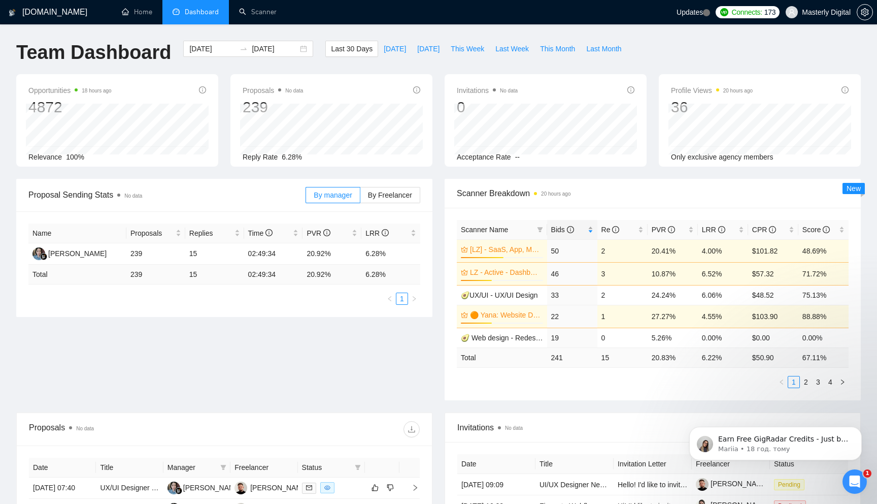
click at [556, 230] on span "Bids" at bounding box center [562, 229] width 23 height 8
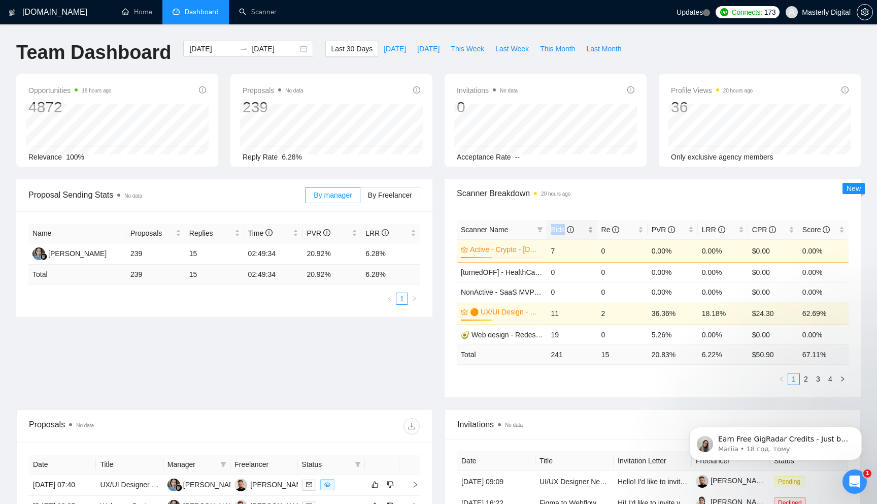
click at [556, 230] on span "Bids" at bounding box center [562, 229] width 23 height 8
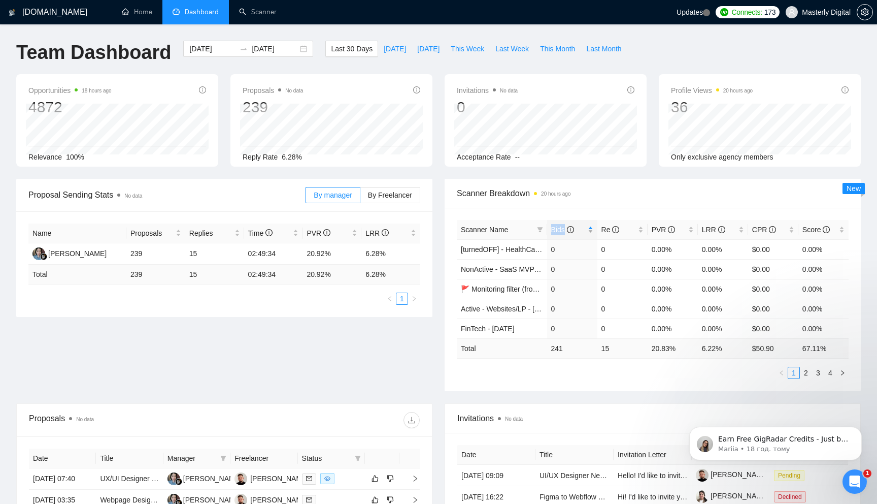
click at [556, 230] on span "Bids" at bounding box center [562, 229] width 23 height 8
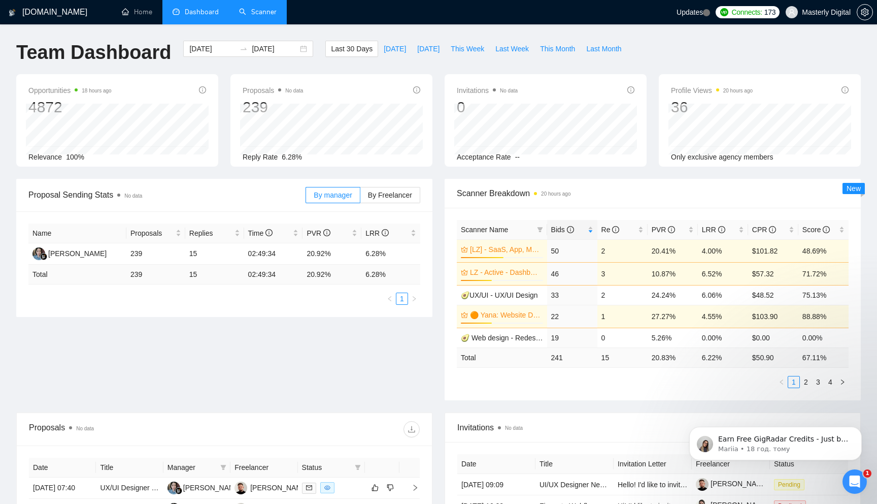
click at [260, 16] on link "Scanner" at bounding box center [258, 12] width 38 height 9
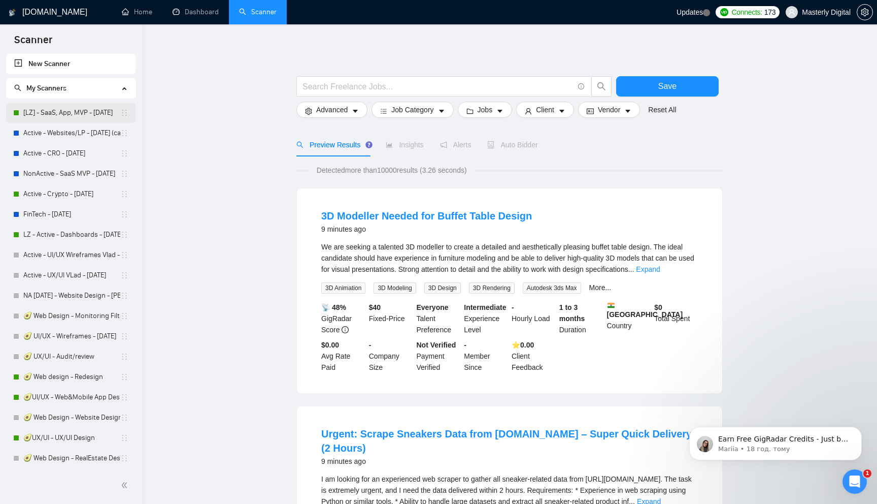
click at [54, 112] on link "[LZ] - SaaS, App, MVP - [DATE]" at bounding box center [71, 113] width 97 height 20
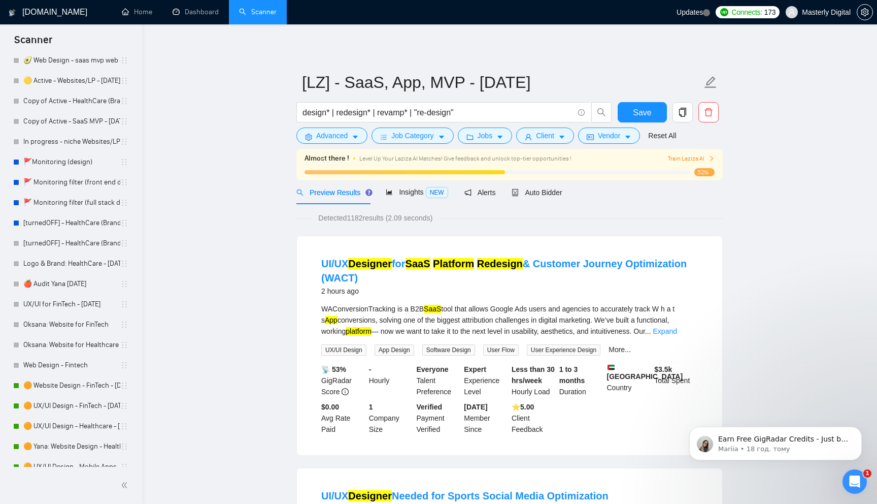
scroll to position [489, 0]
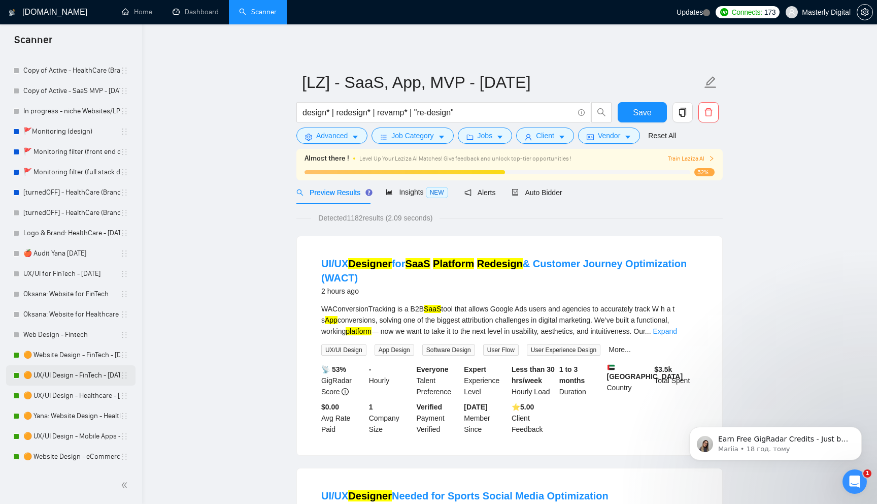
click at [52, 375] on link "🟠 UX/UI Design - FinTech - [DATE]" at bounding box center [71, 375] width 97 height 20
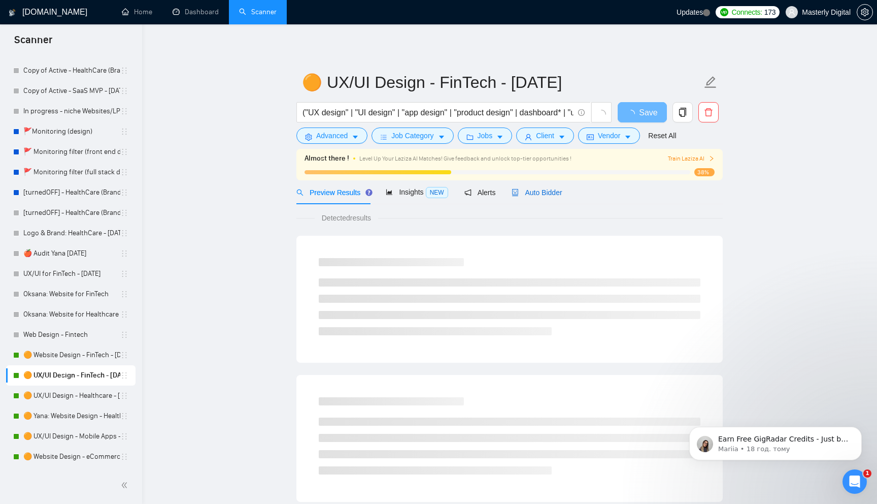
click at [542, 194] on span "Auto Bidder" at bounding box center [537, 192] width 50 height 8
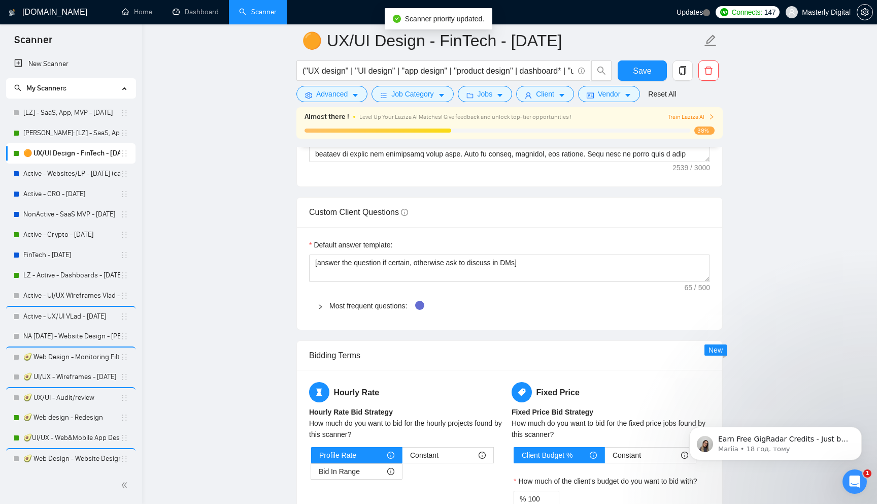
click at [164, 152] on main "🟠 UX/UI Design - FinTech - 05.06.25 ("UX design" | "UI design" | "app design" |…" at bounding box center [509, 117] width 702 height 2896
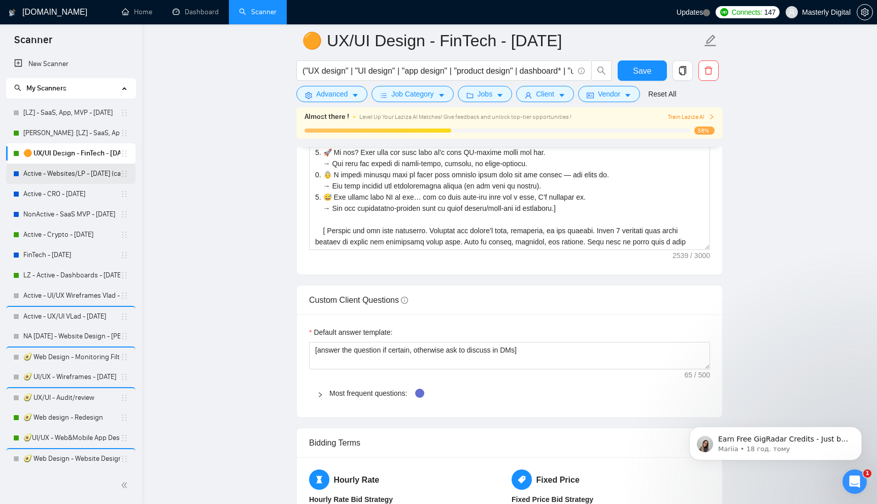
click at [58, 173] on link "Active - Websites/LP - 14.11.2024 (case link updated)" at bounding box center [71, 173] width 97 height 20
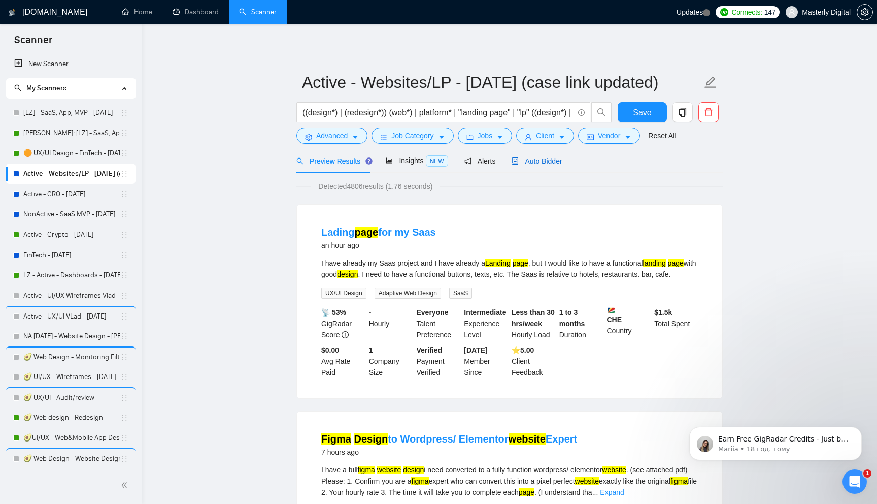
click at [543, 160] on span "Auto Bidder" at bounding box center [537, 161] width 50 height 8
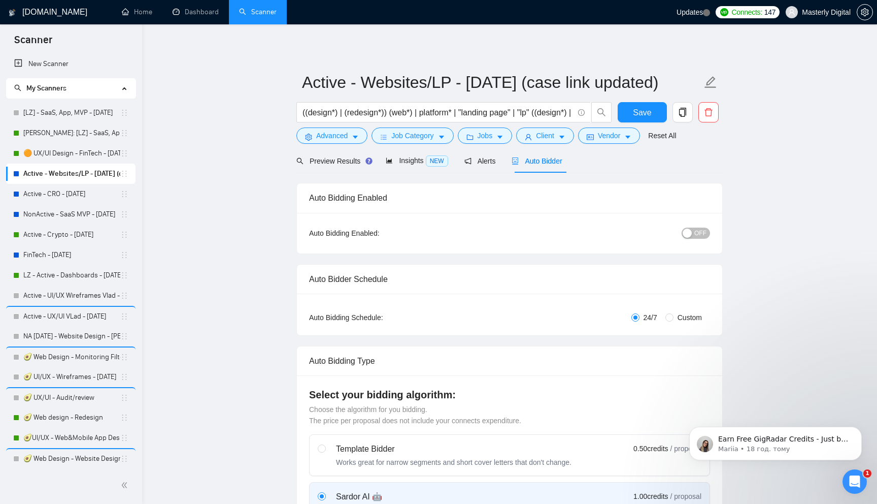
checkbox input "true"
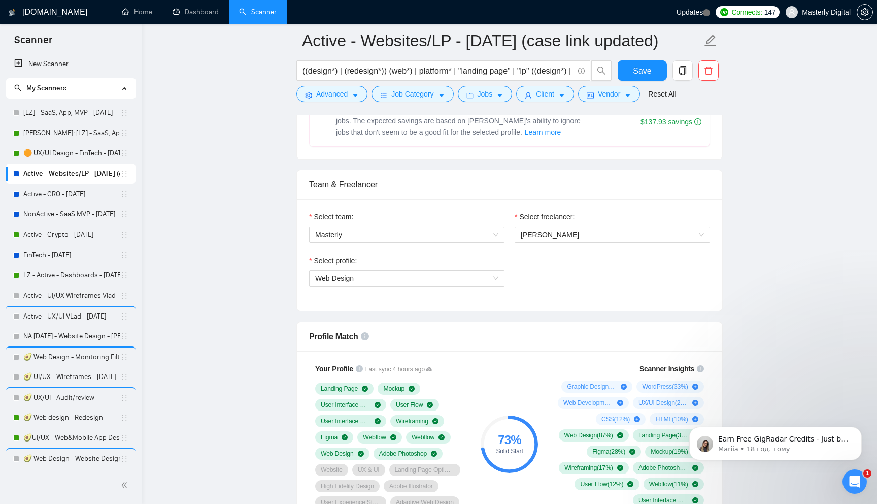
scroll to position [456, 0]
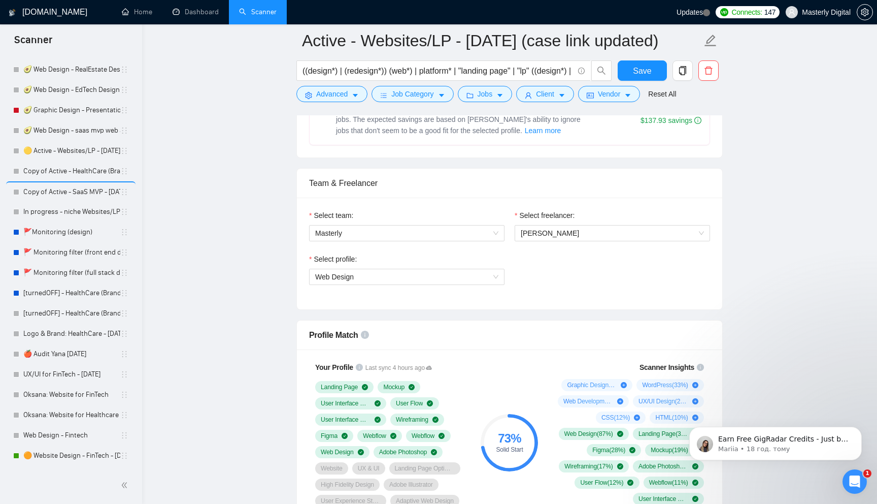
scroll to position [509, 0]
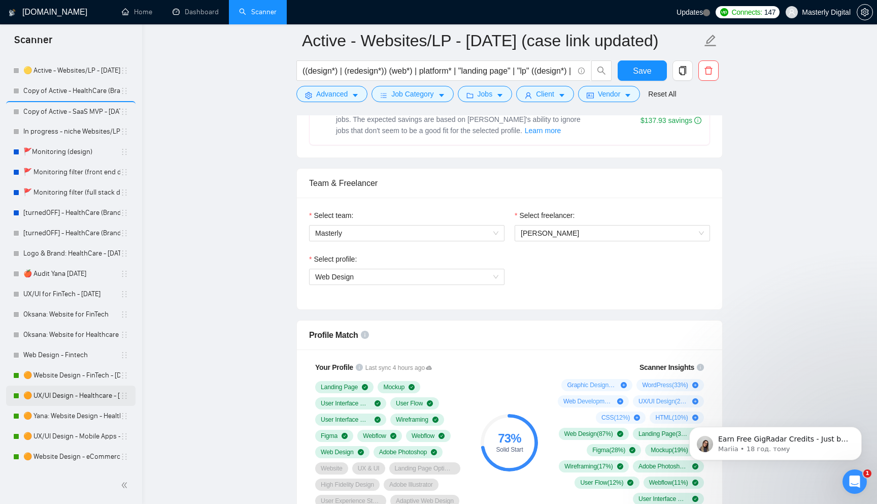
click at [67, 397] on link "🟠 UX/UI Design - Healthcare - [DATE]" at bounding box center [71, 395] width 97 height 20
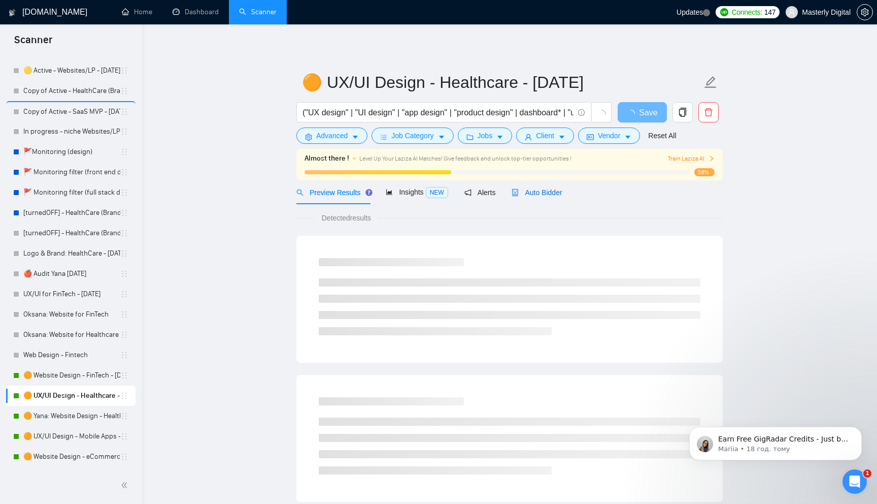
click at [551, 188] on span "Auto Bidder" at bounding box center [537, 192] width 50 height 8
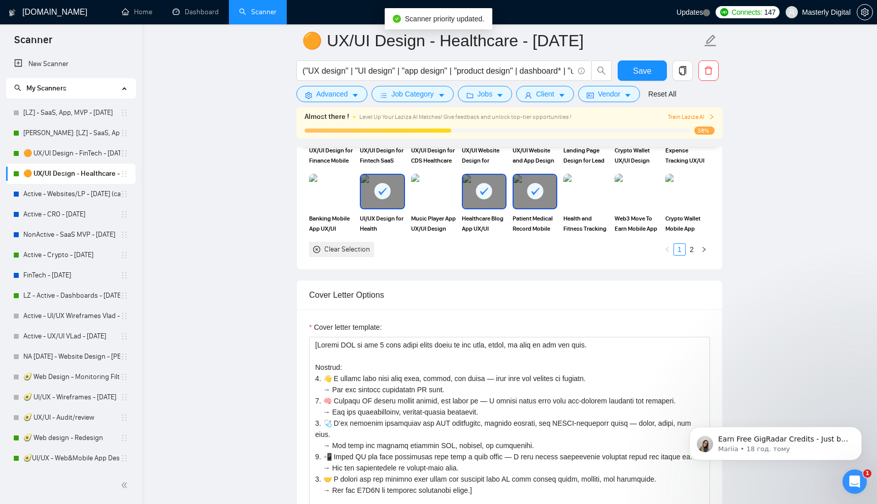
click at [215, 164] on main "🟠 UX/UI Design - Healthcare - 05.06.25 ("UX design" | "UI design" | "app design…" at bounding box center [509, 471] width 702 height 2975
click at [206, 128] on main "🟠 UX/UI Design - Healthcare - 05.06.25 ("UX design" | "UI design" | "app design…" at bounding box center [509, 471] width 702 height 2975
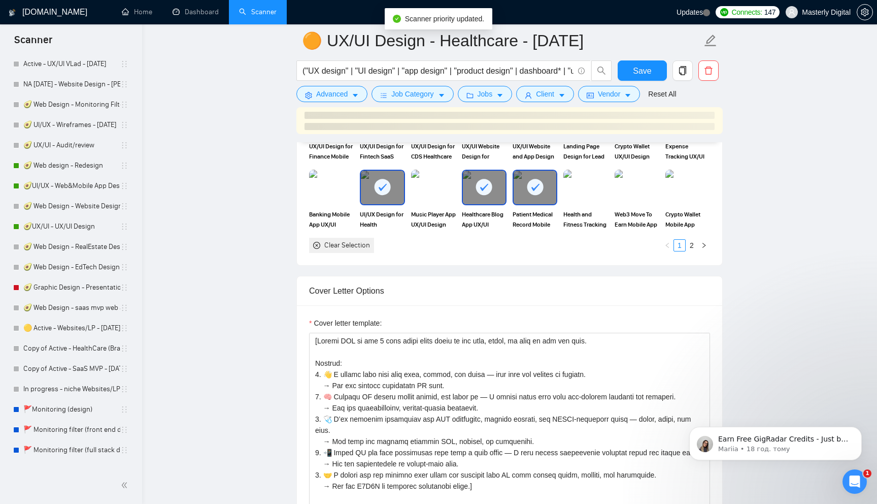
scroll to position [509, 0]
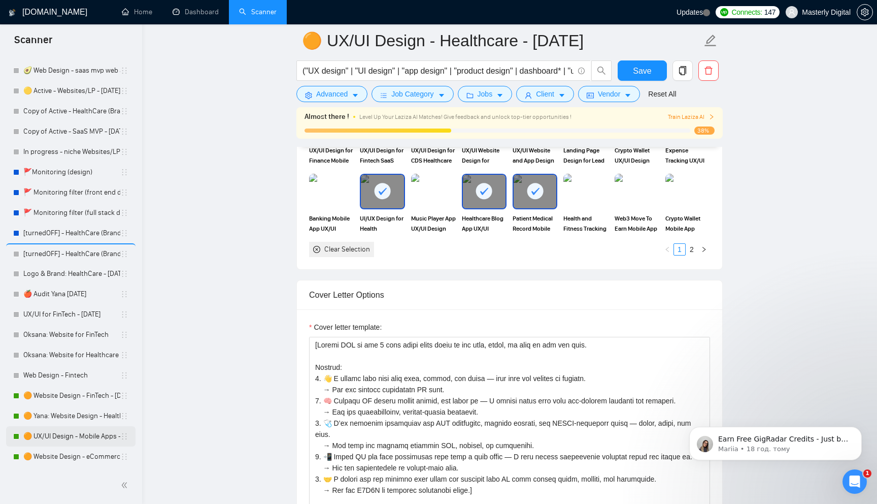
click at [98, 439] on link "🟠 UX/UI Design - Mobile Apps - [DATE]" at bounding box center [71, 436] width 97 height 20
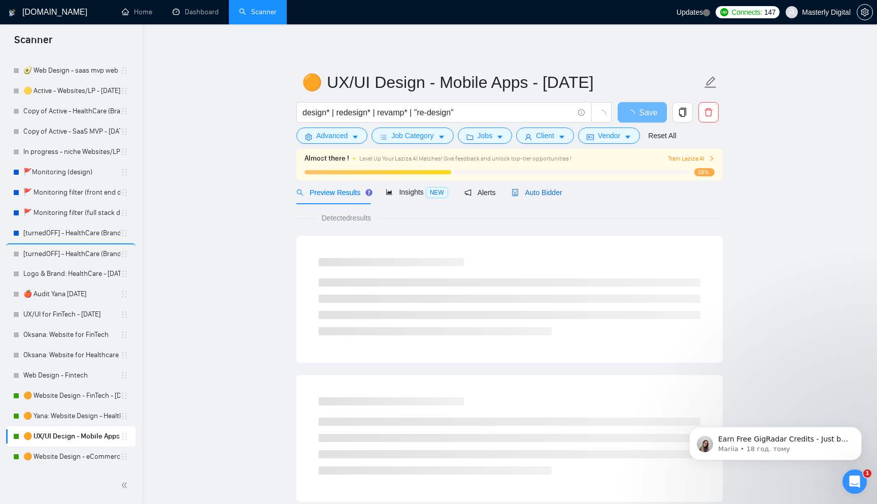
click at [540, 190] on span "Auto Bidder" at bounding box center [537, 192] width 50 height 8
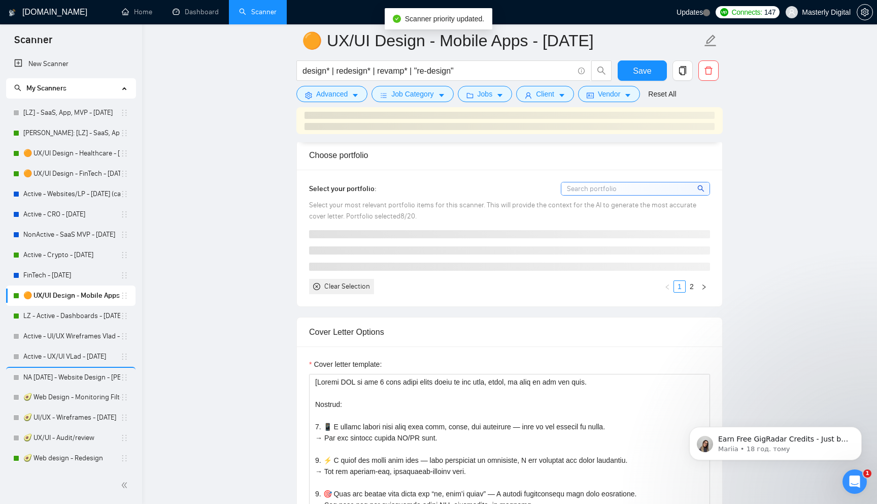
scroll to position [860, 0]
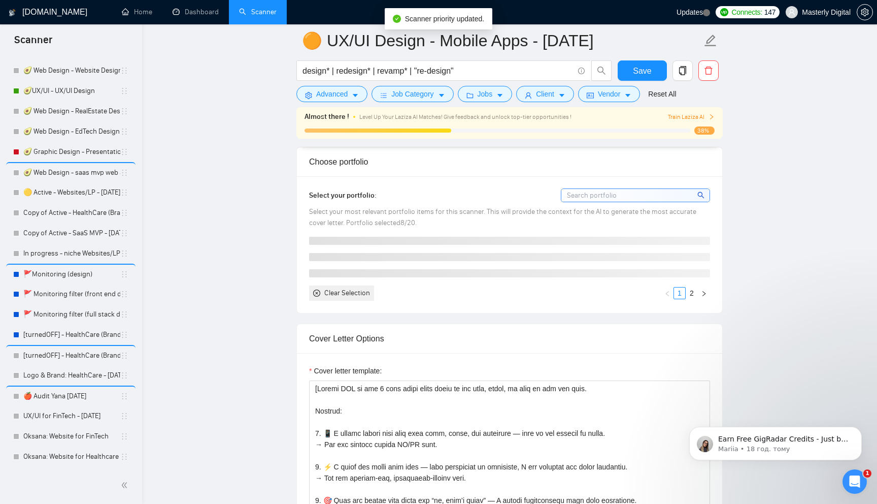
scroll to position [509, 0]
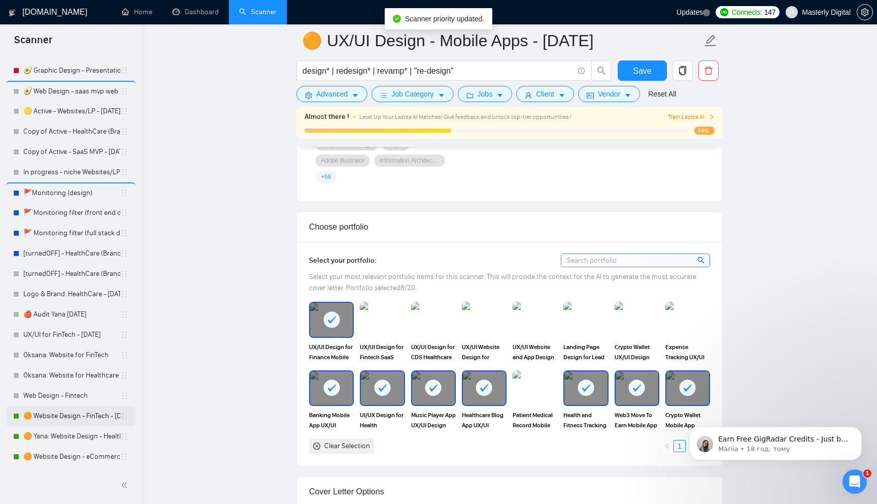
click at [69, 414] on link "🟠 Website Design - FinTech - [DATE]" at bounding box center [71, 416] width 97 height 20
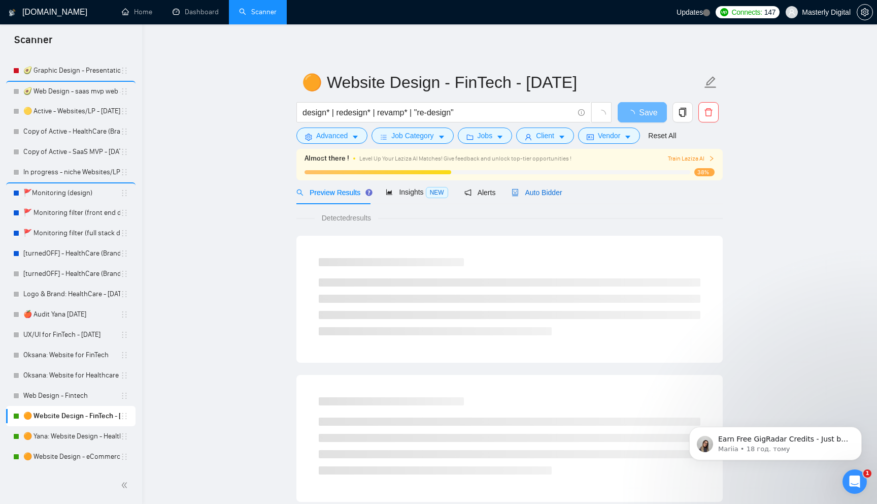
click at [539, 195] on span "Auto Bidder" at bounding box center [537, 192] width 50 height 8
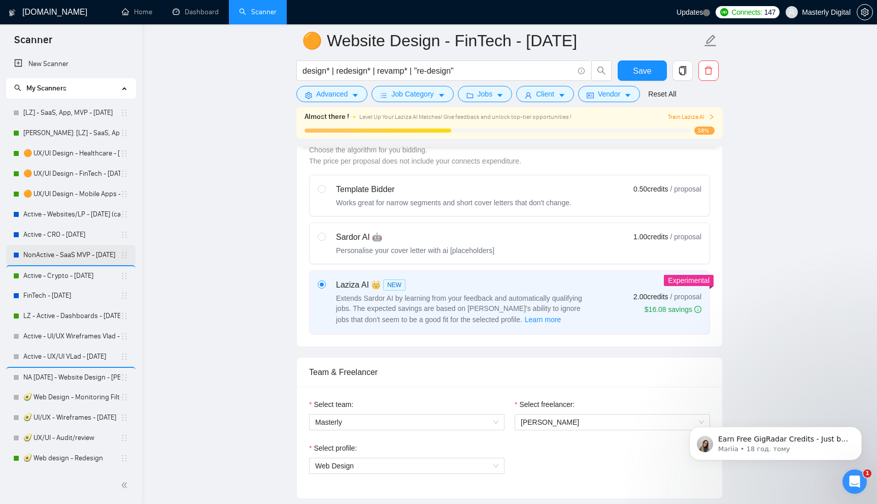
click at [49, 254] on link "NonActive - SaaS MVP - [DATE]" at bounding box center [71, 255] width 97 height 20
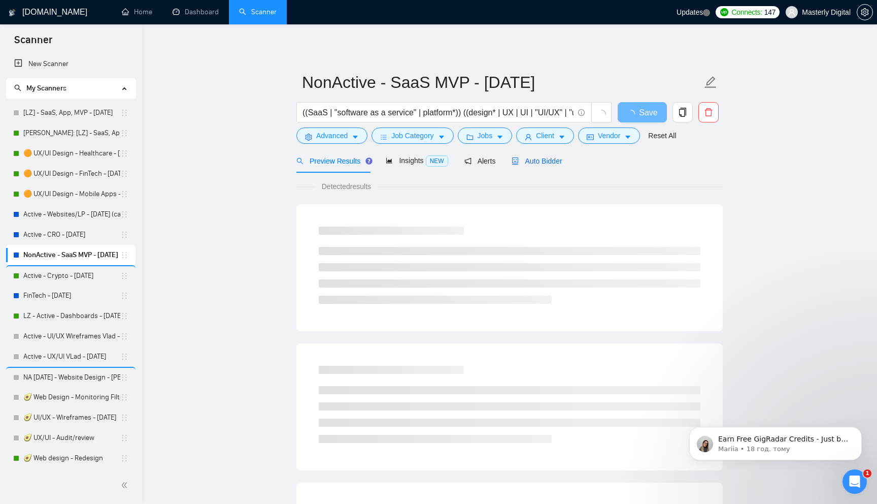
click at [556, 159] on span "Auto Bidder" at bounding box center [537, 161] width 50 height 8
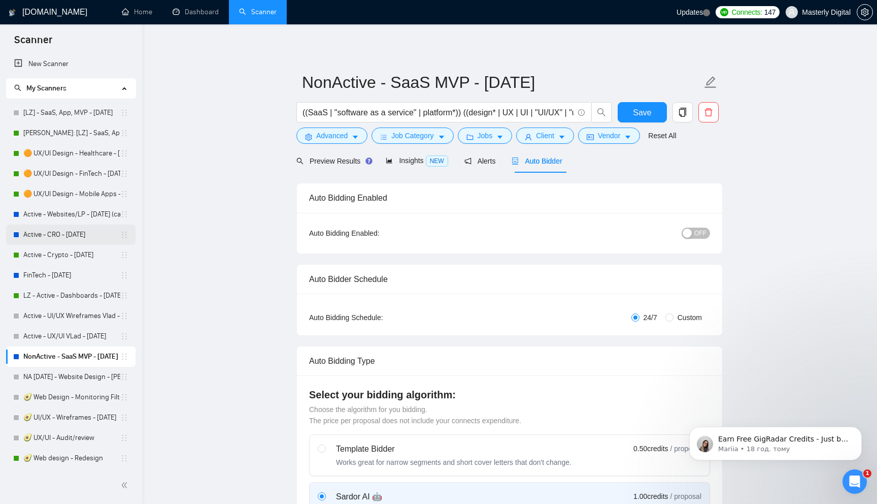
click at [49, 236] on link "Active - CRO - 23.10.2024" at bounding box center [71, 234] width 97 height 20
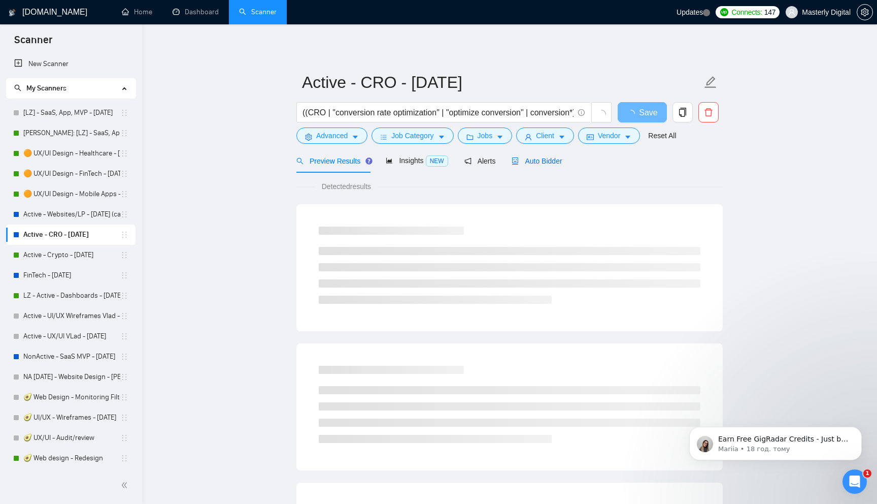
click at [542, 158] on span "Auto Bidder" at bounding box center [537, 161] width 50 height 8
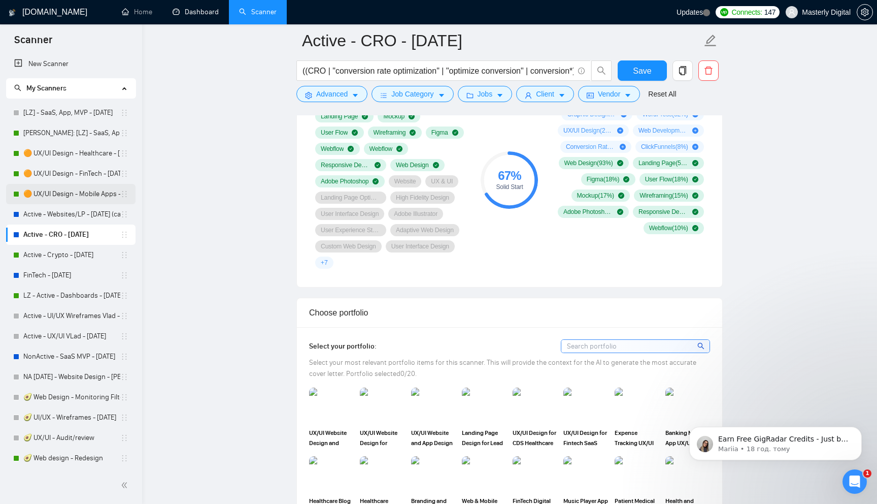
scroll to position [717, 0]
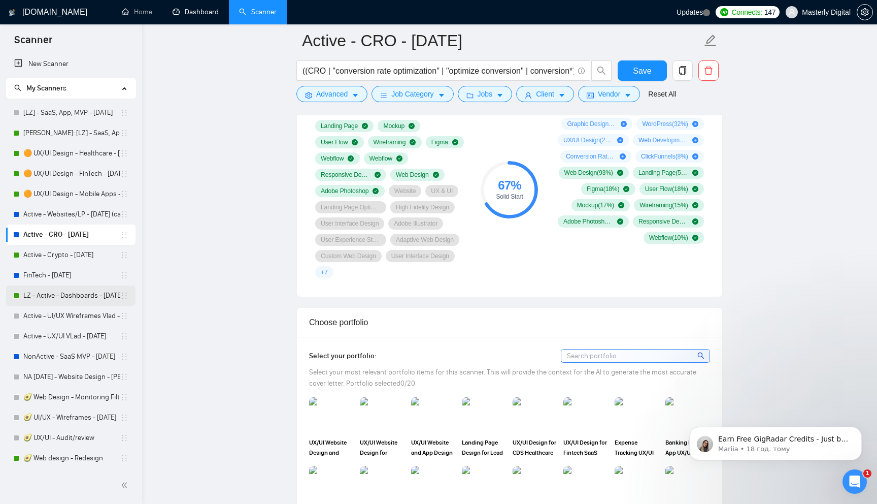
click at [51, 297] on link "LZ - Active - Dashboards - [DATE]" at bounding box center [71, 295] width 97 height 20
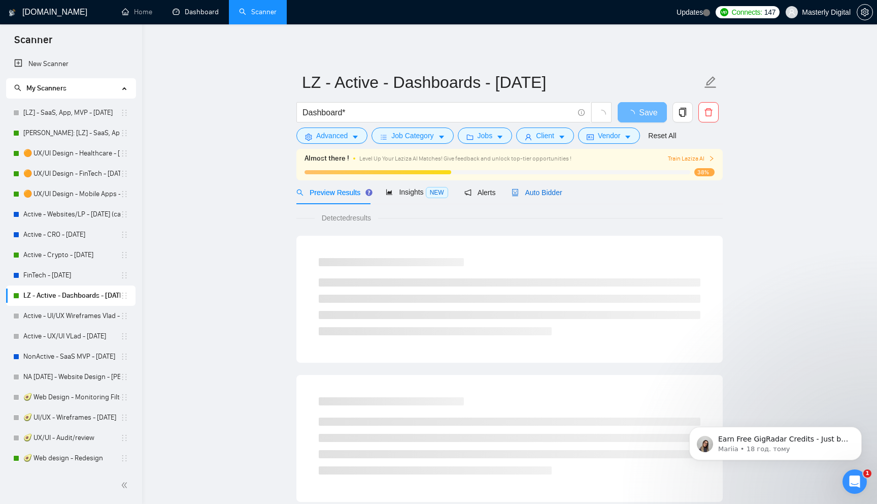
click at [542, 189] on span "Auto Bidder" at bounding box center [537, 192] width 50 height 8
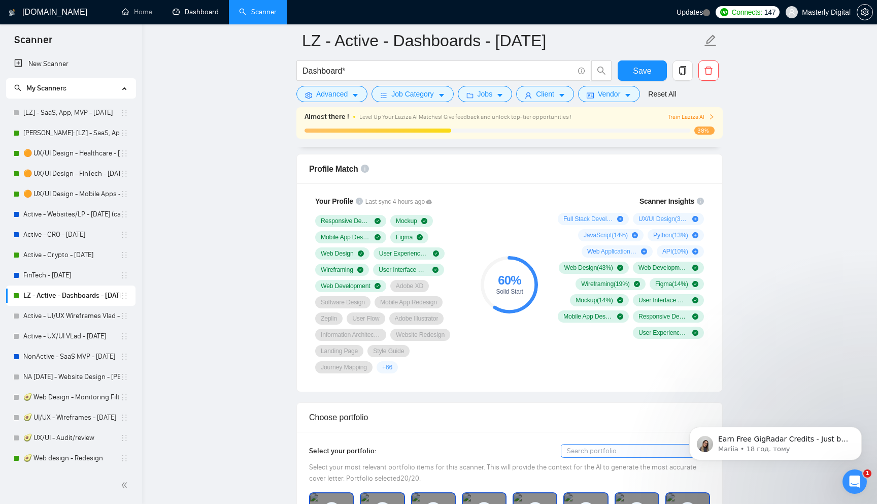
scroll to position [652, 0]
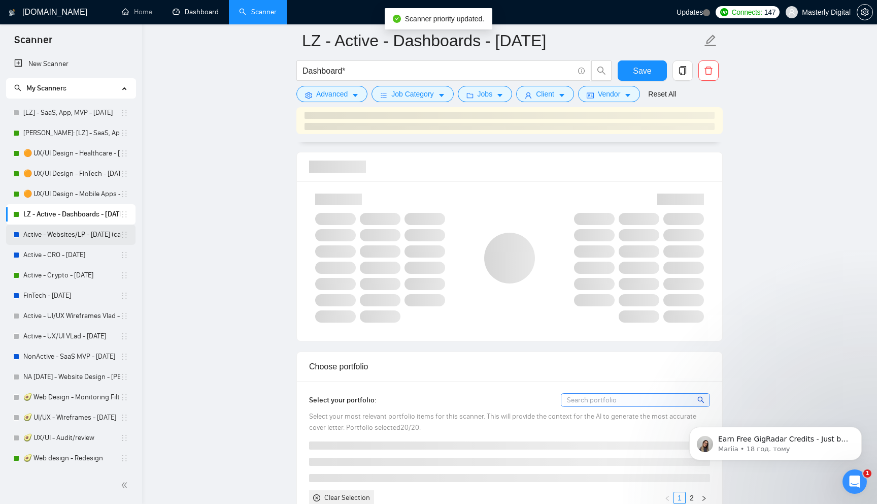
click at [60, 240] on link "Active - Websites/LP - 14.11.2024 (case link updated)" at bounding box center [71, 234] width 97 height 20
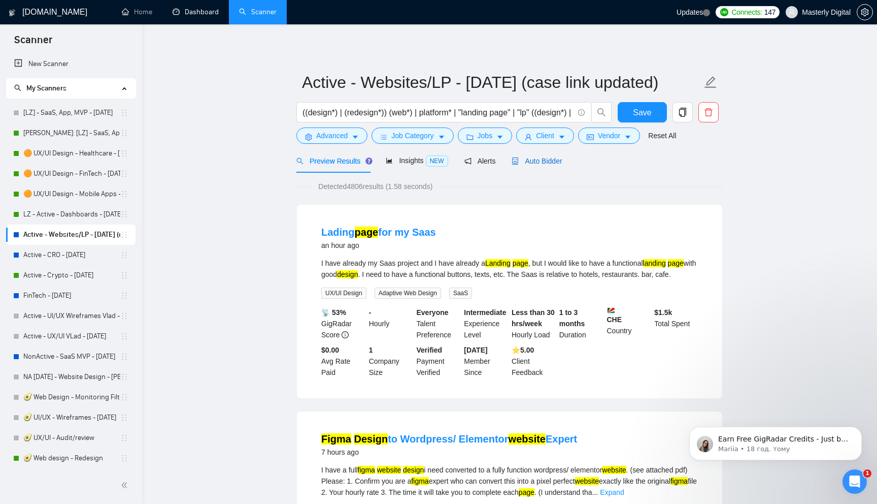
click at [541, 166] on div "Auto Bidder" at bounding box center [537, 160] width 50 height 11
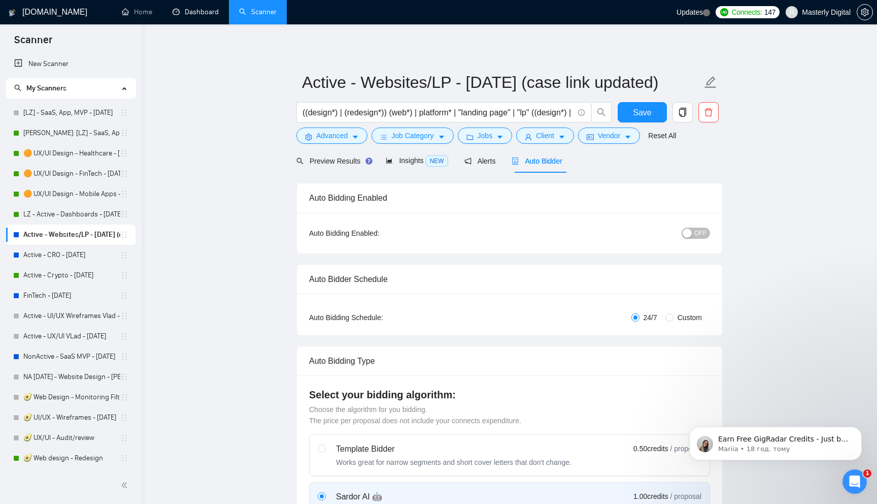
checkbox input "true"
click at [326, 85] on input "Active - Websites/LP - 14.11.2024 (case link updated)" at bounding box center [502, 82] width 400 height 25
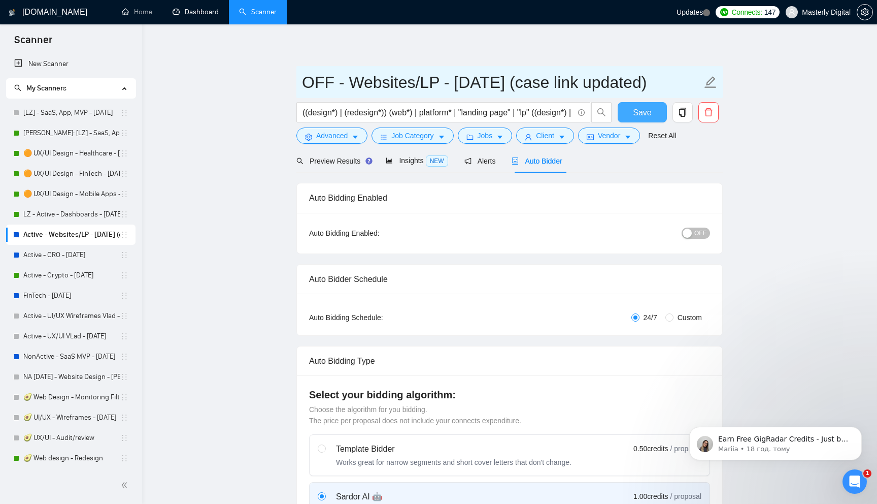
type input "OFF - Websites/LP - [DATE] (case link updated)"
click at [631, 109] on button "Save" at bounding box center [642, 112] width 49 height 20
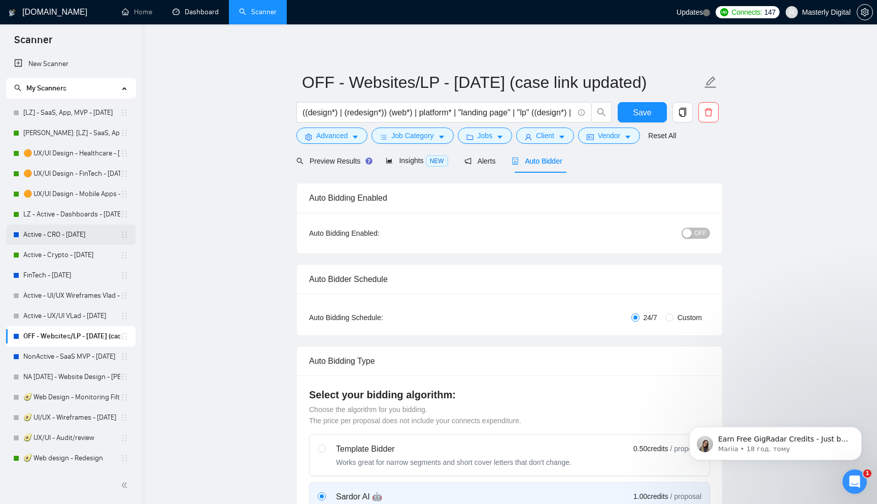
click at [53, 242] on link "Active - CRO - 23.10.2024" at bounding box center [71, 234] width 97 height 20
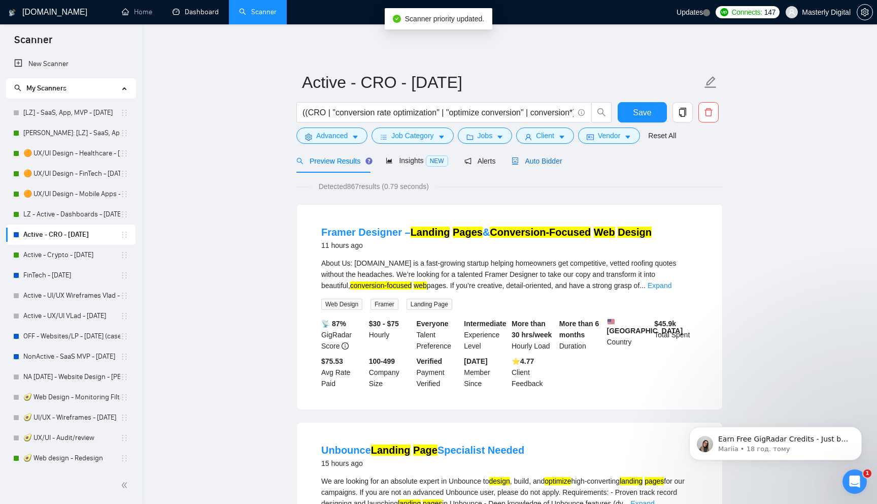
click at [534, 158] on span "Auto Bidder" at bounding box center [537, 161] width 50 height 8
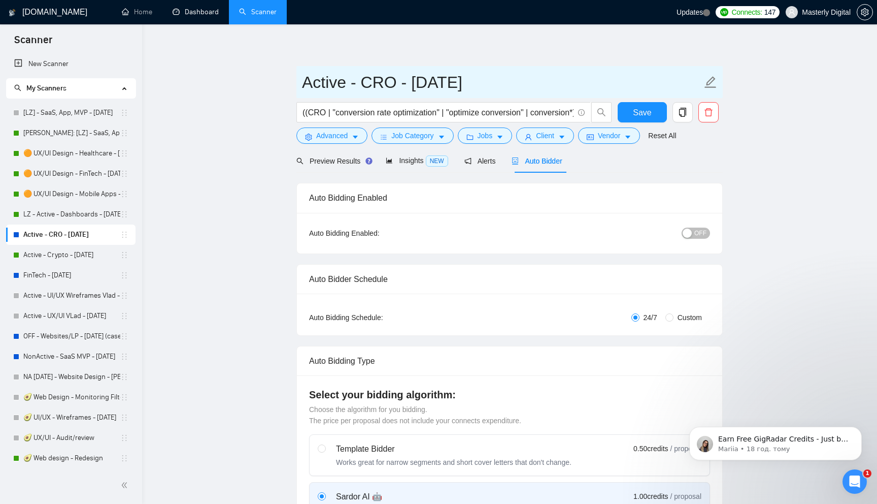
click at [331, 82] on input "Active - CRO - 23.10.2024" at bounding box center [502, 82] width 400 height 25
type input "OFF - CRO - [DATE]"
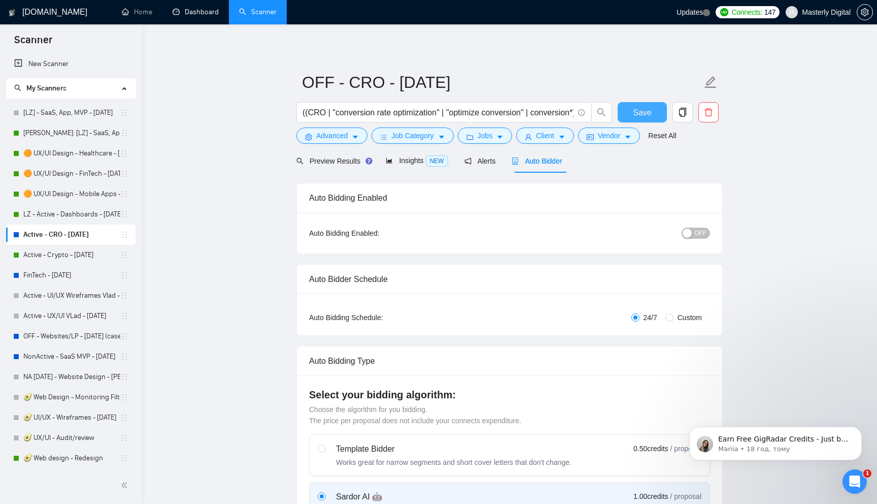
click at [639, 104] on button "Save" at bounding box center [642, 112] width 49 height 20
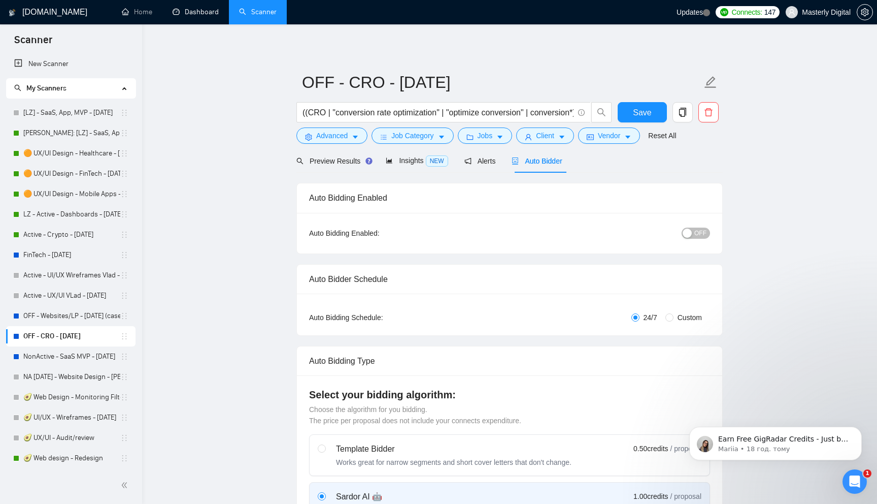
click at [48, 277] on link "Active - UI/UX Wireframes Vlad - 19.10.24" at bounding box center [71, 275] width 97 height 20
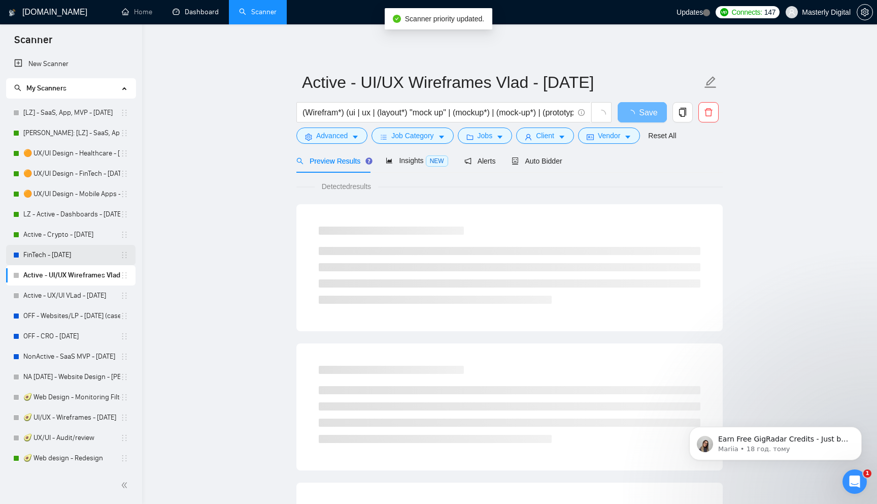
click at [37, 260] on link "FinTech - [DATE]" at bounding box center [71, 255] width 97 height 20
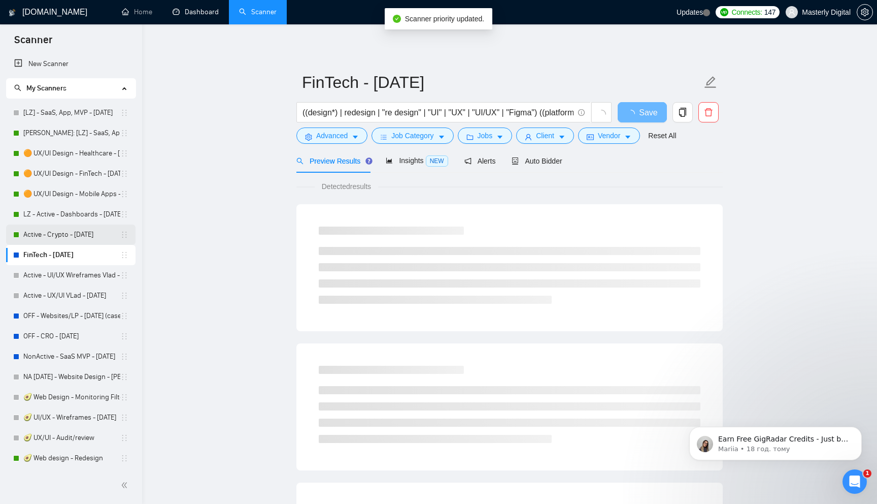
click at [51, 228] on link "Active - Crypto - 23.10.2024" at bounding box center [71, 234] width 97 height 20
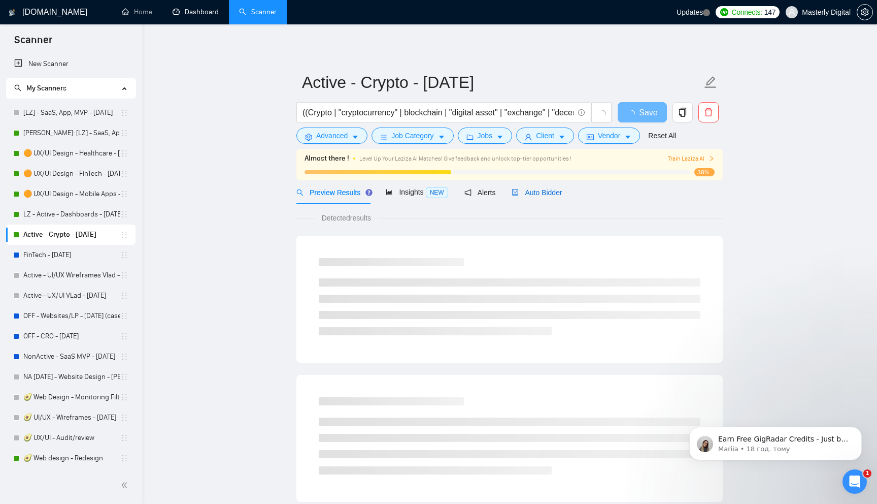
click at [543, 187] on div "Auto Bidder" at bounding box center [537, 192] width 50 height 11
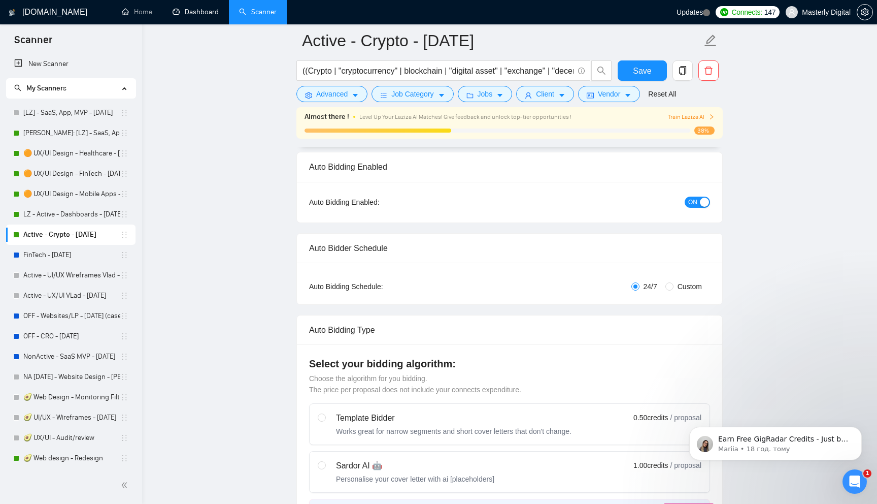
scroll to position [47, 0]
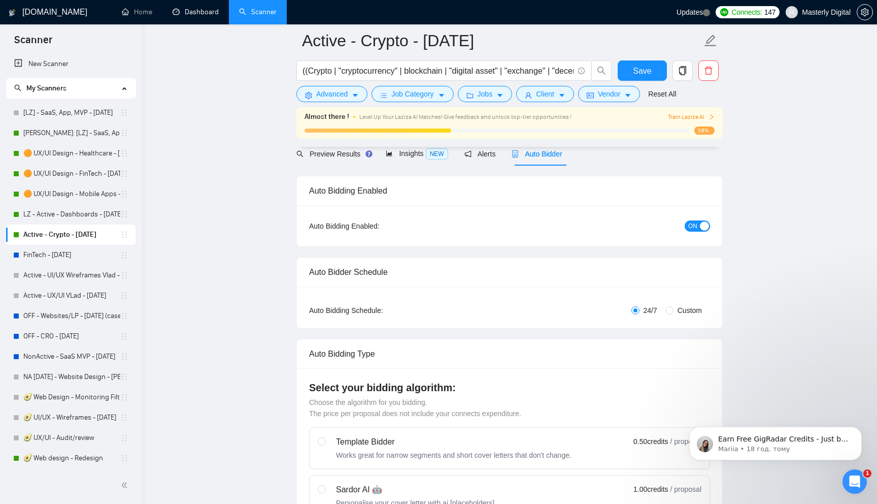
click at [702, 226] on div "button" at bounding box center [704, 225] width 9 height 9
click at [642, 74] on span "Save" at bounding box center [642, 70] width 18 height 13
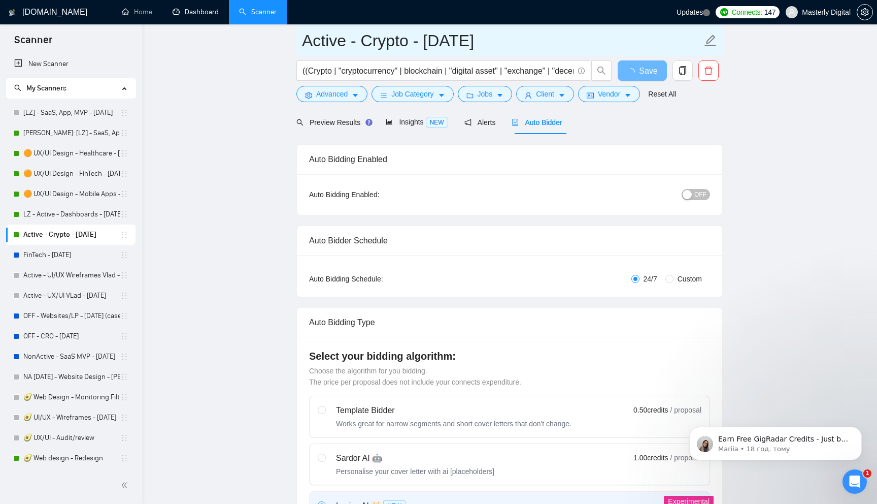
click at [327, 44] on input "Active - Crypto - 23.10.2024" at bounding box center [502, 40] width 400 height 25
type input "OFF - Crypto - [DATE]"
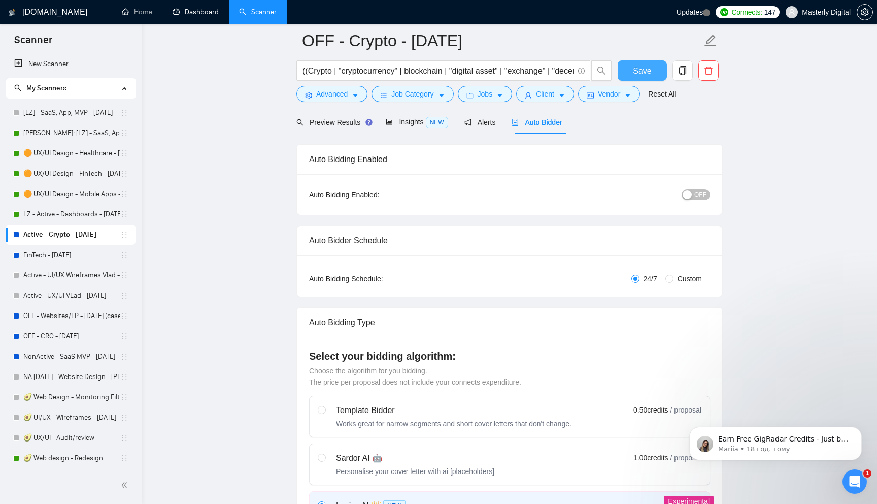
click at [636, 75] on span "Save" at bounding box center [642, 70] width 18 height 13
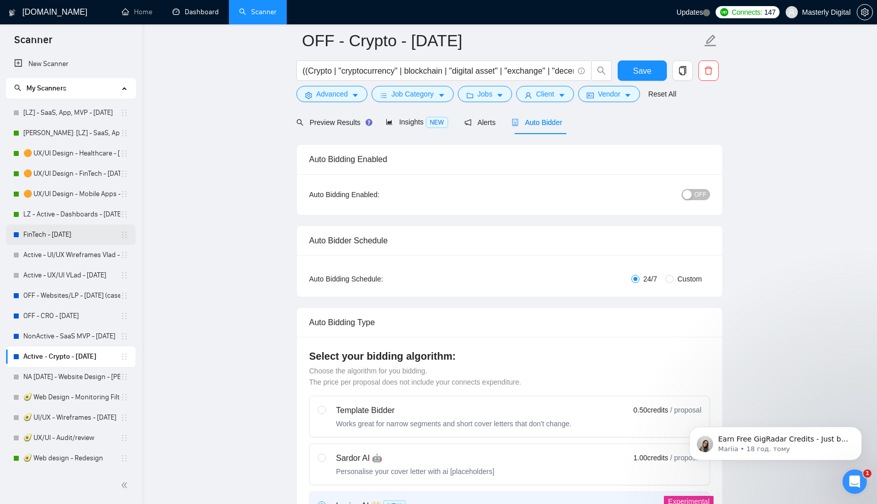
click at [50, 236] on link "FinTech - [DATE]" at bounding box center [71, 234] width 97 height 20
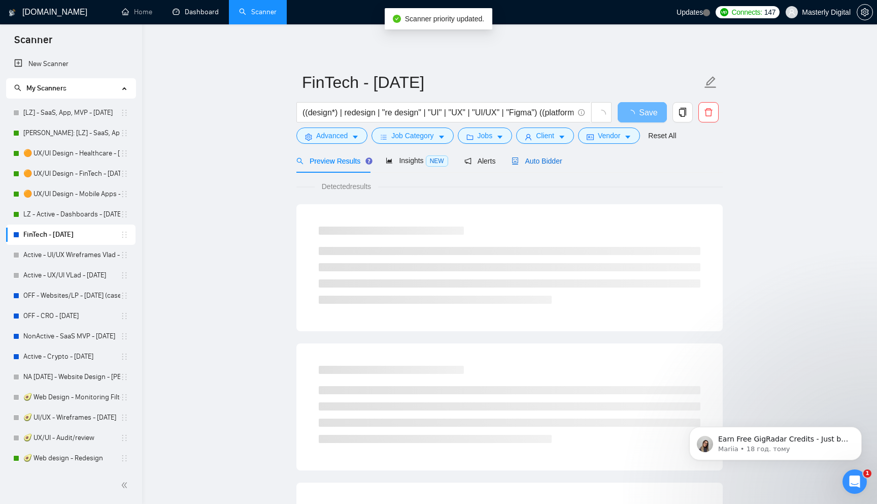
click at [540, 161] on span "Auto Bidder" at bounding box center [537, 161] width 50 height 8
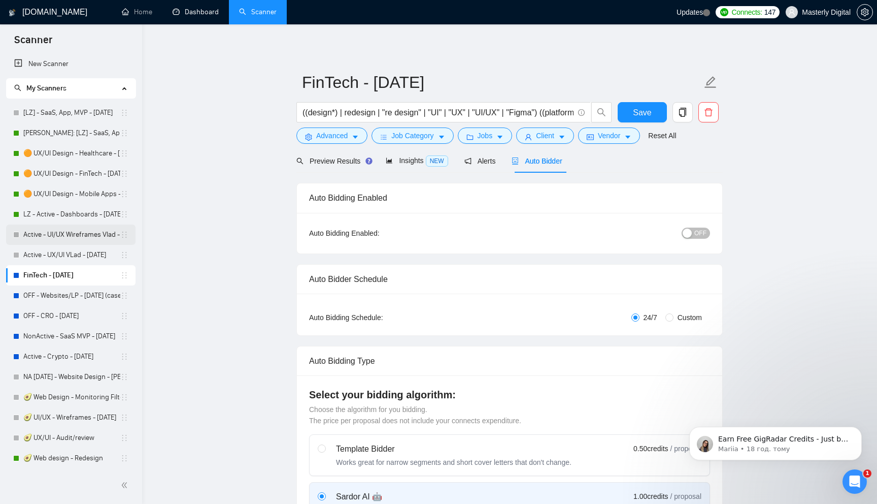
click at [42, 239] on link "Active - UI/UX Wireframes Vlad - 19.10.24" at bounding box center [71, 234] width 97 height 20
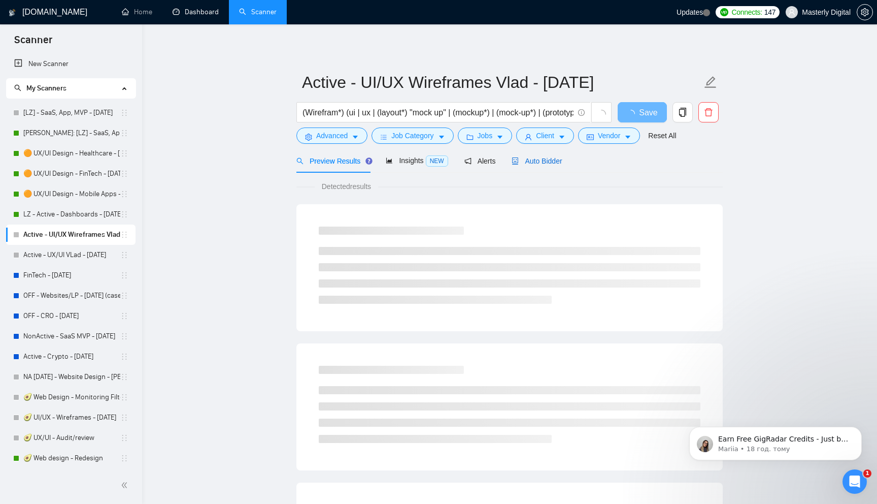
click at [562, 162] on span "Auto Bidder" at bounding box center [537, 161] width 50 height 8
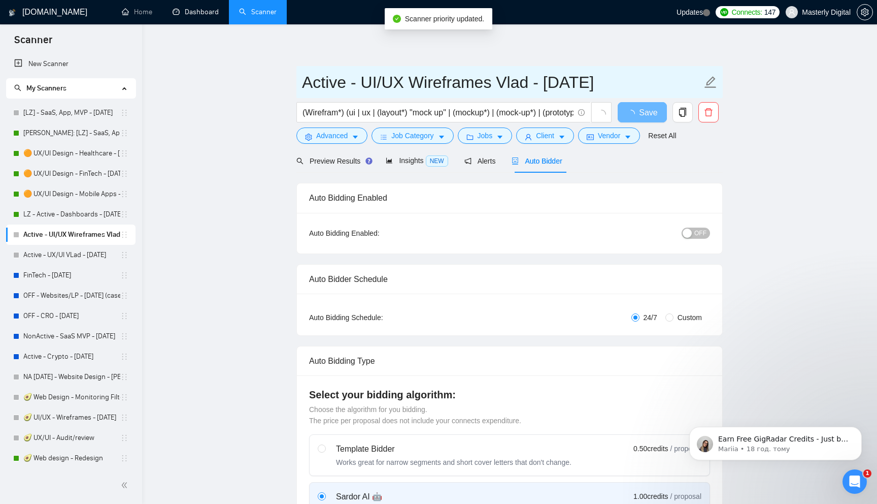
click at [328, 80] on input "Active - UI/UX Wireframes Vlad - 19.10.24" at bounding box center [502, 82] width 400 height 25
type input "OFF - UI/UX Wireframes Vlad - [DATE]"
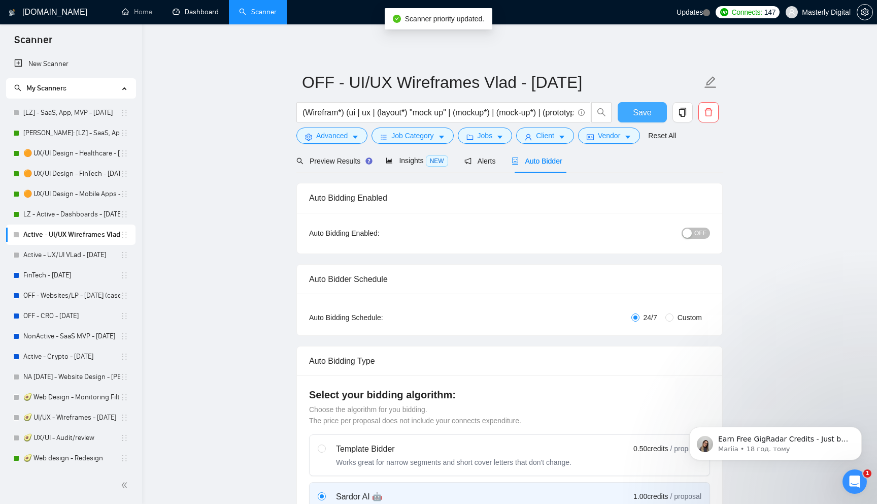
click at [634, 114] on span "Save" at bounding box center [642, 112] width 18 height 13
click at [33, 255] on link "Active - UX/UI VLad - 19.10.24" at bounding box center [71, 255] width 97 height 20
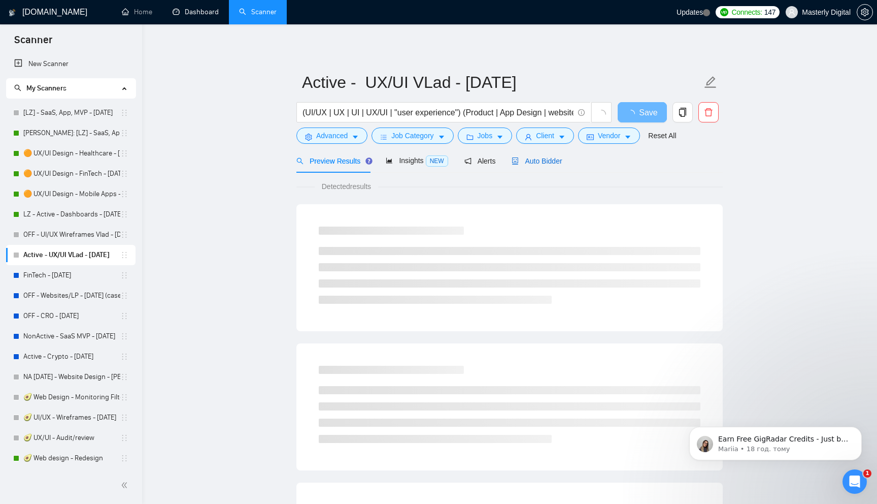
click at [546, 160] on span "Auto Bidder" at bounding box center [537, 161] width 50 height 8
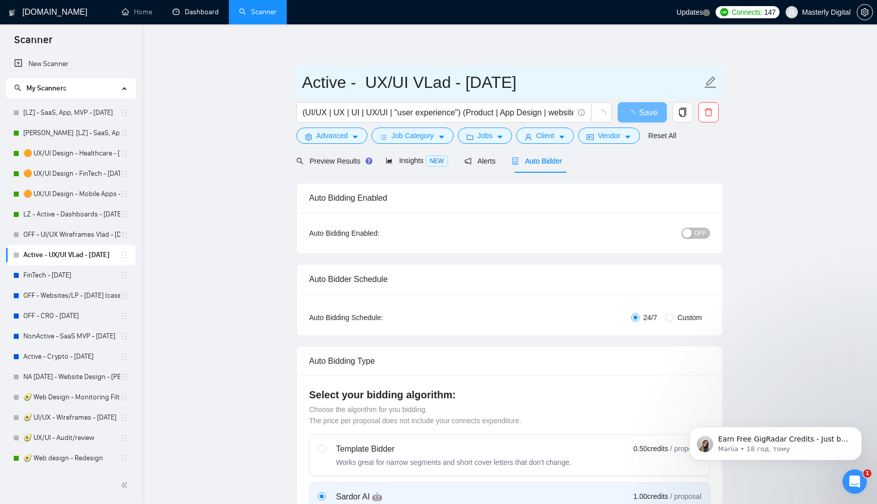
click at [338, 84] on input "Active - UX/UI VLad - 19.10.24" at bounding box center [502, 82] width 400 height 25
type input "OFF - UX/UI VLad - [DATE]"
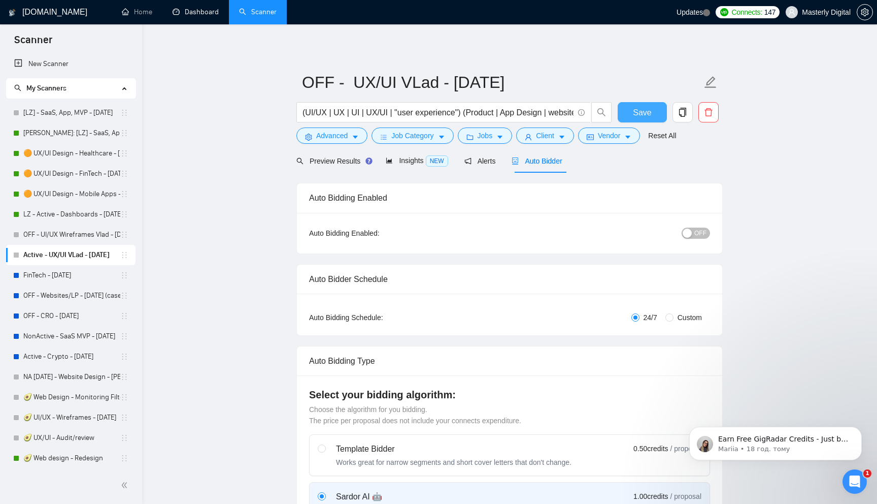
click at [631, 112] on button "Save" at bounding box center [642, 112] width 49 height 20
click at [348, 160] on span "Preview Results" at bounding box center [332, 161] width 73 height 8
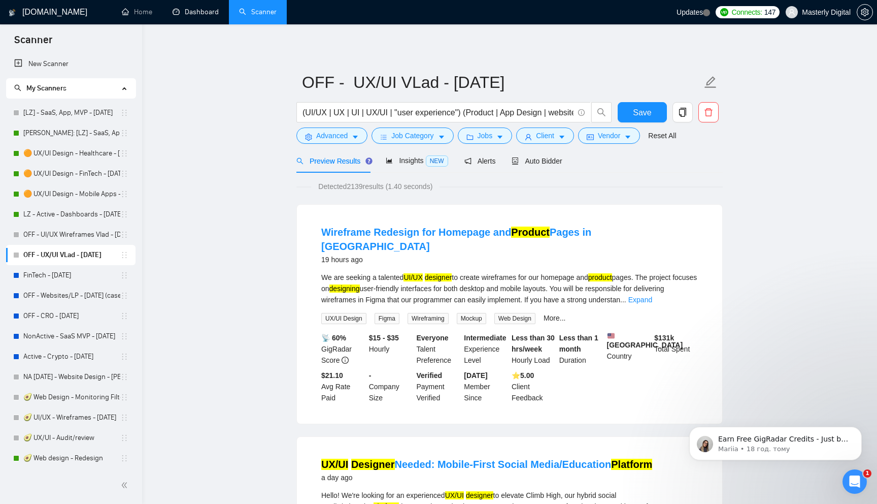
click at [39, 276] on link "FinTech - [DATE]" at bounding box center [71, 275] width 97 height 20
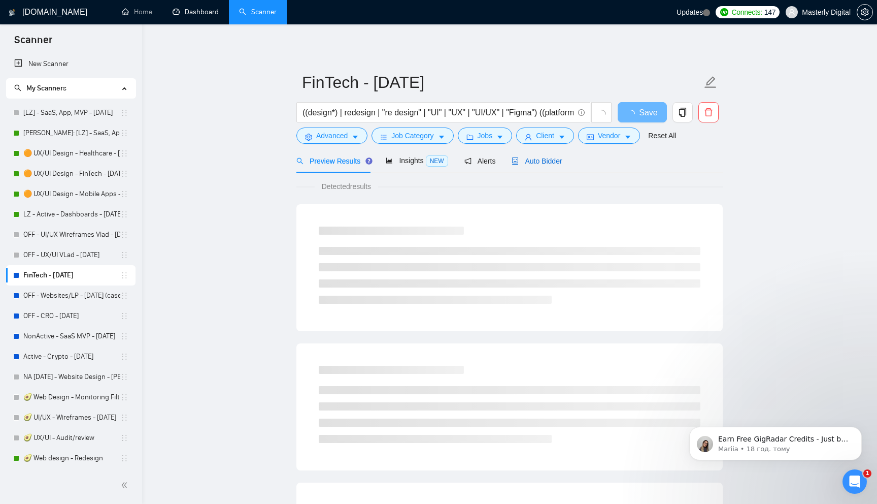
click at [547, 158] on span "Auto Bidder" at bounding box center [537, 161] width 50 height 8
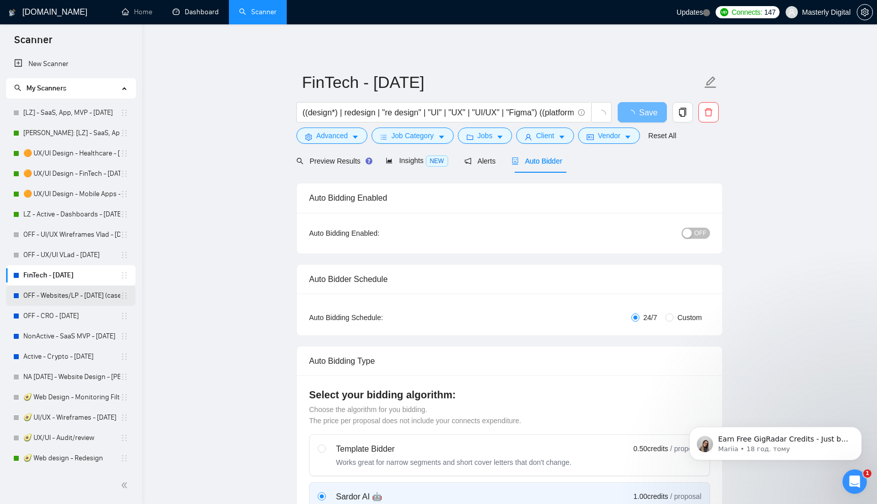
click at [48, 304] on link "OFF - Websites/LP - [DATE] (case link updated)" at bounding box center [71, 295] width 97 height 20
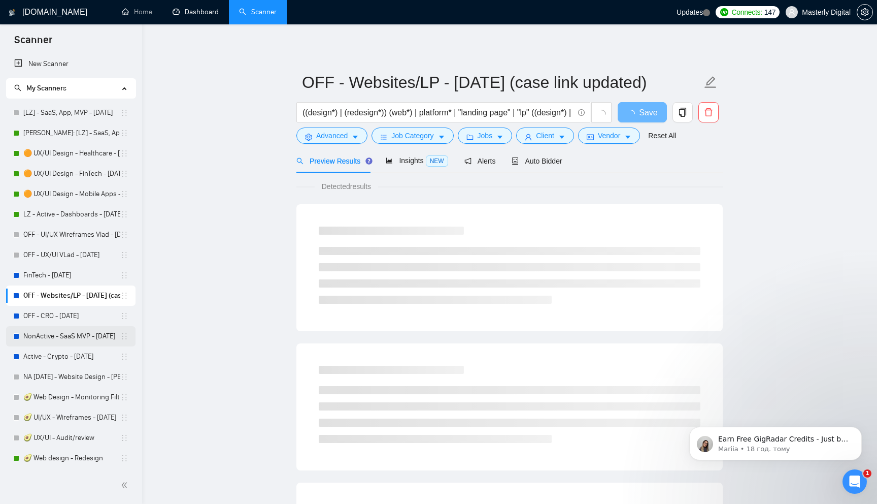
click at [44, 336] on link "NonActive - SaaS MVP - [DATE]" at bounding box center [71, 336] width 97 height 20
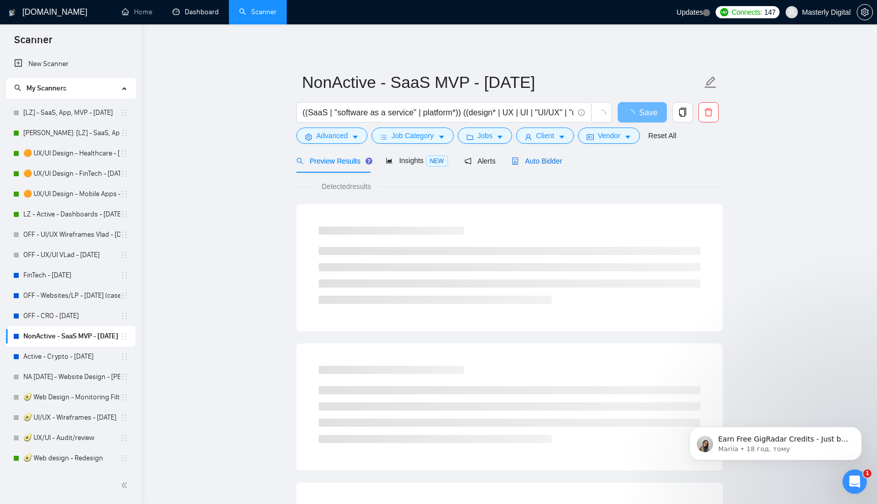
click at [558, 162] on span "Auto Bidder" at bounding box center [537, 161] width 50 height 8
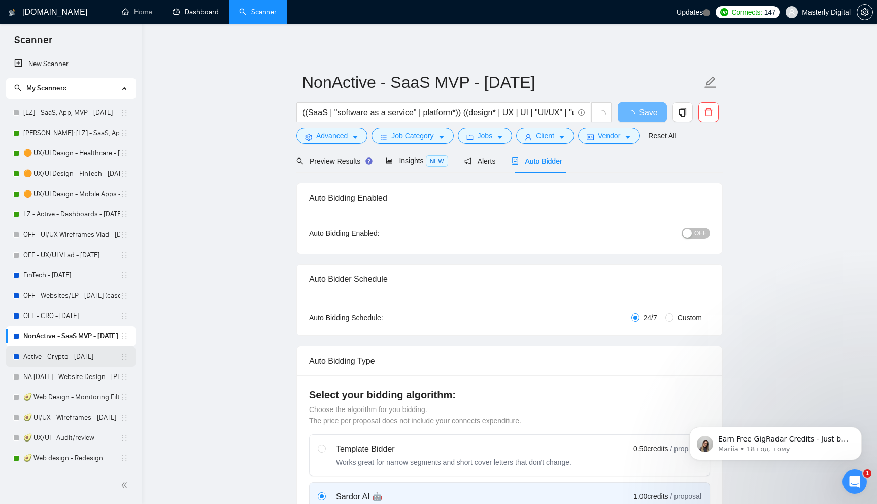
click at [49, 357] on link "Active - Crypto - 23.10.2024" at bounding box center [71, 356] width 97 height 20
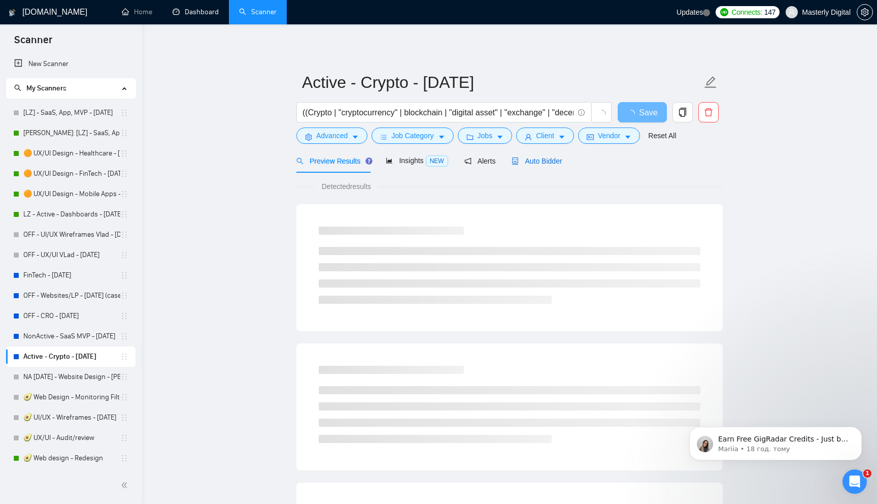
click at [547, 162] on span "Auto Bidder" at bounding box center [537, 161] width 50 height 8
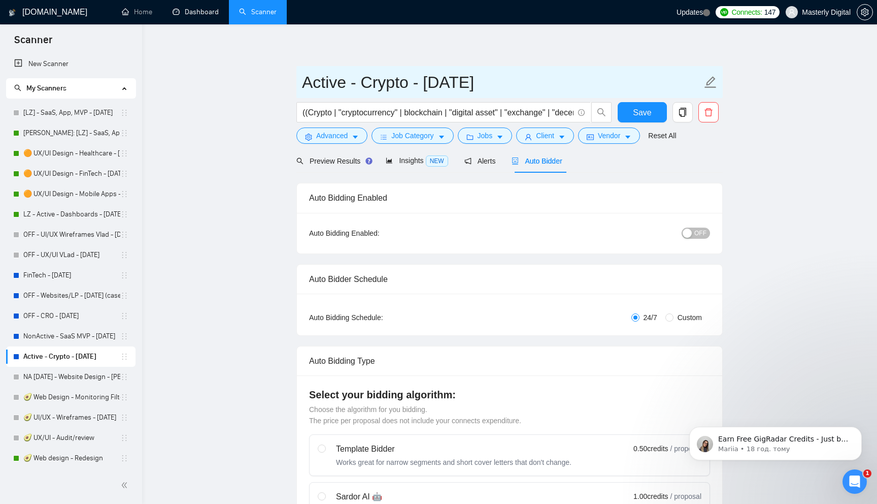
click at [319, 85] on input "Active - Crypto - 23.10.2024" at bounding box center [502, 82] width 400 height 25
type input "OFF - Crypto - [DATE]"
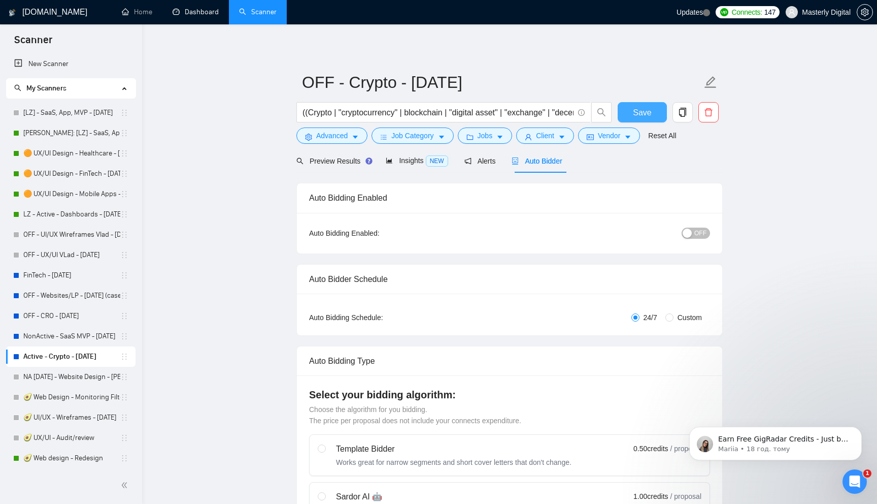
click at [654, 110] on button "Save" at bounding box center [642, 112] width 49 height 20
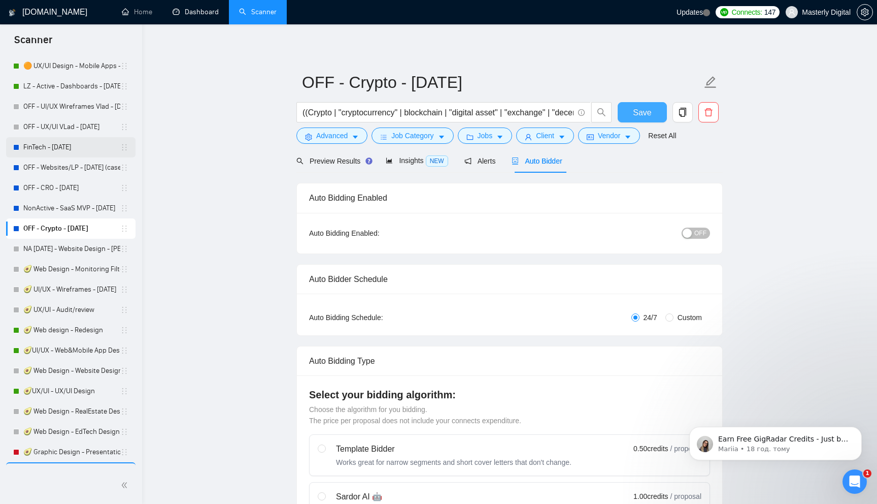
scroll to position [128, 0]
click at [55, 246] on link "NA [DATE] - Website Design - [PERSON_NAME]" at bounding box center [71, 248] width 97 height 20
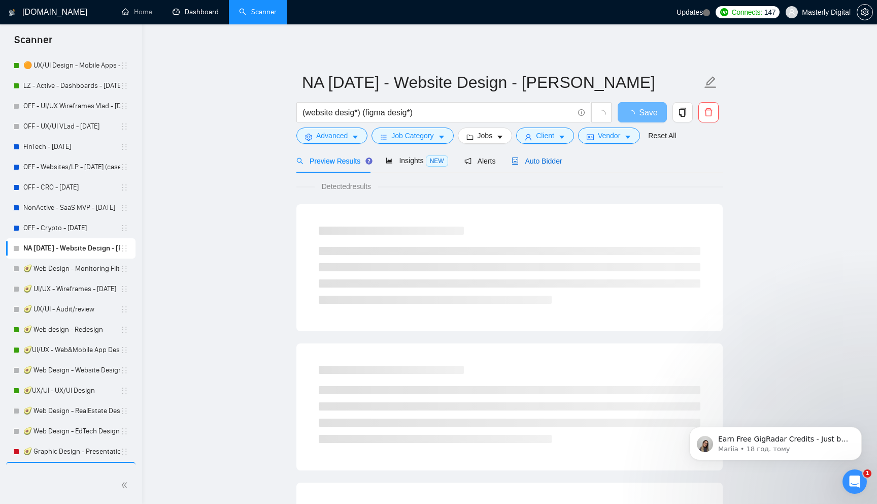
click at [554, 158] on span "Auto Bidder" at bounding box center [537, 161] width 50 height 8
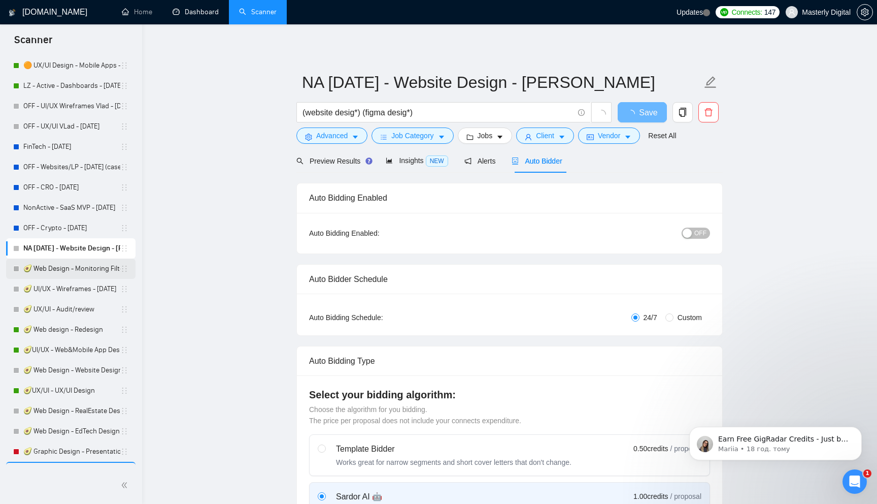
click at [50, 263] on link "🥑 Web Design - Monitoring Filter - [DATE]" at bounding box center [71, 268] width 97 height 20
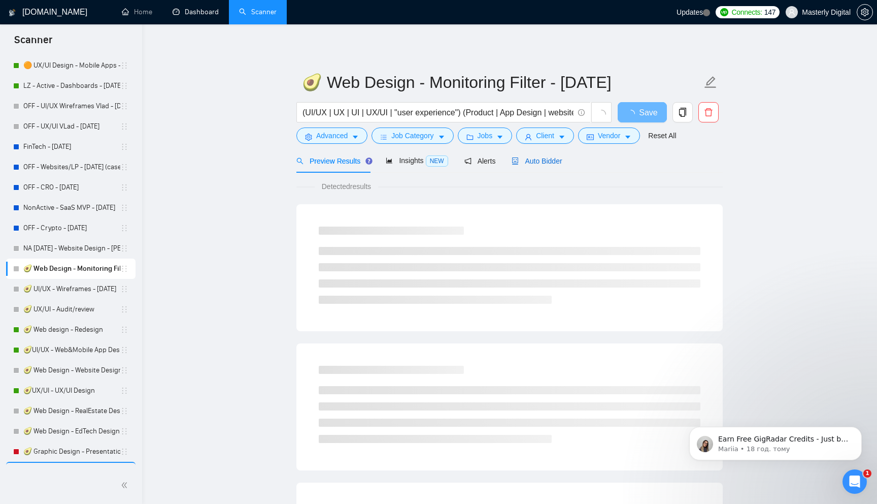
click at [554, 164] on span "Auto Bidder" at bounding box center [537, 161] width 50 height 8
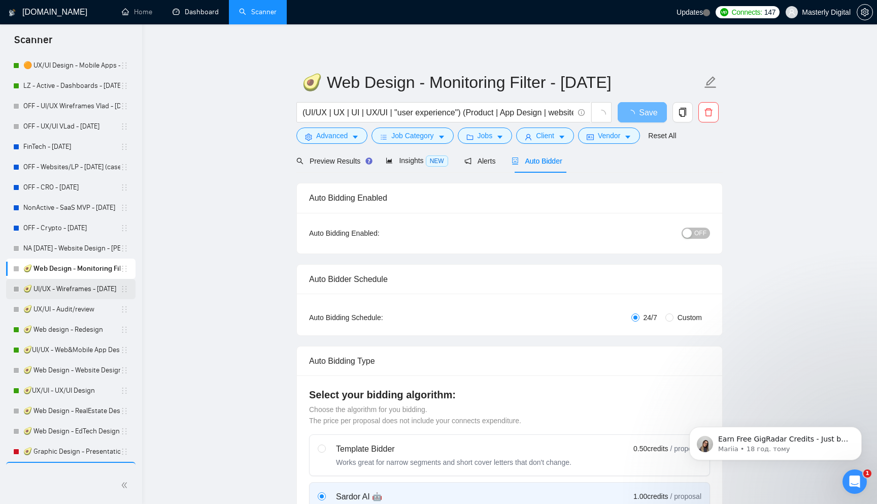
click at [39, 287] on link "🥑 UI/UX - Wireframes - [DATE]" at bounding box center [71, 289] width 97 height 20
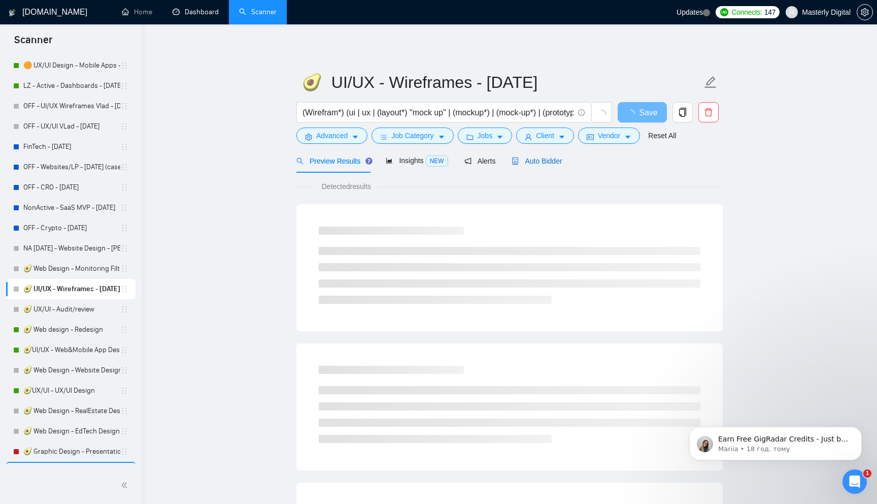
click at [542, 158] on span "Auto Bidder" at bounding box center [537, 161] width 50 height 8
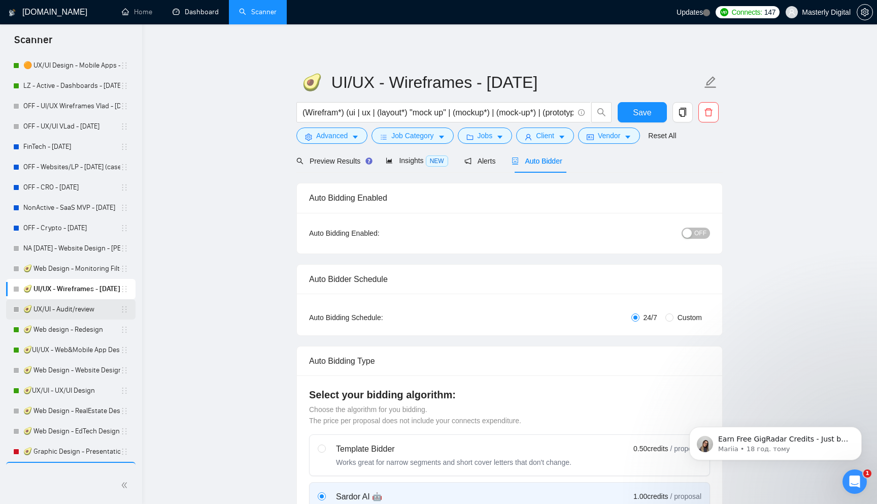
click at [50, 313] on link "🥑 UX/UI - Audit/review" at bounding box center [71, 309] width 97 height 20
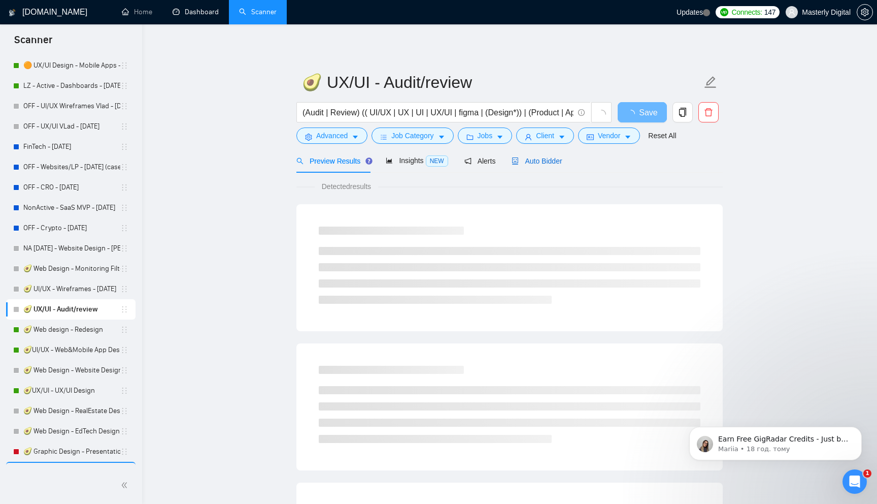
click at [556, 161] on span "Auto Bidder" at bounding box center [537, 161] width 50 height 8
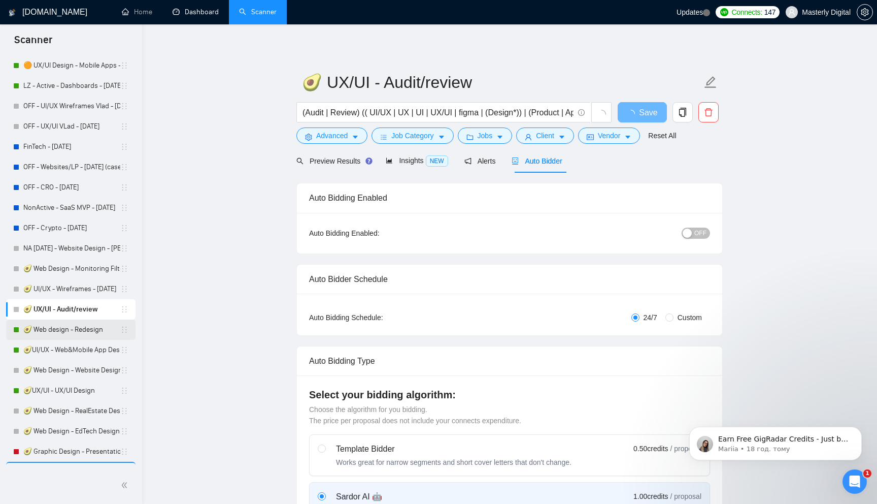
click at [60, 326] on link "🥑 Web design - Redesign" at bounding box center [71, 329] width 97 height 20
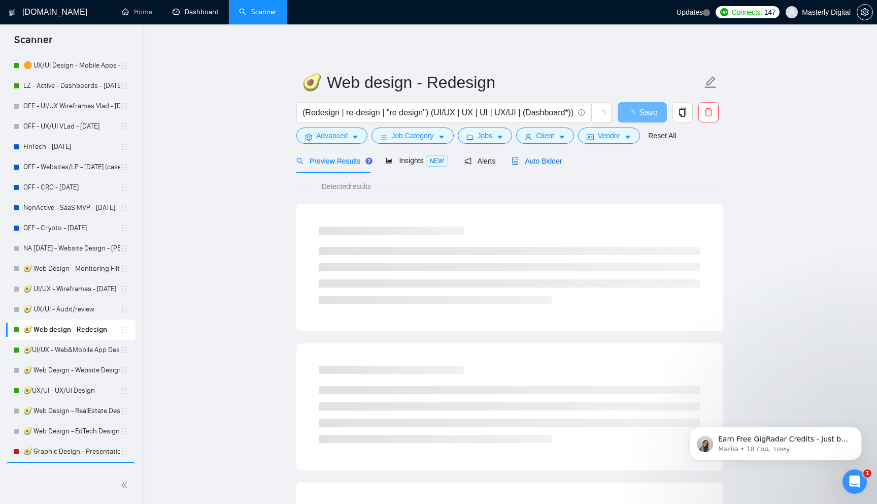
click at [539, 164] on span "Auto Bidder" at bounding box center [537, 161] width 50 height 8
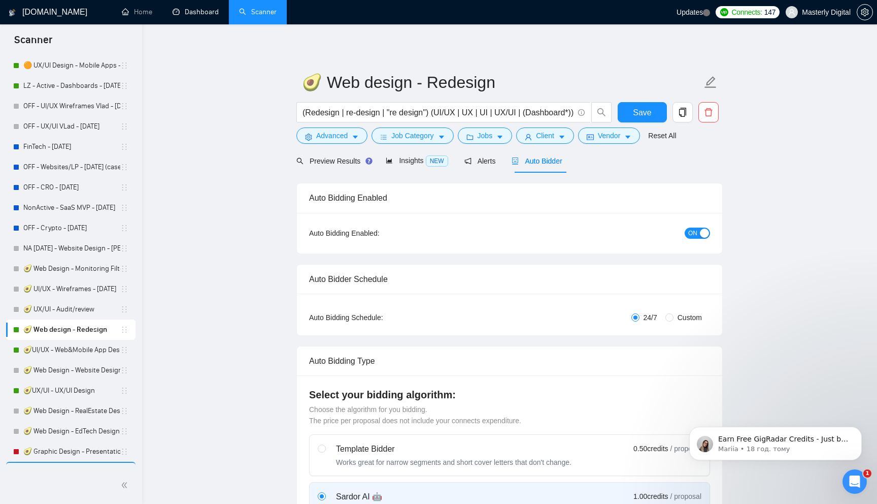
click at [695, 233] on span "ON" at bounding box center [692, 232] width 9 height 11
click at [649, 104] on button "Save" at bounding box center [642, 112] width 49 height 20
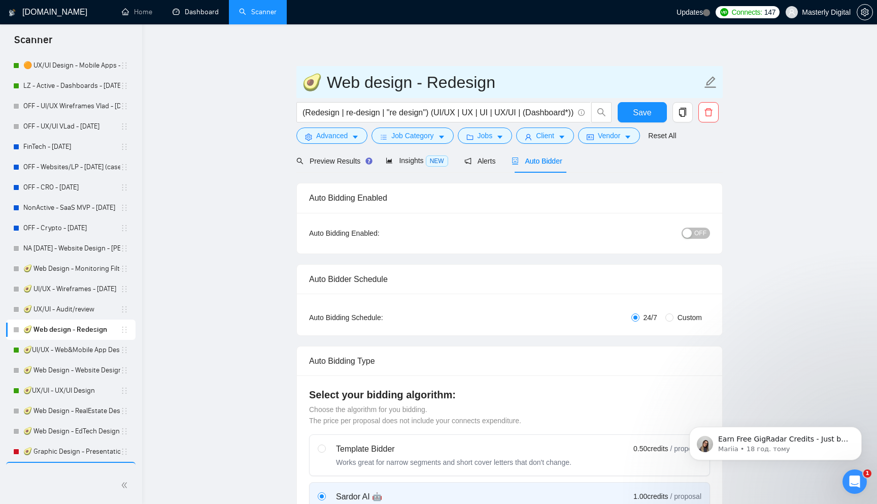
click at [323, 82] on input "🥑 Web design - Redesign" at bounding box center [502, 82] width 400 height 25
type input "🥑 OFF Web design - Redesign"
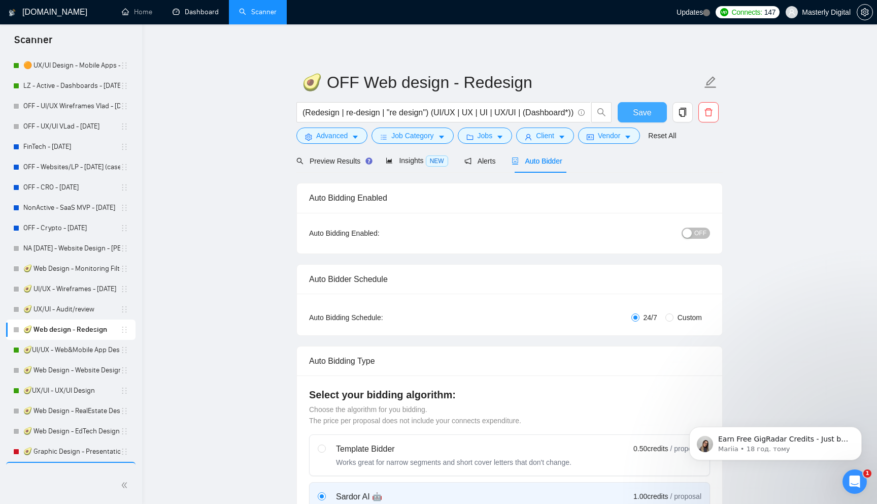
click at [638, 114] on span "Save" at bounding box center [642, 112] width 18 height 13
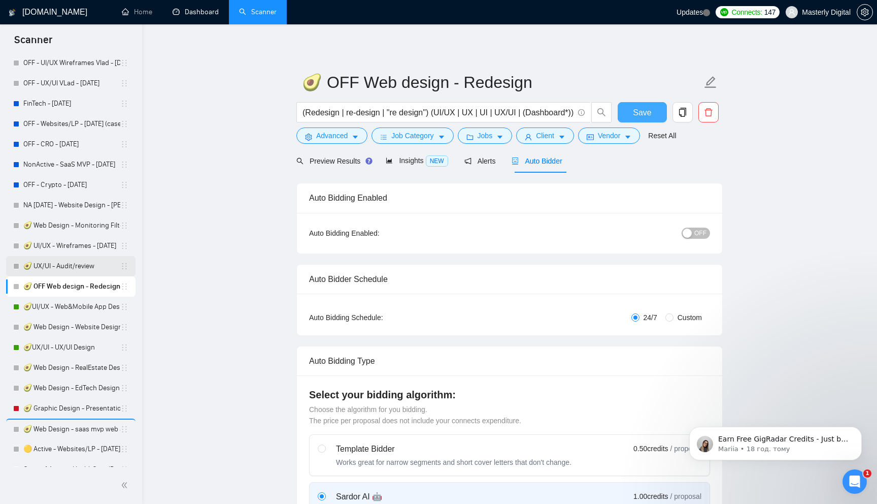
scroll to position [173, 0]
click at [53, 344] on link "🥑UX/UI - UX/UI Design" at bounding box center [71, 346] width 97 height 20
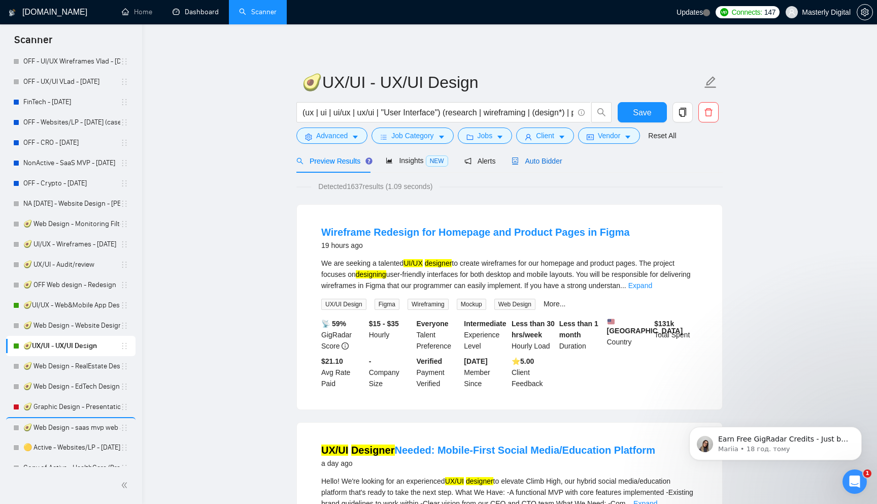
click at [553, 164] on span "Auto Bidder" at bounding box center [537, 161] width 50 height 8
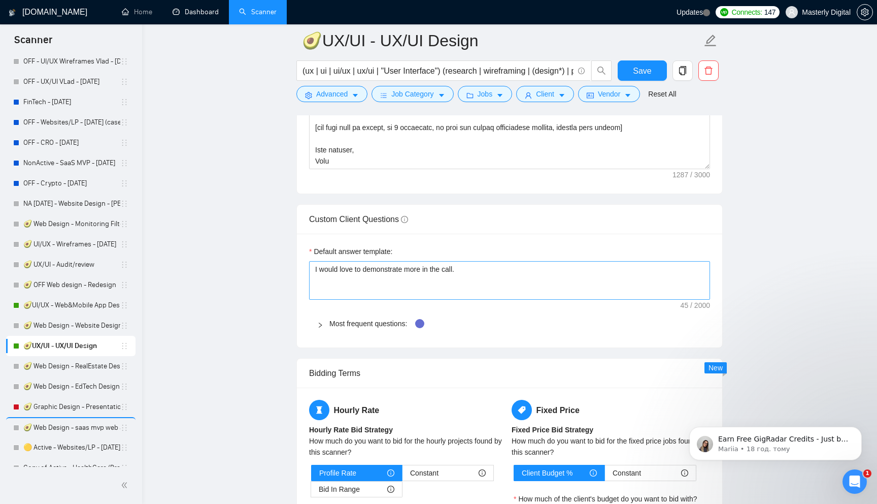
scroll to position [1396, 0]
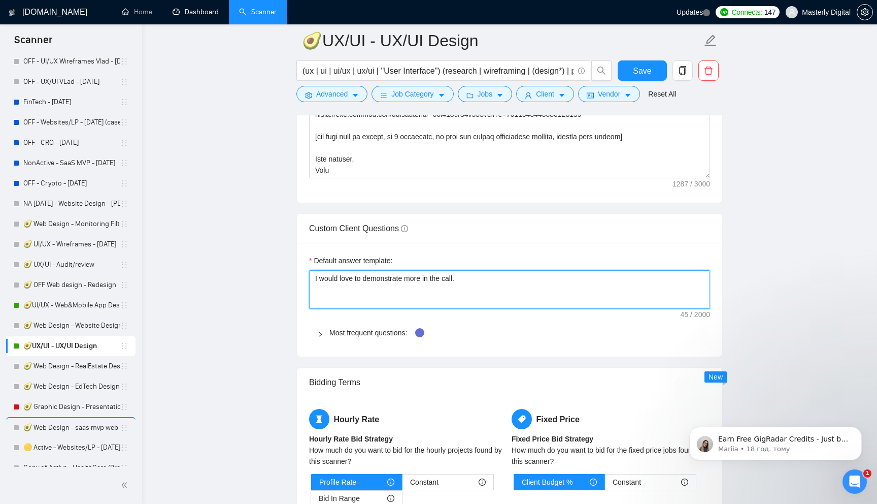
click at [383, 280] on textarea "I would love to demonstrate more in the call." at bounding box center [509, 289] width 401 height 39
type textarea "х"
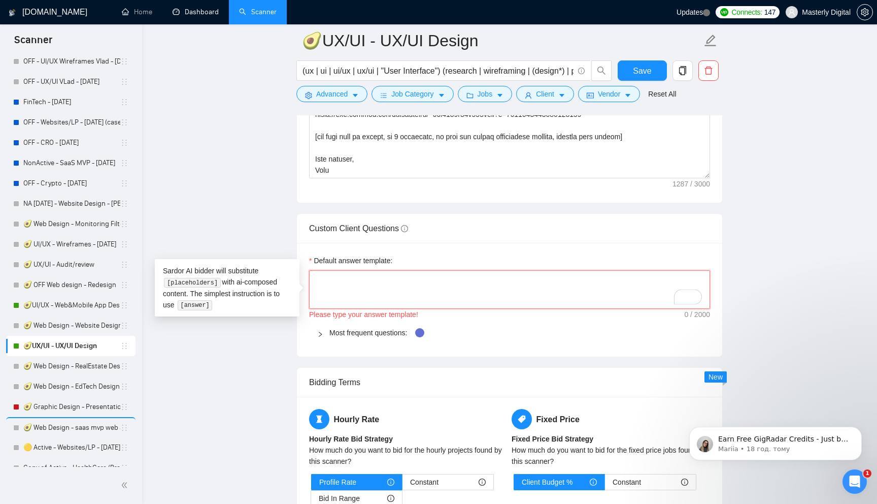
type textarea "["
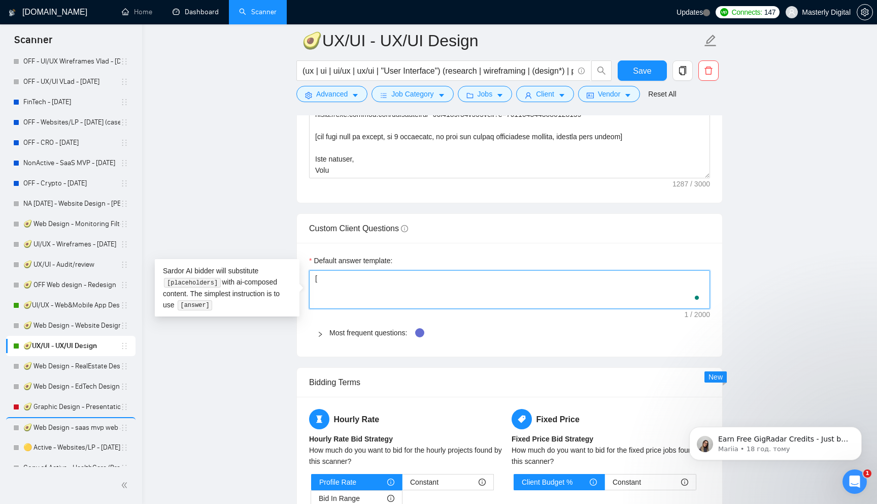
type textarea "[a"
type textarea "[an"
type textarea "[ans"
type textarea "[answ"
type textarea "[answe"
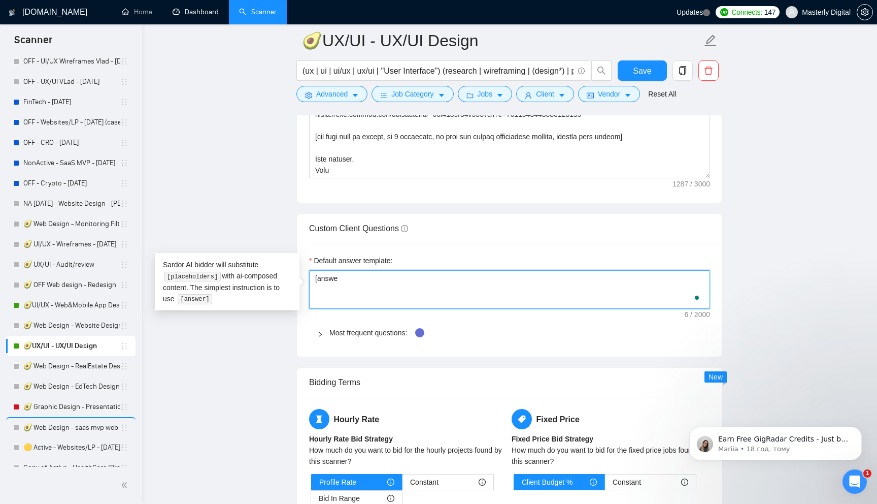
type textarea "[answer"
type textarea "[answer]"
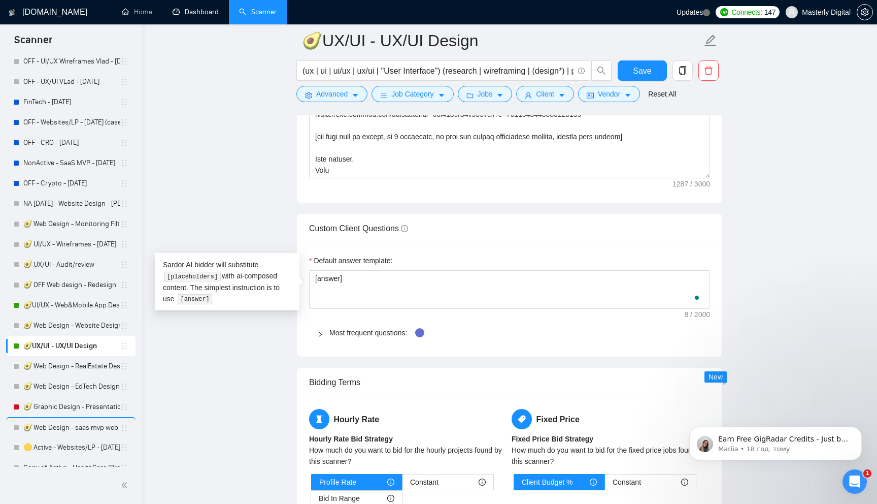
click at [749, 248] on main "🥑UX/UI - UX/UI Design (ux | ui | ui/ux | ux/ui | "User Interface") (research | …" at bounding box center [509, 115] width 702 height 2940
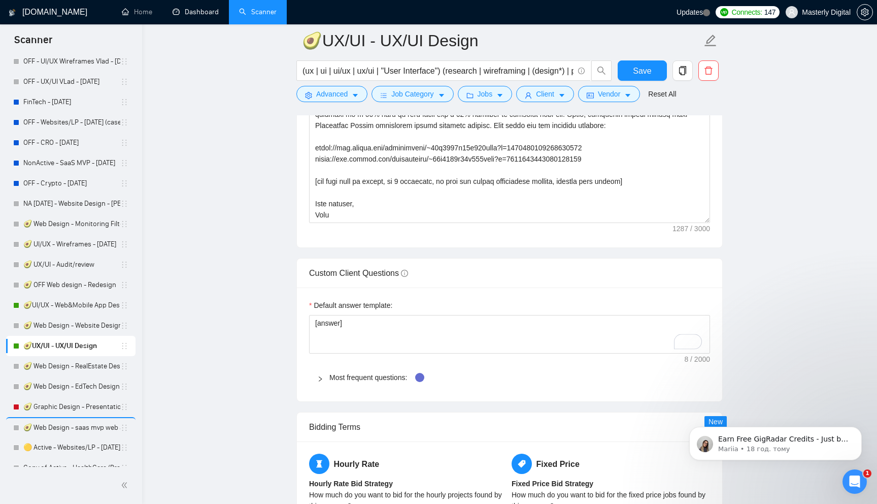
scroll to position [1352, 0]
click at [326, 377] on div at bounding box center [323, 376] width 12 height 11
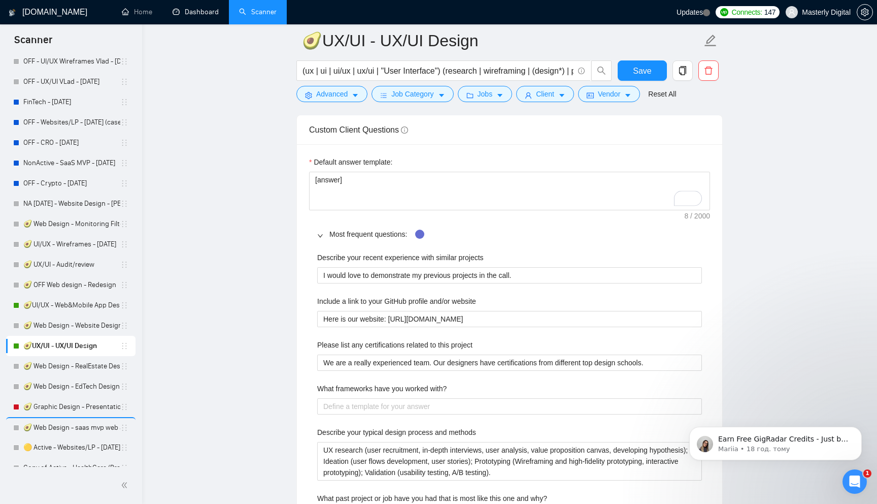
scroll to position [1487, 0]
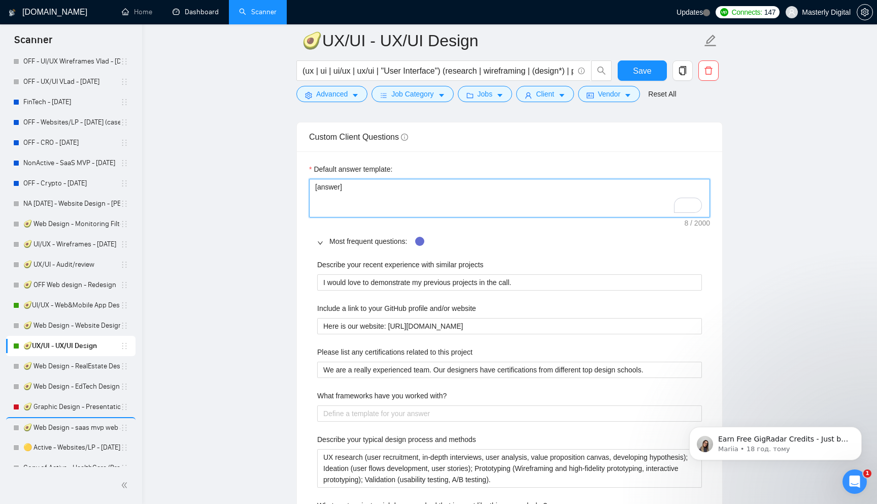
click at [330, 188] on textarea "[answer]" at bounding box center [509, 198] width 401 height 39
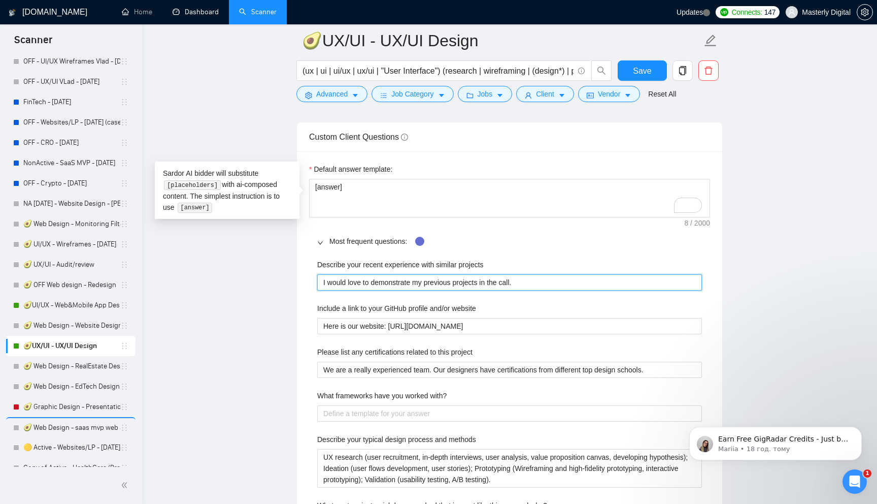
click at [348, 283] on projects "I would love to demonstrate my previous projects in the call." at bounding box center [509, 282] width 385 height 16
paste projects "[answer]"
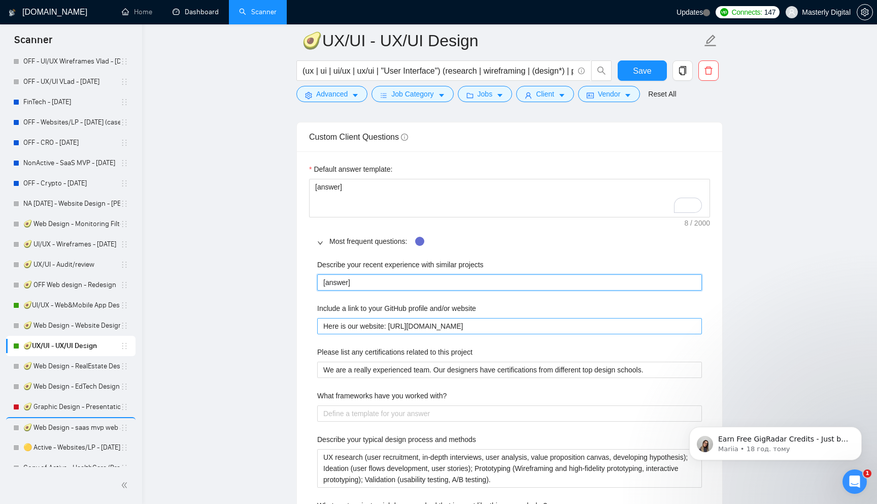
type projects "[answer]"
click at [349, 327] on website "Here is our website: https://www.masterly.digital/" at bounding box center [509, 326] width 385 height 16
paste website "[answer]"
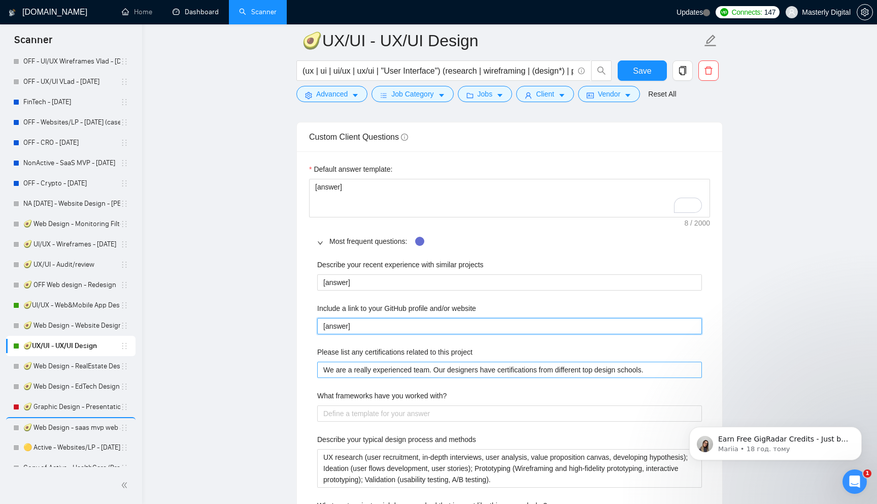
type website "[answer]"
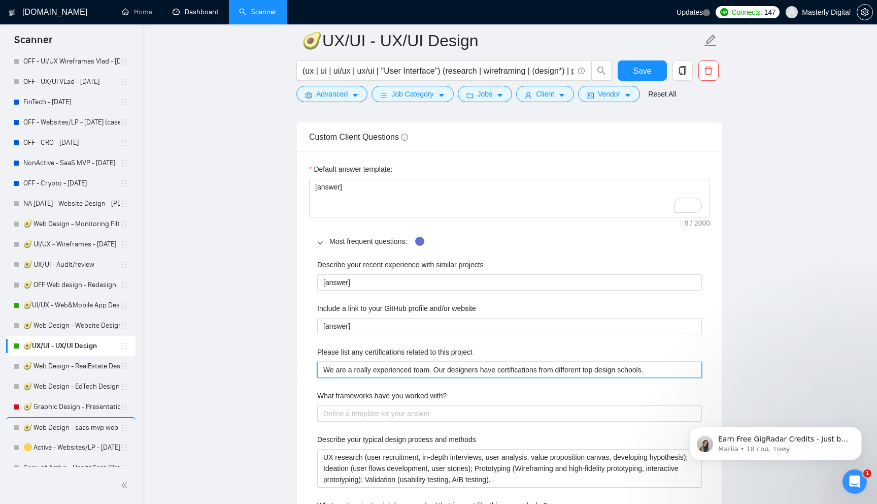
click at [348, 366] on project "We are a really experienced team. Our designers have certifications from differ…" at bounding box center [509, 369] width 385 height 16
paste project "[answer]"
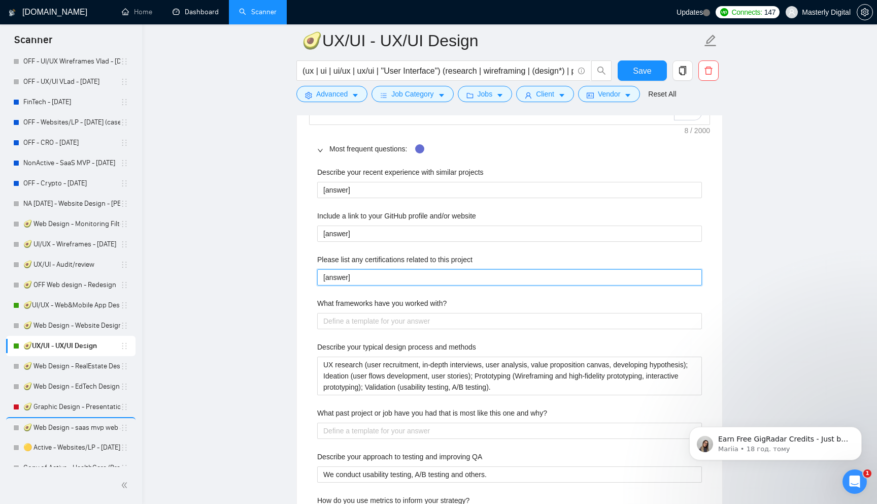
scroll to position [1580, 0]
type project "[answer]"
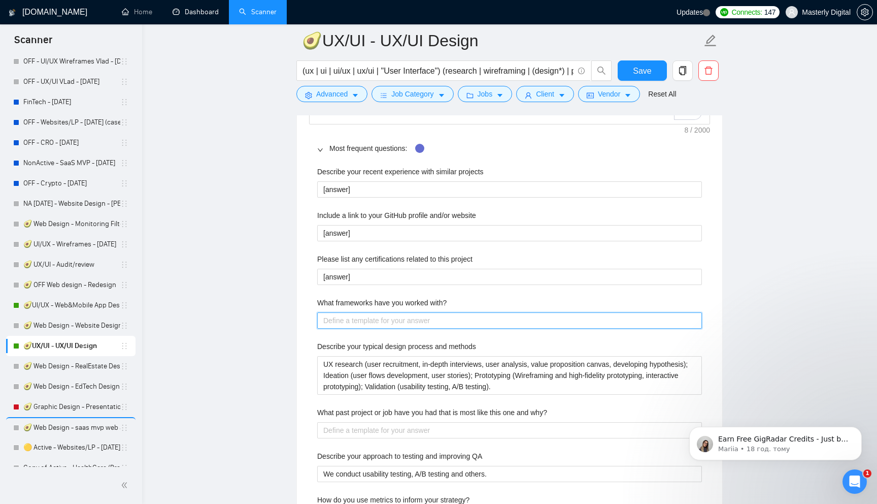
click at [347, 319] on with\? "What frameworks have you worked with?" at bounding box center [509, 320] width 385 height 16
paste with\? "[answer]"
type with\? "[answer]"
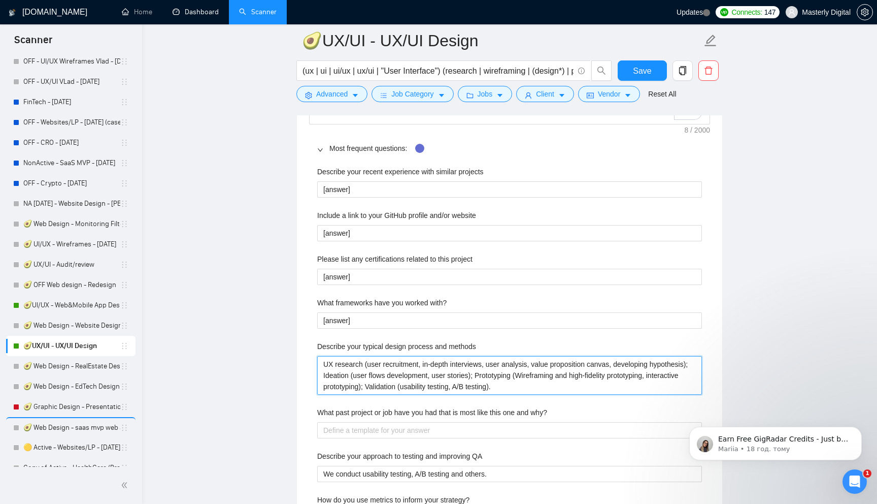
click at [347, 381] on methods "UX research (user recruitment, in-depth interviews, user analysis, value propos…" at bounding box center [509, 375] width 385 height 39
paste methods "[answer]"
type methods "[answer]"
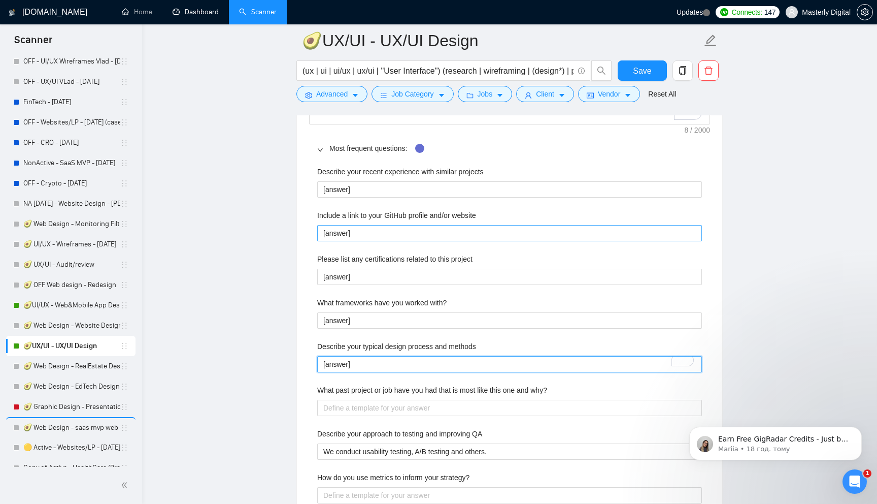
type methods "[answer]"
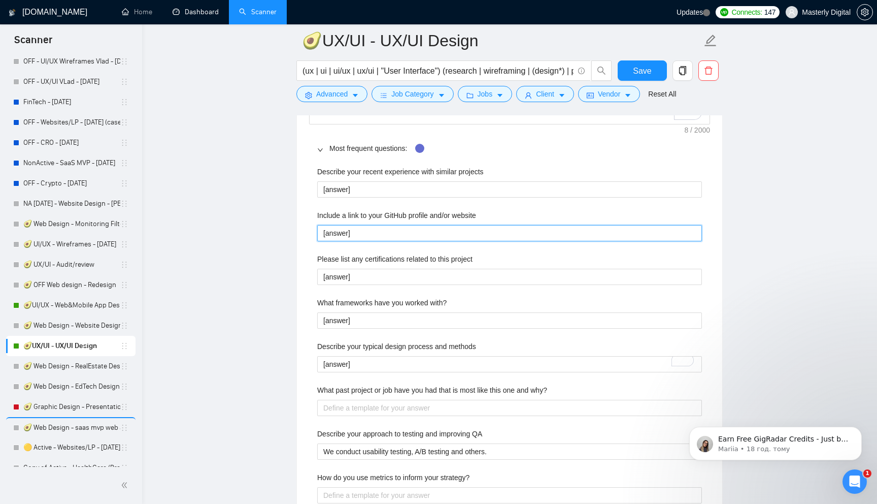
click at [335, 227] on website "[answer]" at bounding box center [509, 233] width 385 height 16
type website "i"
type website "it"
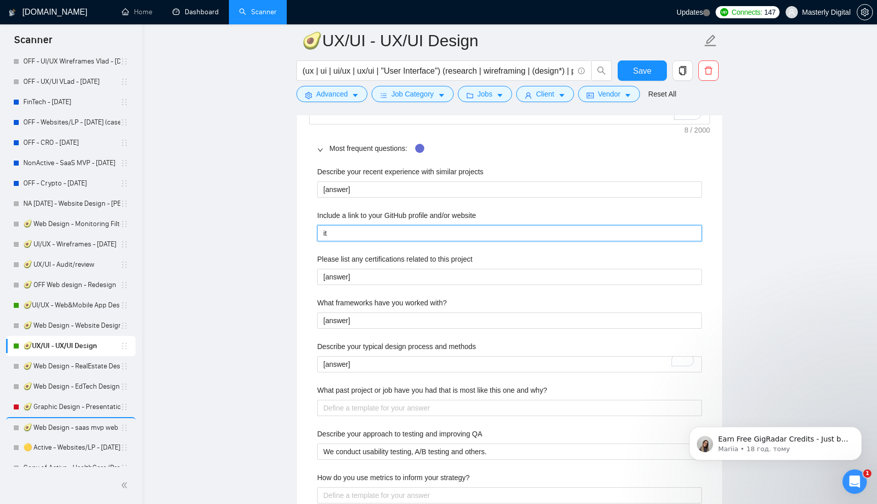
type website "it"
type website "it i"
type website "it is"
type website "it is p"
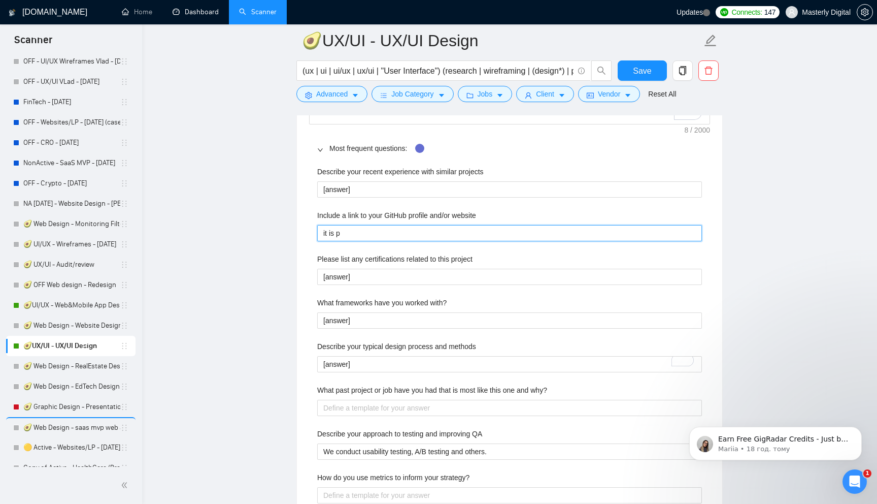
type website "it is pr"
type website "it is pro"
type website "it is proh"
type website "it is prohi"
type website "it is prohin"
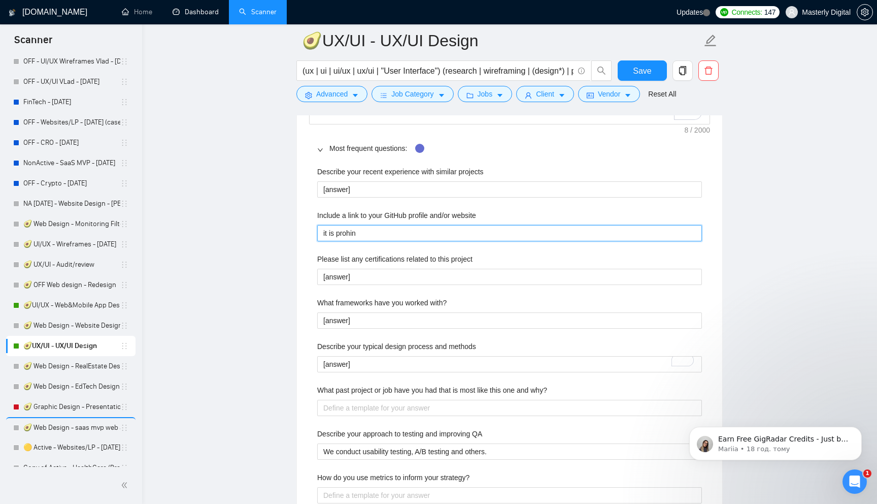
type website "it is prohi"
type website "it is prohib"
type website "it is prohibi"
type website "it is prohibit"
type website "it is prohibite"
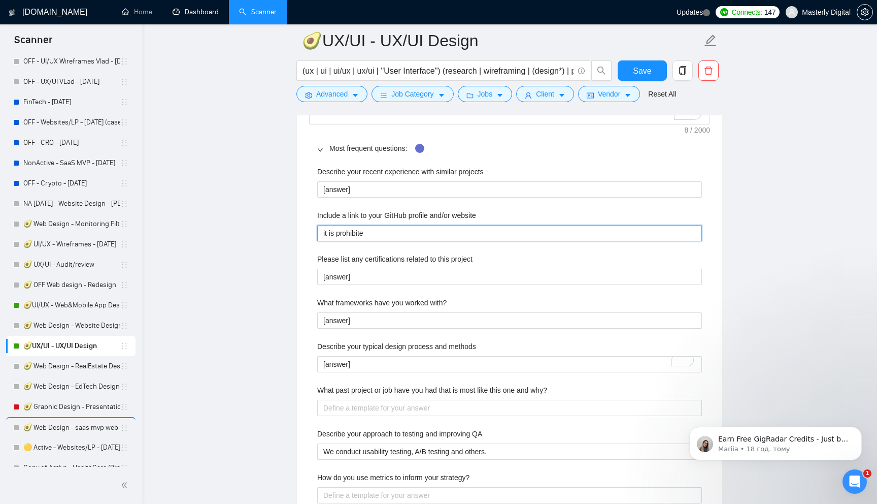
type website "it is prohibited"
type website "it is prohibited v"
type website "it is prohibited vt"
type website "it is prohibited v"
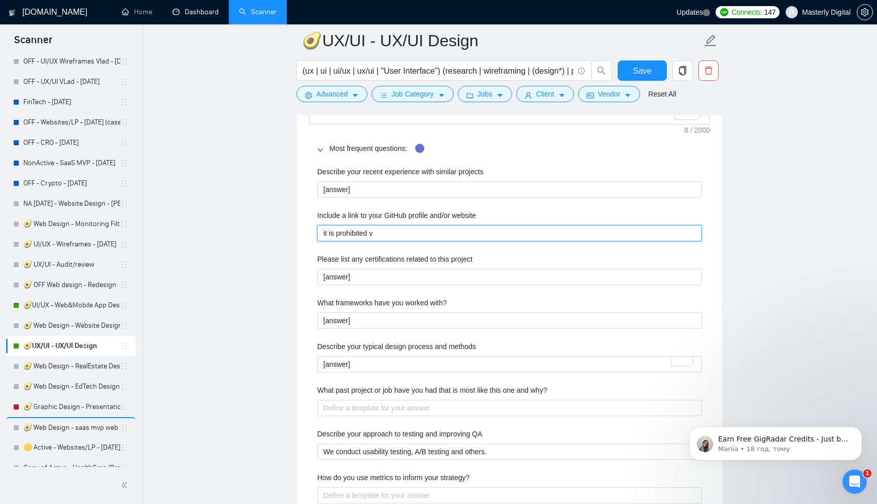
type website "it is prohibited"
type website "it is prohibited b"
type website "it is prohibited by"
type website "it is prohibited by u"
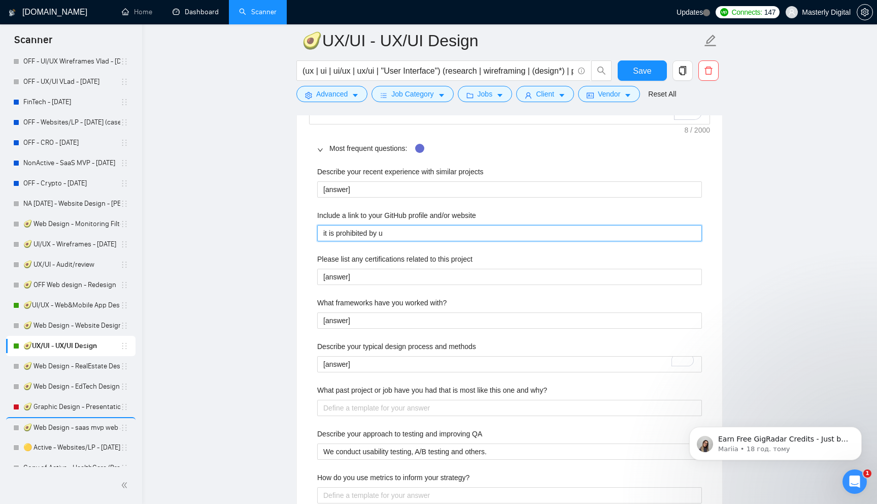
type website "it is prohibited by up"
type website "it is prohibited by upw"
type website "it is prohibited by upwo"
type website "it is prohibited by upwor"
type website "it is prohibited by upwork"
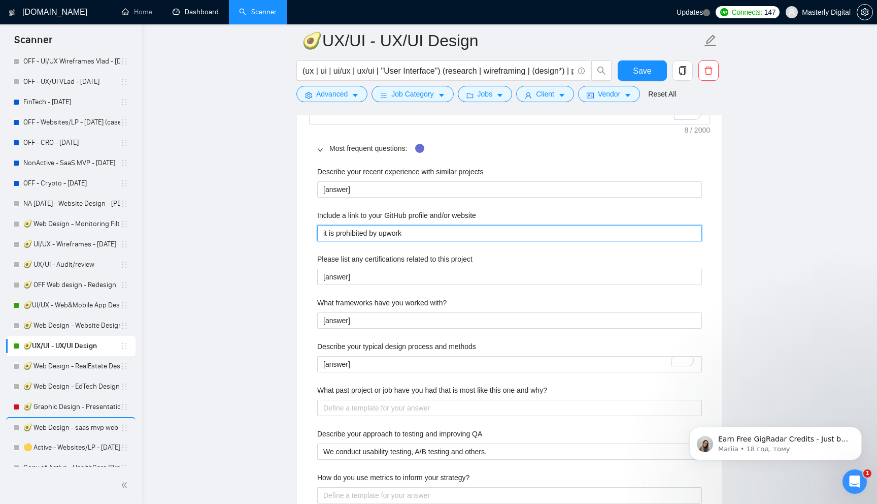
type website "it is prohibited by upwork"
type website "it is prohibited by upwork r"
type website "it is prohibited by upwork ru"
type website "it is prohibited by upwork rul"
type website "it is prohibited by upwork rule"
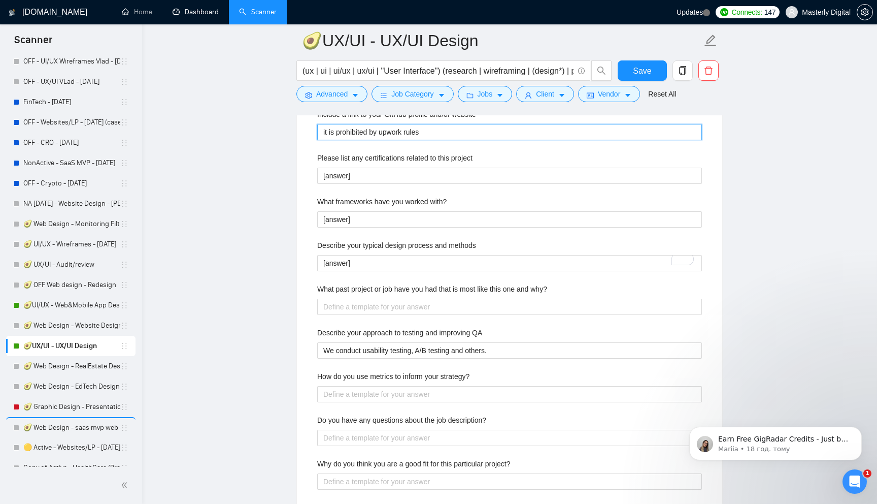
scroll to position [1682, 0]
type website "it is prohibited by upwork rules"
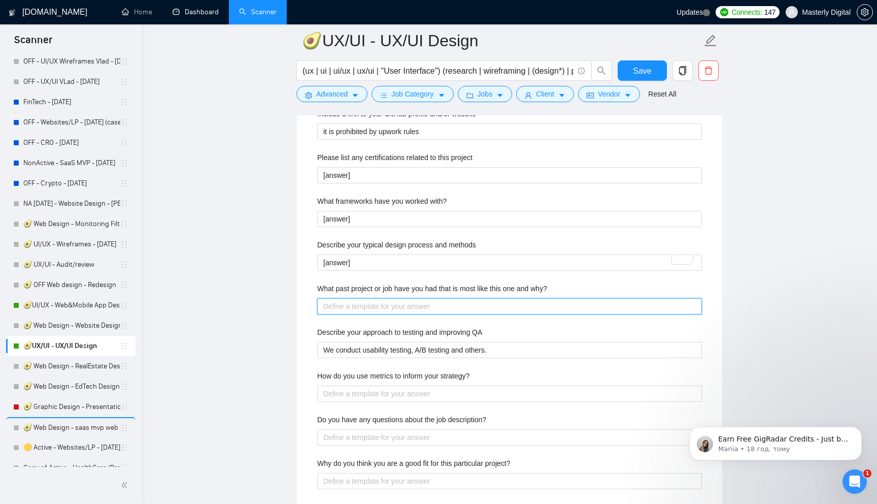
click at [359, 306] on why\? "What past project or job have you had that is most like this one and why?" at bounding box center [509, 306] width 385 height 16
paste why\? "[answer]"
type why\? "[answer]"
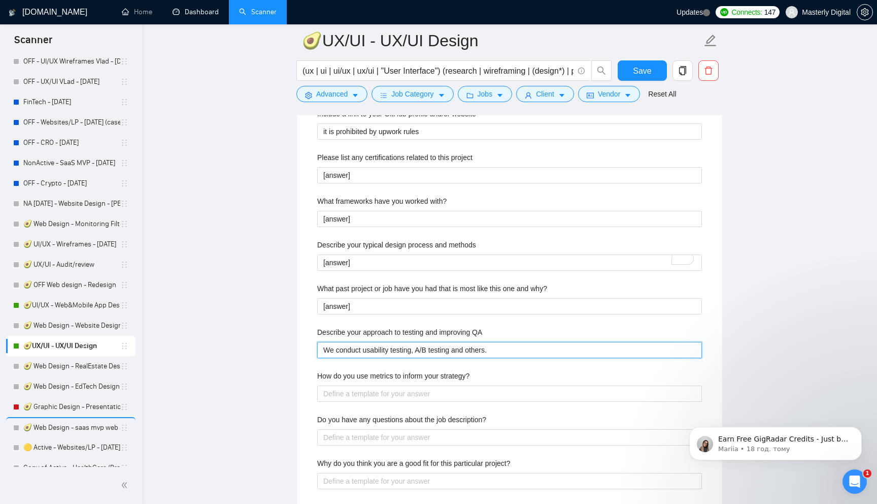
click at [356, 350] on QA "We conduct usability testing, A/B testing and others." at bounding box center [509, 350] width 385 height 16
paste QA "[answer]"
type QA "[answer]"
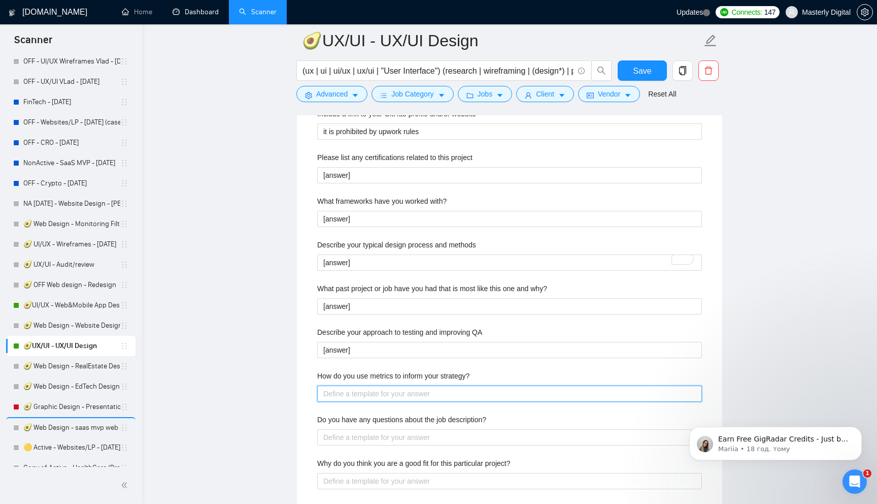
click at [349, 393] on strategy\? "How do you use metrics to inform your strategy?" at bounding box center [509, 393] width 385 height 16
paste strategy\? "[answer]"
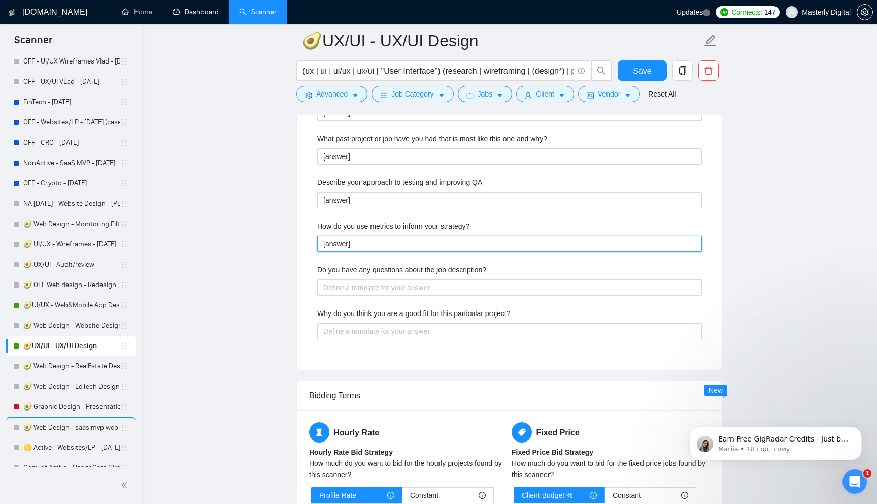
scroll to position [1835, 0]
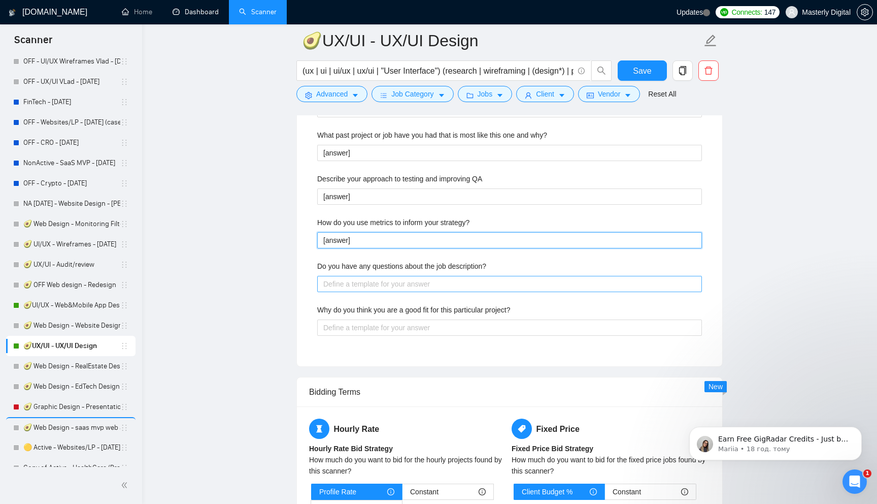
type strategy\? "[answer]"
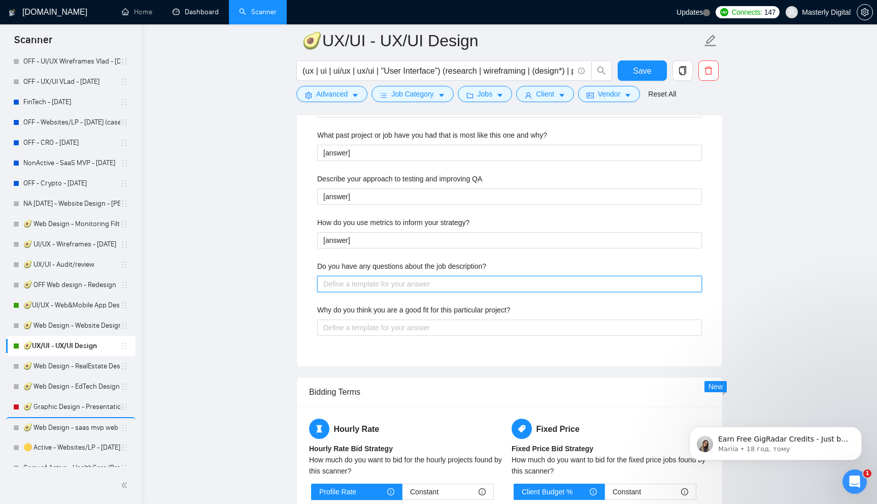
click at [338, 285] on description\? "Do you have any questions about the job description?" at bounding box center [509, 284] width 385 height 16
paste description\? "[answer]"
type description\? "[answer]"
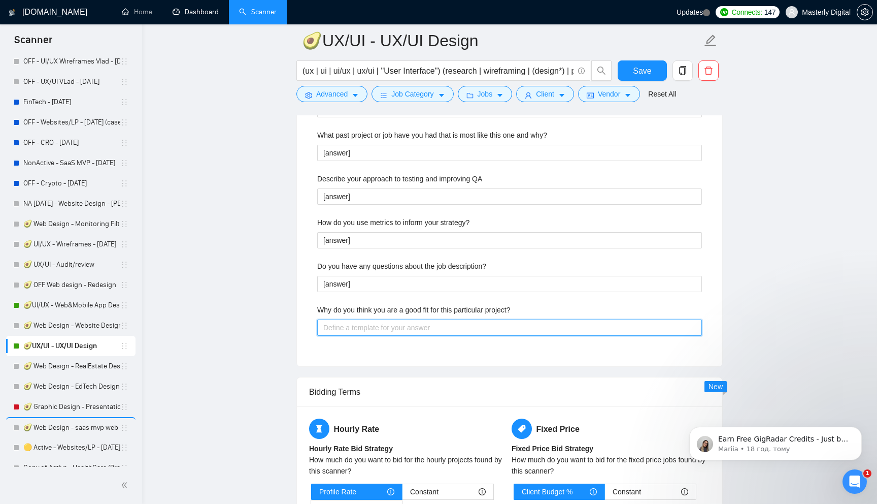
click at [336, 322] on project\? "Why do you think you are a good fit for this particular project?" at bounding box center [509, 327] width 385 height 16
paste project\? "[answer]"
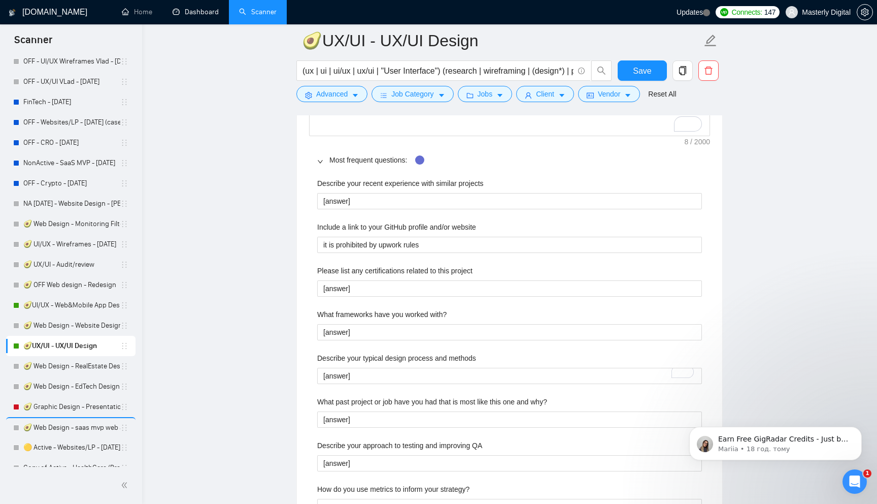
scroll to position [1540, 0]
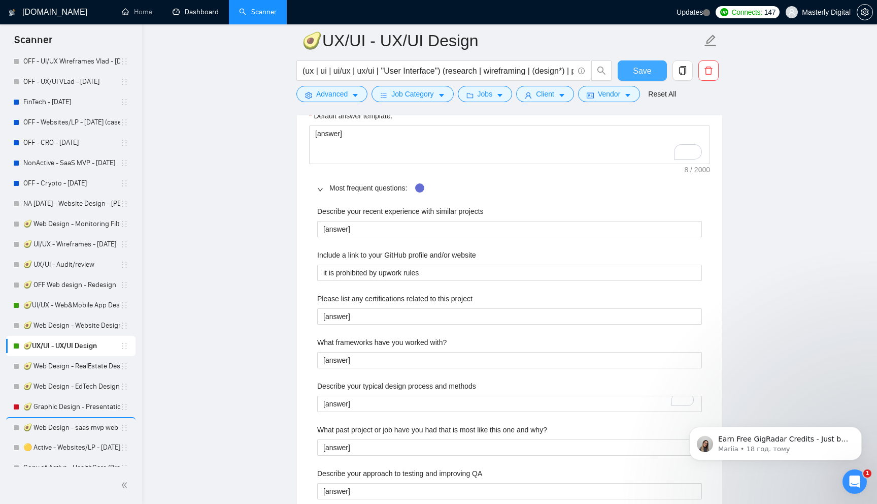
type project\? "[answer]"
click at [630, 73] on button "Save" at bounding box center [642, 70] width 49 height 20
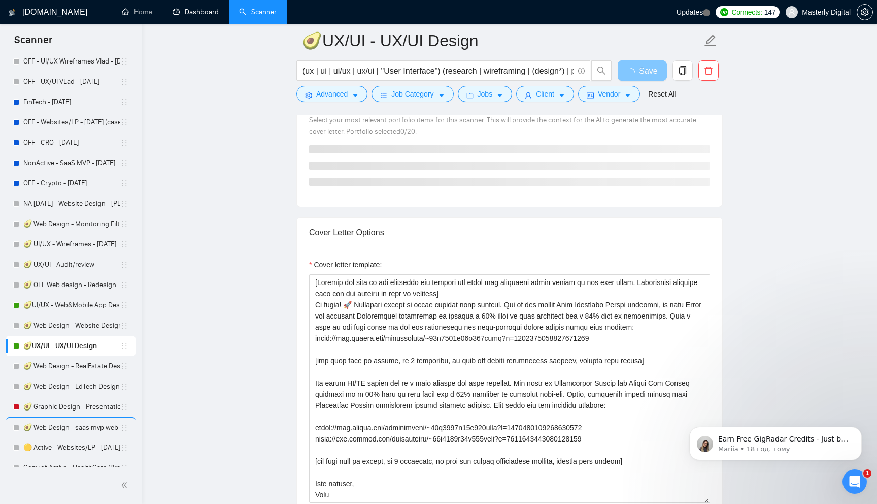
scroll to position [754, 0]
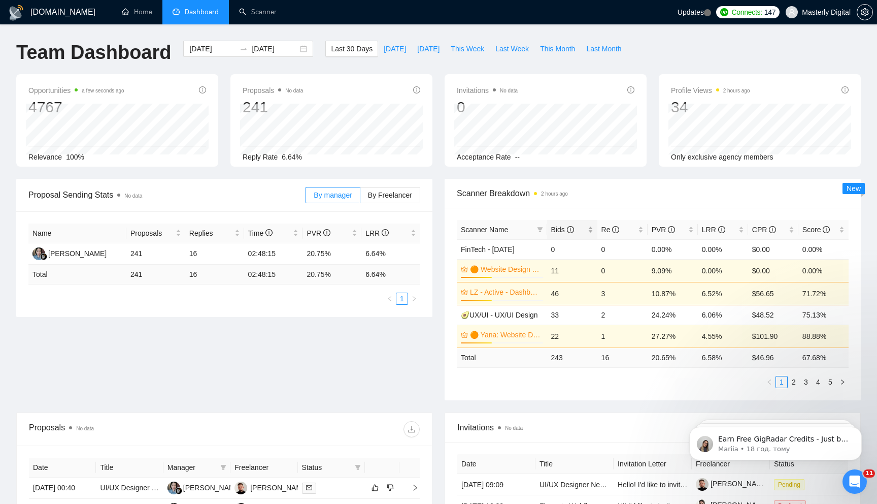
click at [558, 228] on span "Bids" at bounding box center [562, 229] width 23 height 8
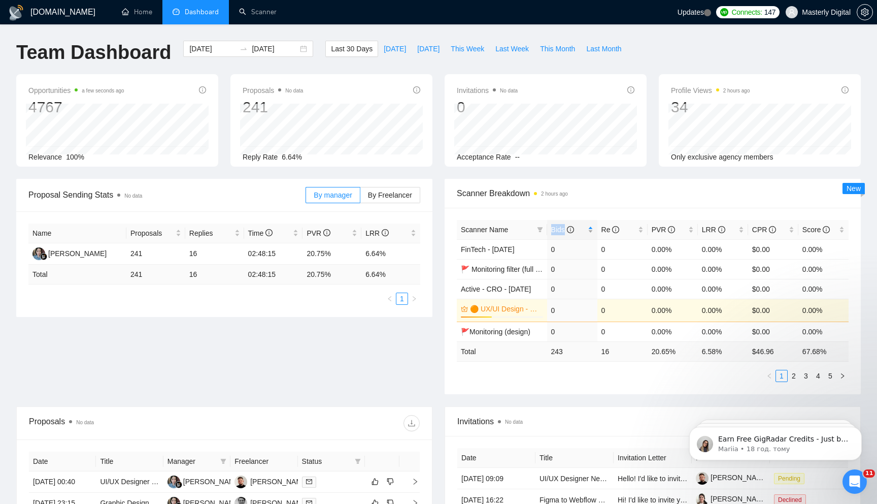
click at [558, 228] on span "Bids" at bounding box center [562, 229] width 23 height 8
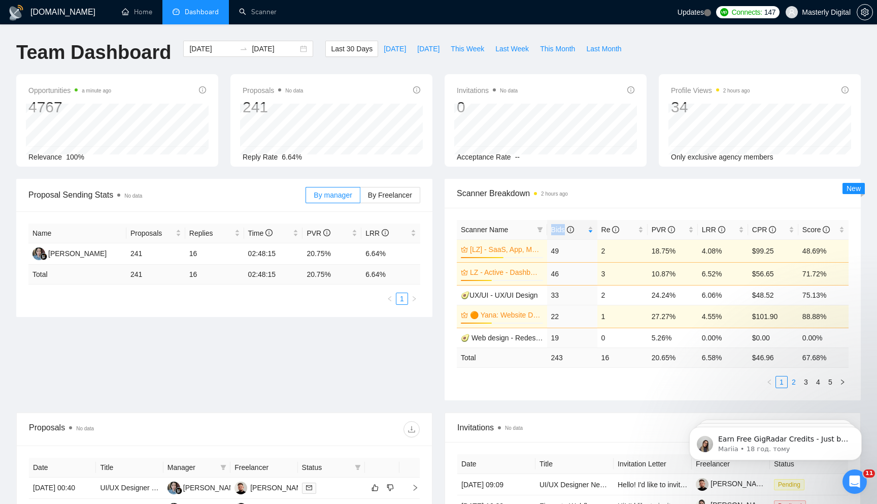
click at [794, 382] on link "2" at bounding box center [793, 381] width 11 height 11
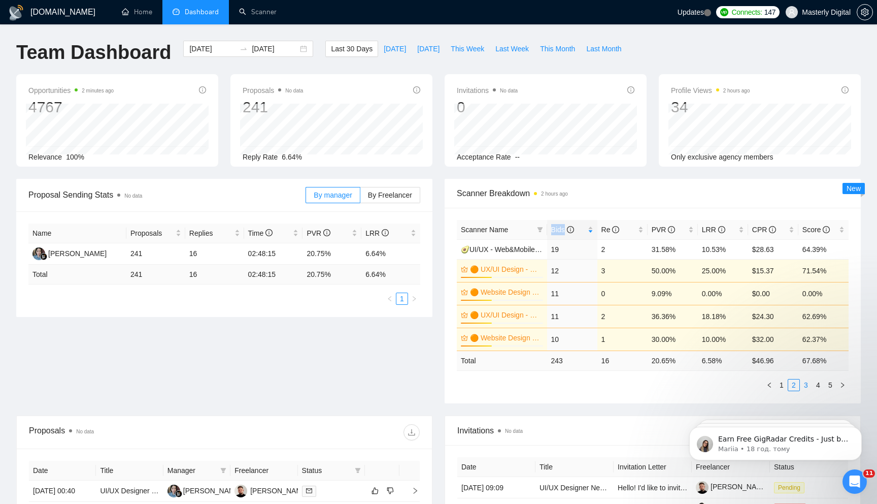
click at [802, 383] on link "3" at bounding box center [805, 384] width 11 height 11
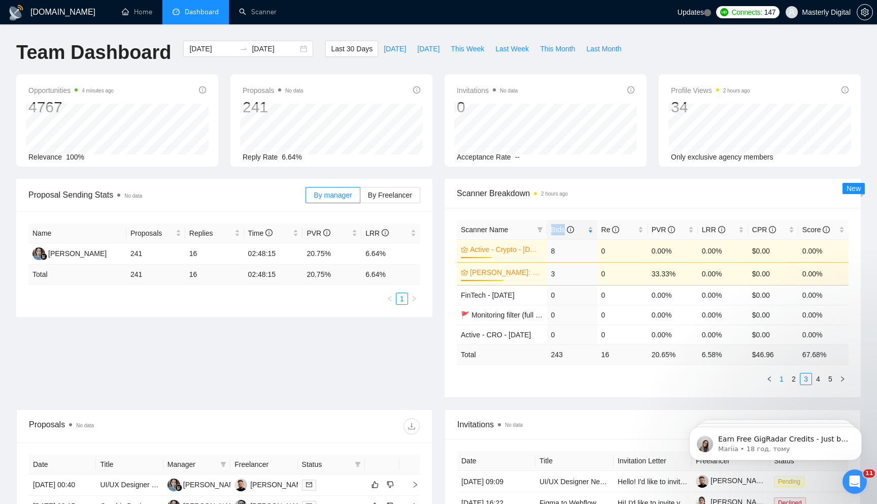
click at [787, 381] on link "1" at bounding box center [781, 378] width 11 height 11
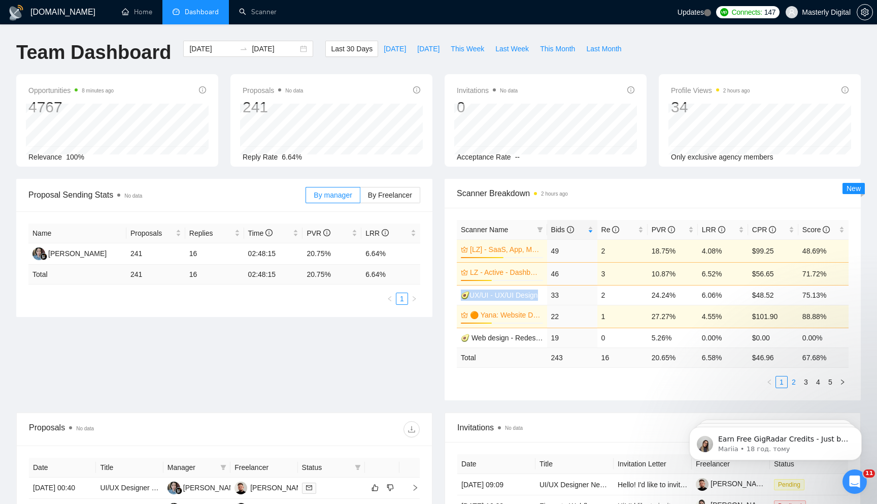
click at [797, 386] on link "2" at bounding box center [793, 381] width 11 height 11
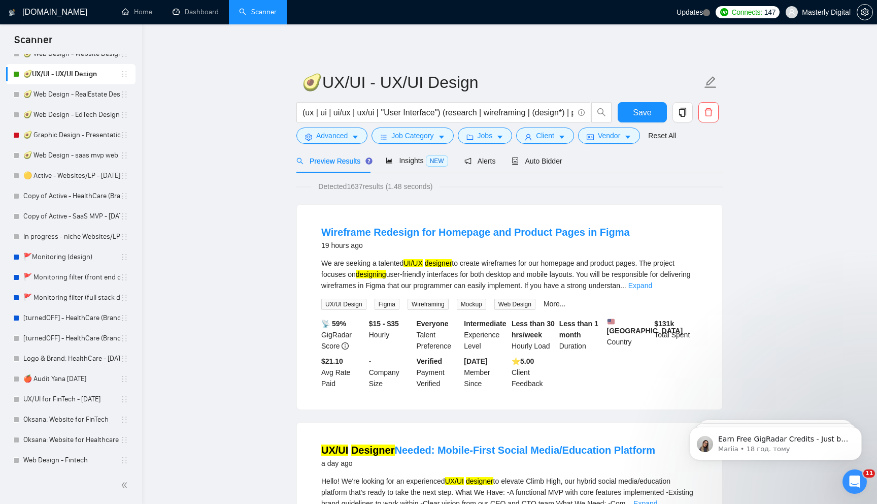
scroll to position [509, 0]
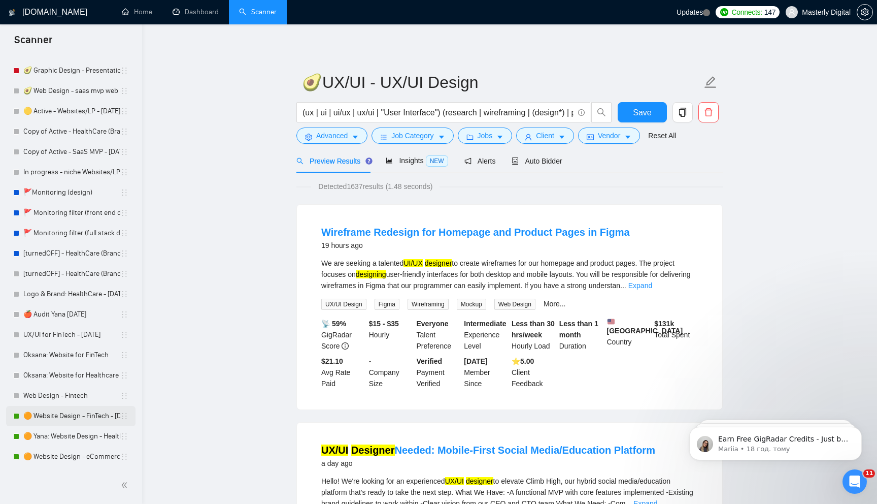
click at [58, 418] on link "🟠 Website Design - FinTech - [DATE]" at bounding box center [71, 416] width 97 height 20
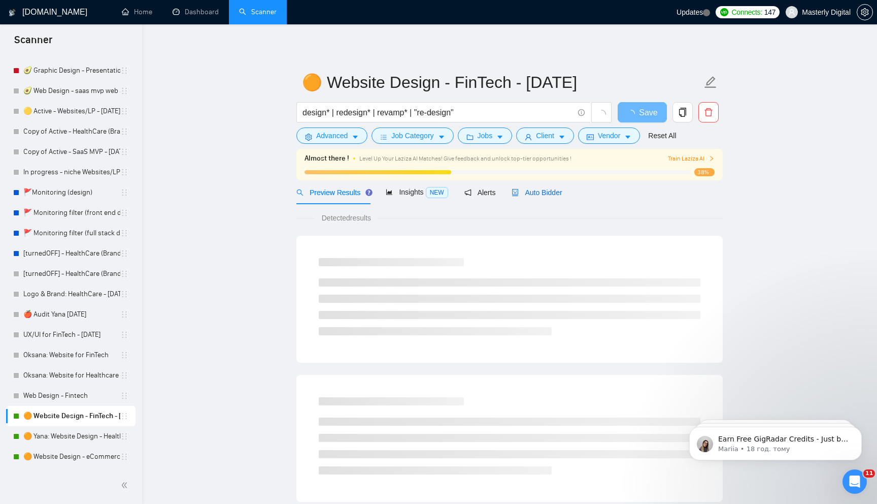
click at [558, 196] on span "Auto Bidder" at bounding box center [537, 192] width 50 height 8
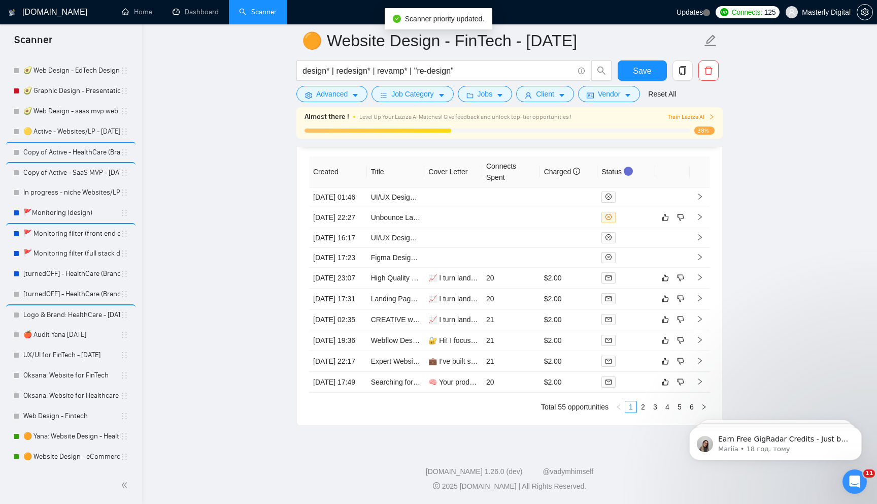
scroll to position [2550, 0]
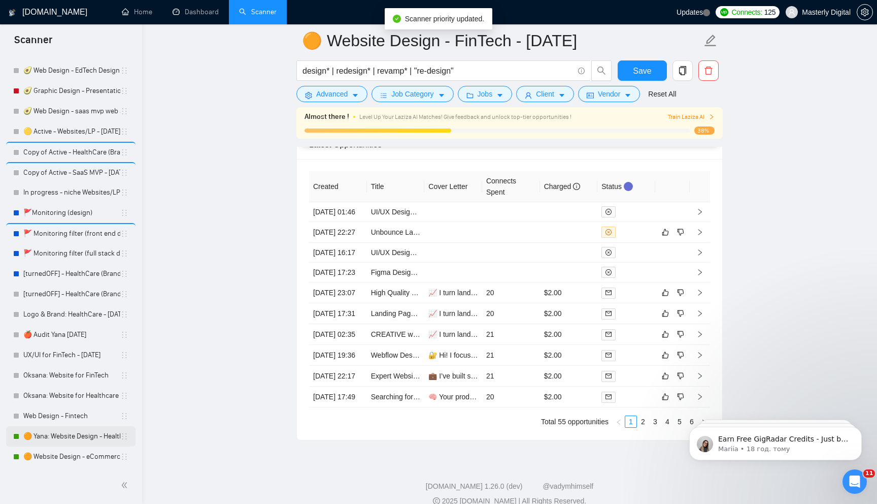
click at [69, 432] on link "🟠 Yana: Website Design - Healthcare - [DATE]" at bounding box center [71, 436] width 97 height 20
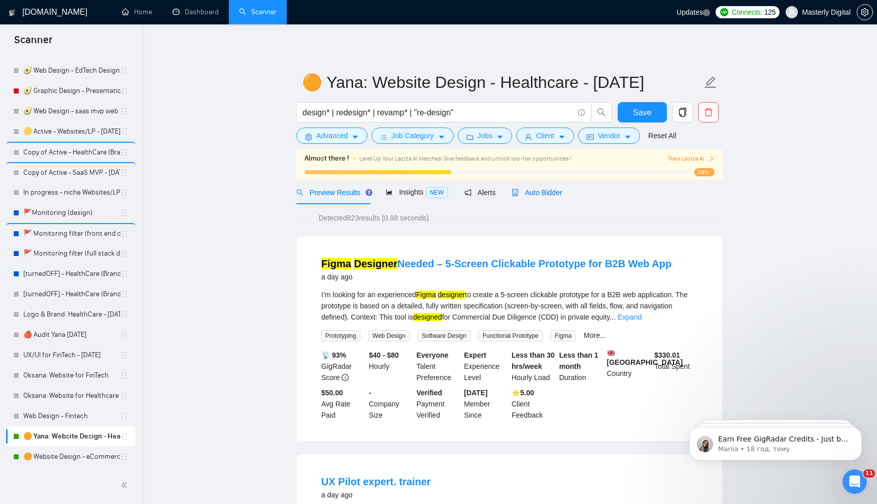
click at [530, 194] on span "Auto Bidder" at bounding box center [537, 192] width 50 height 8
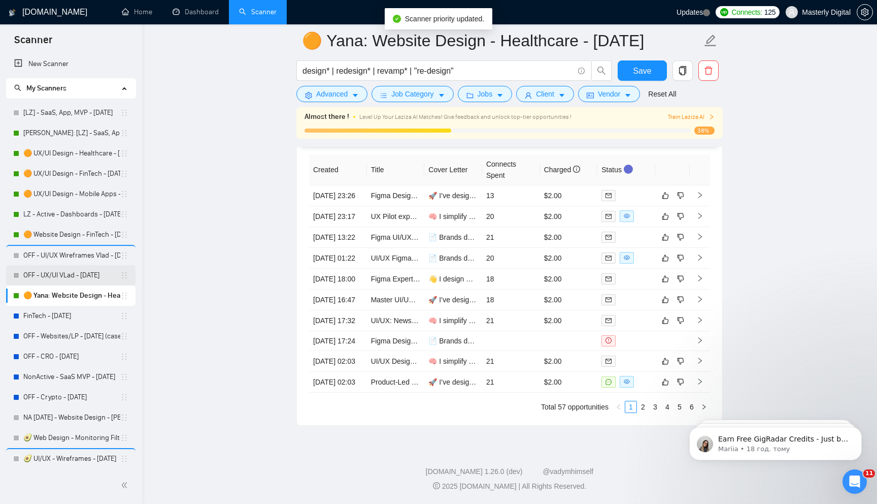
drag, startPoint x: 121, startPoint y: 297, endPoint x: 121, endPoint y: 281, distance: 16.2
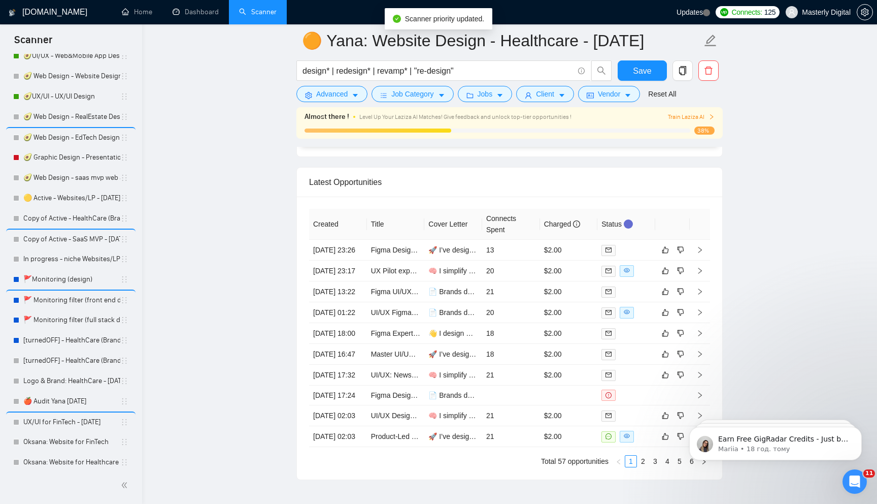
scroll to position [509, 0]
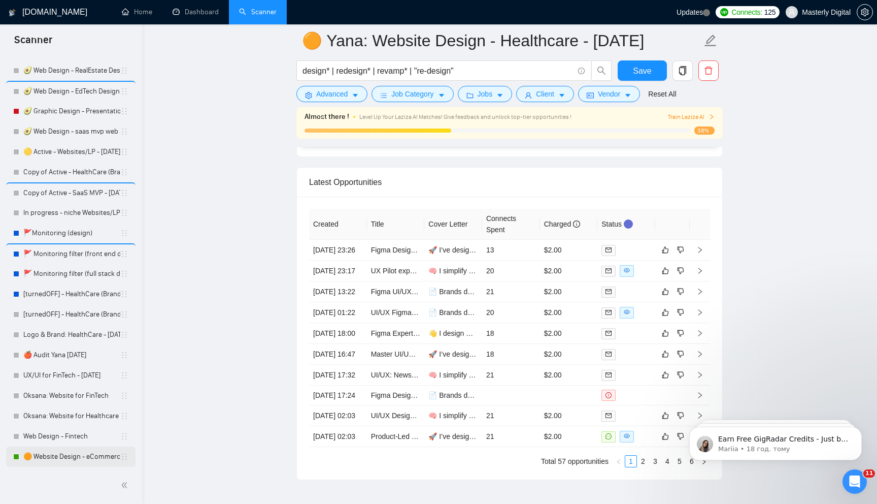
click at [79, 454] on link "🟠 Website Design - eCommerce - 08.06.25" at bounding box center [71, 456] width 97 height 20
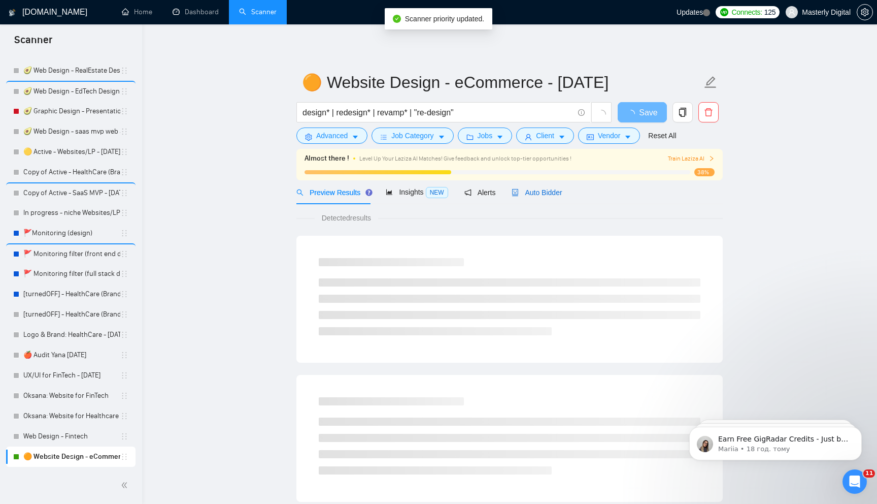
click at [540, 193] on span "Auto Bidder" at bounding box center [537, 192] width 50 height 8
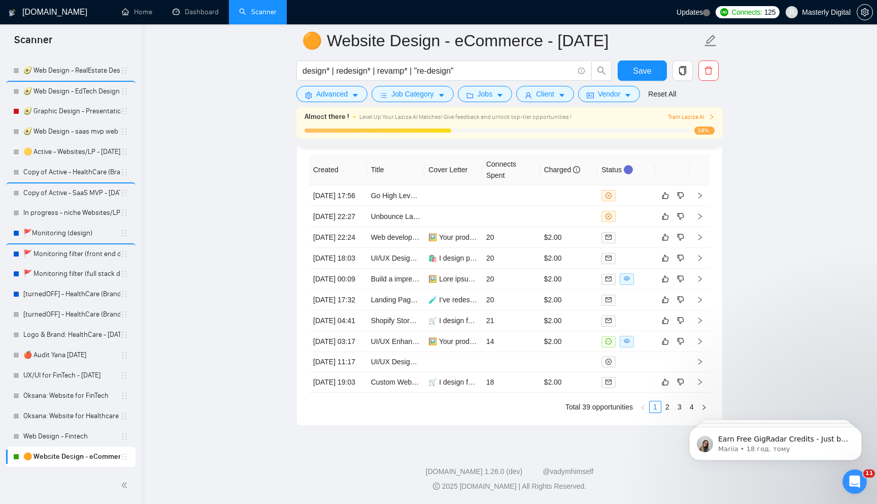
scroll to position [2593, 0]
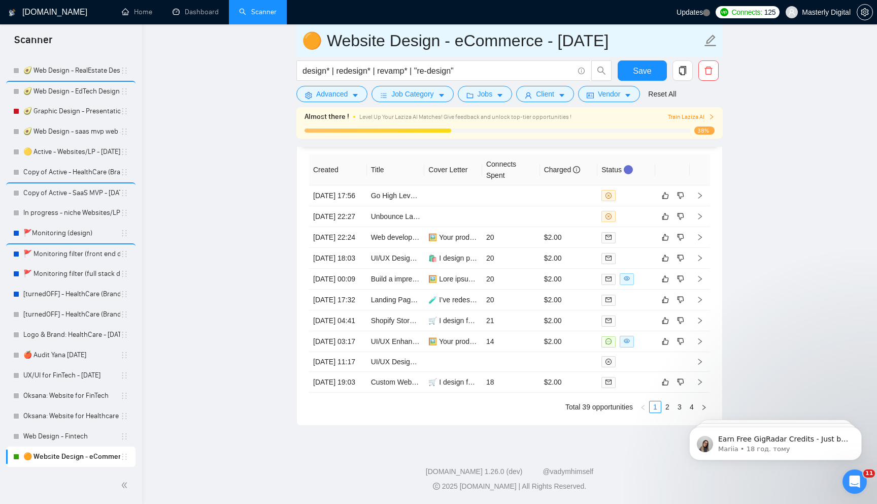
click at [327, 36] on input "🟠 Website Design - eCommerce - 08.06.25" at bounding box center [502, 40] width 400 height 25
type input "🟠 Yana: Website Design - eCommerce - [DATE]"
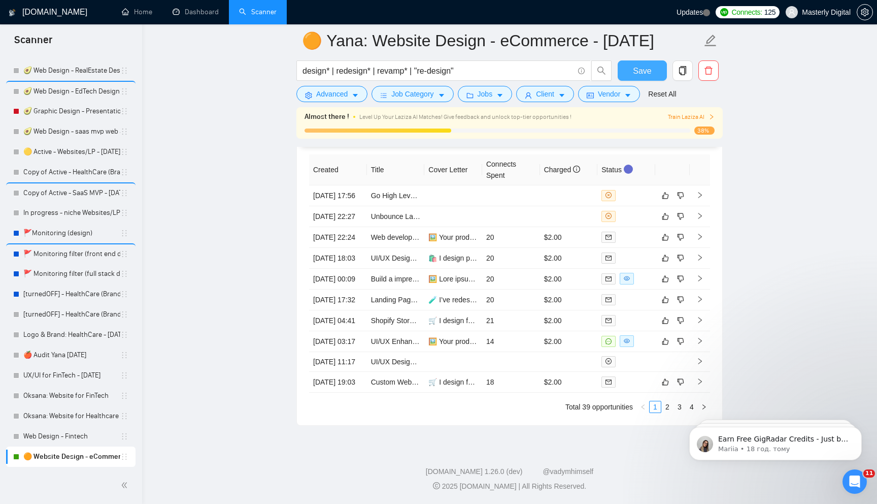
click at [632, 68] on button "Save" at bounding box center [642, 70] width 49 height 20
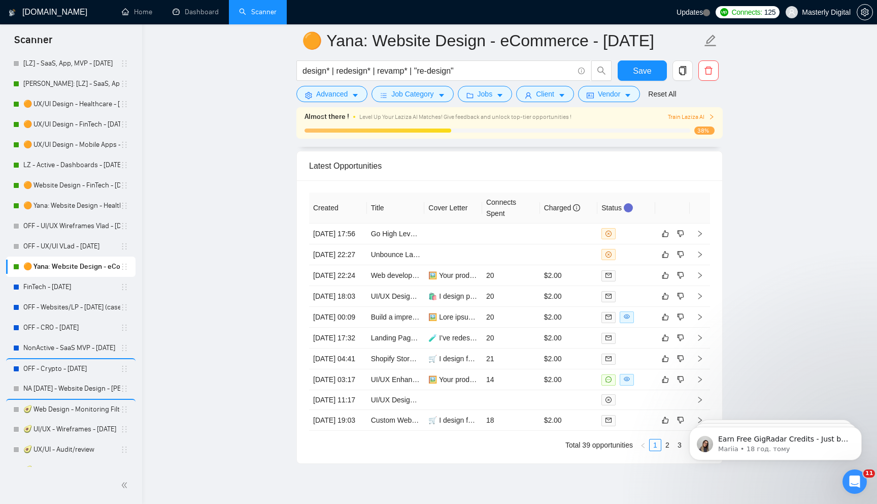
scroll to position [0, 0]
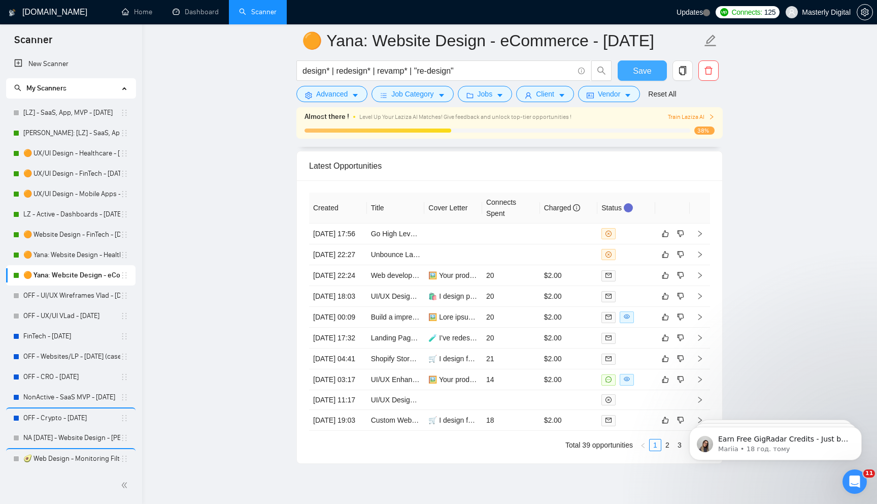
click at [633, 64] on button "Save" at bounding box center [642, 70] width 49 height 20
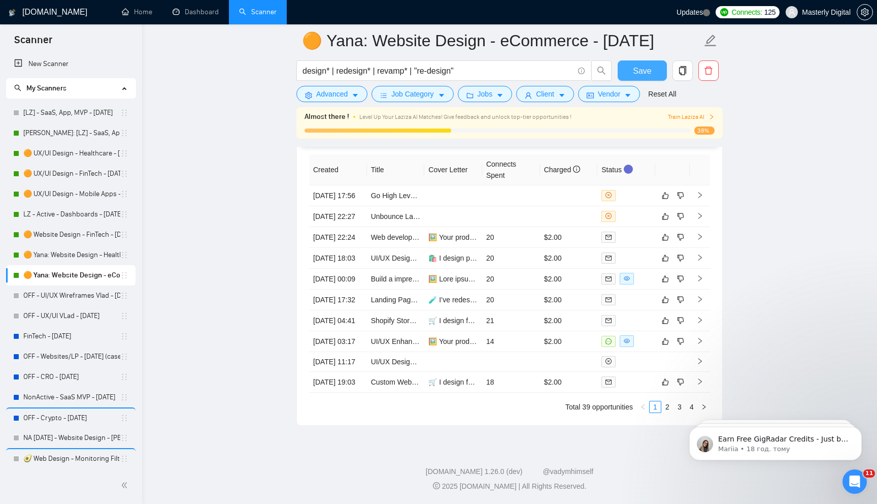
scroll to position [1729, 0]
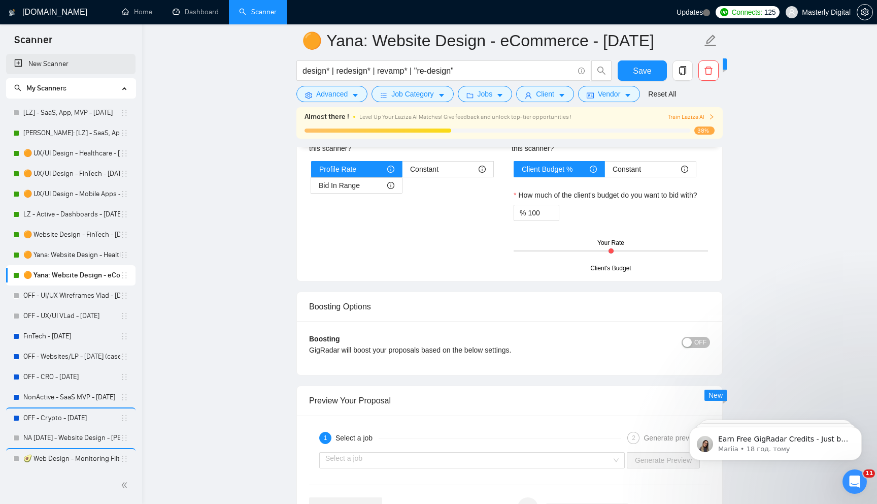
click at [61, 62] on link "New Scanner" at bounding box center [70, 64] width 113 height 20
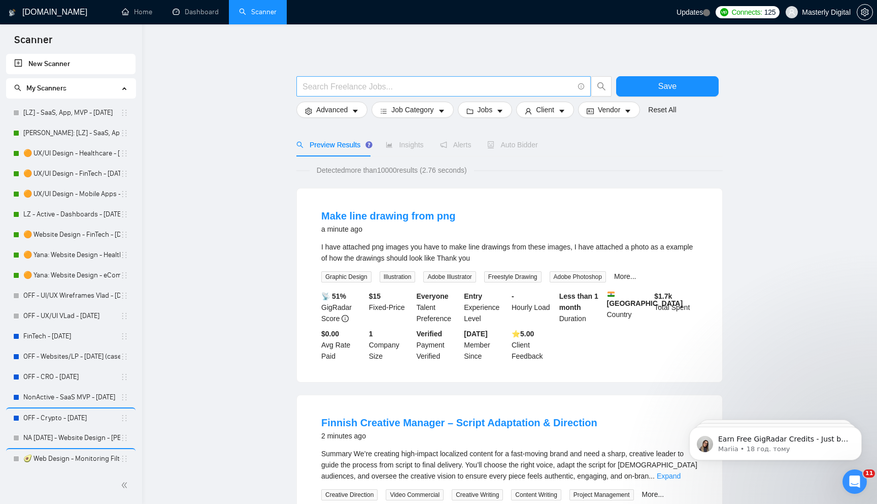
click at [537, 87] on input "text" at bounding box center [438, 86] width 271 height 13
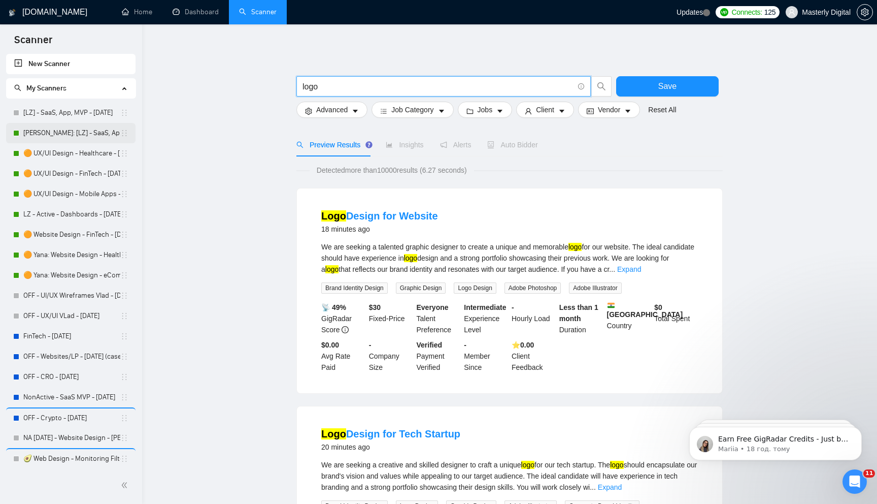
type input "logo"
click at [45, 132] on link "[PERSON_NAME]: [LZ] - SaaS, App, MVP - [DATE]" at bounding box center [71, 133] width 97 height 20
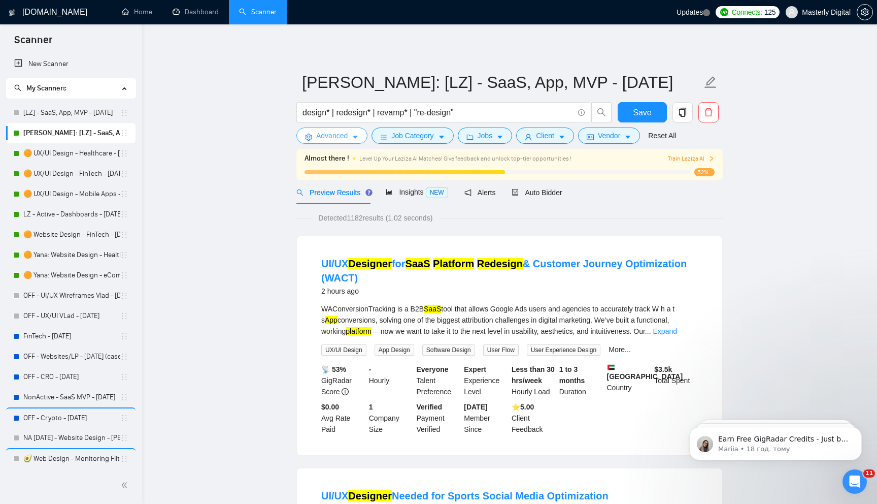
click at [357, 136] on icon "caret-down" at bounding box center [355, 137] width 5 height 3
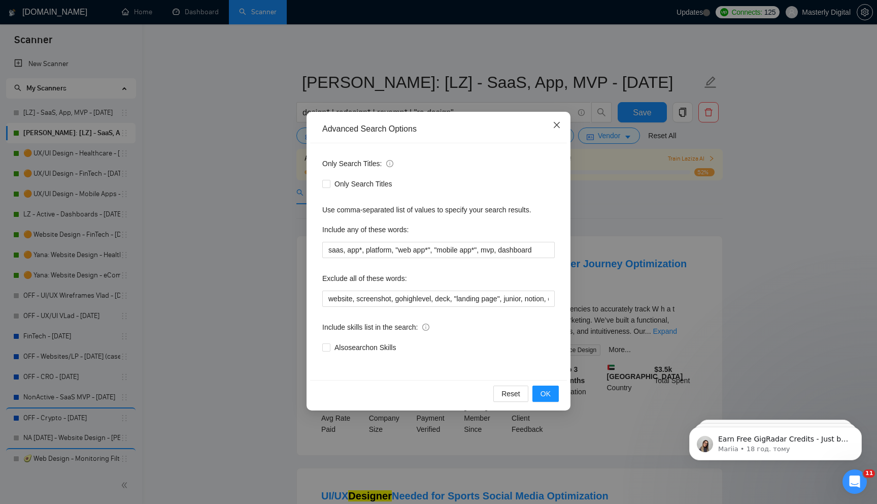
click at [557, 127] on icon "close" at bounding box center [557, 125] width 8 height 8
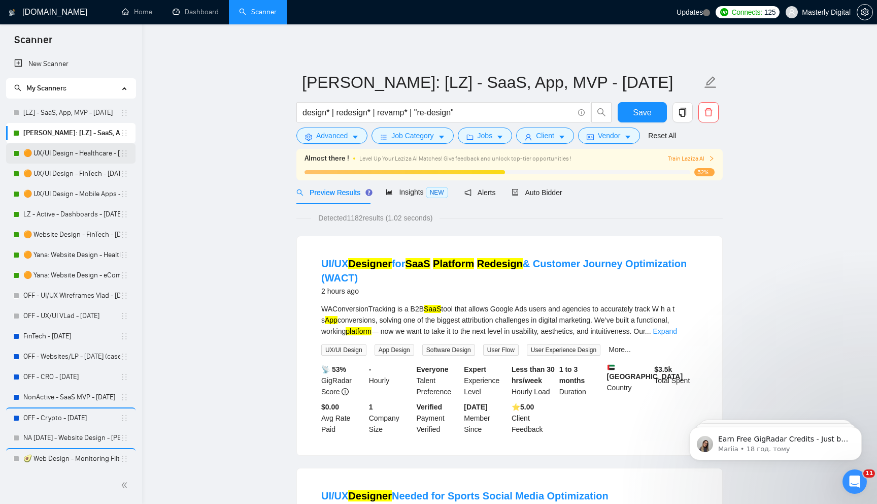
click at [62, 156] on link "🟠 UX/UI Design - Healthcare - [DATE]" at bounding box center [71, 153] width 97 height 20
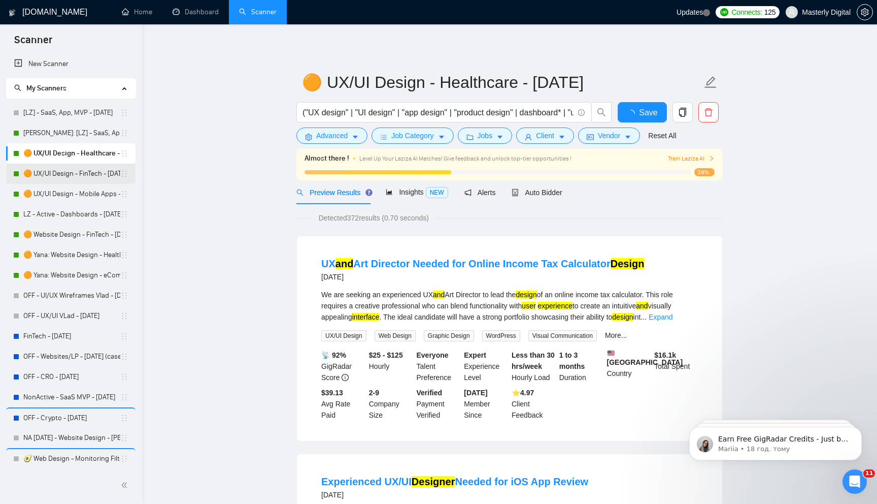
click at [56, 173] on link "🟠 UX/UI Design - FinTech - [DATE]" at bounding box center [71, 173] width 97 height 20
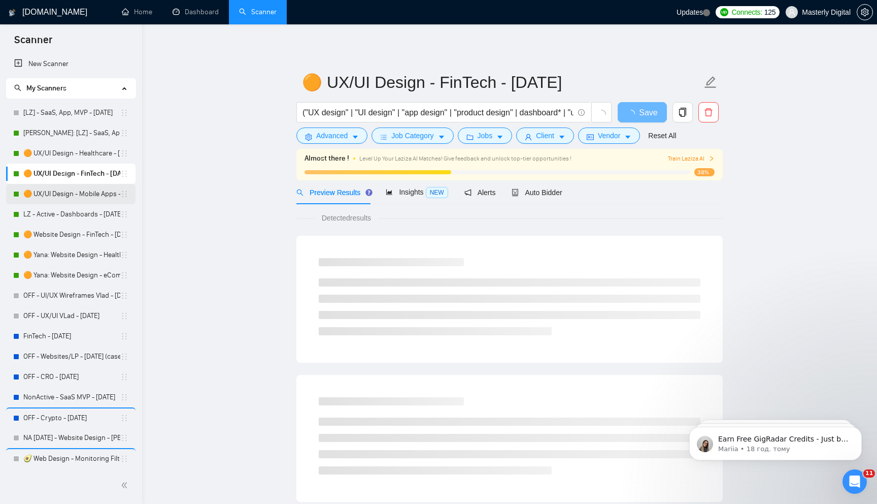
click at [57, 193] on link "🟠 UX/UI Design - Mobile Apps - [DATE]" at bounding box center [71, 194] width 97 height 20
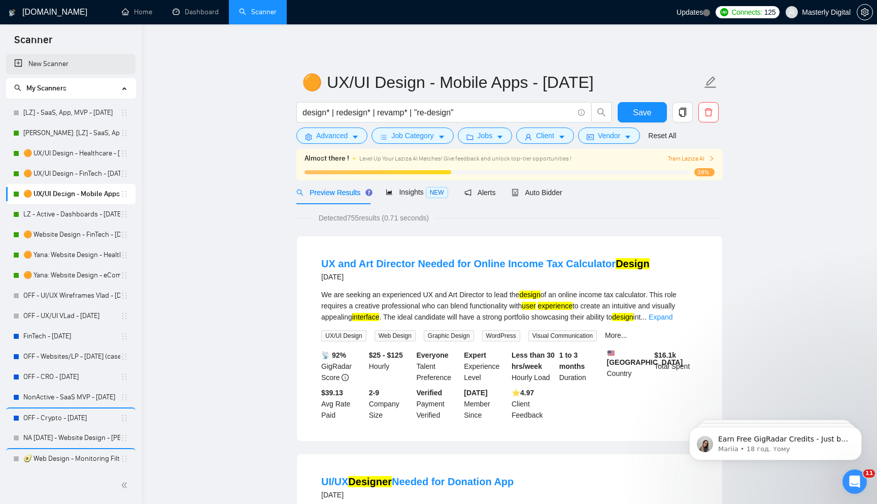
click at [52, 65] on link "New Scanner" at bounding box center [70, 64] width 113 height 20
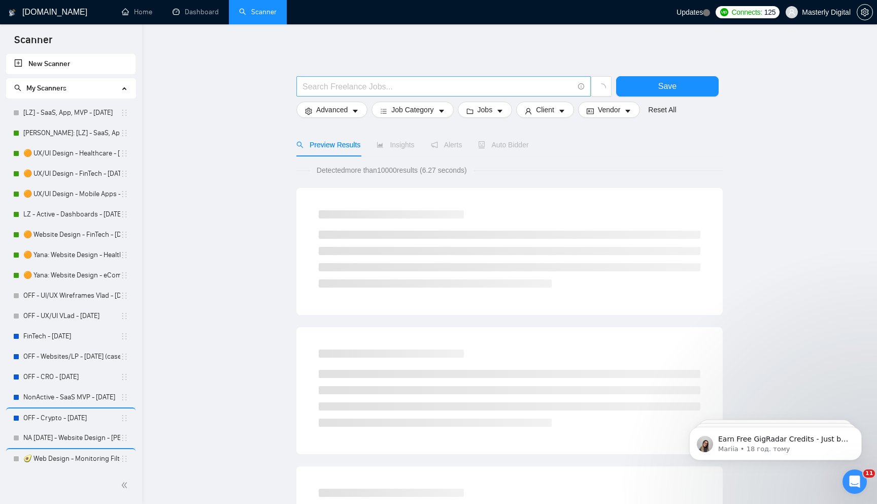
click at [366, 86] on input "text" at bounding box center [438, 86] width 271 height 13
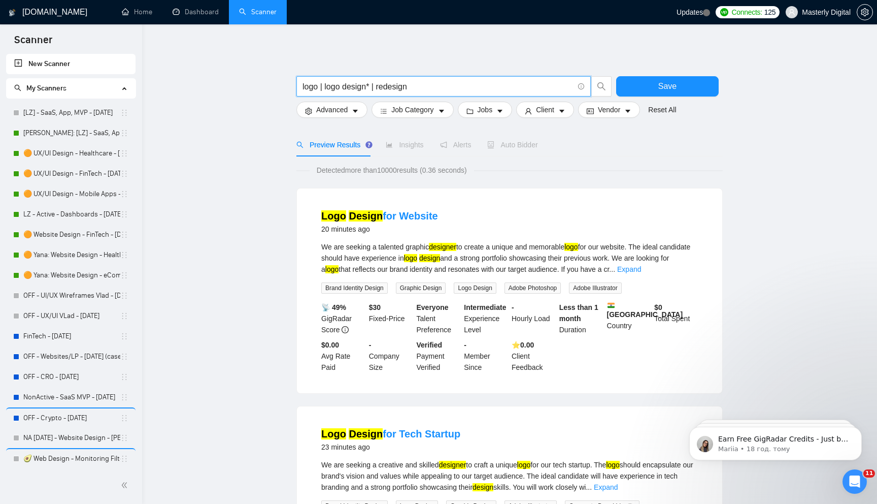
click at [396, 85] on input "logo | logo design* | redesign" at bounding box center [438, 86] width 271 height 13
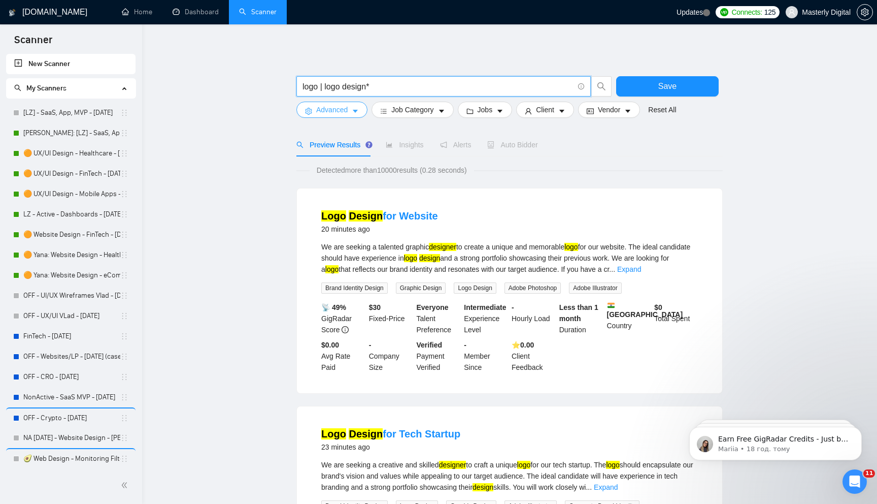
click at [345, 116] on button "Advanced" at bounding box center [331, 110] width 71 height 16
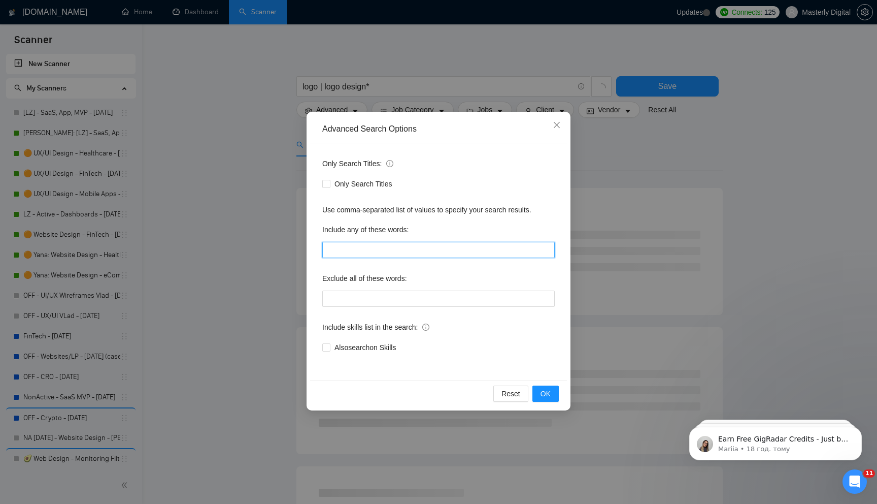
click at [359, 249] on input "text" at bounding box center [438, 250] width 232 height 16
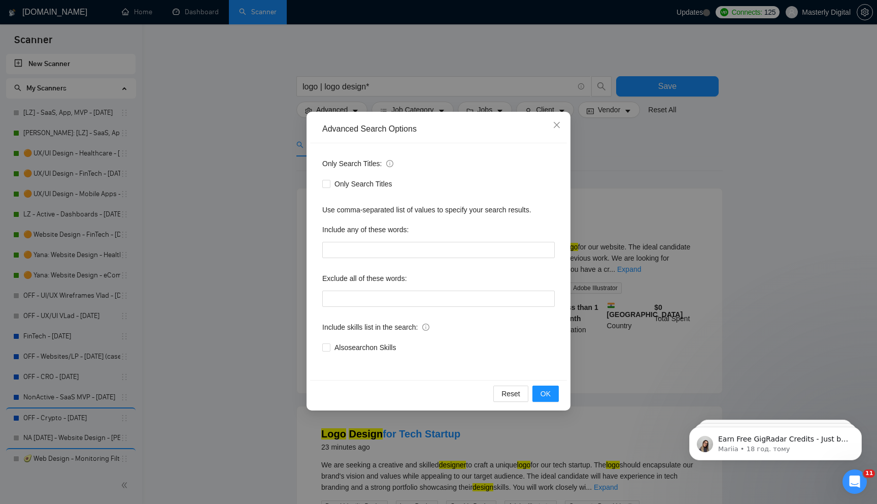
click at [514, 159] on div "Only Search Titles:" at bounding box center [438, 165] width 232 height 20
click at [555, 124] on icon "close" at bounding box center [557, 125] width 8 height 8
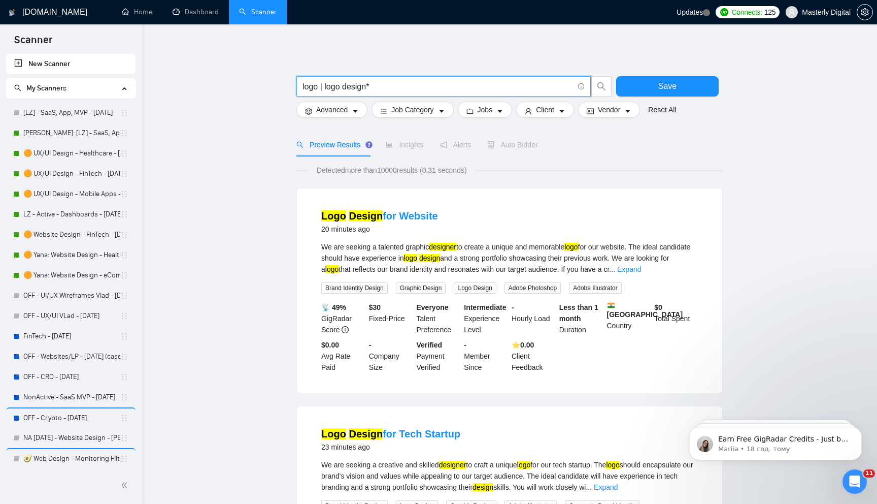
click at [387, 86] on input "logo | logo design*" at bounding box center [438, 86] width 271 height 13
paste input ""brand guidelines" | "brand identity" | "visual identity""
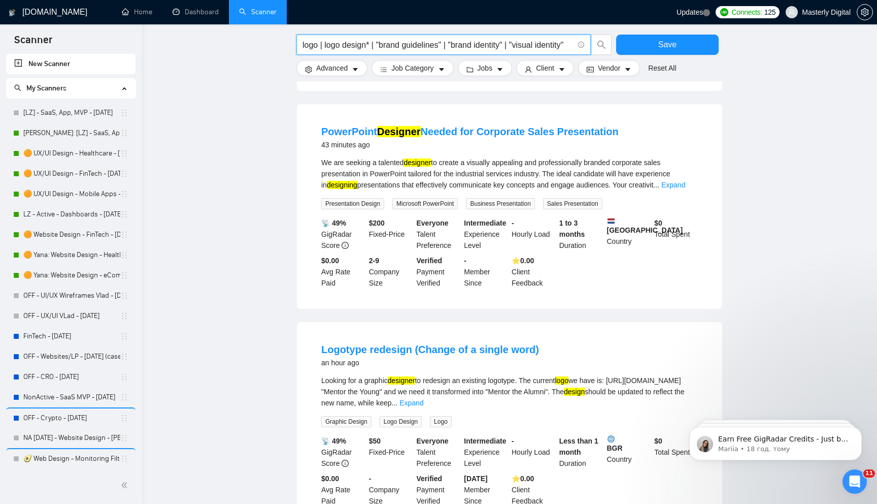
scroll to position [862, 0]
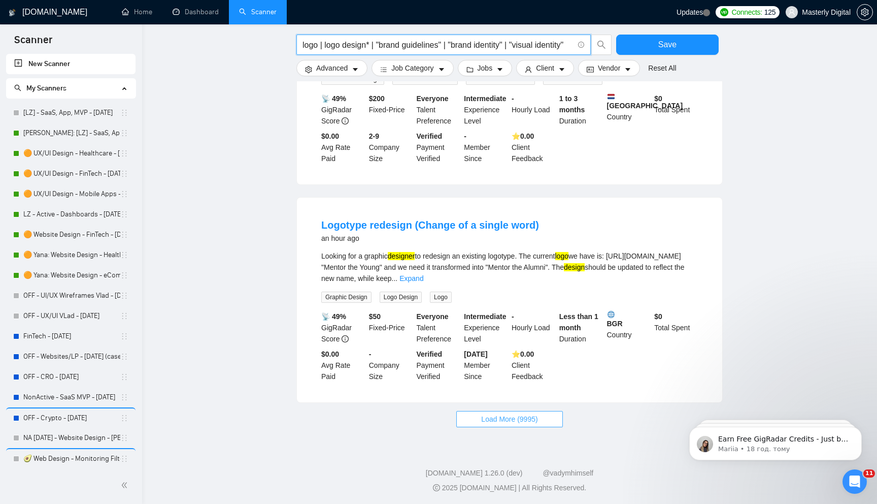
type input "logo | logo design* | "brand guidelines" | "brand identity" | "visual identity""
click at [511, 419] on span "Load More (9995)" at bounding box center [509, 418] width 56 height 11
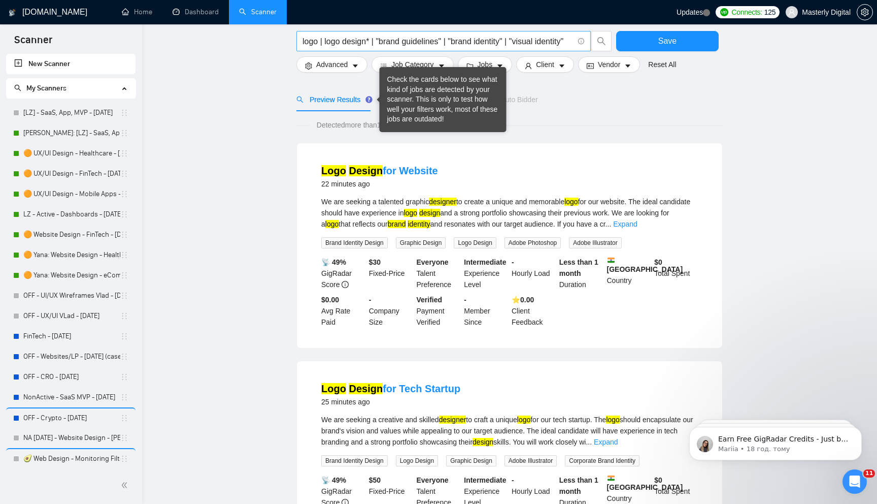
scroll to position [22, 0]
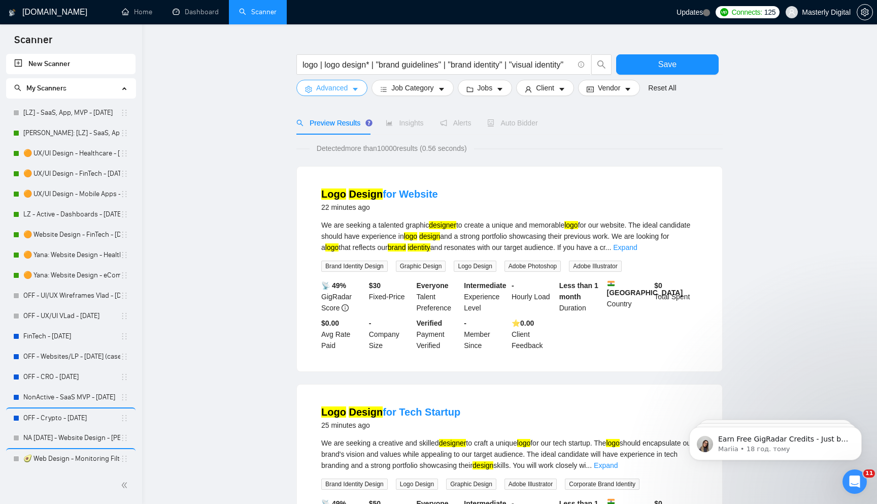
click at [350, 89] on button "Advanced" at bounding box center [331, 88] width 71 height 16
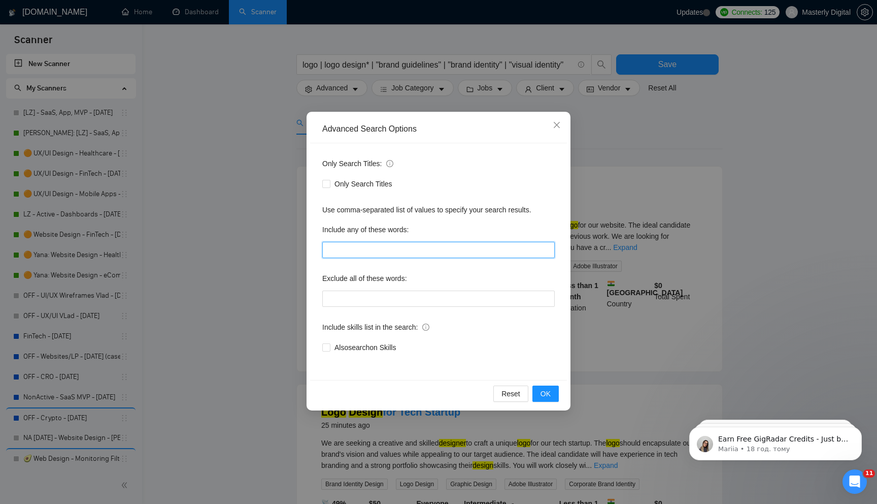
click at [361, 246] on input "text" at bounding box center [438, 250] width 232 height 16
click at [344, 248] on input "text" at bounding box center [438, 250] width 232 height 16
paste input "logo, "brand guidelines", "brand identity", "visual identity", "branding packag…"
type input "logo, "brand guidelines", "brand identity", "visual identity", "branding packag…"
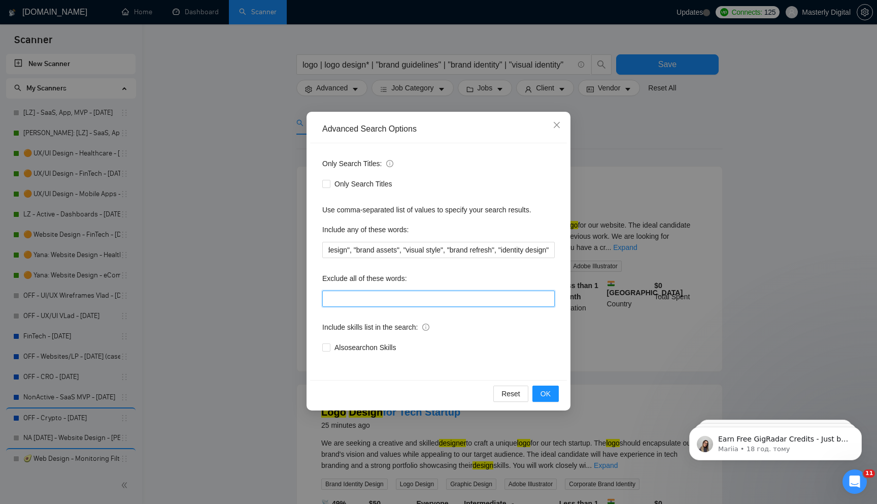
click at [378, 301] on input "text" at bounding box center [438, 298] width 232 height 16
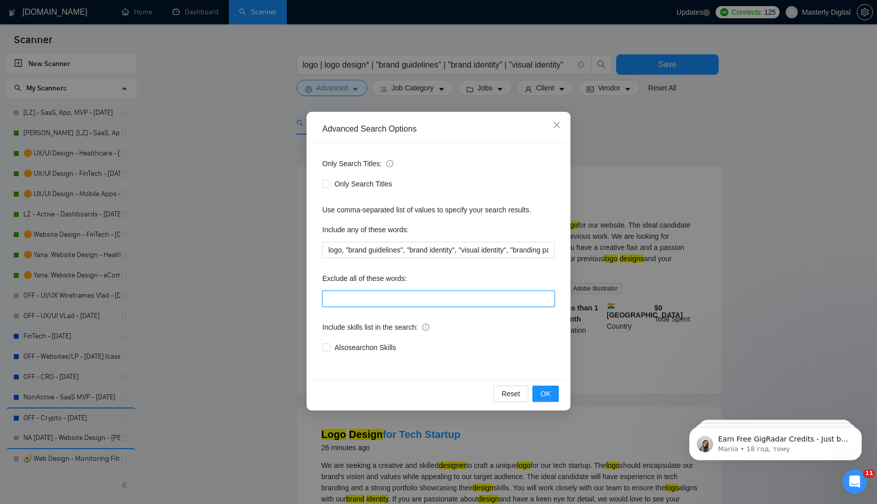
click at [342, 296] on input "text" at bounding box center [438, 298] width 232 height 16
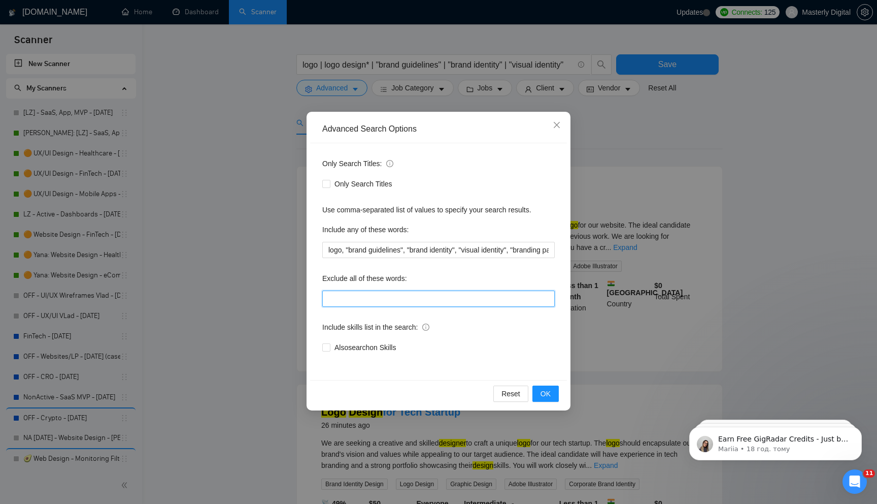
paste input "Wix, Shopify, Squarespace, Webflow, WordPress, funnel, clickfunnel, "UI", "UX",…"
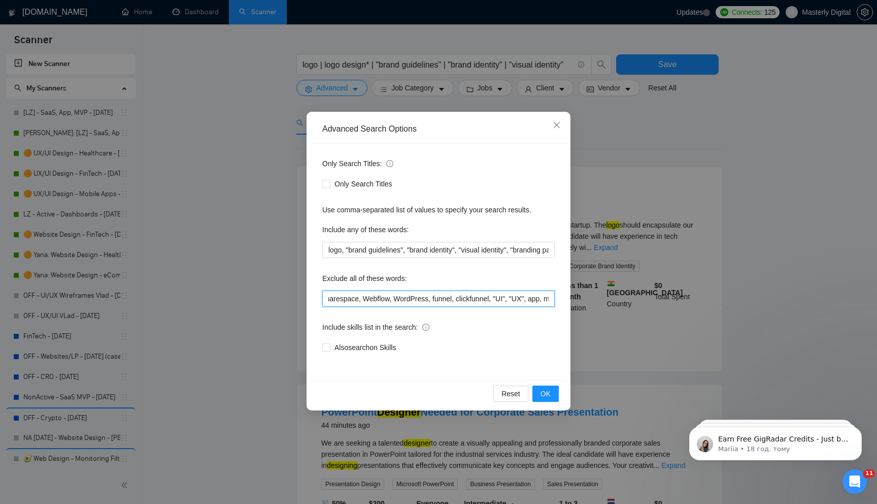
scroll to position [0, 45]
drag, startPoint x: 375, startPoint y: 298, endPoint x: 405, endPoint y: 298, distance: 29.4
click at [405, 298] on input "Wix, Shopify, Squarespace, Webflow, WordPress, funnel, clickfunnel, "UI", "UX",…" at bounding box center [438, 298] width 232 height 16
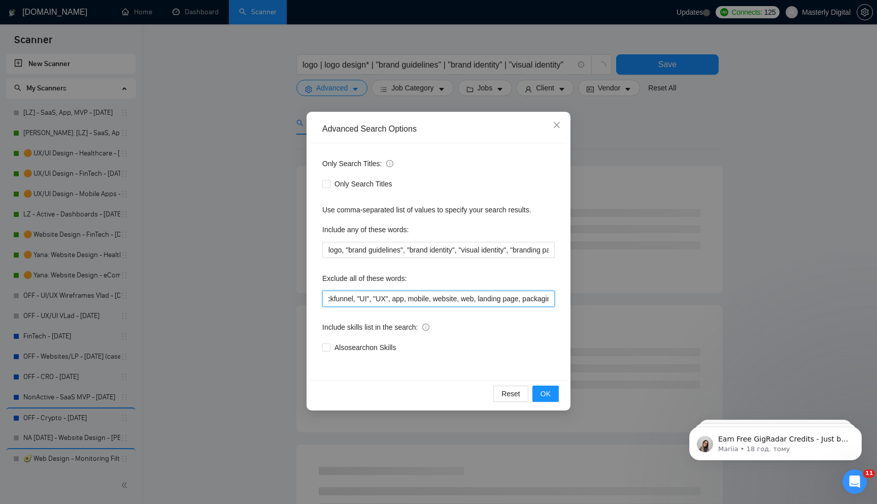
scroll to position [0, 160]
drag, startPoint x: 397, startPoint y: 300, endPoint x: 410, endPoint y: 300, distance: 12.7
click at [410, 300] on input "Wix, Shopify, Squarespace, WordPress, funnel, clickfunnel, "UI", "UX", app, mob…" at bounding box center [438, 298] width 232 height 16
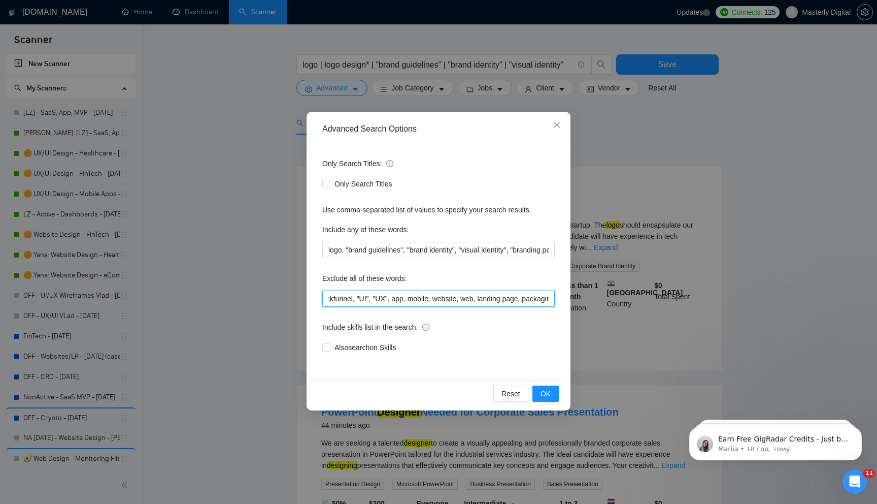
drag, startPoint x: 468, startPoint y: 300, endPoint x: 414, endPoint y: 300, distance: 54.3
click at [414, 300] on input "Wix, Shopify, Squarespace, WordPress, funnel, clickfunnel, "UI", "UX", app, mob…" at bounding box center [438, 298] width 232 height 16
drag, startPoint x: 362, startPoint y: 297, endPoint x: 532, endPoint y: 297, distance: 169.5
click at [532, 297] on input "Wix, Shopify, Squarespace, WordPress, funnel, clickfunnel, "UI", "UX", app, mob…" at bounding box center [438, 298] width 232 height 16
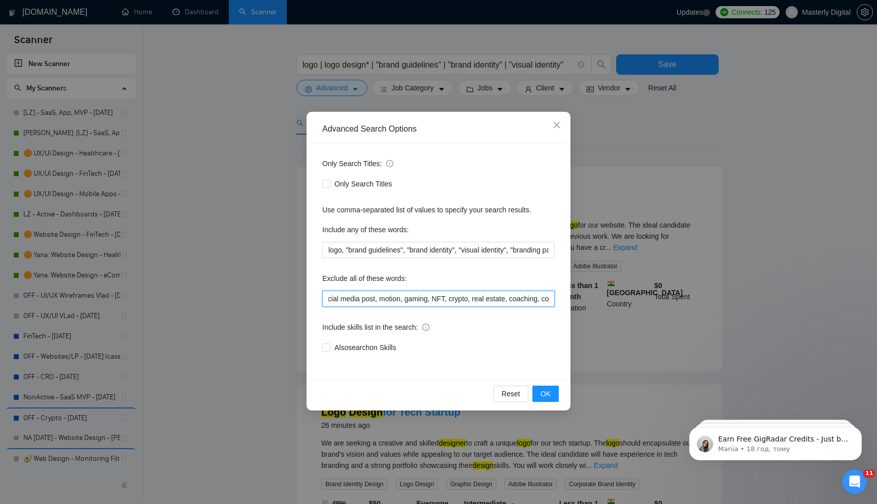
scroll to position [0, 749]
drag, startPoint x: 507, startPoint y: 300, endPoint x: 539, endPoint y: 299, distance: 32.5
click at [539, 299] on input "Wix, Shopify, Squarespace, WordPress, funnel, clickfunnel, packaging, label, t-…" at bounding box center [438, 298] width 232 height 16
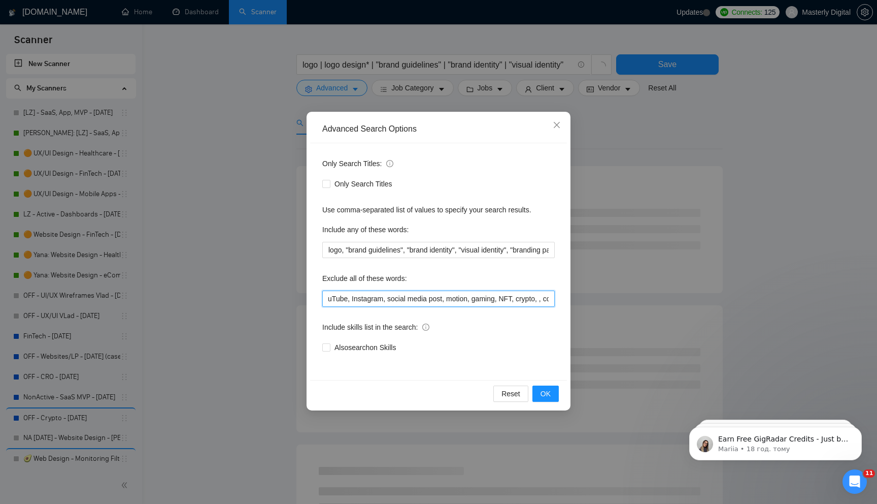
scroll to position [0, 679]
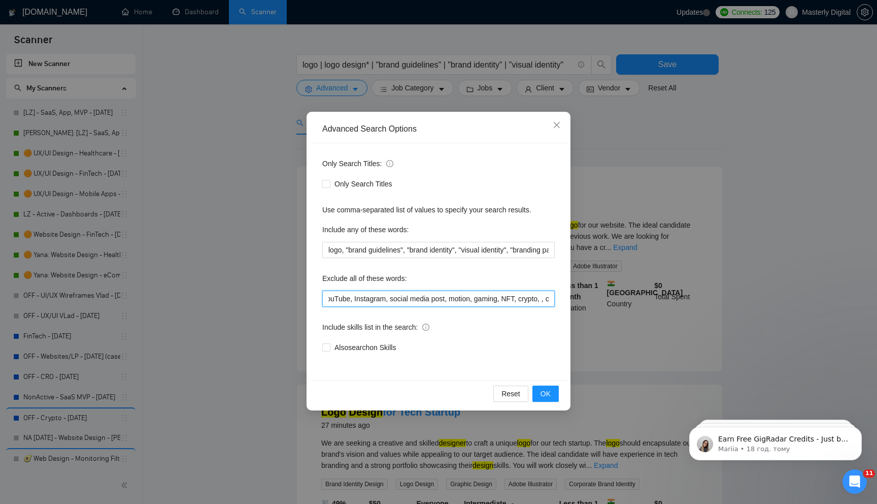
drag, startPoint x: 419, startPoint y: 299, endPoint x: 477, endPoint y: 299, distance: 57.4
click at [477, 299] on input "Wix, Shopify, Squarespace, WordPress, funnel, clickfunnel, packaging, label, t-…" at bounding box center [438, 298] width 232 height 16
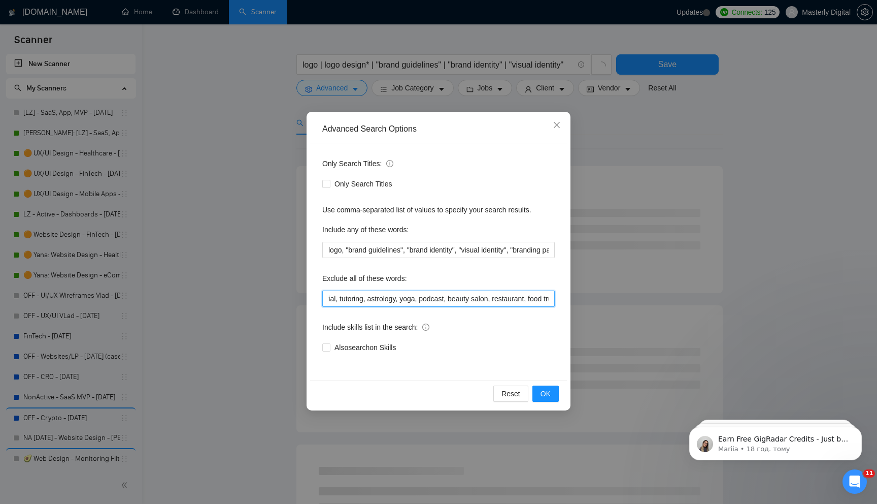
scroll to position [0, 966]
drag, startPoint x: 417, startPoint y: 299, endPoint x: 549, endPoint y: 295, distance: 131.5
click at [549, 295] on input "Wix, Shopify, Squarespace, WordPress, funnel, clickfunnel, packaging, label, t-…" at bounding box center [438, 298] width 232 height 16
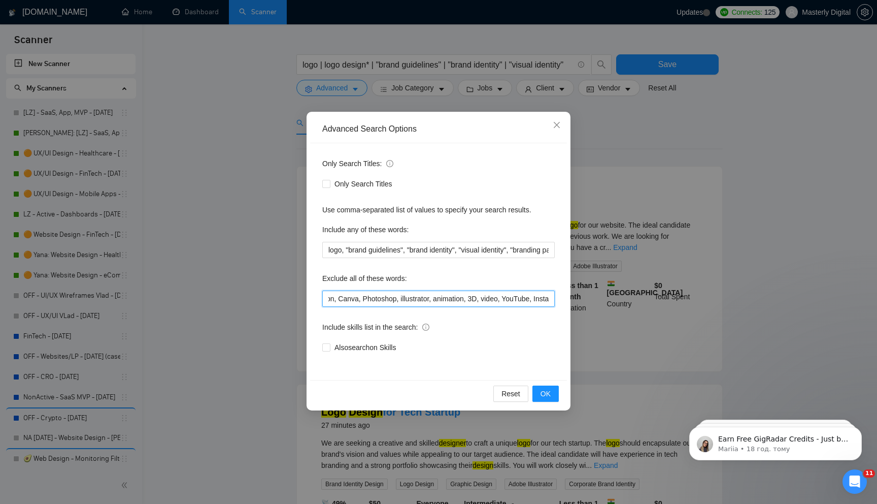
scroll to position [0, 523]
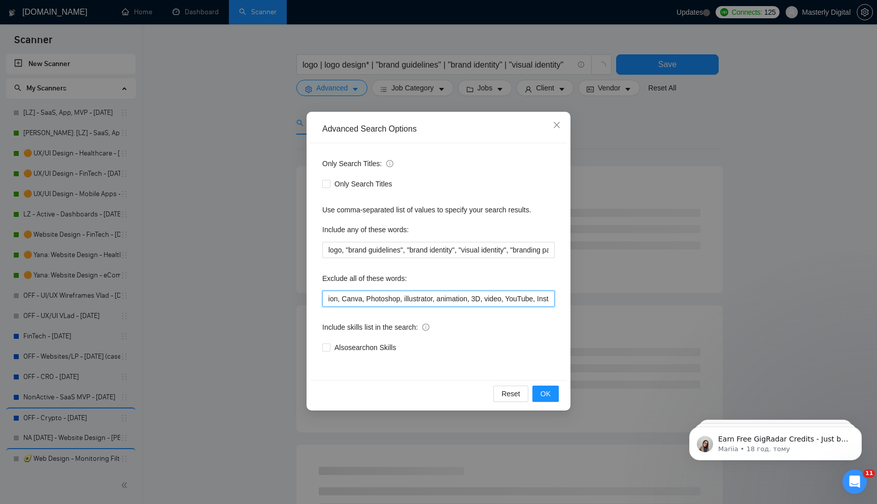
drag, startPoint x: 471, startPoint y: 297, endPoint x: 574, endPoint y: 299, distance: 102.5
click at [574, 299] on div "Advanced Search Options Only Search Titles: Only Search Titles Use comma-separa…" at bounding box center [438, 252] width 877 height 504
drag, startPoint x: 439, startPoint y: 297, endPoint x: 593, endPoint y: 297, distance: 154.3
click at [593, 297] on div "Advanced Search Options Only Search Titles: Only Search Titles Use comma-separa…" at bounding box center [438, 252] width 877 height 504
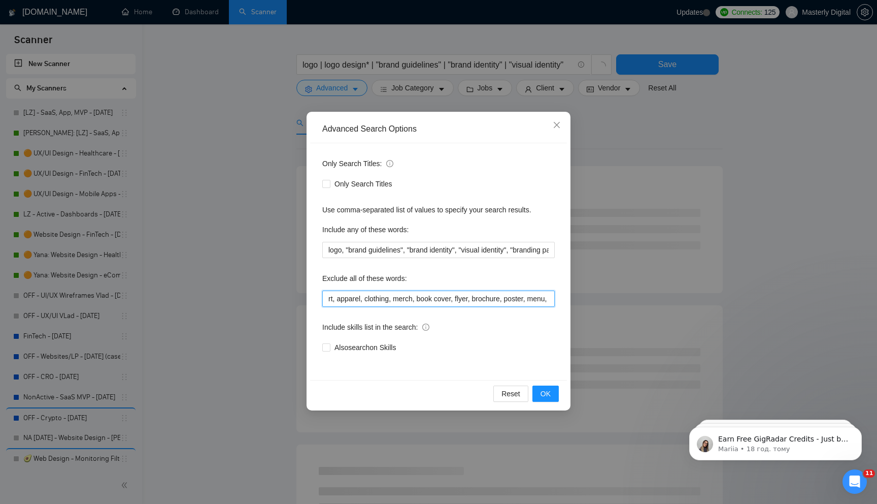
scroll to position [0, 335]
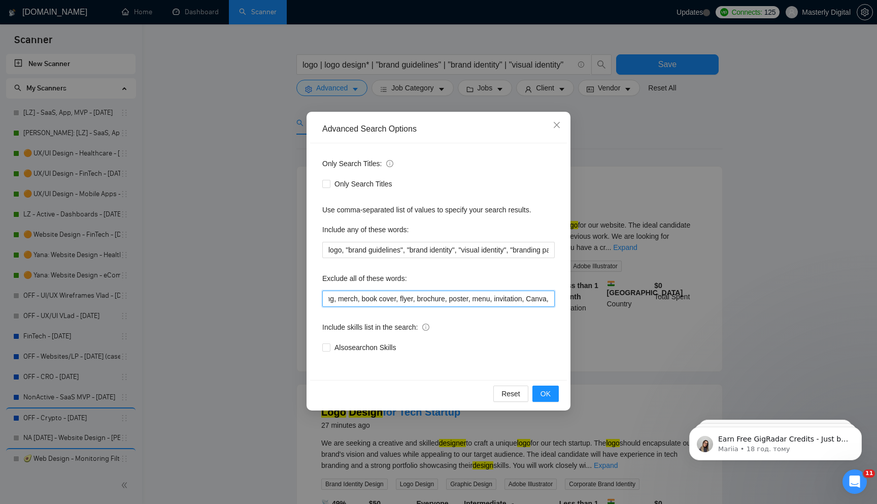
click at [524, 299] on input "Wix, Shopify, Squarespace, WordPress, funnel, clickfunnel, packaging, label, t-…" at bounding box center [438, 298] width 232 height 16
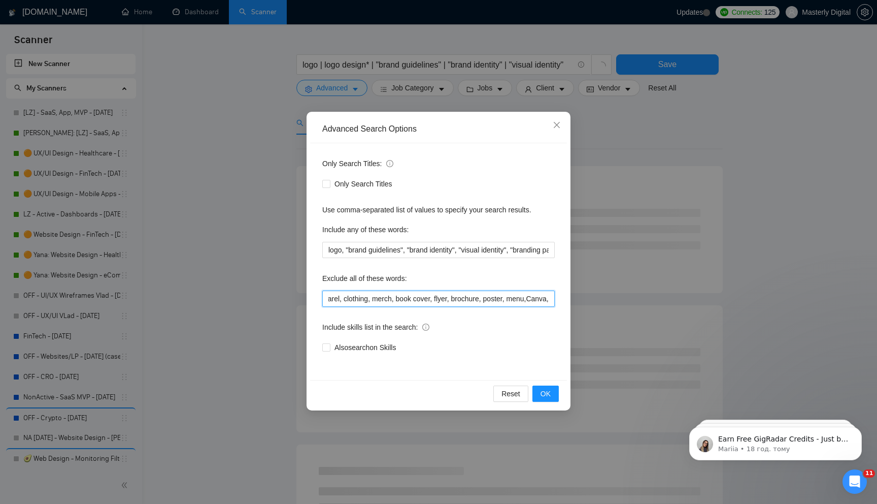
drag, startPoint x: 525, startPoint y: 301, endPoint x: 504, endPoint y: 300, distance: 20.8
click at [504, 300] on input "Wix, Shopify, Squarespace, WordPress, funnel, clickfunnel, packaging, label, t-…" at bounding box center [438, 298] width 232 height 16
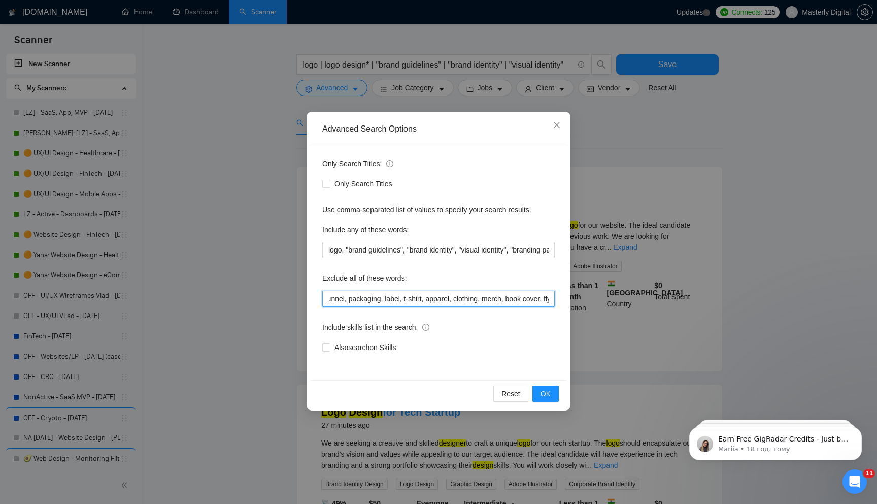
scroll to position [0, 0]
drag, startPoint x: 344, startPoint y: 298, endPoint x: 418, endPoint y: 302, distance: 74.7
click at [418, 302] on input "Wix, Shopify, Squarespace, WordPress, funnel, clickfunnel, packaging, label, t-…" at bounding box center [438, 298] width 232 height 16
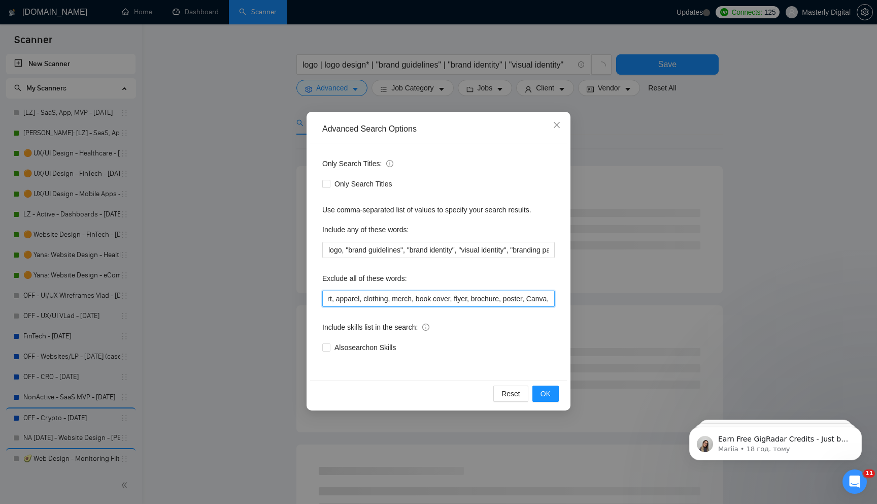
click at [548, 300] on input "Wix, WordPress, funnel, clickfunnel, packaging, label, t-shirt, apparel, clothi…" at bounding box center [438, 298] width 232 height 16
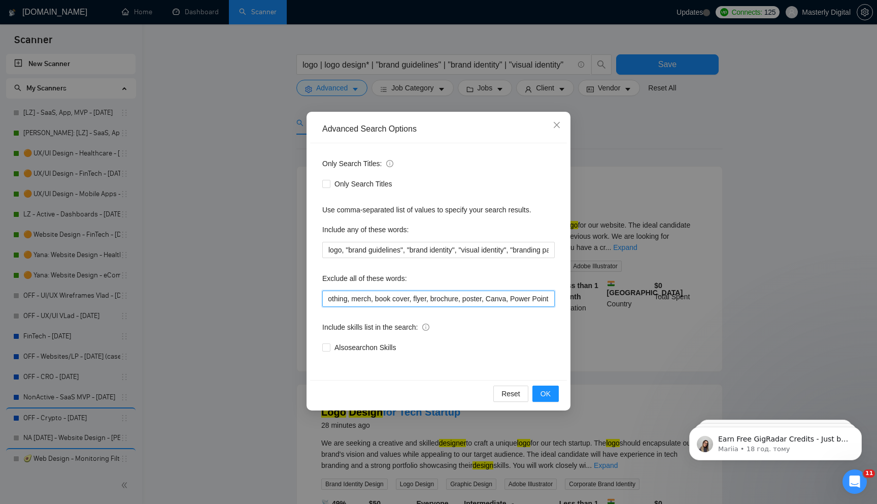
scroll to position [0, 243]
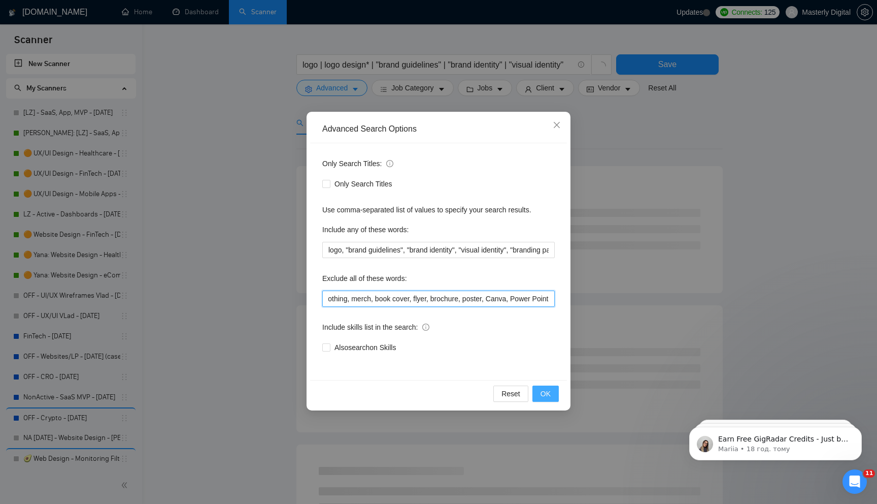
type input "Wix, WordPress, funnel, clickfunnel, packaging, label, t-shirt, apparel, clothi…"
click at [544, 396] on span "OK" at bounding box center [546, 393] width 10 height 11
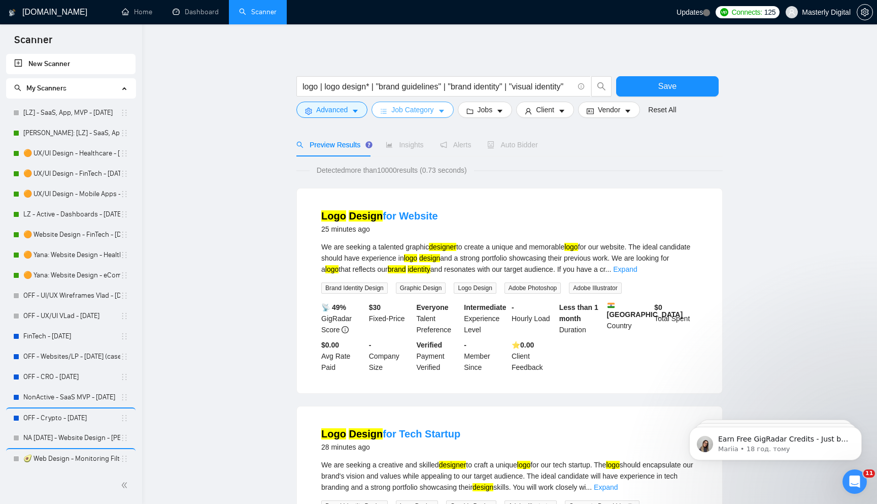
click at [406, 109] on span "Job Category" at bounding box center [412, 109] width 42 height 11
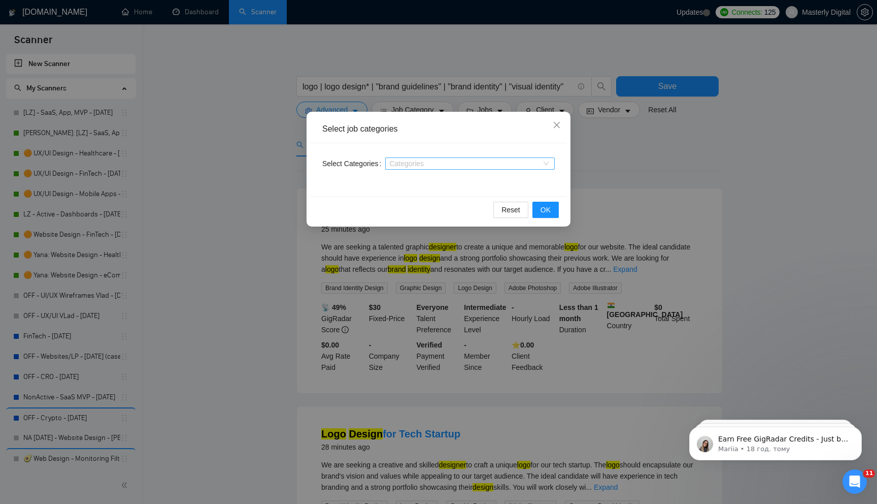
click at [394, 166] on div at bounding box center [465, 163] width 154 height 8
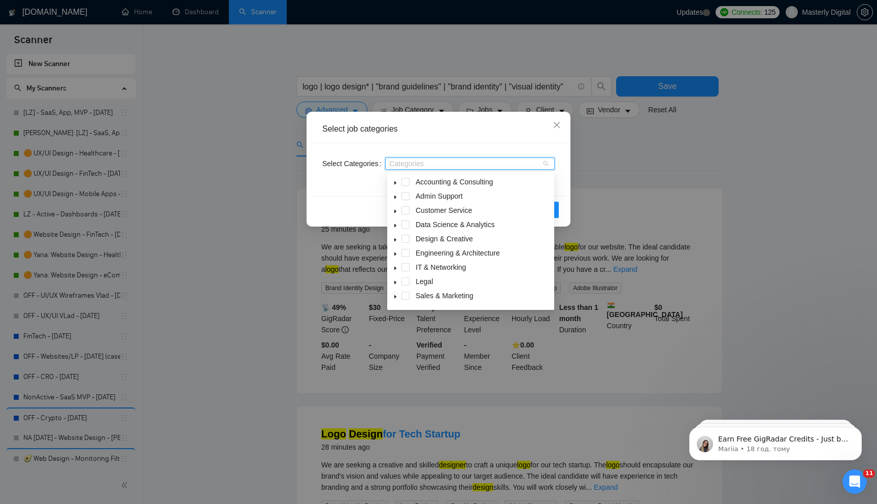
click at [396, 239] on icon "caret-down" at bounding box center [395, 239] width 5 height 5
click at [407, 238] on span at bounding box center [405, 238] width 8 height 8
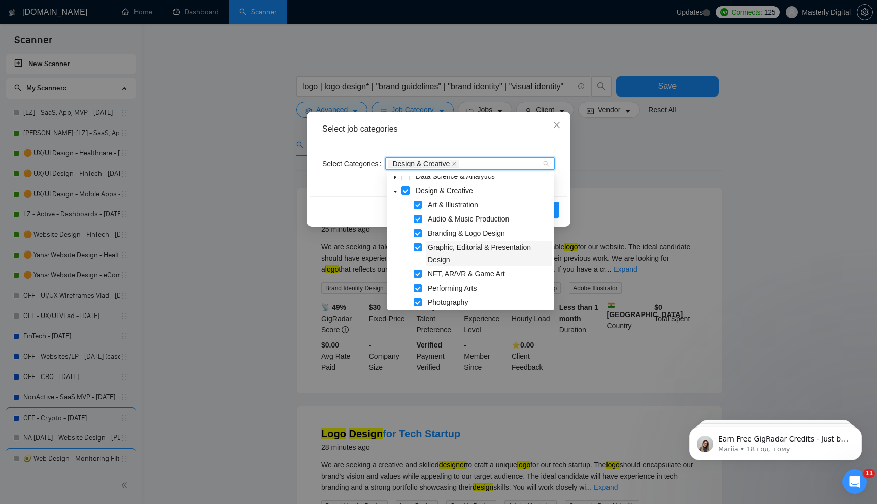
scroll to position [36, 0]
click at [364, 190] on div "Select Categories Design & Creative" at bounding box center [438, 169] width 257 height 53
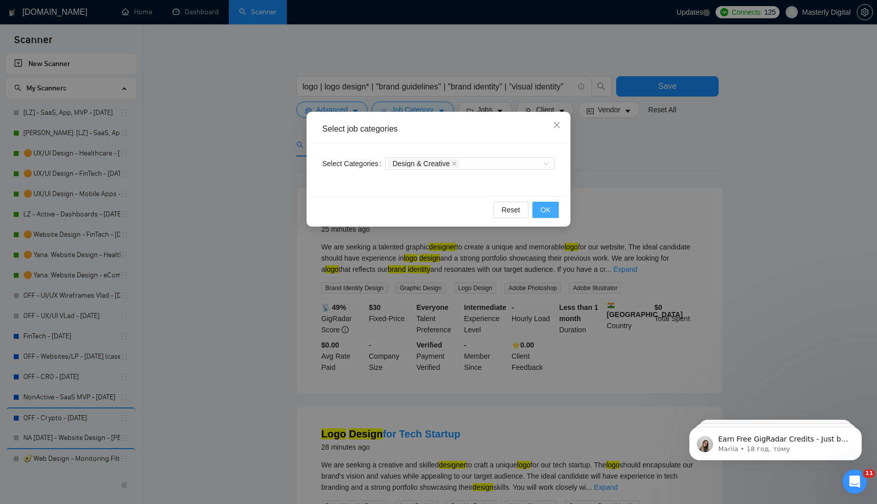
click at [544, 211] on span "OK" at bounding box center [546, 209] width 10 height 11
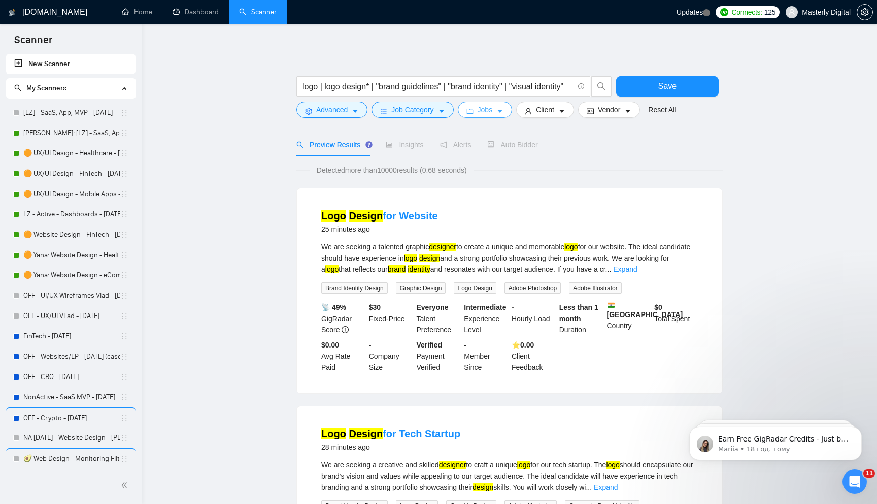
click at [502, 112] on icon "caret-down" at bounding box center [499, 111] width 7 height 7
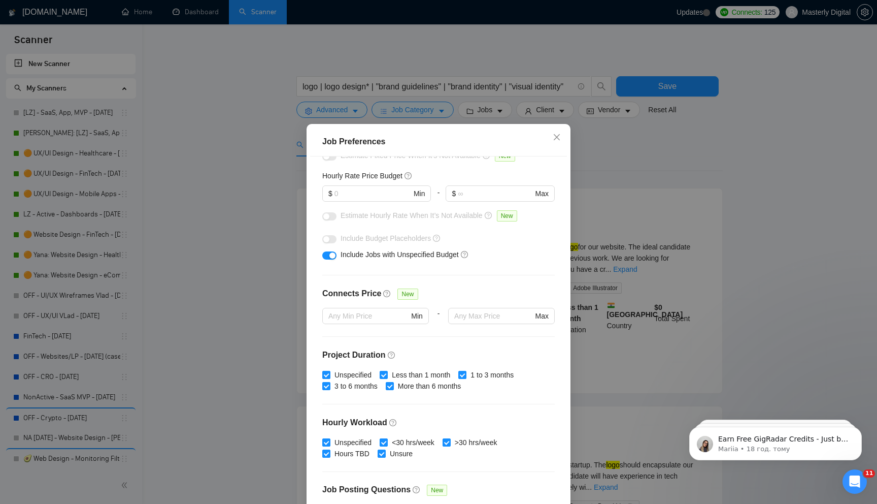
scroll to position [109, 0]
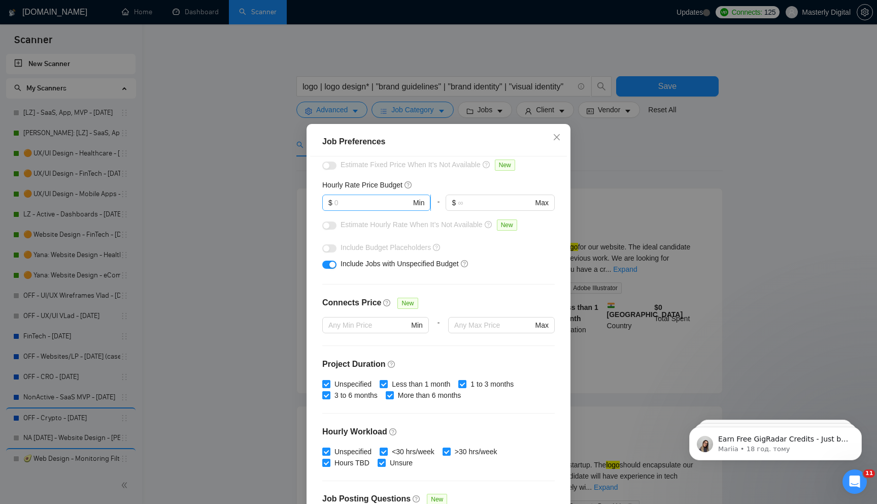
click at [365, 204] on input "text" at bounding box center [372, 202] width 77 height 11
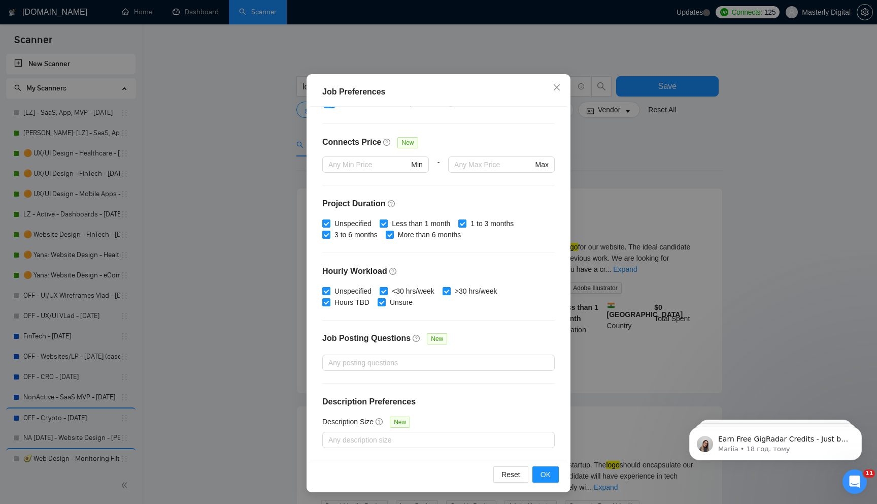
scroll to position [0, 0]
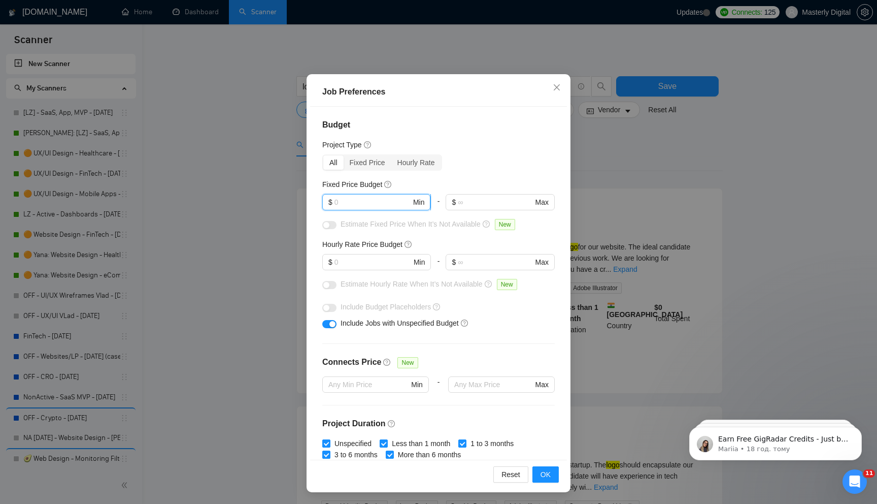
click at [337, 200] on input "text" at bounding box center [372, 201] width 77 height 11
type input "1000"
click at [472, 167] on div "All Fixed Price Hourly Rate" at bounding box center [438, 162] width 232 height 16
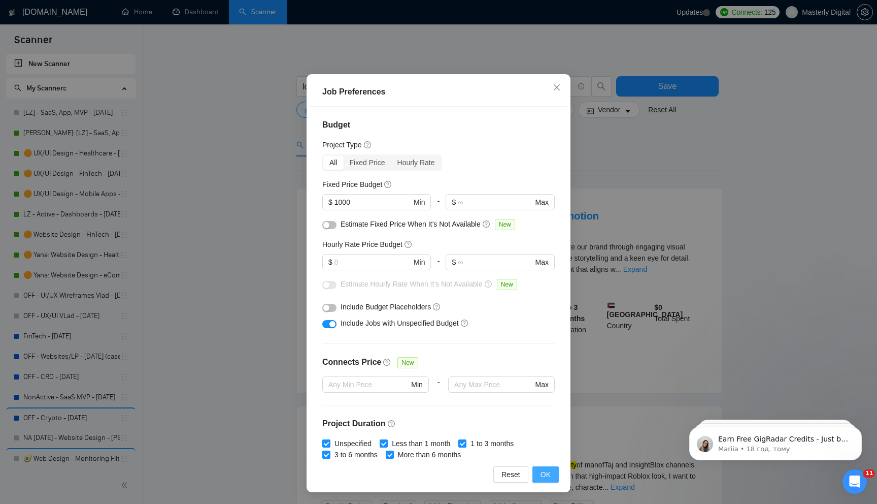
click at [540, 466] on button "OK" at bounding box center [545, 474] width 26 height 16
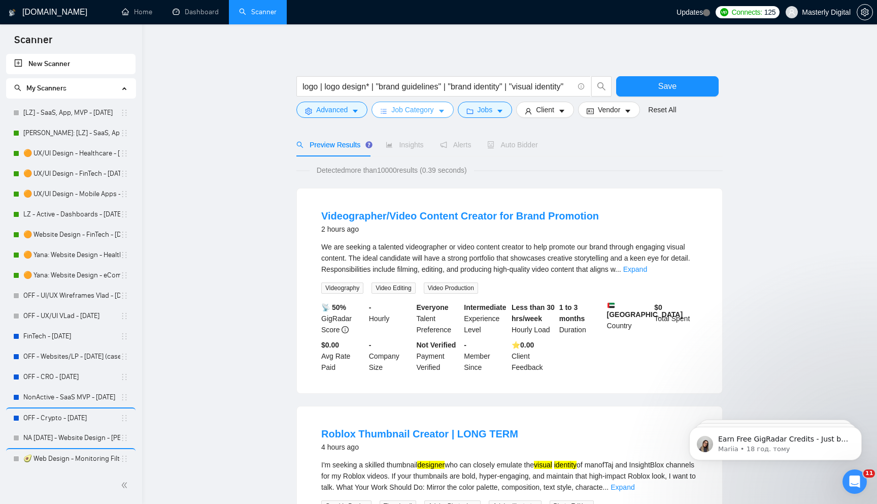
click at [427, 108] on span "Job Category" at bounding box center [412, 109] width 42 height 11
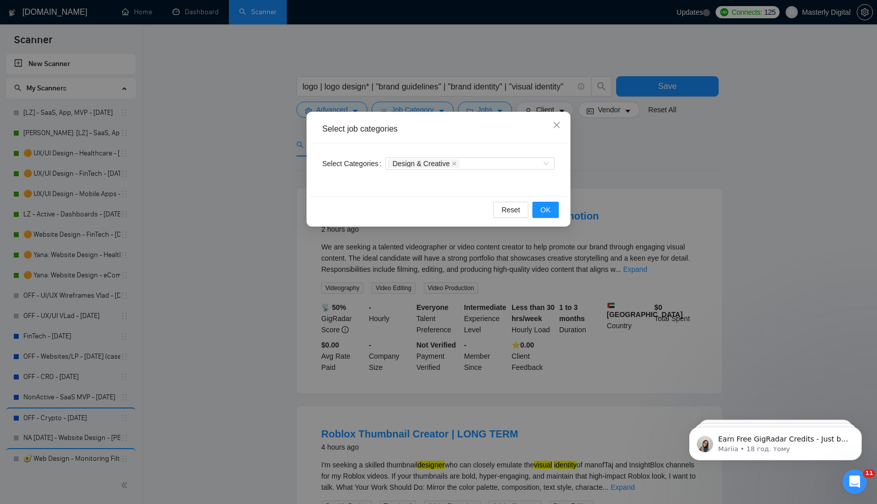
click at [498, 102] on div "Select job categories Select Categories Design & Creative Reset OK" at bounding box center [438, 252] width 877 height 504
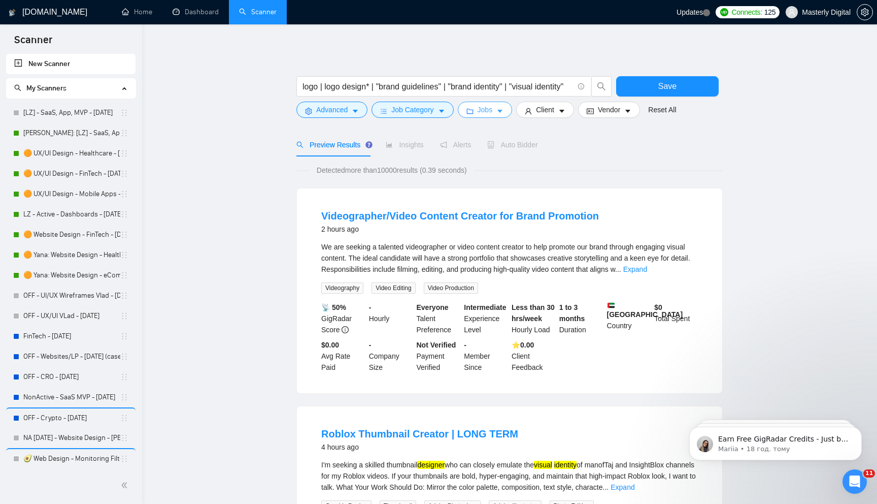
click at [502, 110] on icon "caret-down" at bounding box center [499, 111] width 7 height 7
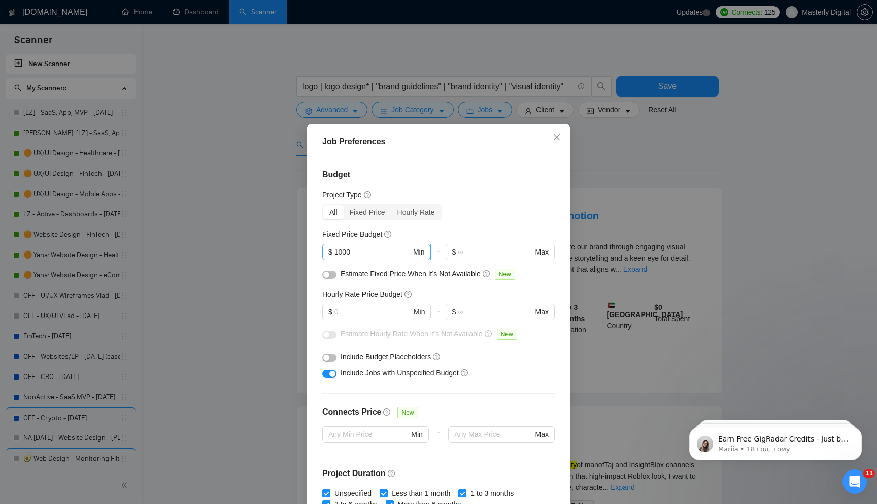
click at [368, 251] on input "1000" at bounding box center [372, 251] width 77 height 11
click at [451, 199] on div "Project Type" at bounding box center [438, 194] width 232 height 11
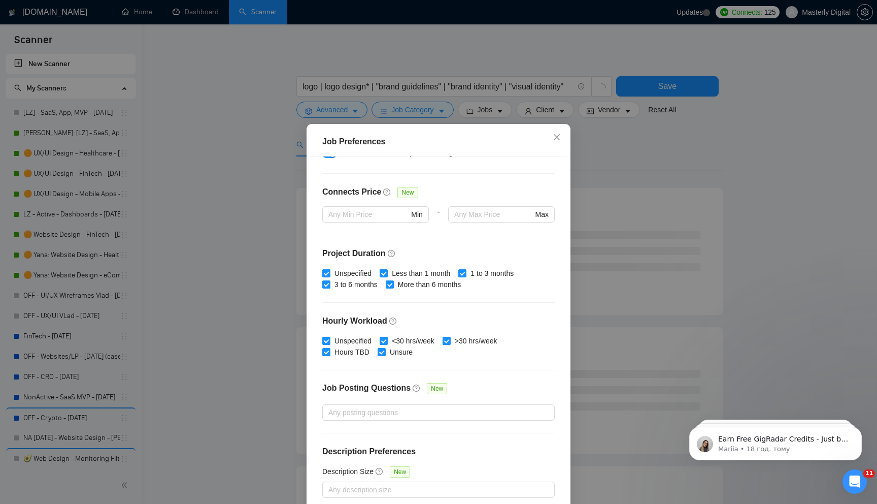
scroll to position [50, 0]
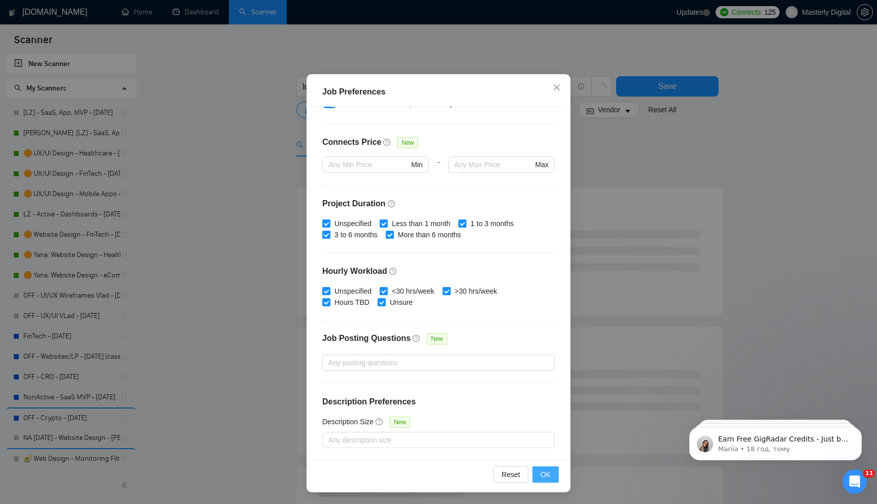
click at [546, 478] on span "OK" at bounding box center [546, 473] width 10 height 11
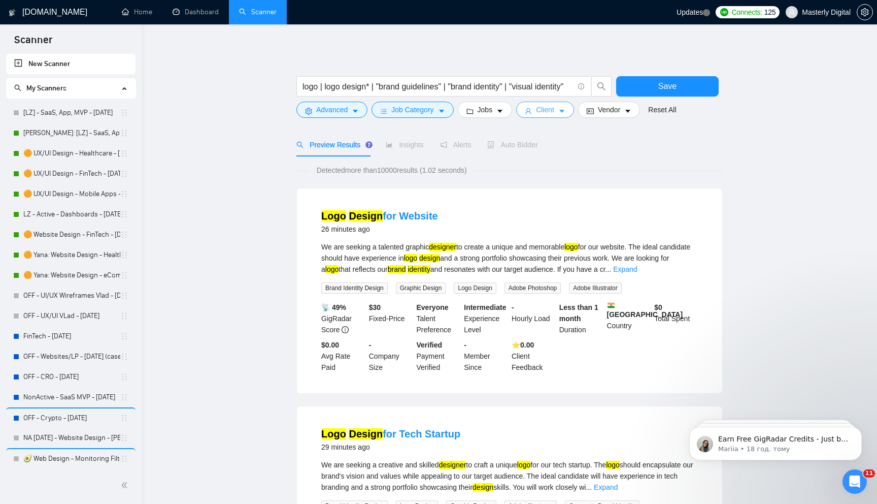
click at [554, 110] on span "Client" at bounding box center [545, 109] width 18 height 11
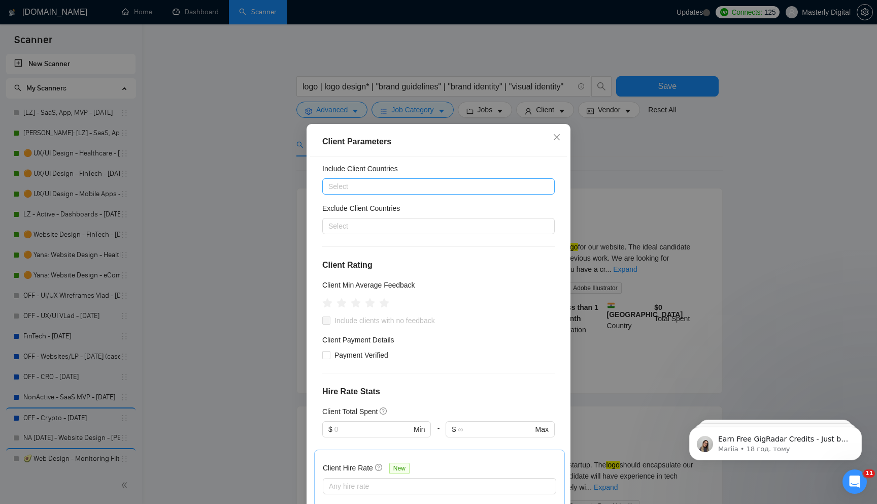
scroll to position [22, 0]
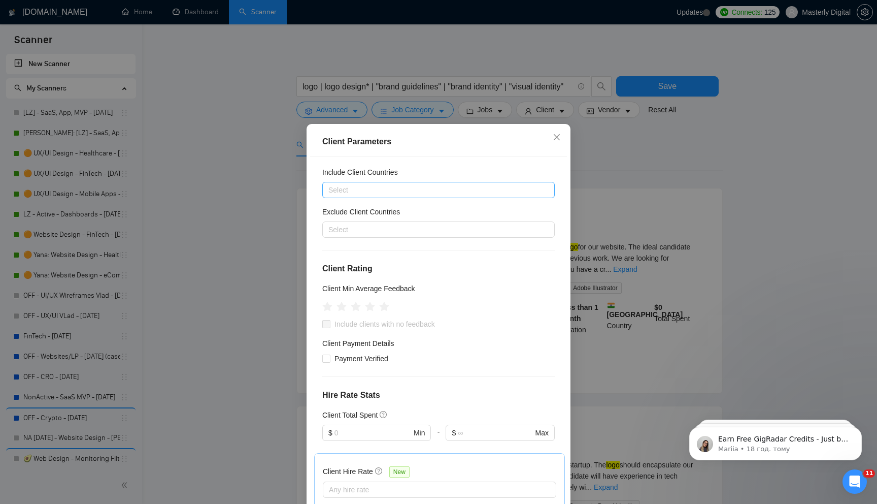
click at [370, 184] on div at bounding box center [433, 190] width 217 height 12
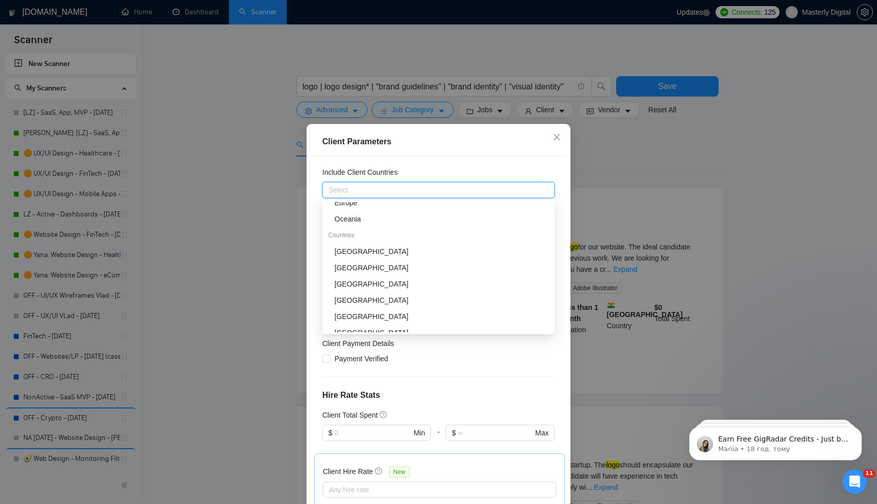
scroll to position [120, 0]
click at [356, 222] on div "[GEOGRAPHIC_DATA]" at bounding box center [441, 219] width 214 height 11
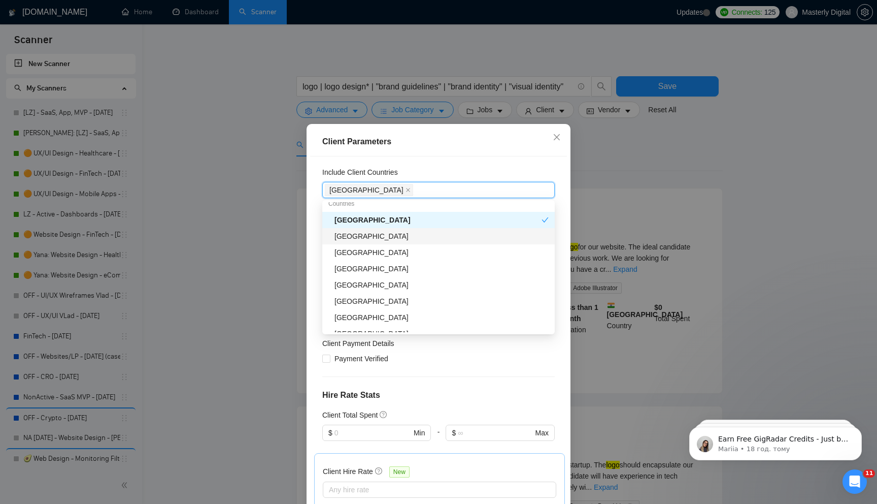
click at [357, 242] on div "[GEOGRAPHIC_DATA]" at bounding box center [438, 236] width 232 height 16
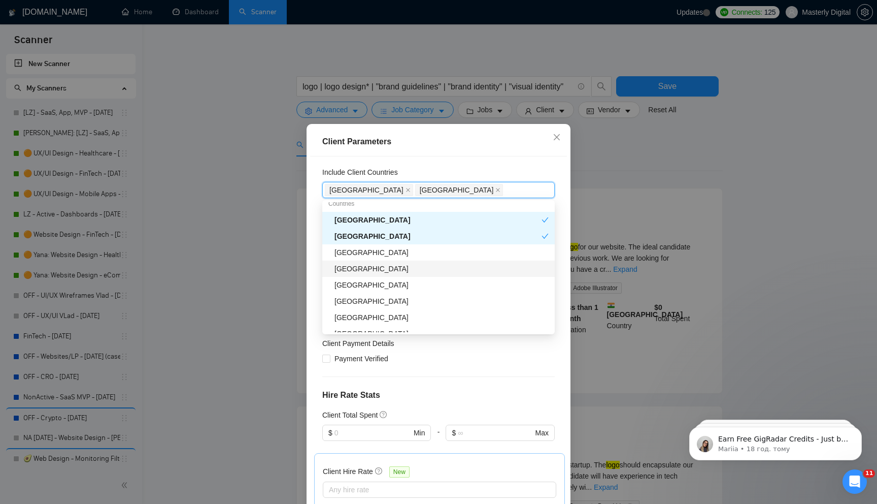
click at [356, 268] on div "[GEOGRAPHIC_DATA]" at bounding box center [441, 268] width 214 height 11
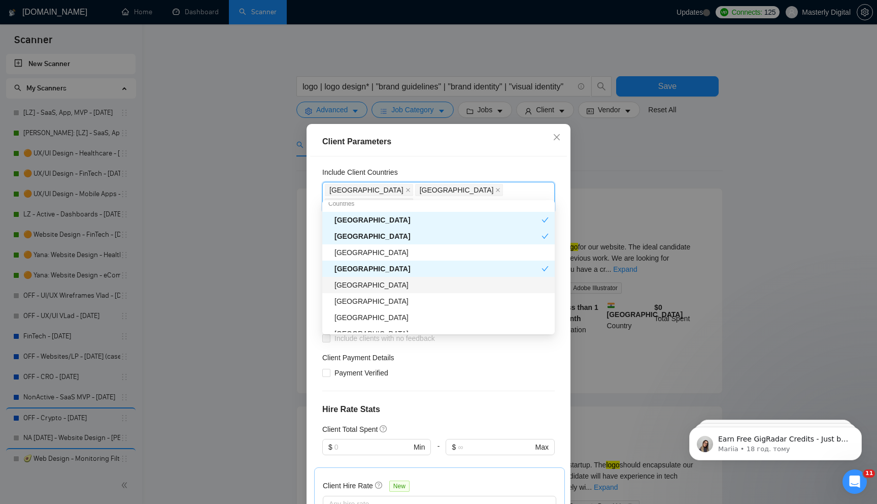
click at [357, 288] on div "[GEOGRAPHIC_DATA]" at bounding box center [441, 284] width 214 height 11
click at [354, 303] on div "[GEOGRAPHIC_DATA]" at bounding box center [441, 300] width 214 height 11
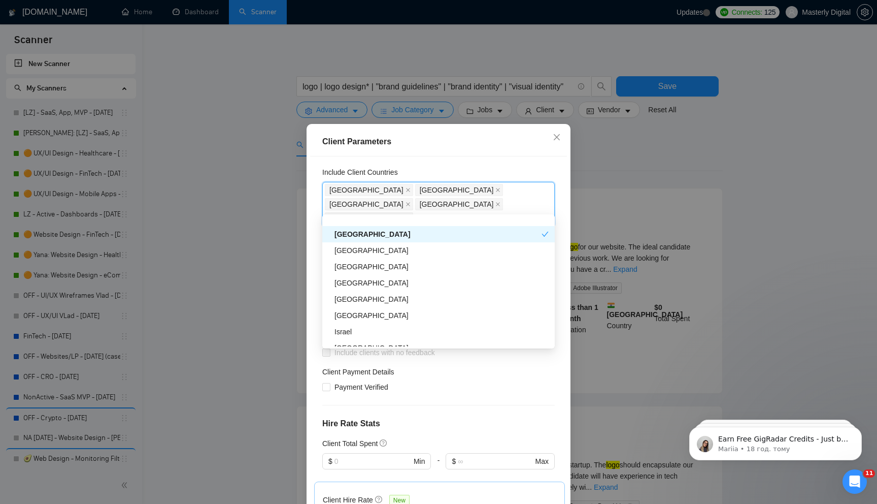
scroll to position [213, 0]
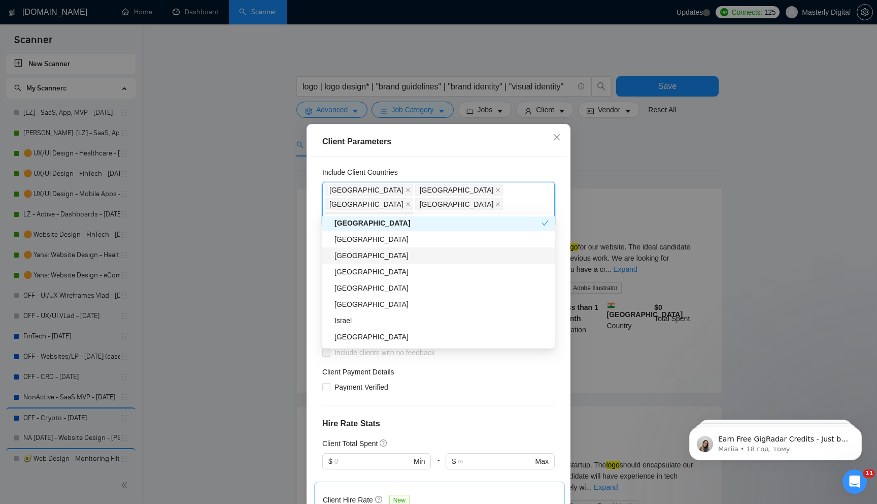
click at [365, 256] on div "[GEOGRAPHIC_DATA]" at bounding box center [441, 255] width 214 height 11
click at [358, 276] on div "[GEOGRAPHIC_DATA]" at bounding box center [441, 271] width 214 height 11
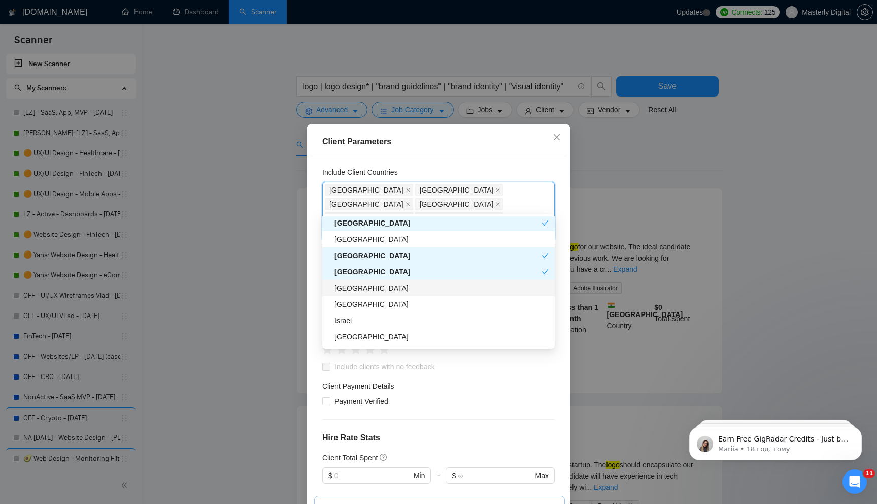
click at [357, 292] on div "[GEOGRAPHIC_DATA]" at bounding box center [441, 287] width 214 height 11
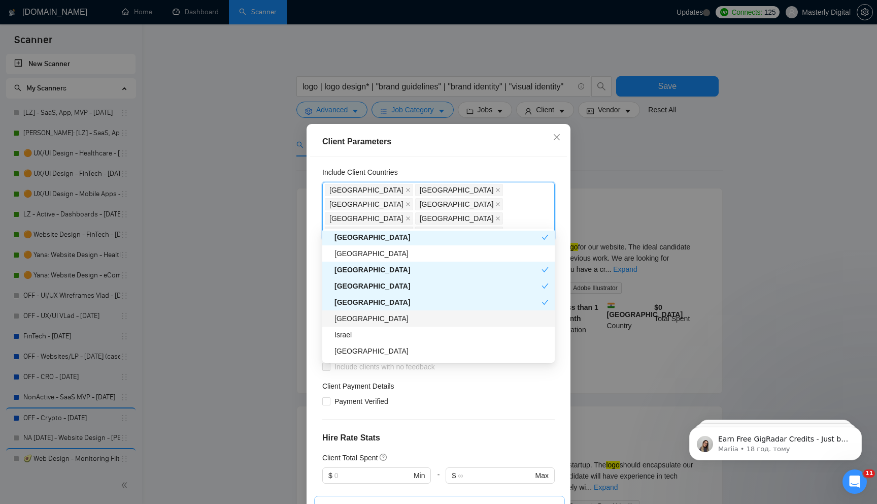
click at [349, 321] on div "[GEOGRAPHIC_DATA]" at bounding box center [441, 318] width 214 height 11
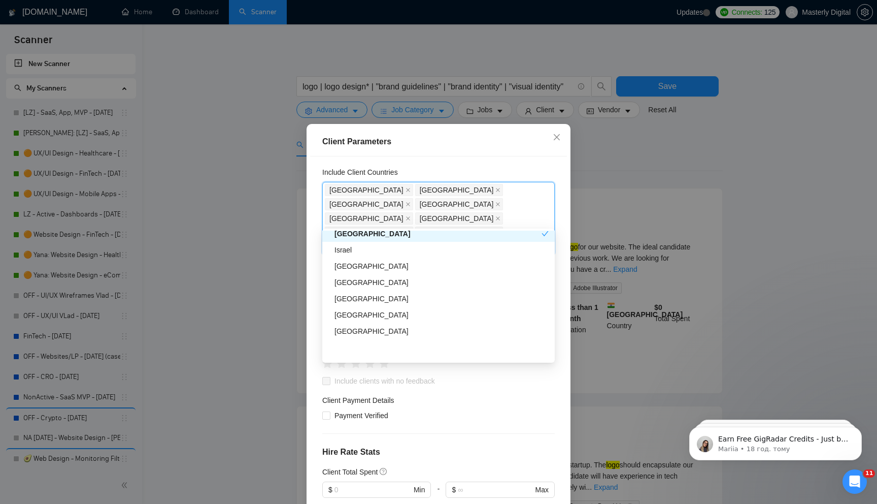
scroll to position [320, 0]
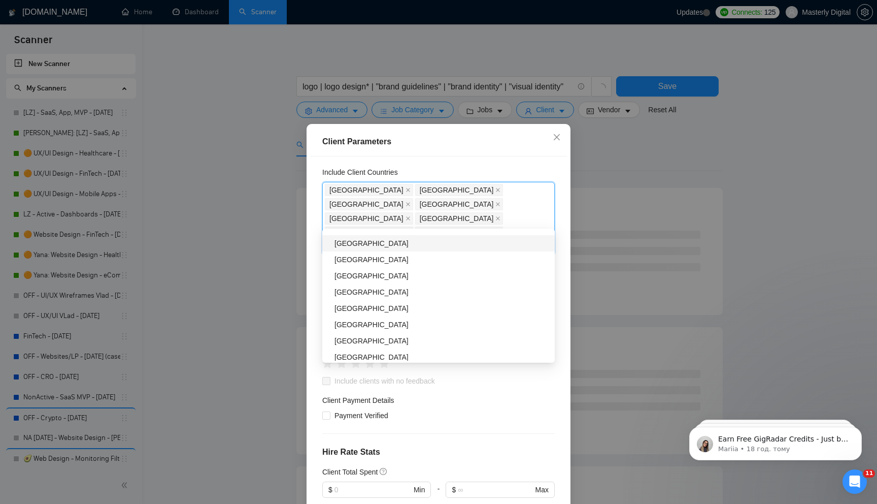
click at [370, 248] on div "[GEOGRAPHIC_DATA]" at bounding box center [441, 243] width 214 height 11
click at [353, 278] on div "[GEOGRAPHIC_DATA]" at bounding box center [441, 275] width 214 height 11
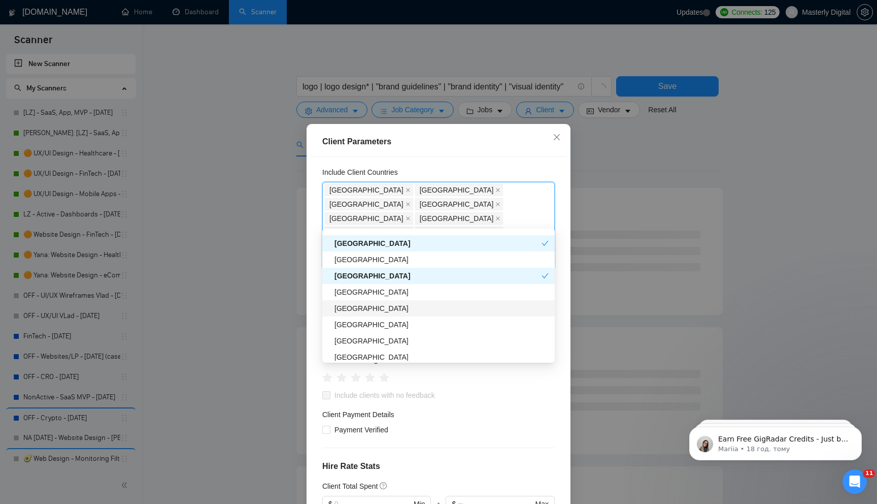
click at [358, 311] on div "[GEOGRAPHIC_DATA]" at bounding box center [441, 308] width 214 height 11
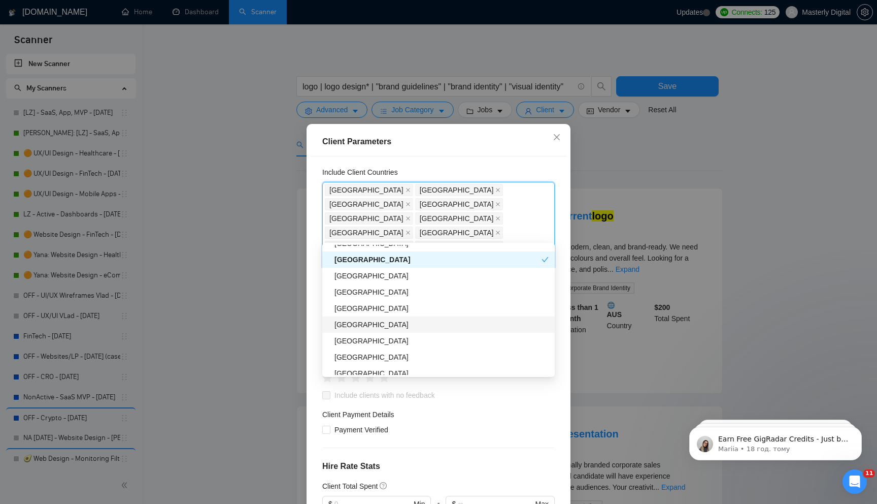
scroll to position [407, 0]
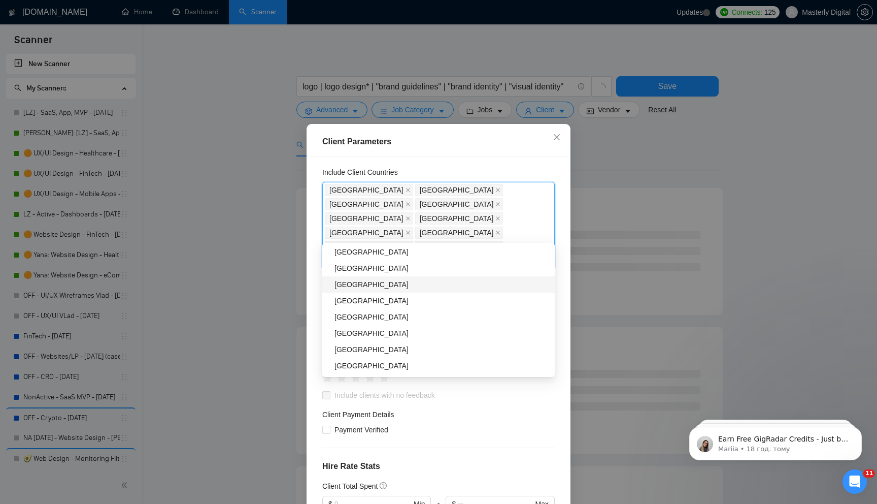
click at [348, 285] on div "[GEOGRAPHIC_DATA]" at bounding box center [441, 284] width 214 height 11
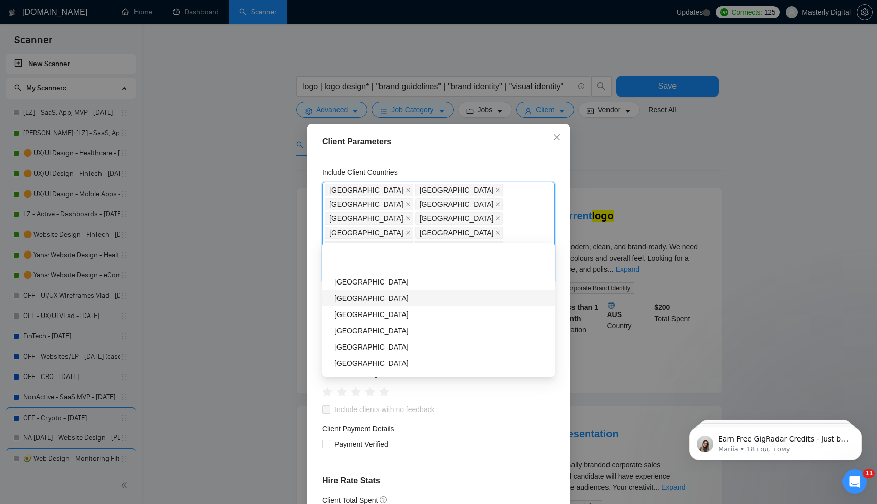
scroll to position [464, 0]
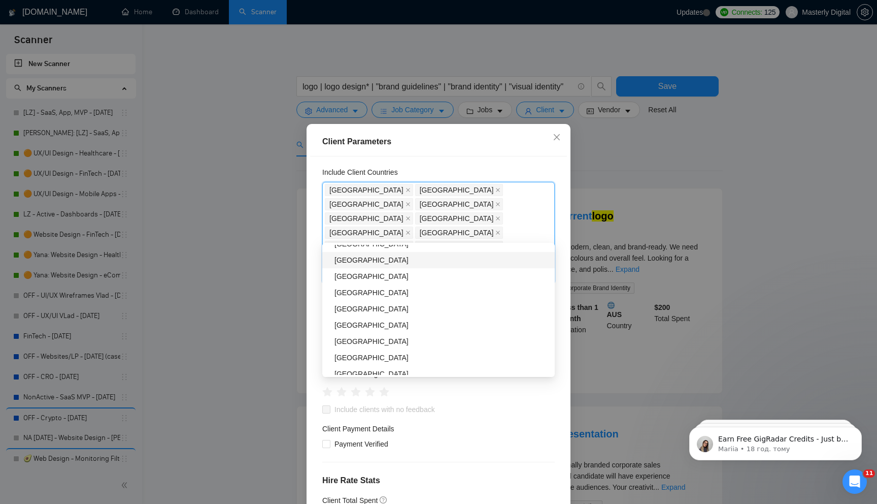
click at [354, 263] on div "[GEOGRAPHIC_DATA]" at bounding box center [441, 259] width 214 height 11
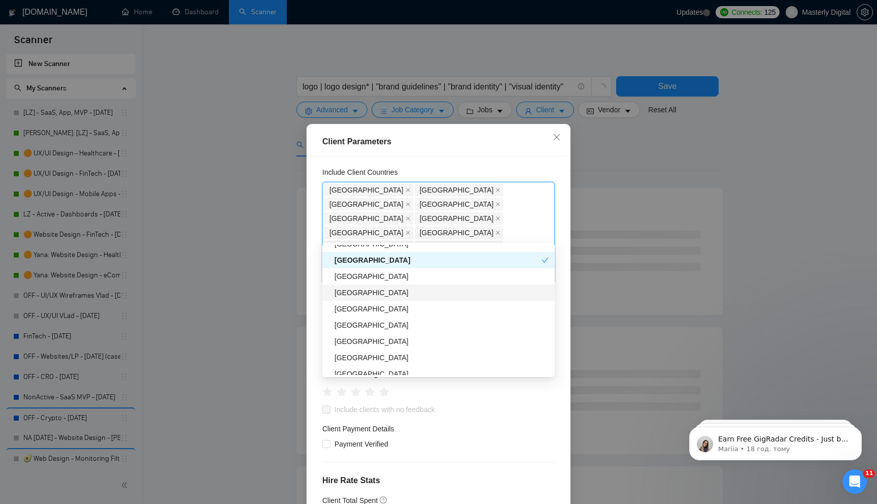
click at [357, 290] on div "[GEOGRAPHIC_DATA]" at bounding box center [441, 292] width 214 height 11
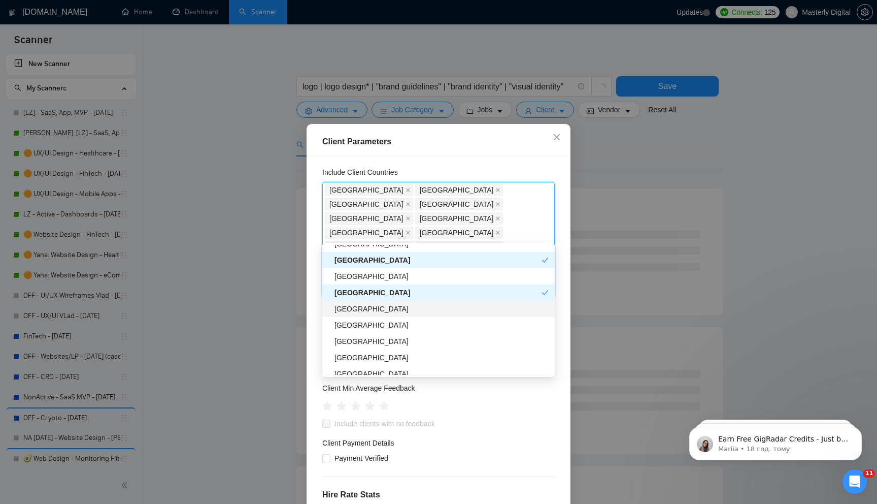
click at [351, 309] on div "[GEOGRAPHIC_DATA]" at bounding box center [441, 308] width 214 height 11
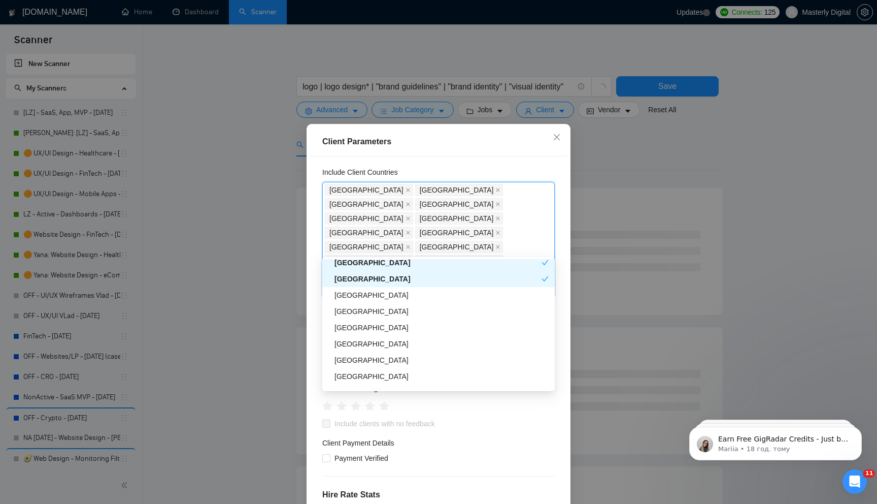
scroll to position [538, 0]
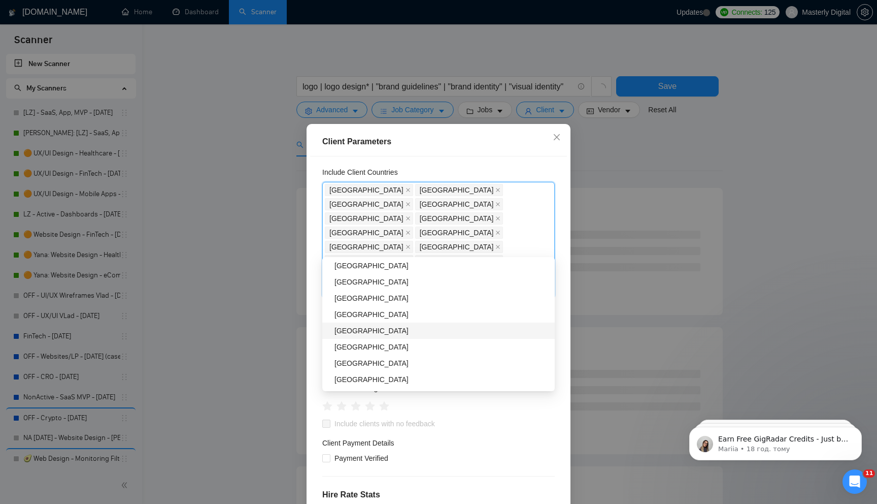
click at [363, 324] on div "[GEOGRAPHIC_DATA]" at bounding box center [438, 330] width 232 height 16
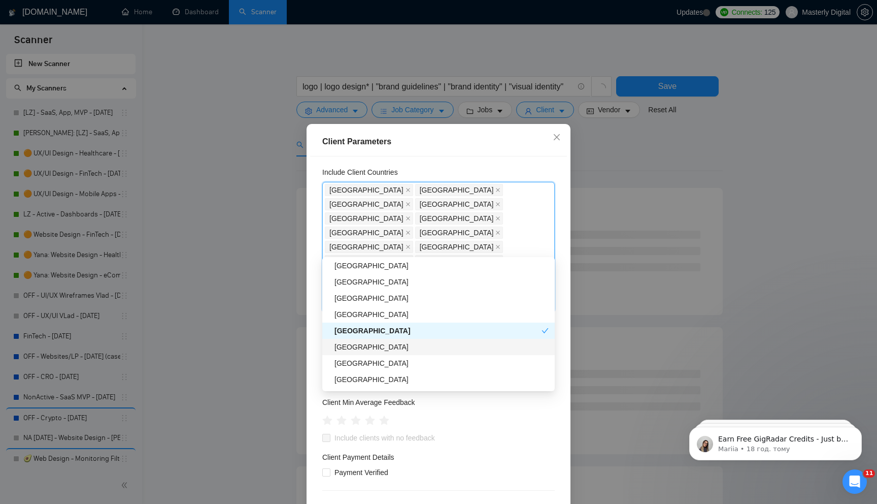
click at [353, 348] on div "[GEOGRAPHIC_DATA]" at bounding box center [441, 346] width 214 height 11
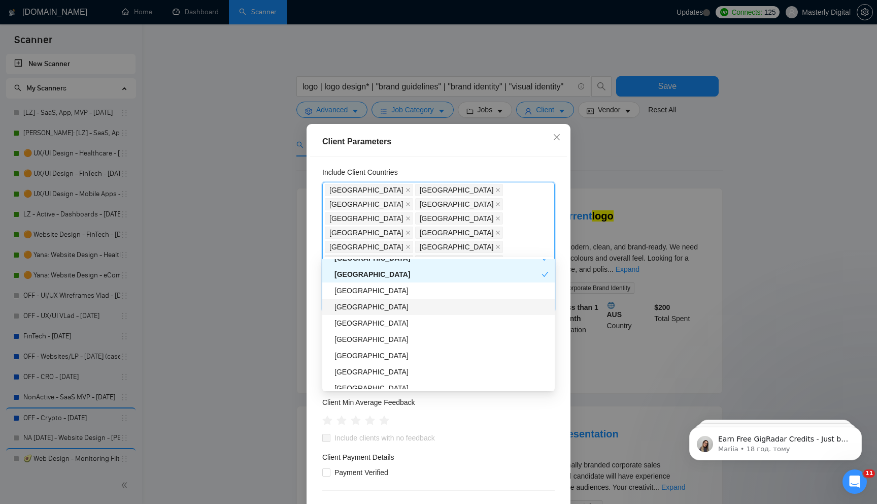
click at [355, 308] on div "[GEOGRAPHIC_DATA]" at bounding box center [441, 306] width 214 height 11
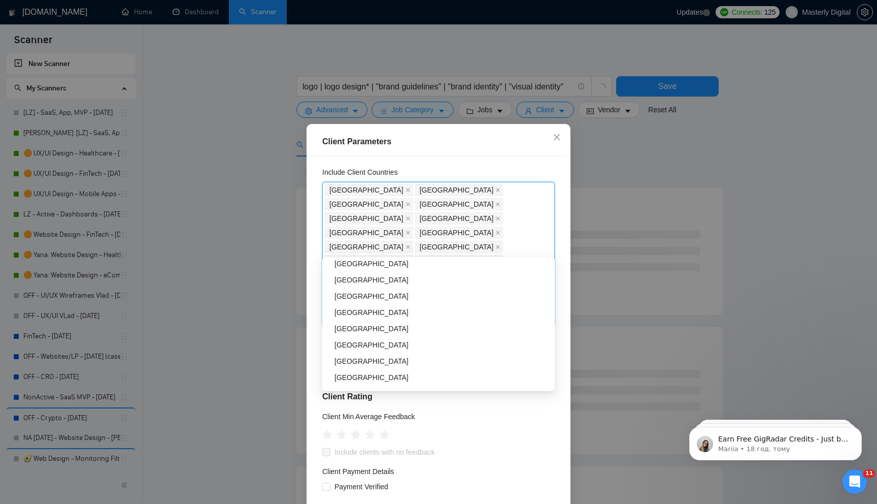
scroll to position [703, 0]
click at [345, 279] on div "[GEOGRAPHIC_DATA]" at bounding box center [441, 278] width 214 height 11
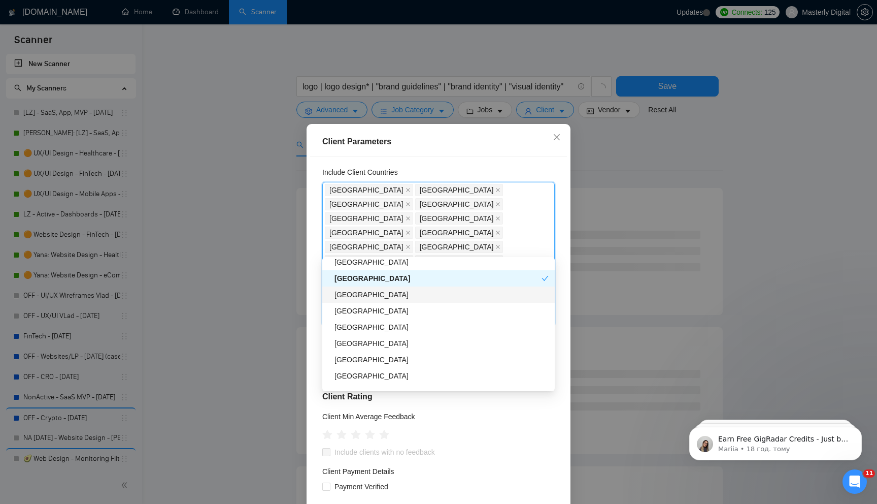
click at [349, 299] on div "[GEOGRAPHIC_DATA]" at bounding box center [441, 294] width 214 height 11
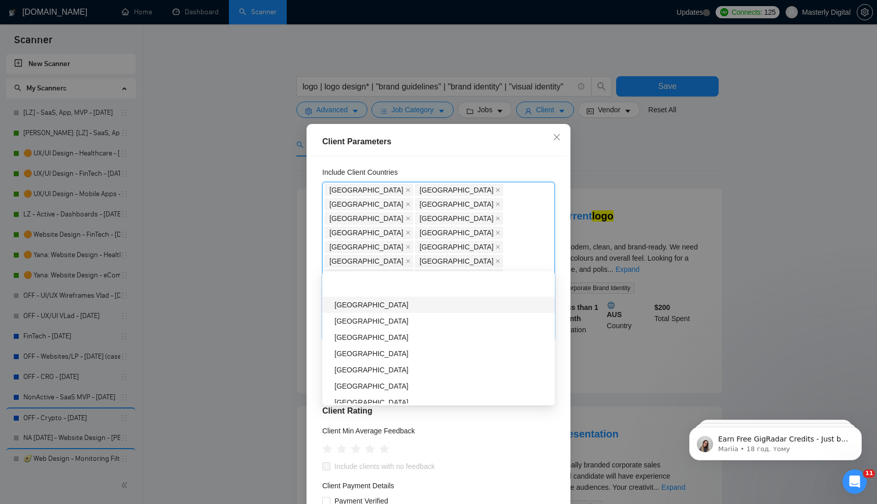
scroll to position [757, 0]
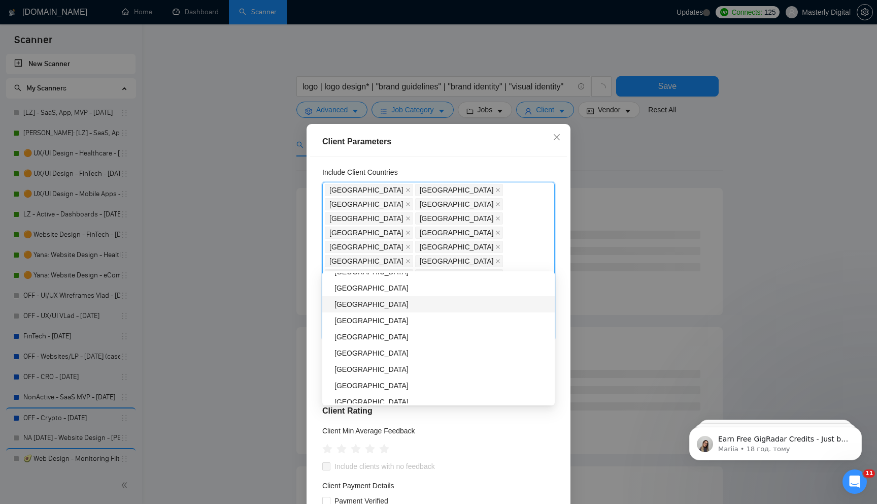
click at [353, 305] on div "[GEOGRAPHIC_DATA]" at bounding box center [441, 303] width 214 height 11
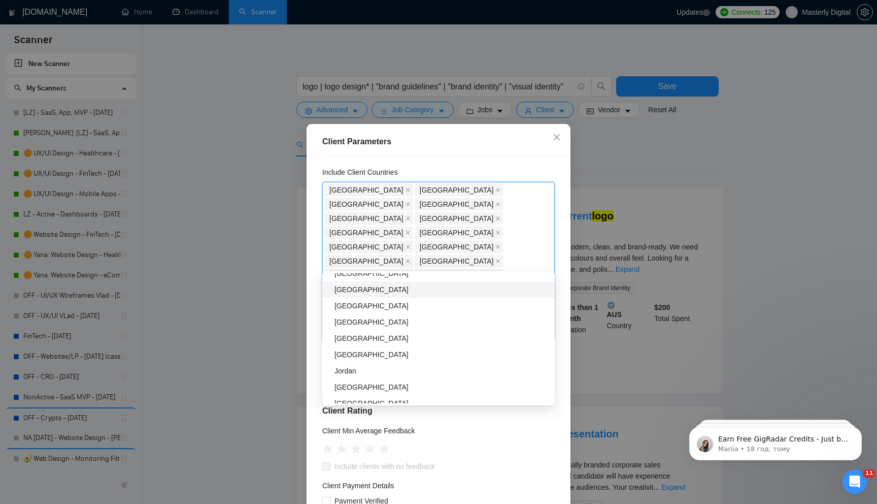
click at [351, 289] on div "[GEOGRAPHIC_DATA]" at bounding box center [441, 289] width 214 height 11
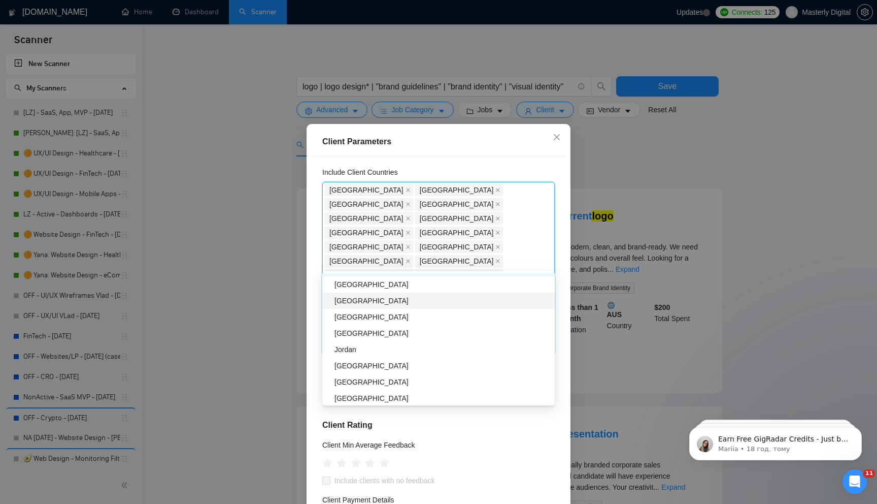
scroll to position [910, 0]
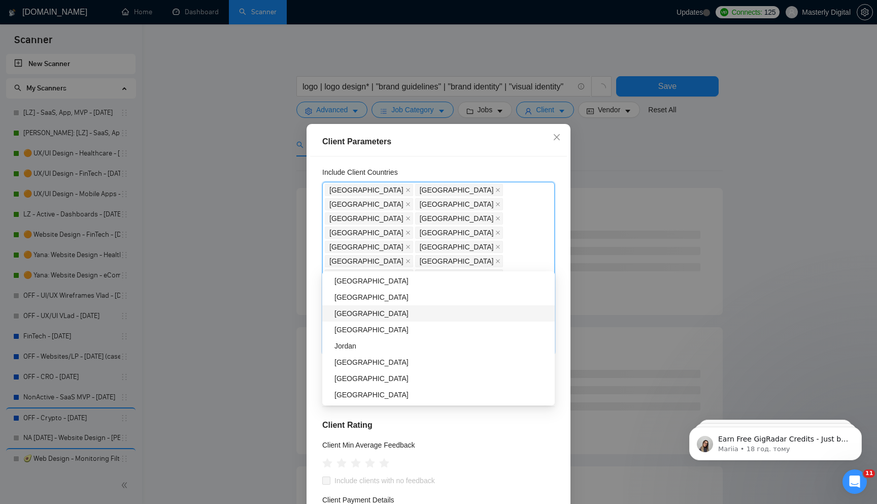
click at [358, 313] on div "[GEOGRAPHIC_DATA]" at bounding box center [441, 313] width 214 height 11
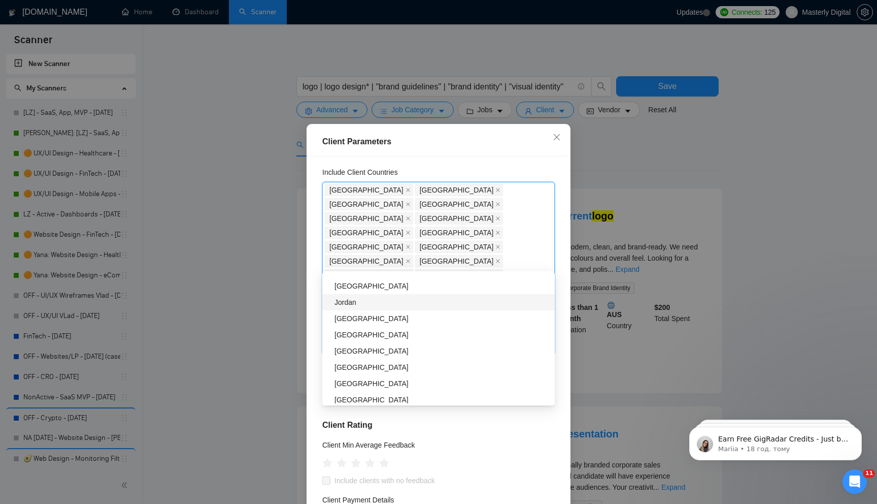
scroll to position [976, 0]
click at [362, 311] on div "[GEOGRAPHIC_DATA]" at bounding box center [441, 312] width 214 height 11
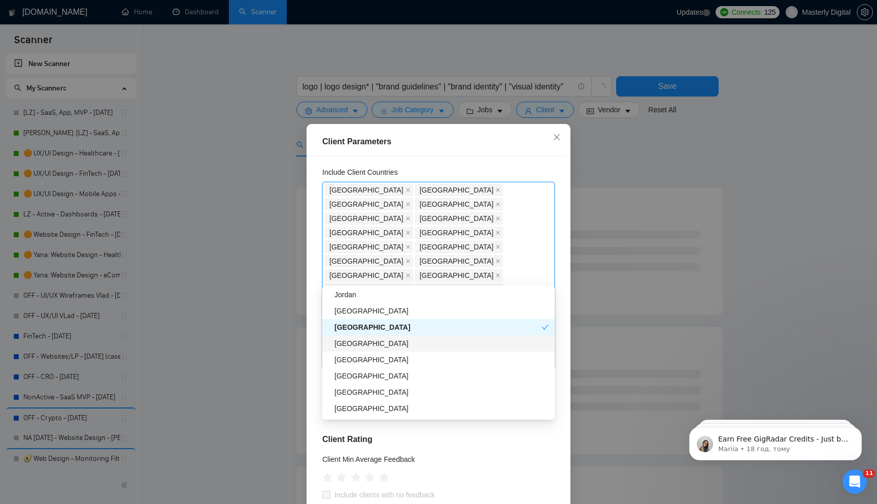
click at [364, 342] on div "[GEOGRAPHIC_DATA]" at bounding box center [441, 343] width 214 height 11
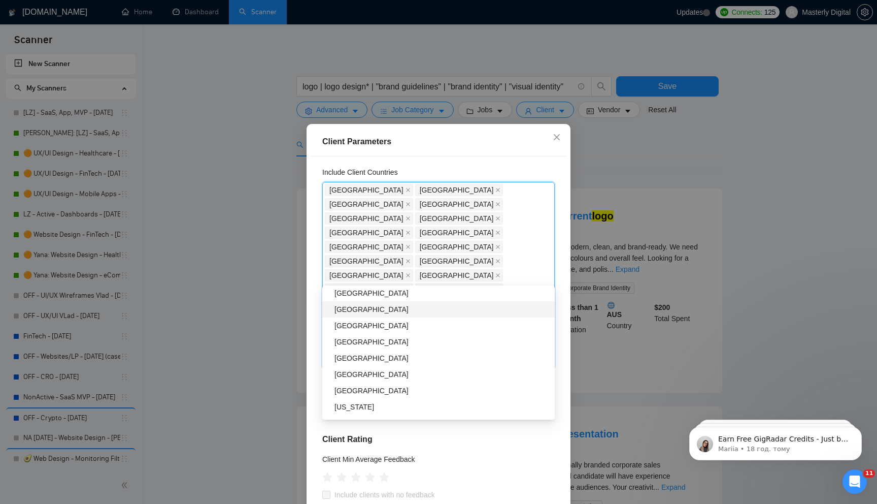
scroll to position [1551, 0]
click at [360, 322] on div "[GEOGRAPHIC_DATA]" at bounding box center [441, 319] width 214 height 11
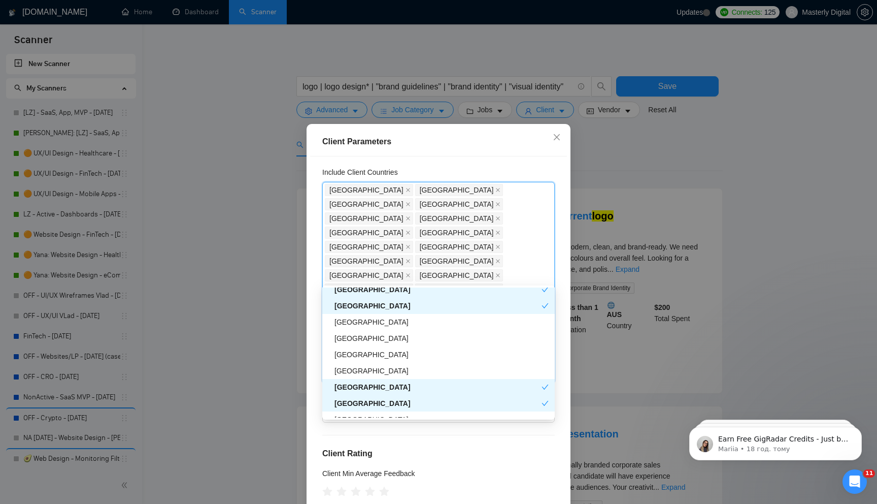
scroll to position [440, 0]
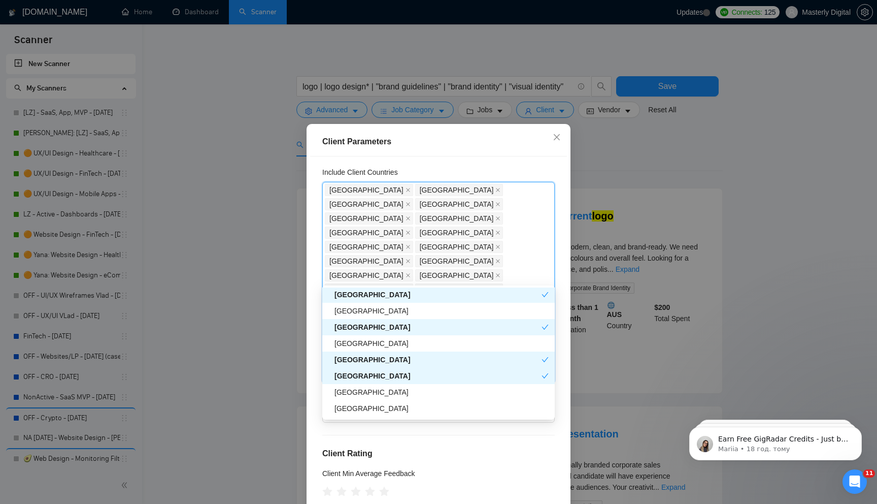
click at [429, 166] on div "Client Location Include Client Countries United States United Kingdom Canada Au…" at bounding box center [438, 332] width 257 height 352
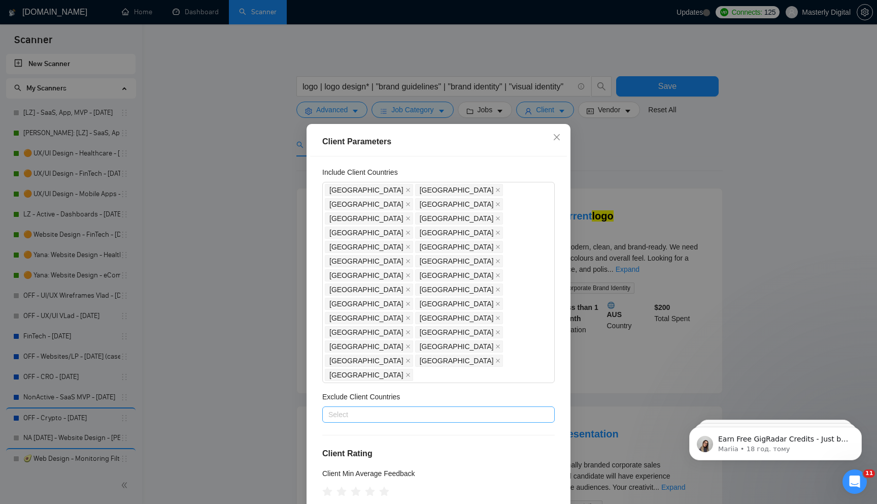
click at [362, 408] on div at bounding box center [433, 414] width 217 height 12
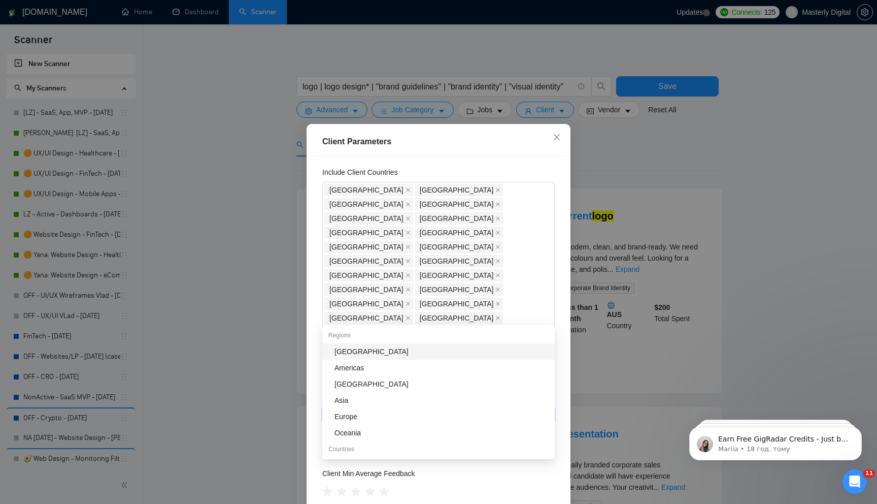
type input "ru"
click at [348, 353] on div "[GEOGRAPHIC_DATA]" at bounding box center [441, 351] width 214 height 11
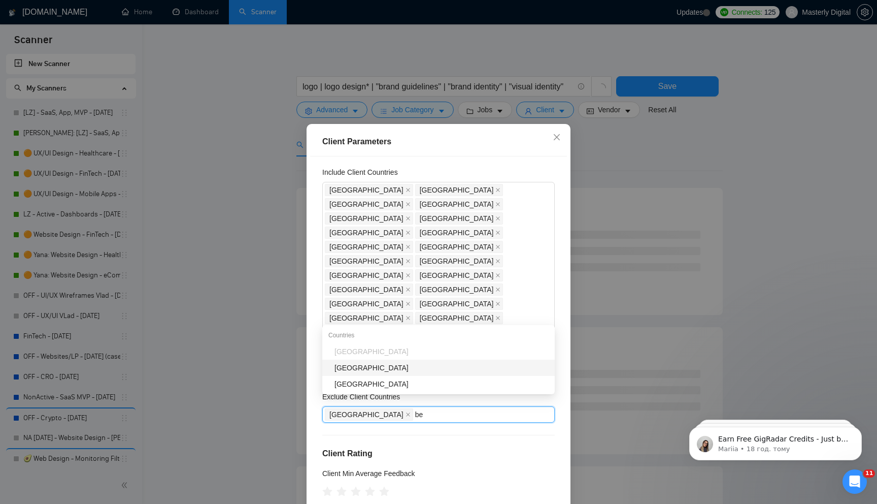
type input "bel"
click at [356, 369] on div "[GEOGRAPHIC_DATA]" at bounding box center [441, 367] width 214 height 11
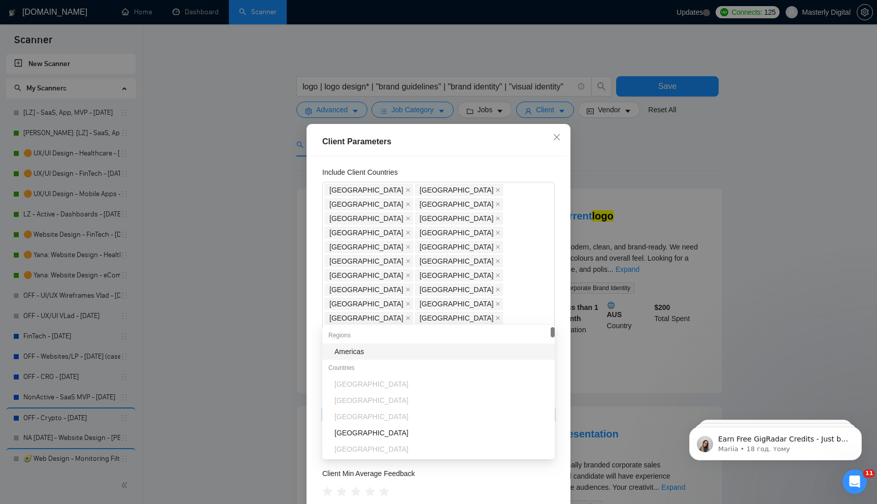
type input "mo"
click at [357, 349] on div "[GEOGRAPHIC_DATA]" at bounding box center [441, 351] width 214 height 11
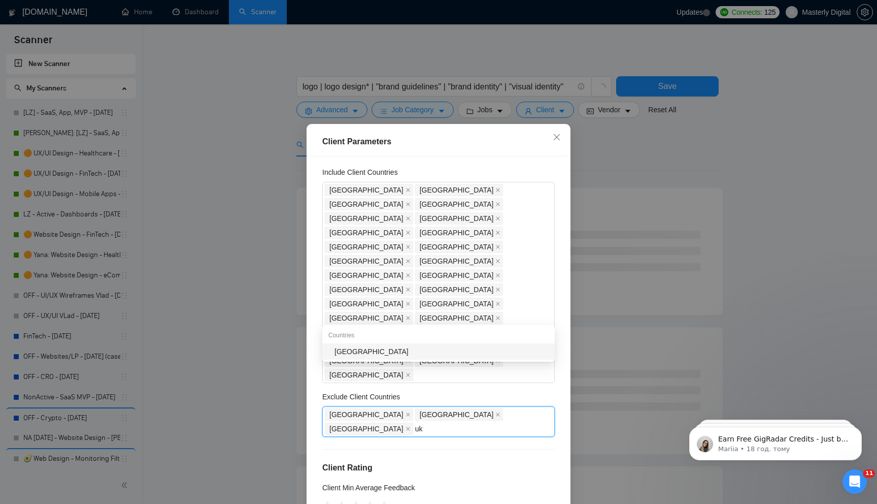
type input "ukr"
click at [352, 352] on div "[GEOGRAPHIC_DATA]" at bounding box center [441, 351] width 214 height 11
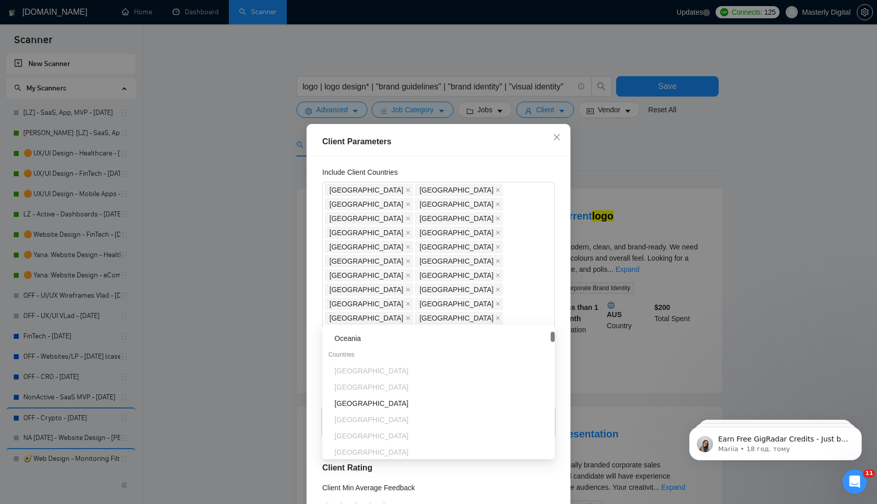
scroll to position [122, 0]
click at [355, 371] on div "[GEOGRAPHIC_DATA]" at bounding box center [441, 375] width 214 height 11
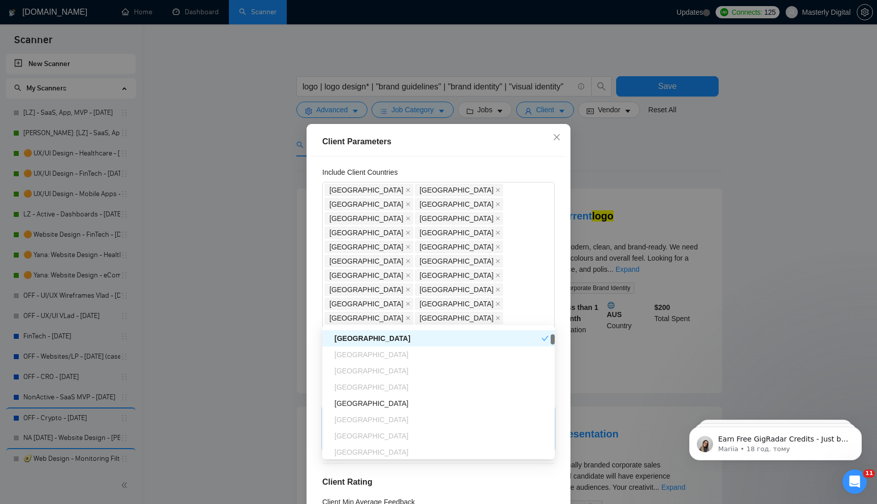
scroll to position [169, 0]
click at [368, 390] on div "[GEOGRAPHIC_DATA]" at bounding box center [441, 393] width 214 height 11
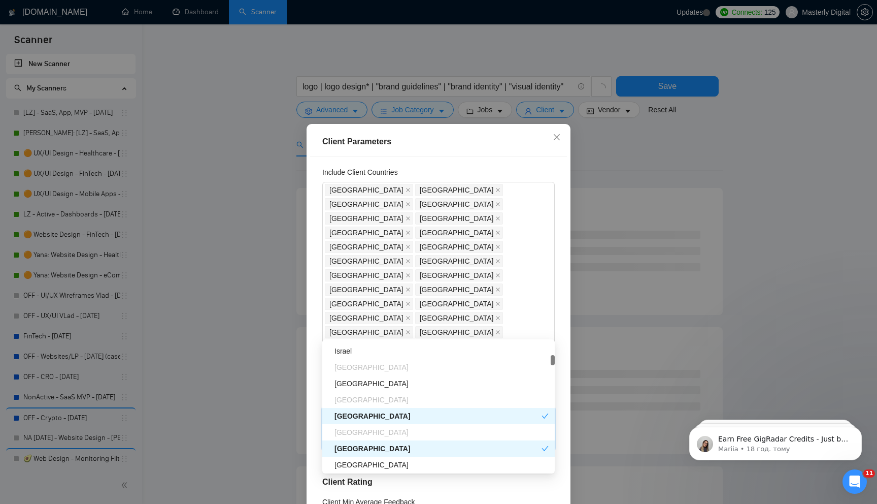
scroll to position [308, 0]
click at [372, 377] on div "[GEOGRAPHIC_DATA]" at bounding box center [441, 382] width 214 height 11
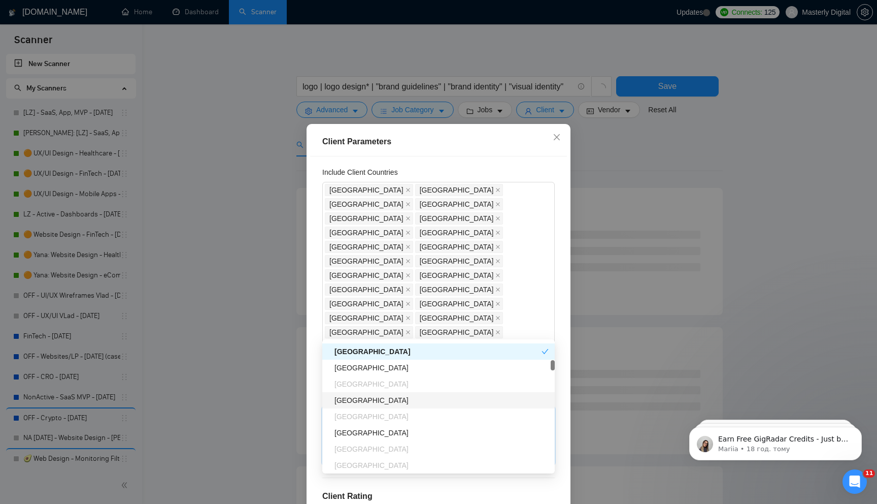
scroll to position [422, 0]
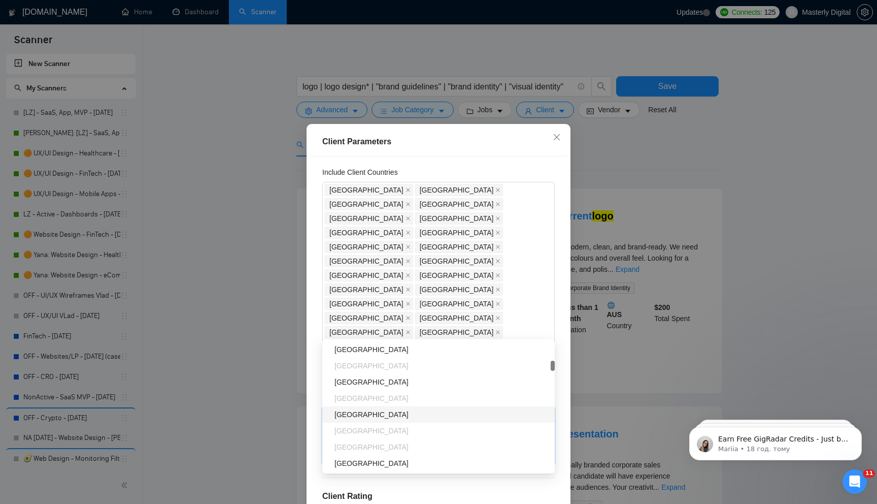
click at [357, 418] on div "Nigeria" at bounding box center [441, 414] width 214 height 11
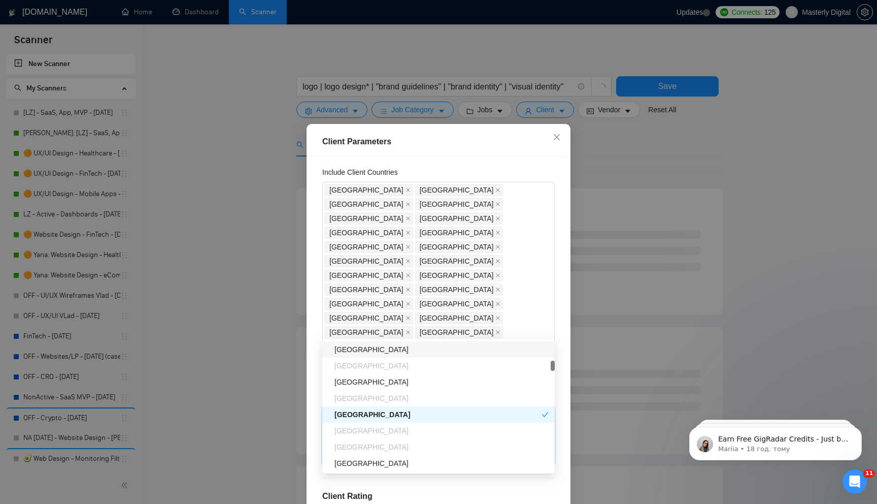
click at [495, 454] on icon "close" at bounding box center [497, 456] width 5 height 5
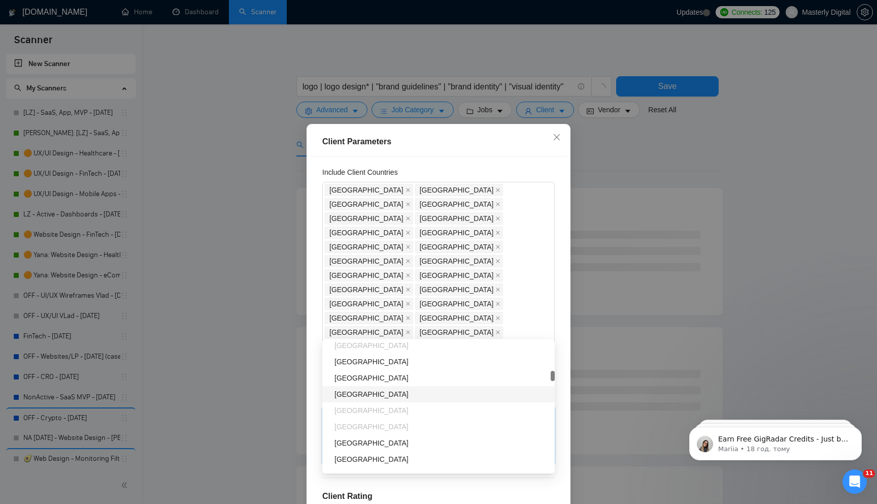
scroll to position [622, 0]
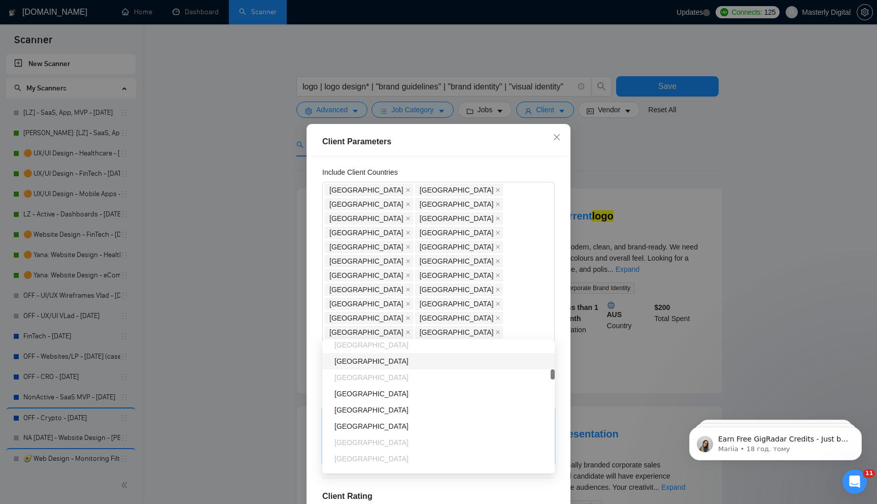
click at [362, 360] on div "[GEOGRAPHIC_DATA]" at bounding box center [441, 360] width 214 height 11
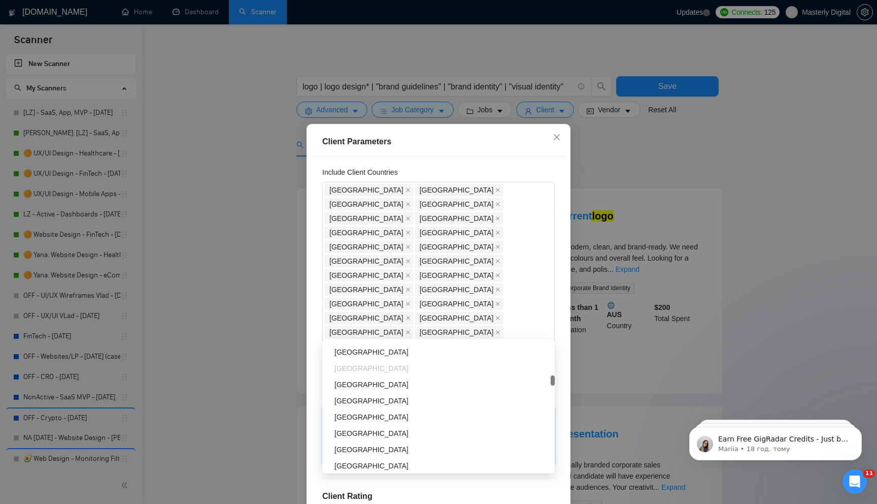
scroll to position [805, 0]
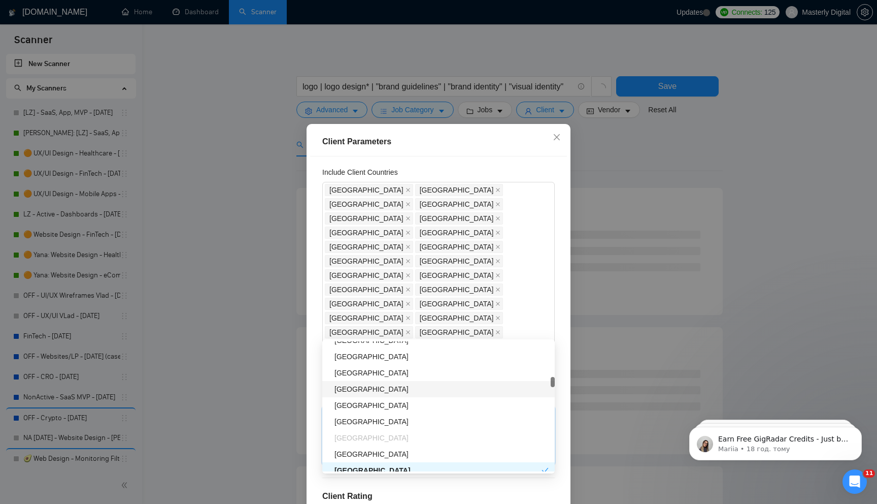
click at [416, 384] on div "[GEOGRAPHIC_DATA]" at bounding box center [441, 388] width 214 height 11
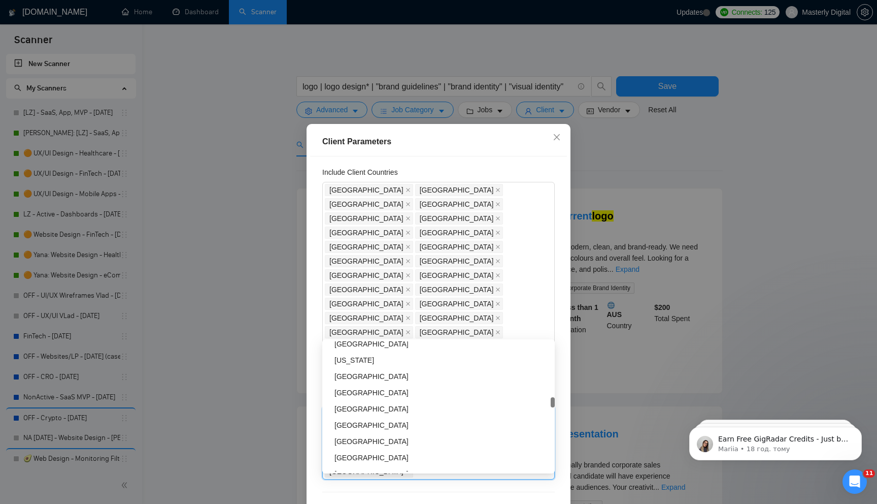
scroll to position [1324, 0]
click at [532, 391] on div "Exclude Client Countries" at bounding box center [438, 398] width 232 height 15
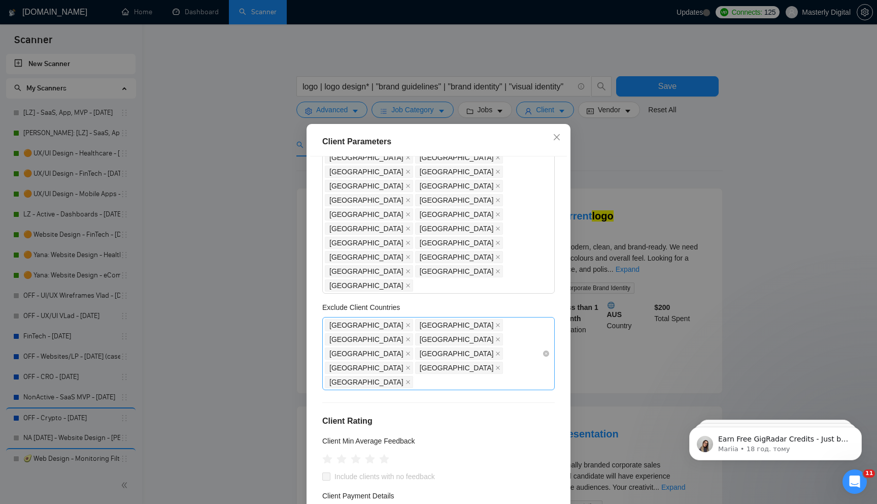
scroll to position [122, 0]
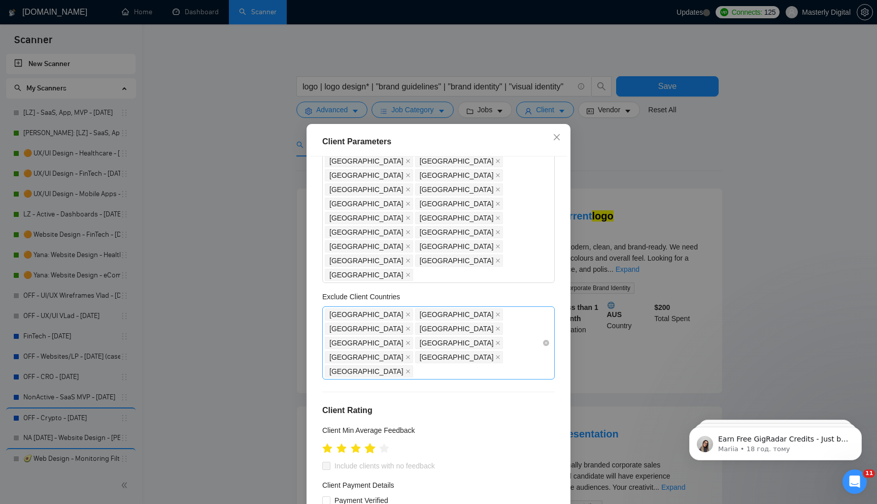
click at [370, 443] on icon "star" at bounding box center [370, 448] width 11 height 10
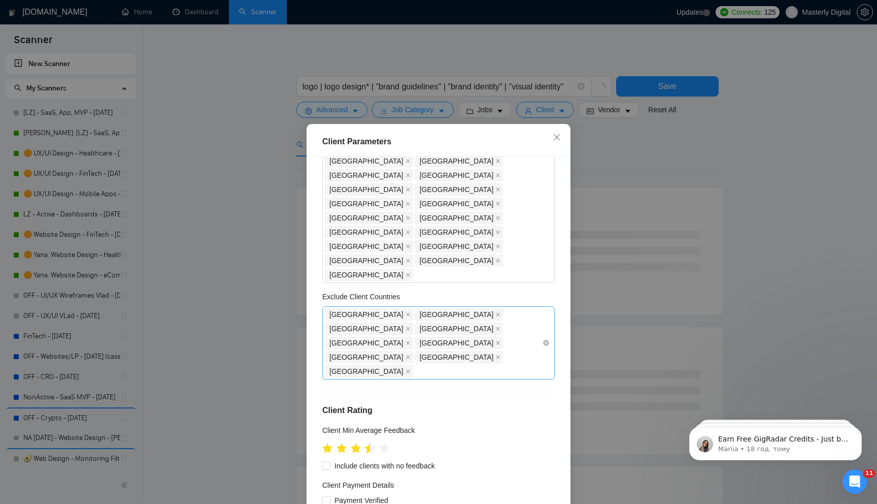
click at [367, 443] on icon "star" at bounding box center [370, 448] width 11 height 10
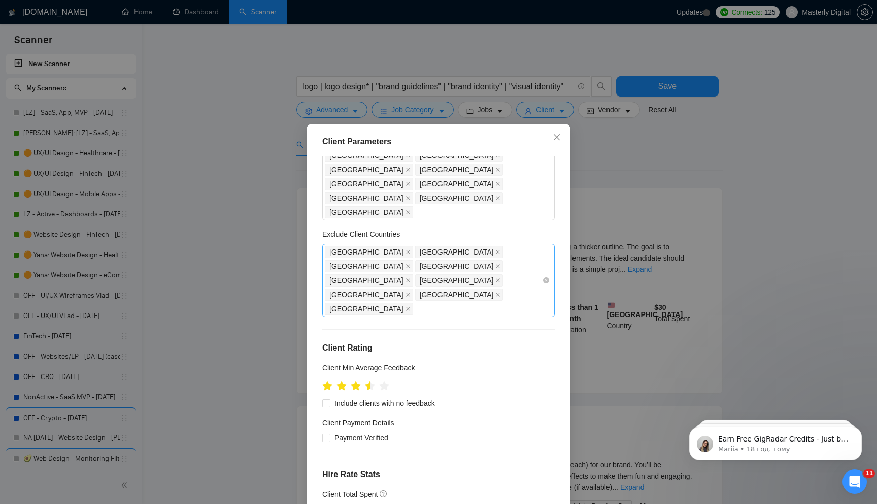
scroll to position [189, 0]
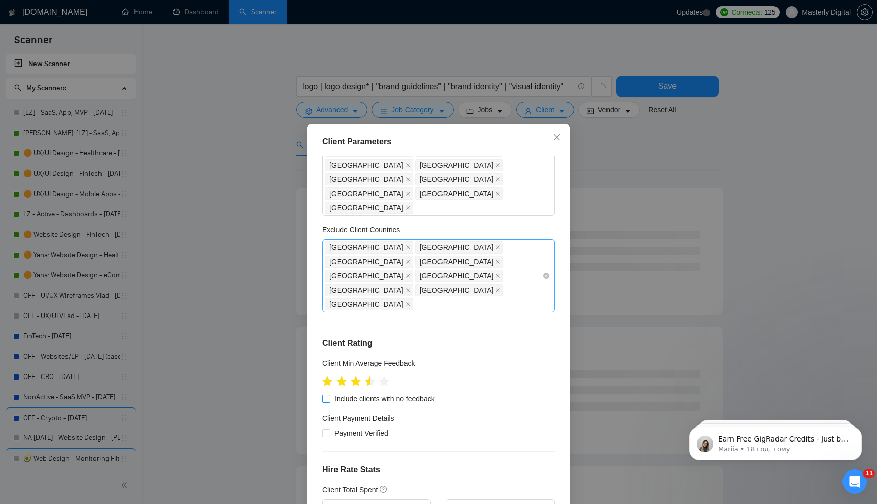
click at [327, 394] on input "Include clients with no feedback" at bounding box center [325, 397] width 7 height 7
checkbox input "true"
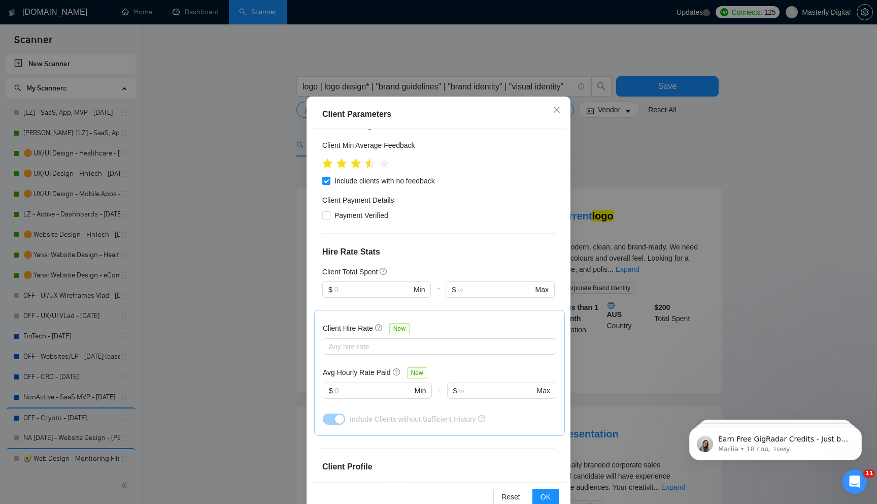
scroll to position [50, 0]
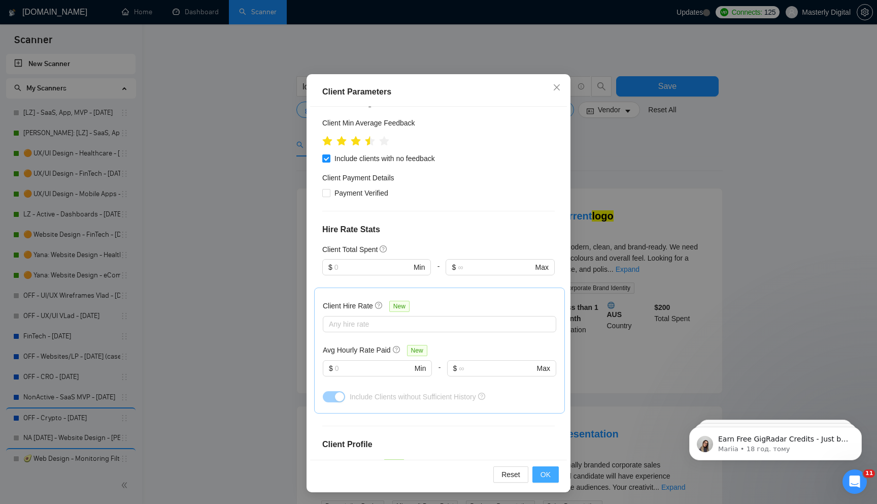
click at [543, 469] on span "OK" at bounding box center [546, 473] width 10 height 11
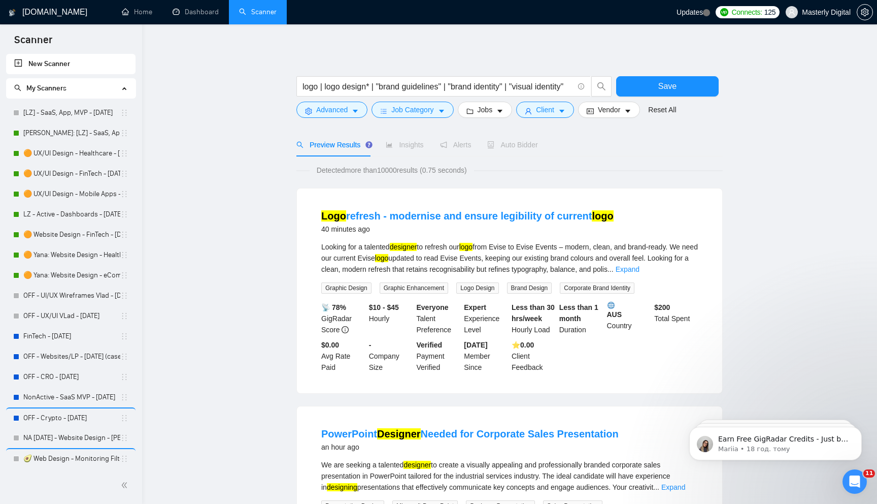
scroll to position [0, 0]
click at [630, 113] on icon "caret-down" at bounding box center [627, 111] width 7 height 7
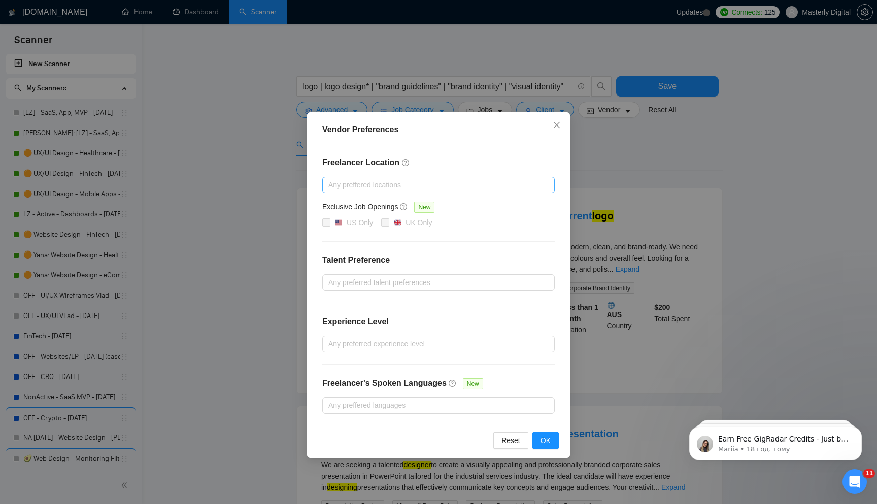
click at [353, 182] on div at bounding box center [433, 185] width 217 height 12
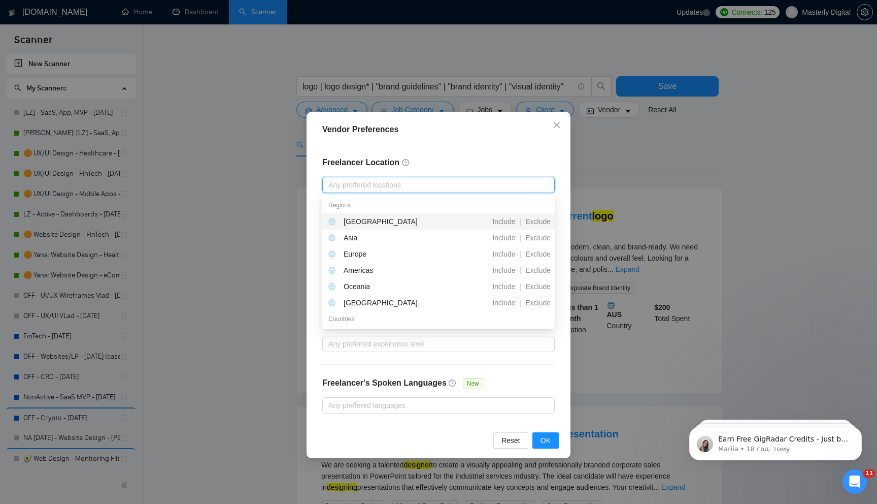
click at [411, 167] on h4 "Freelancer Location" at bounding box center [438, 162] width 232 height 12
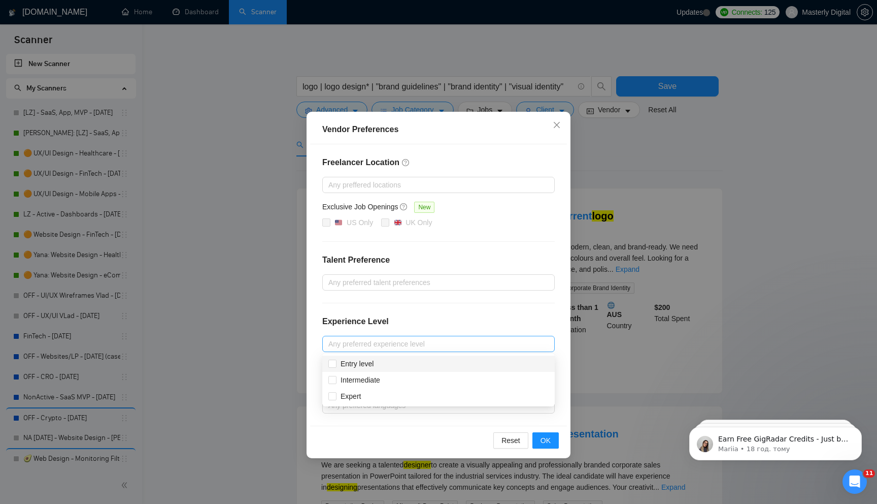
click at [375, 344] on div at bounding box center [433, 344] width 217 height 12
click at [361, 378] on span "Intermediate" at bounding box center [361, 380] width 40 height 8
click at [336, 378] on input "Intermediate" at bounding box center [331, 379] width 7 height 7
checkbox input "true"
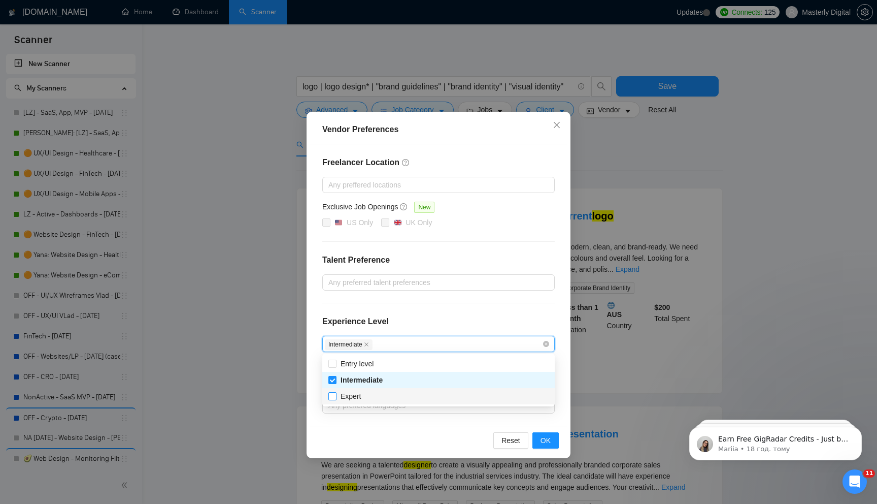
click at [356, 397] on span "Expert" at bounding box center [351, 396] width 20 height 8
click at [336, 397] on input "Expert" at bounding box center [331, 395] width 7 height 7
checkbox input "true"
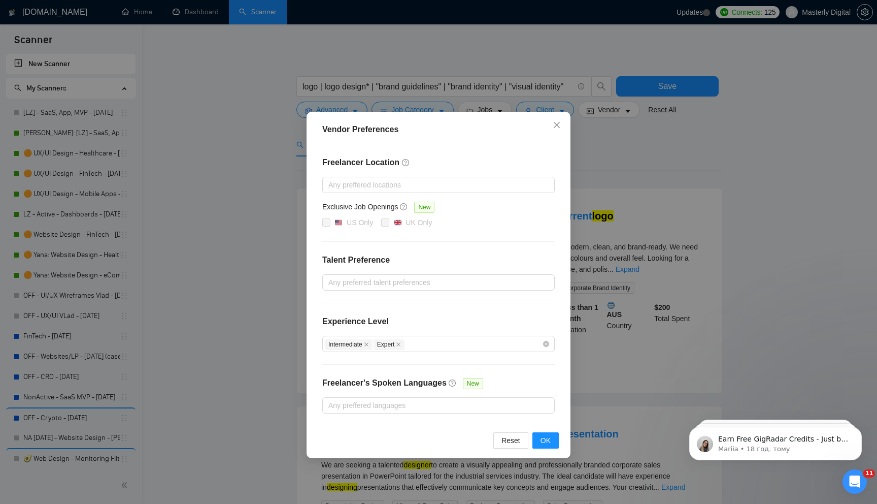
click at [432, 308] on div "Freelancer Location Any preffered locations Exclusive Job Openings New US Only …" at bounding box center [438, 284] width 257 height 281
click at [372, 282] on div at bounding box center [433, 282] width 217 height 12
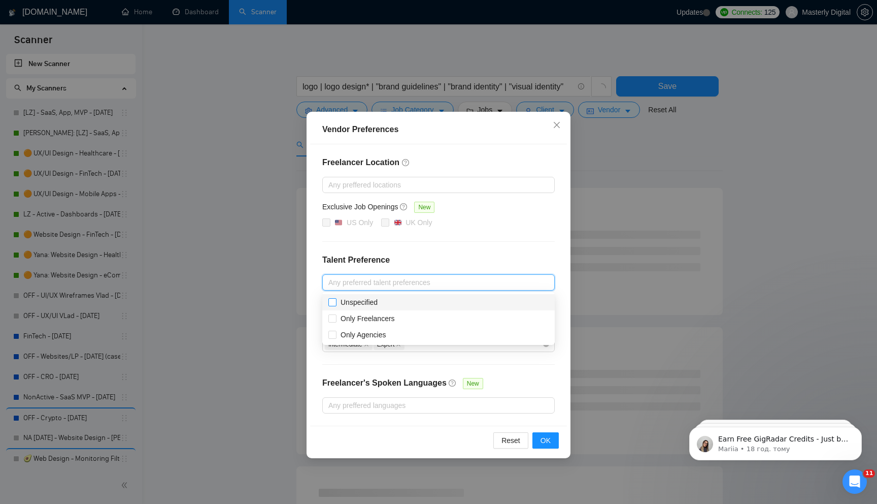
click at [341, 304] on span "Unspecified" at bounding box center [359, 302] width 37 height 8
click at [336, 304] on input "Unspecified" at bounding box center [331, 301] width 7 height 7
checkbox input "true"
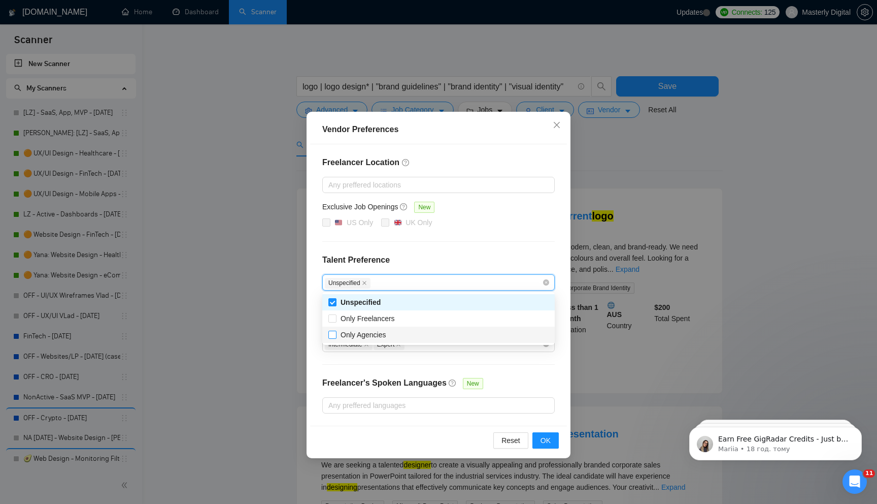
click at [335, 334] on input "Only Agencies" at bounding box center [331, 333] width 7 height 7
checkbox input "true"
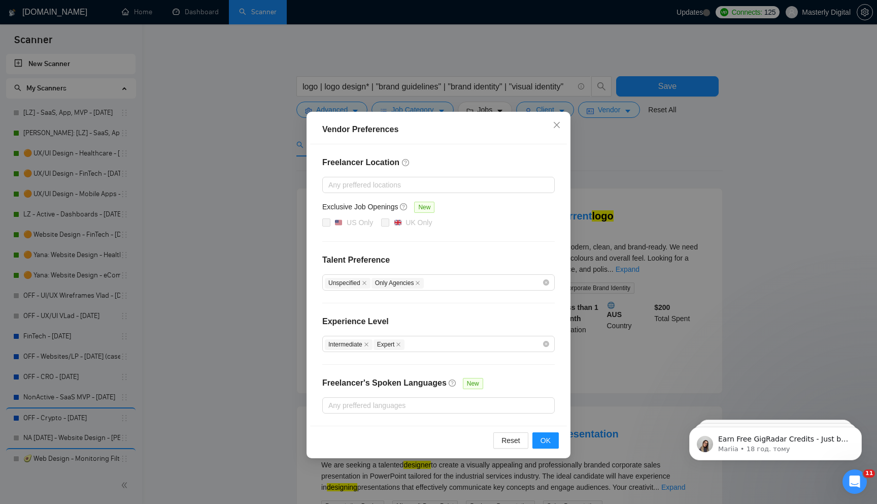
click at [458, 248] on div "Freelancer Location Any preffered locations Exclusive Job Openings New US Only …" at bounding box center [438, 284] width 257 height 281
click at [381, 403] on div at bounding box center [433, 405] width 217 height 12
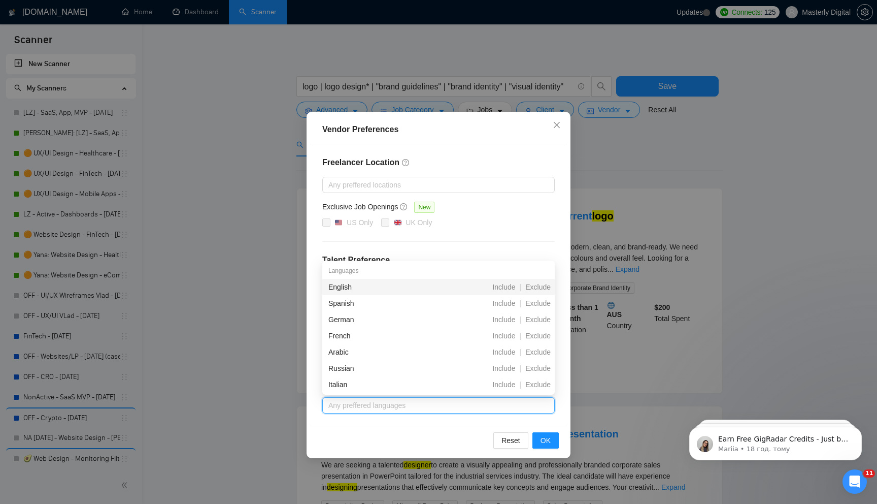
click at [340, 289] on div "English" at bounding box center [384, 286] width 113 height 11
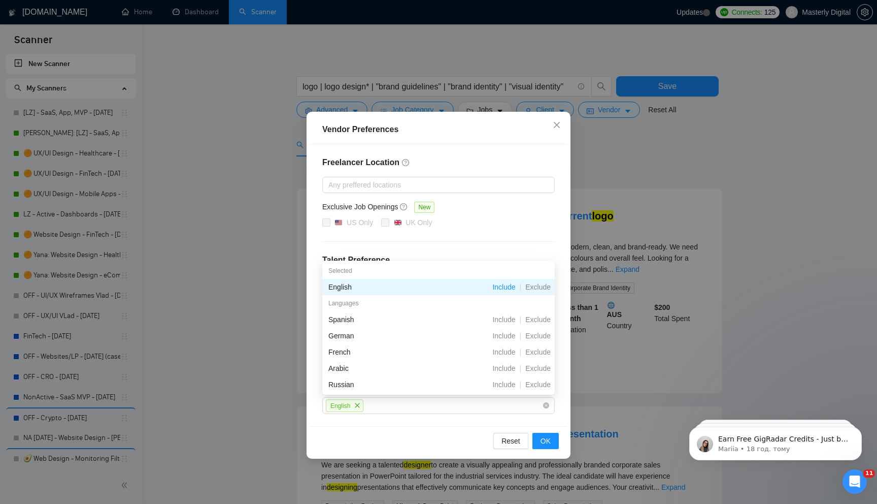
click at [422, 245] on div "Freelancer Location Any preffered locations Exclusive Job Openings New US Only …" at bounding box center [438, 285] width 257 height 282
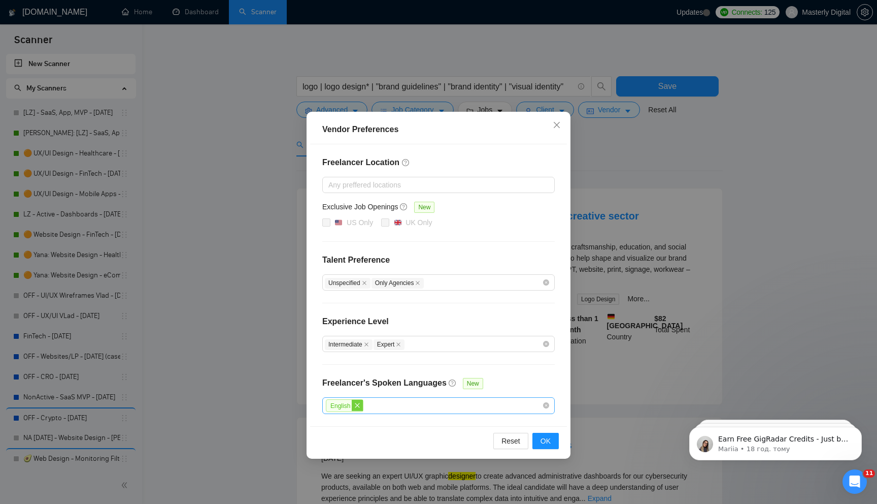
click at [359, 404] on icon "close" at bounding box center [357, 405] width 5 height 5
click at [544, 434] on span "OK" at bounding box center [546, 439] width 10 height 11
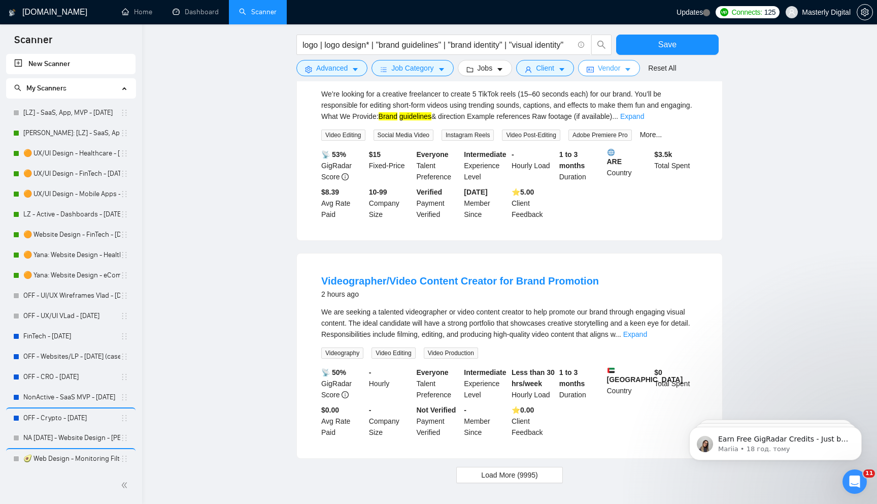
scroll to position [869, 0]
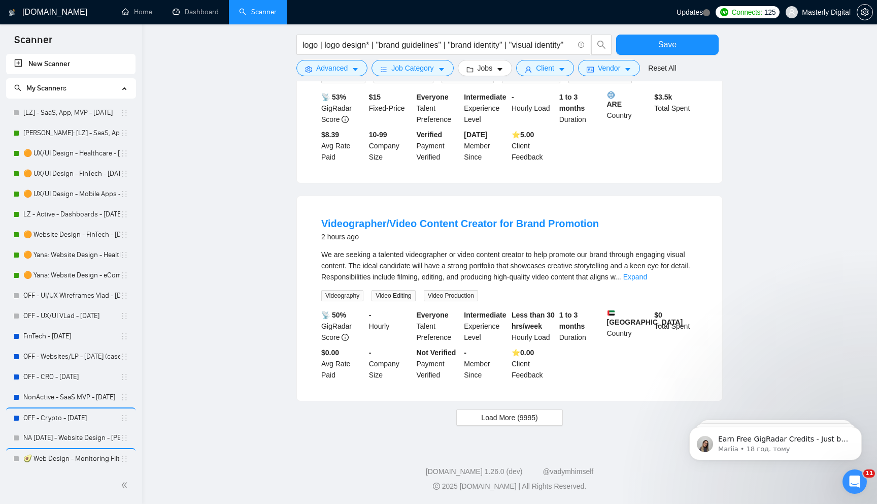
click at [507, 422] on span "Load More (9995)" at bounding box center [509, 417] width 56 height 11
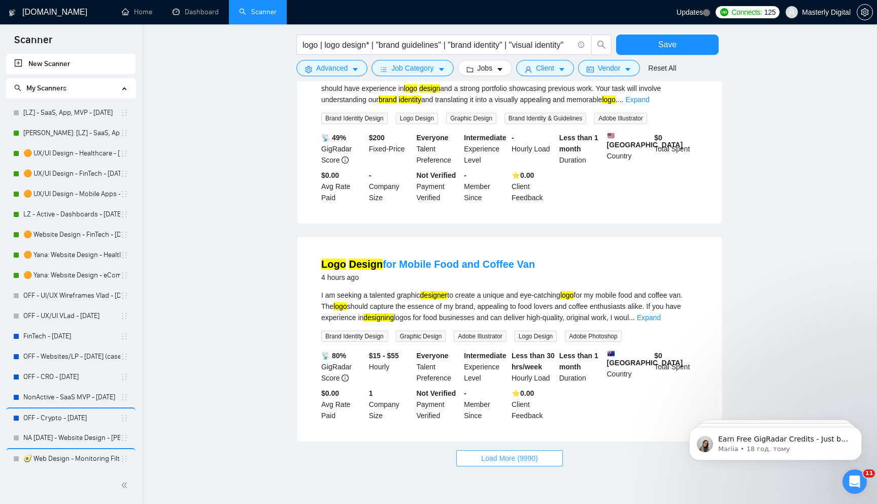
scroll to position [1978, 0]
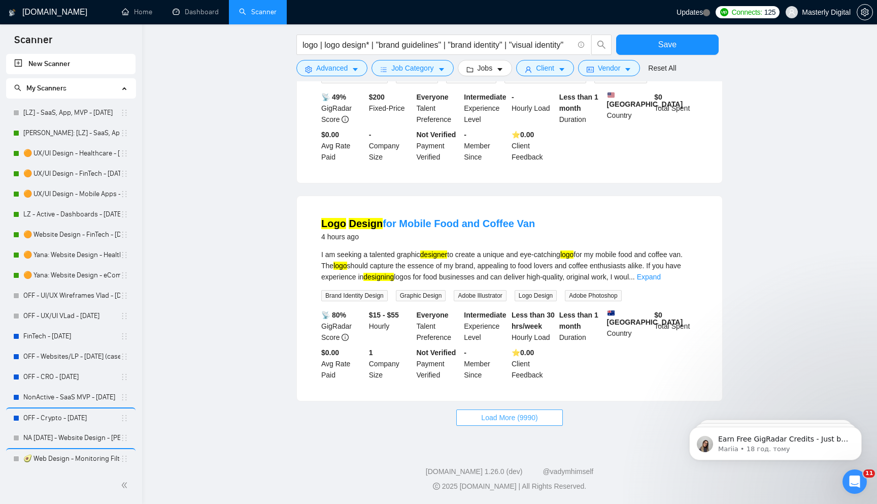
click at [504, 415] on span "Load More (9990)" at bounding box center [509, 417] width 56 height 11
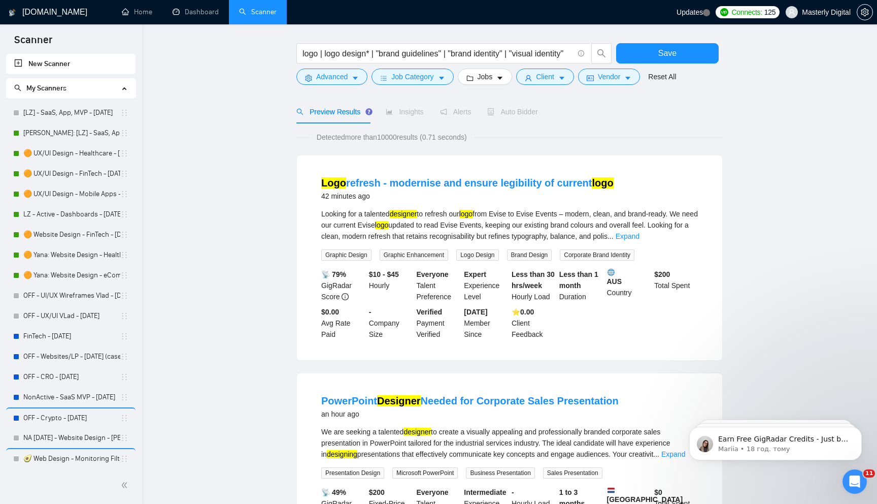
scroll to position [0, 0]
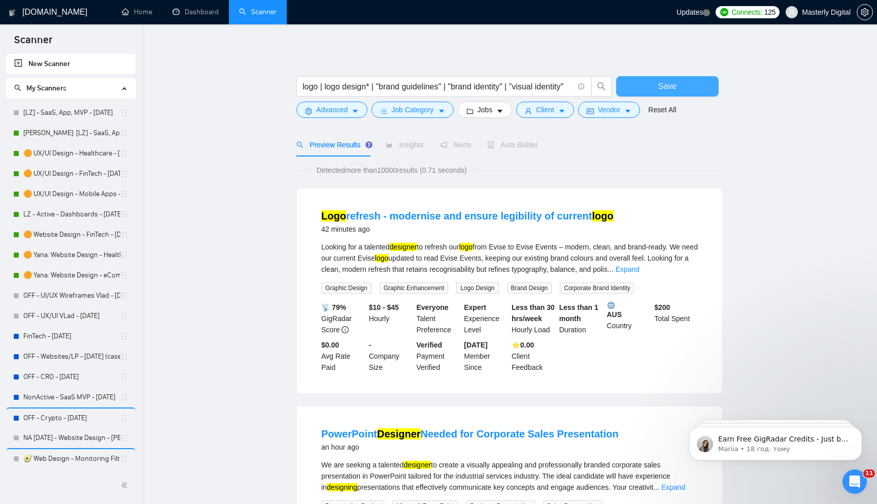
click at [655, 90] on button "Save" at bounding box center [667, 86] width 103 height 20
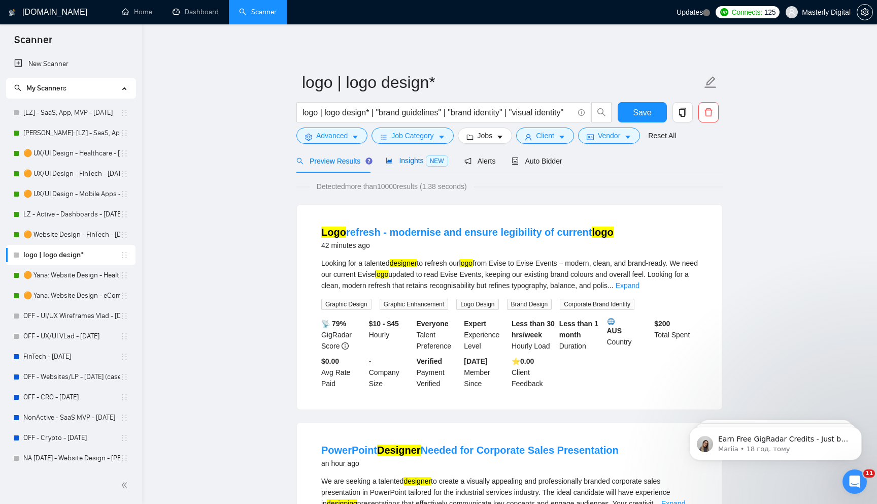
click at [418, 162] on span "Insights NEW" at bounding box center [417, 160] width 62 height 8
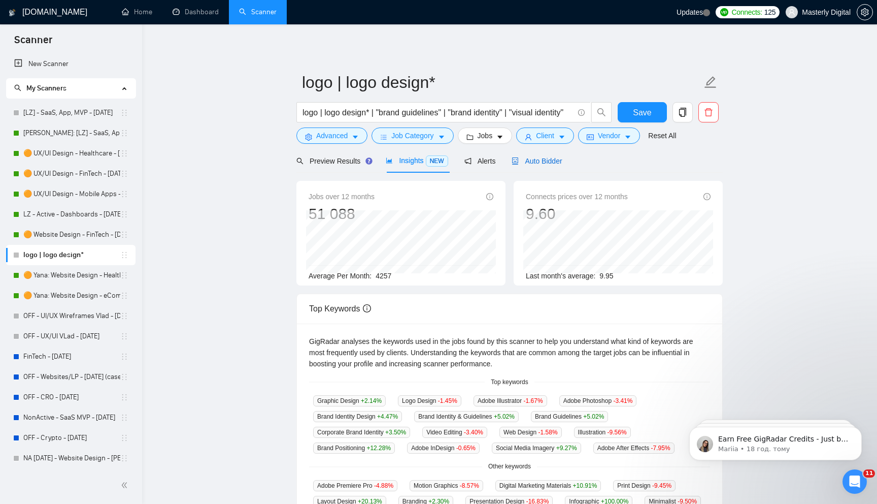
click at [531, 161] on span "Auto Bidder" at bounding box center [537, 161] width 50 height 8
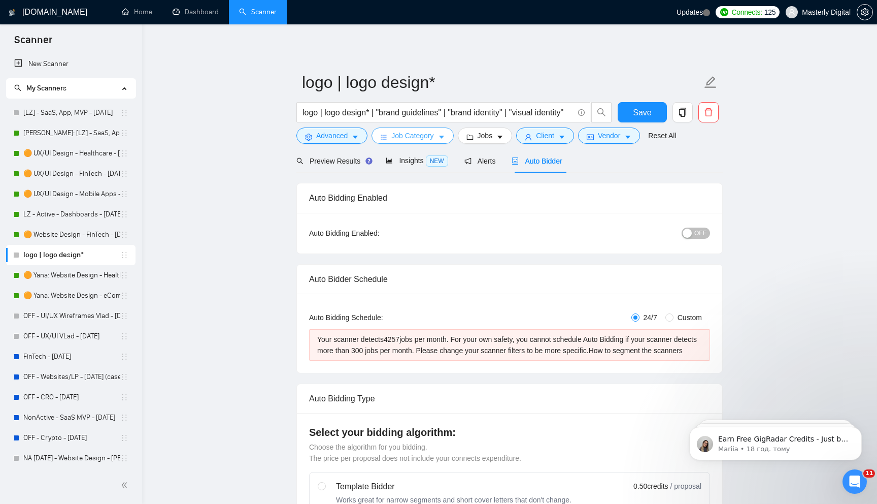
click at [433, 136] on span "Job Category" at bounding box center [412, 135] width 42 height 11
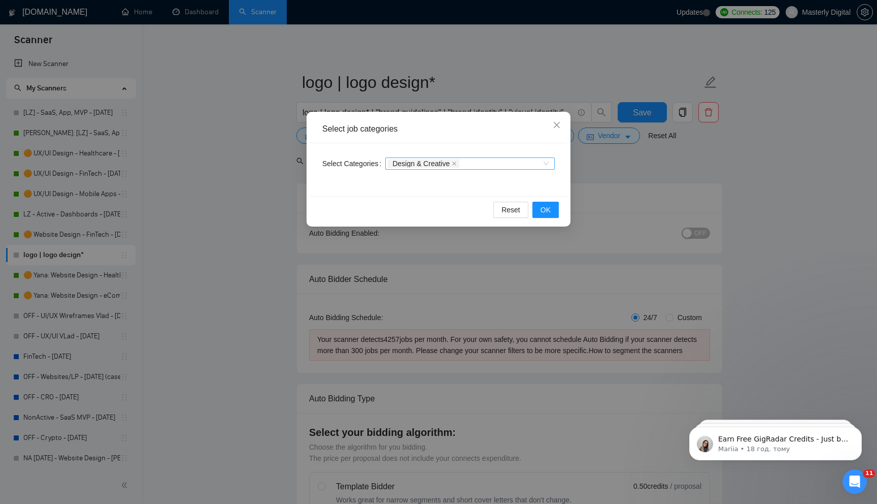
click at [440, 165] on span "Design & Creative" at bounding box center [420, 163] width 57 height 7
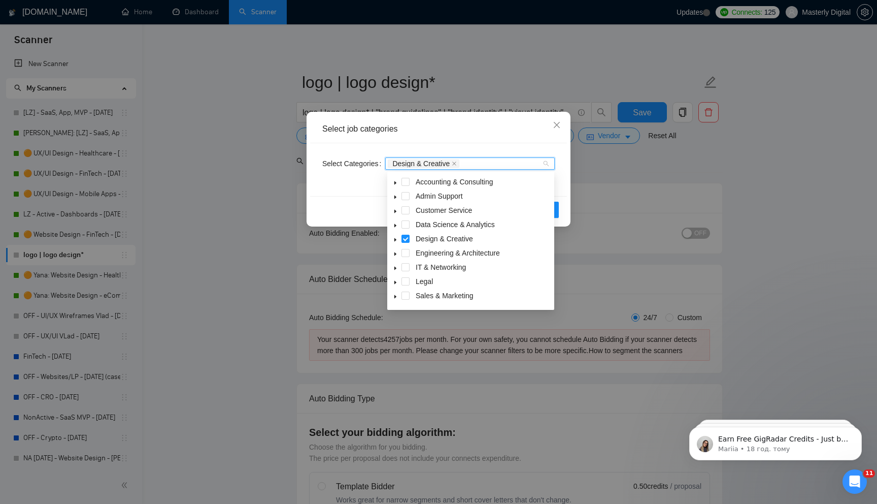
click at [395, 240] on icon "caret-down" at bounding box center [395, 240] width 2 height 4
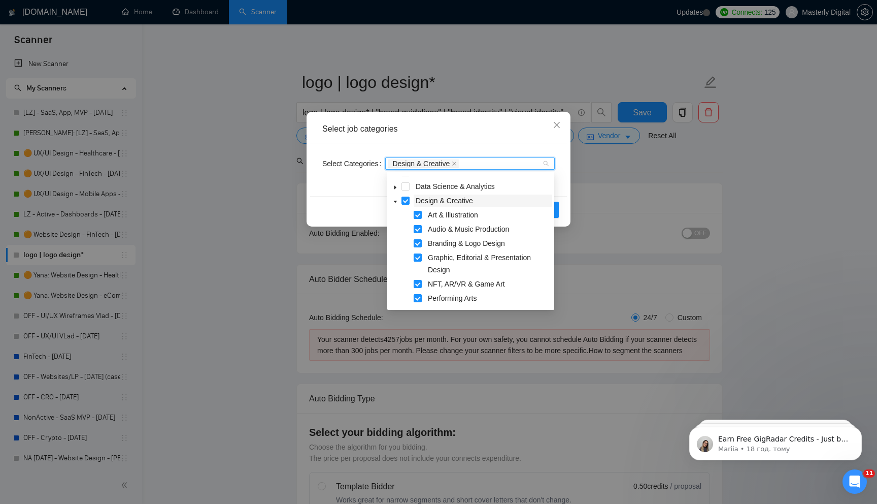
scroll to position [37, 0]
click at [407, 203] on span at bounding box center [405, 201] width 8 height 8
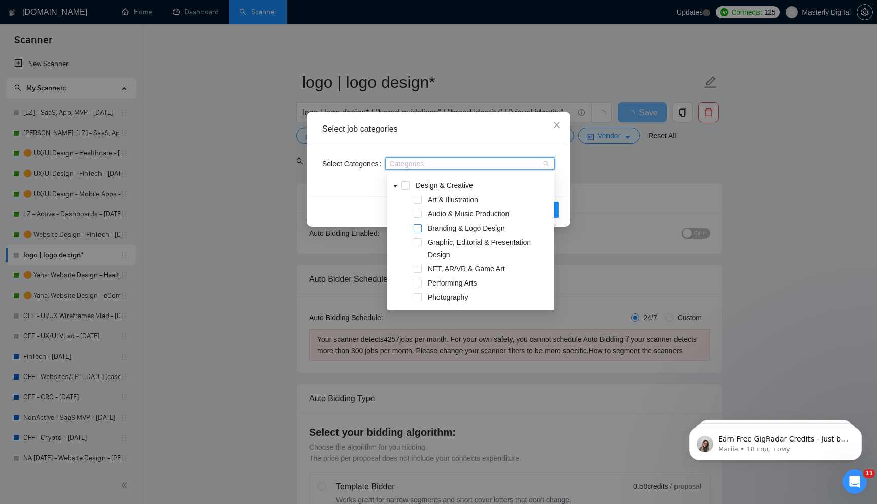
click at [417, 226] on span at bounding box center [418, 228] width 8 height 8
click at [419, 243] on span at bounding box center [418, 242] width 8 height 8
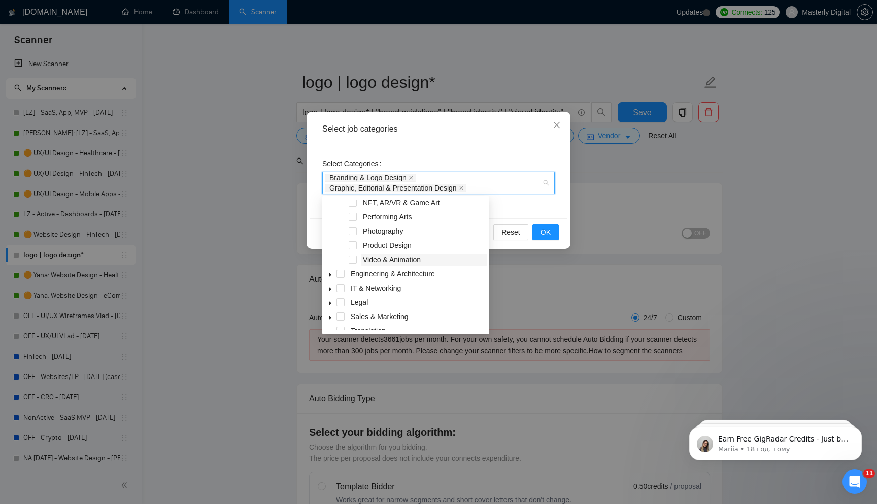
scroll to position [181, 0]
click at [331, 309] on icon "caret-down" at bounding box center [330, 308] width 5 height 5
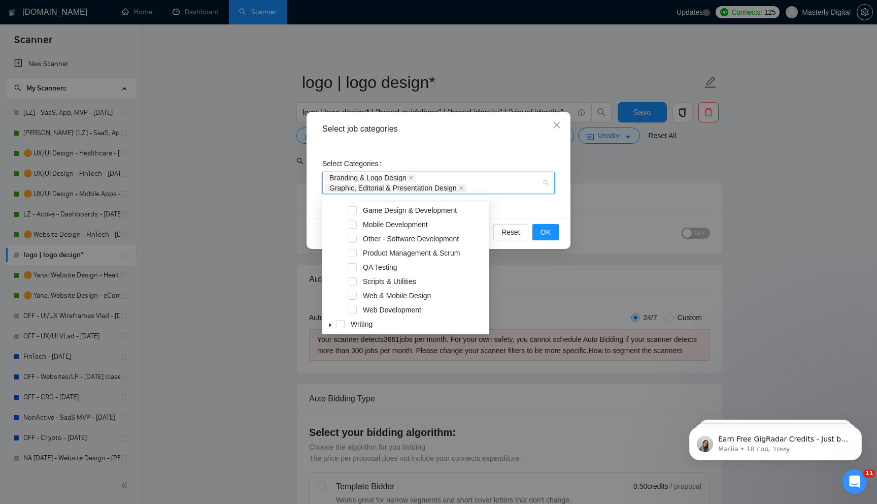
scroll to position [351, 0]
click at [542, 233] on span "OK" at bounding box center [546, 231] width 10 height 11
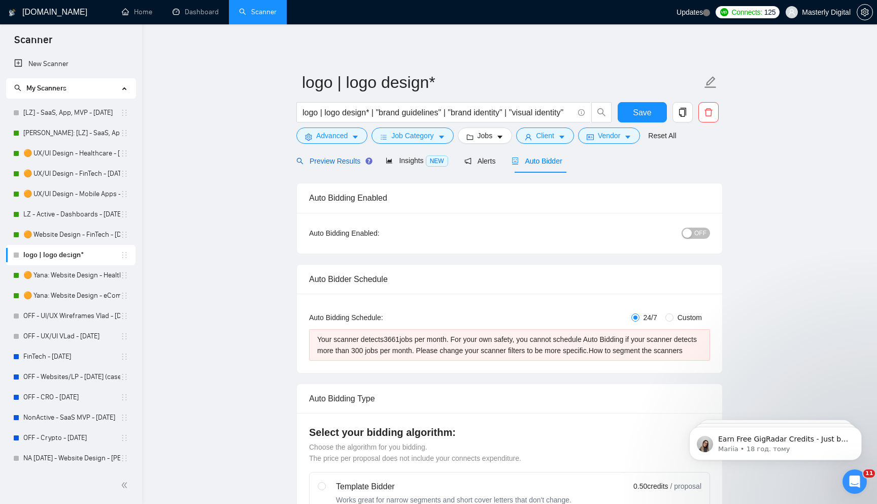
click at [341, 164] on span "Preview Results" at bounding box center [332, 161] width 73 height 8
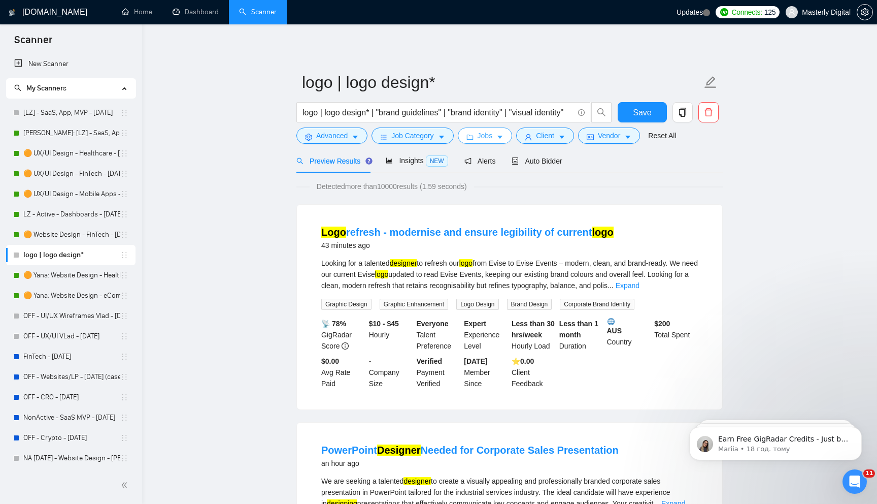
click at [502, 138] on icon "caret-down" at bounding box center [499, 137] width 5 height 3
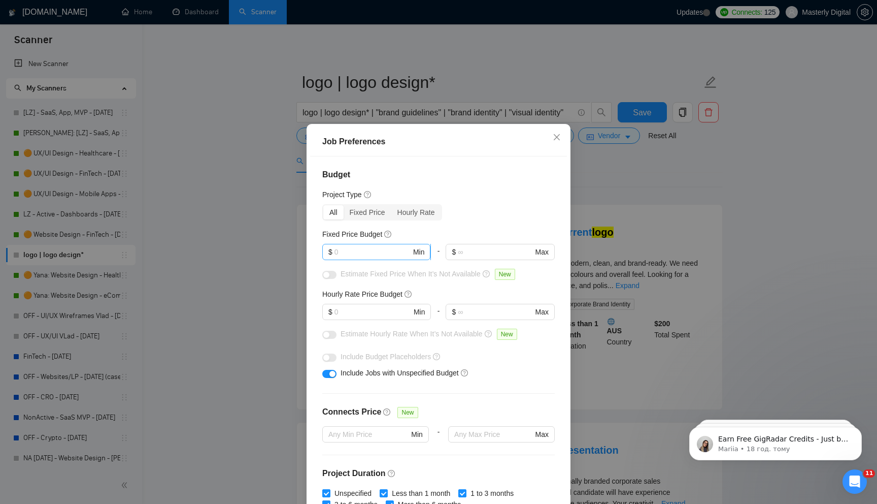
click at [359, 252] on input "text" at bounding box center [372, 251] width 77 height 11
type input "1000"
click at [499, 236] on div "Fixed Price Budget" at bounding box center [438, 233] width 232 height 11
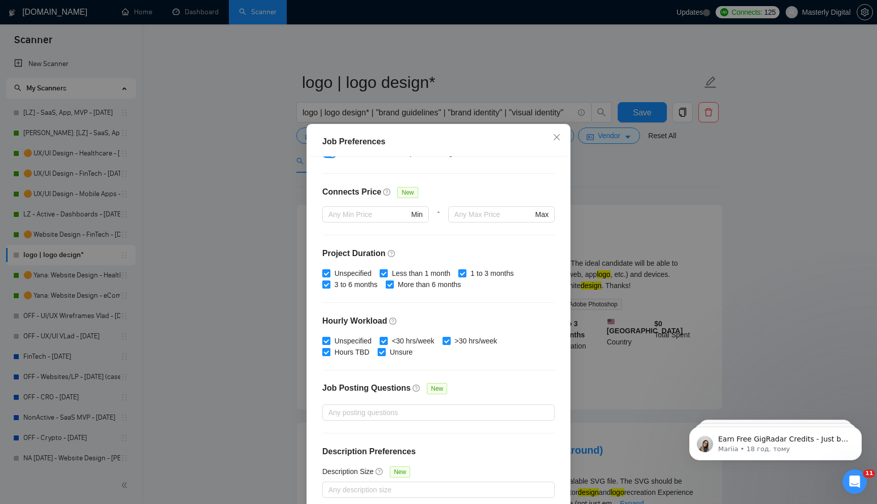
scroll to position [50, 0]
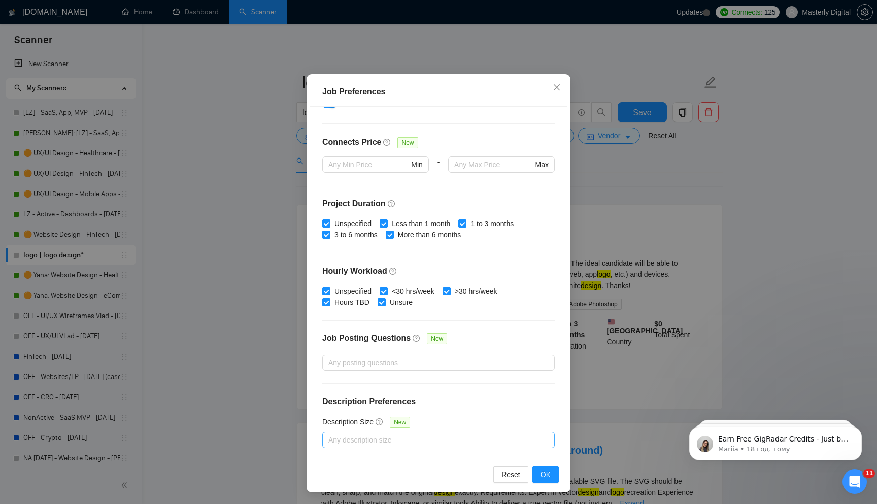
click at [433, 434] on div at bounding box center [433, 439] width 217 height 12
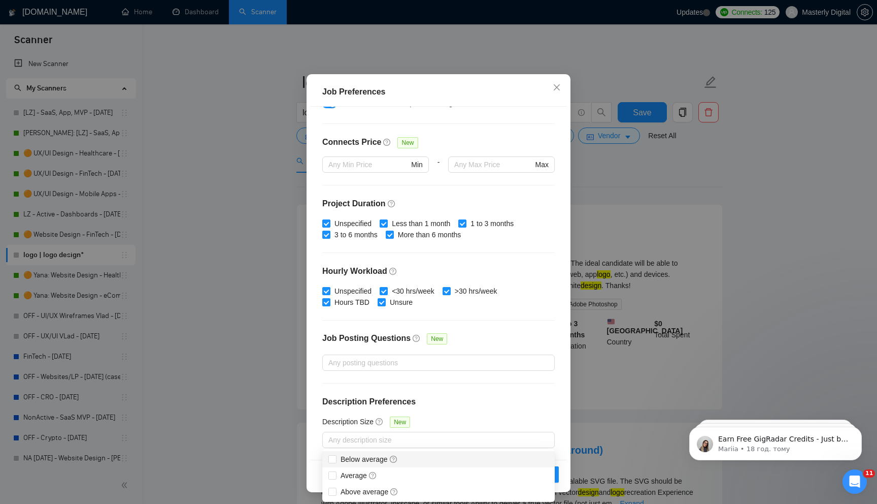
click at [499, 406] on h4 "Description Preferences" at bounding box center [438, 401] width 232 height 12
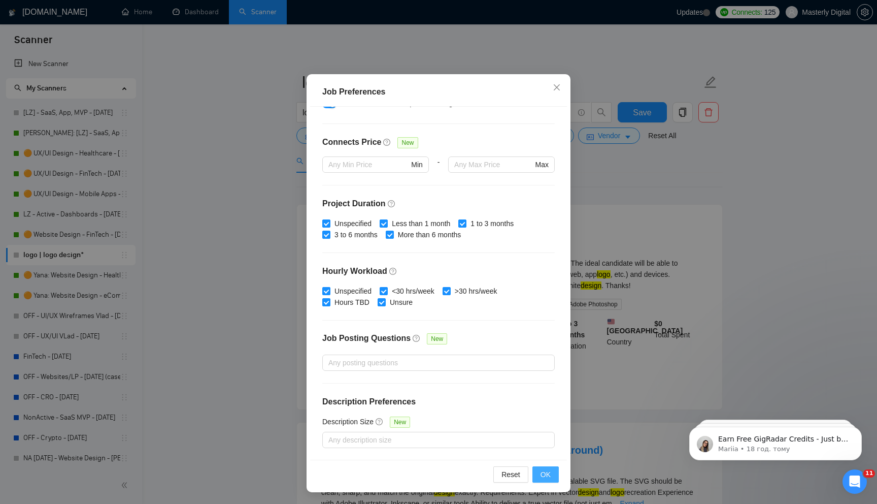
click at [546, 479] on span "OK" at bounding box center [546, 473] width 10 height 11
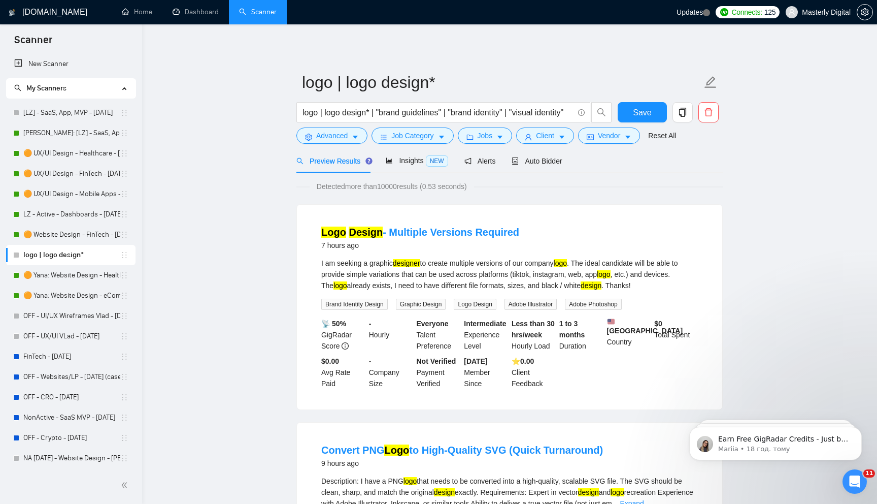
scroll to position [0, 0]
click at [543, 163] on span "Auto Bidder" at bounding box center [537, 161] width 50 height 8
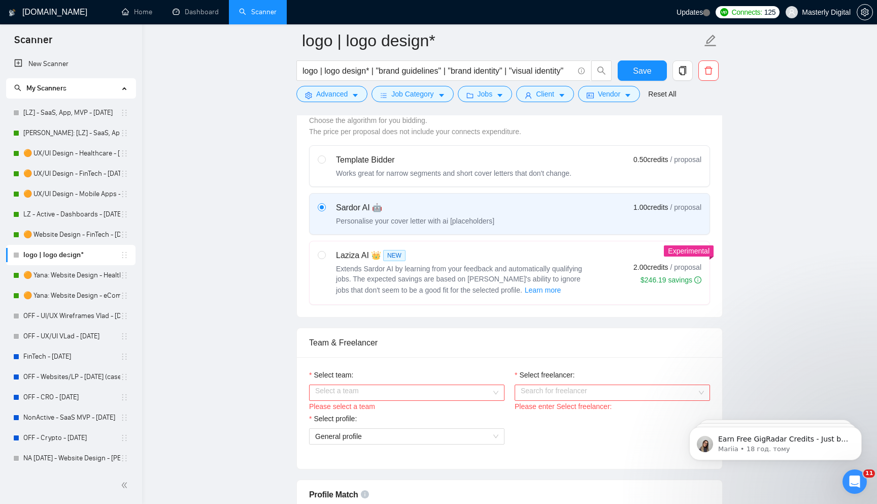
scroll to position [363, 0]
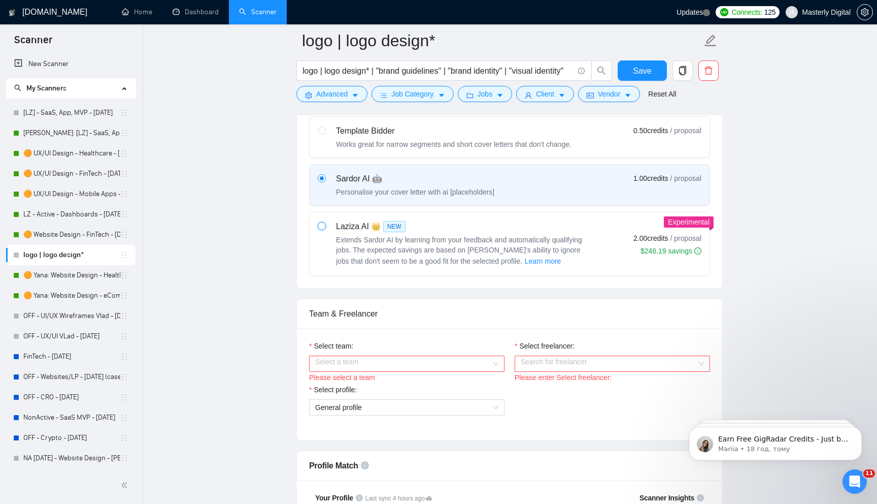
click at [321, 229] on input "radio" at bounding box center [321, 225] width 7 height 7
radio input "true"
radio input "false"
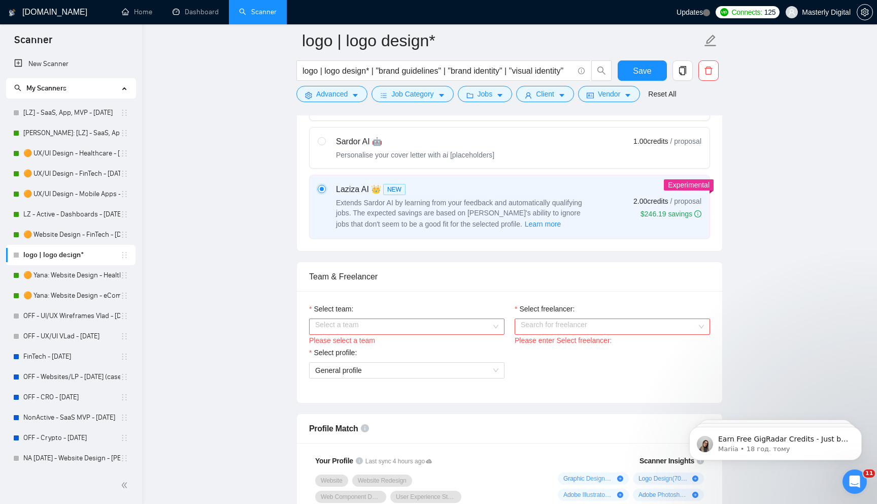
scroll to position [403, 0]
click at [405, 332] on input "Select team:" at bounding box center [403, 324] width 176 height 15
click at [349, 356] on div "Masterly" at bounding box center [406, 355] width 183 height 11
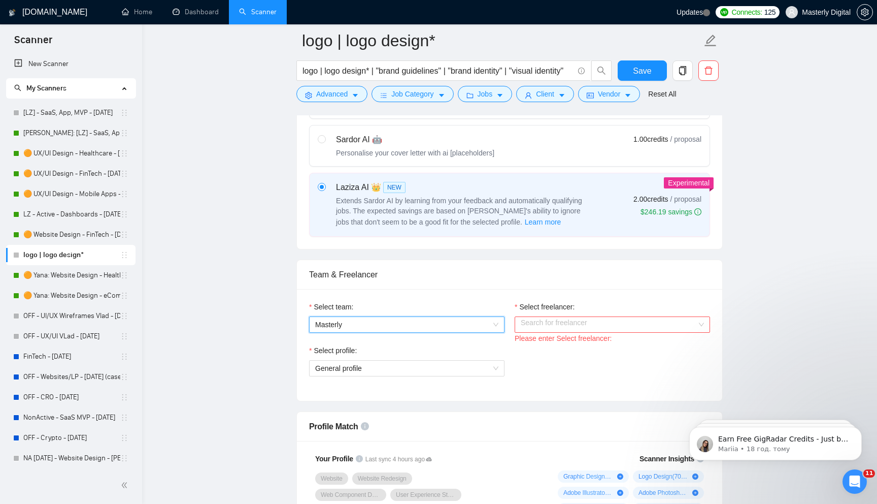
click at [537, 331] on input "Select freelancer:" at bounding box center [609, 324] width 176 height 15
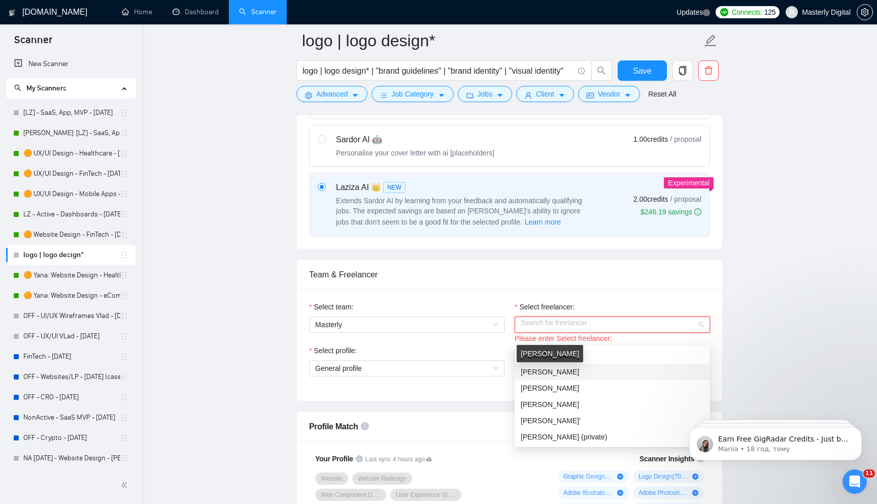
click at [553, 368] on span "[PERSON_NAME]" at bounding box center [550, 371] width 58 height 8
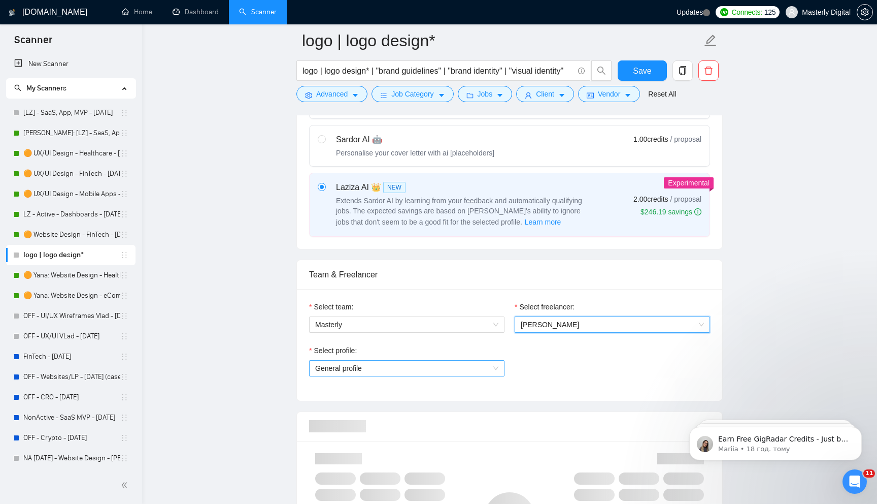
click at [393, 375] on span "General profile" at bounding box center [406, 367] width 183 height 15
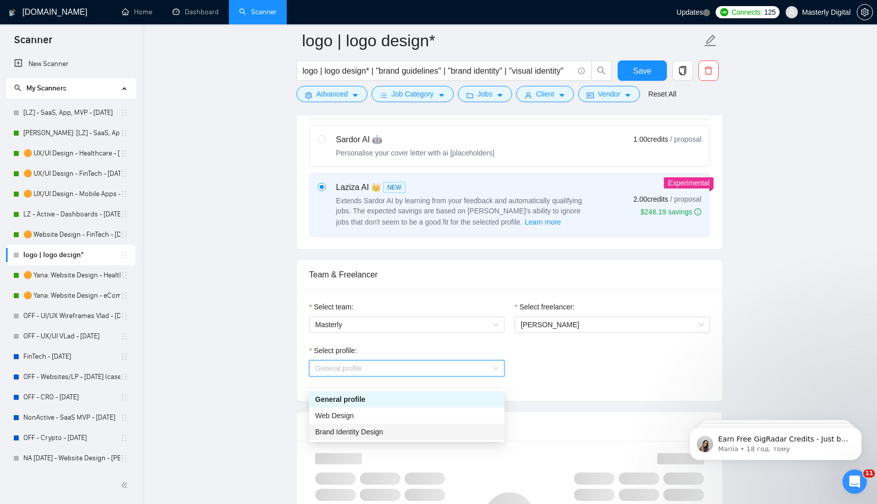
click at [343, 431] on span "Brand Identity Design" at bounding box center [349, 431] width 68 height 8
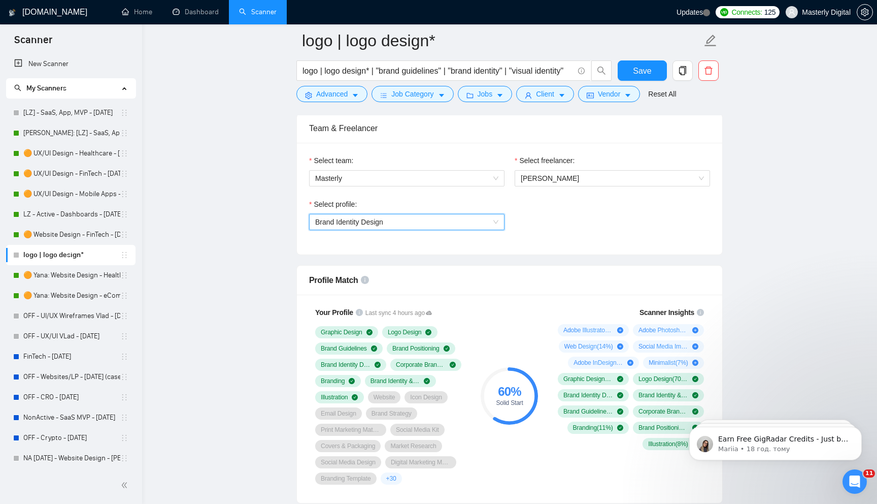
scroll to position [644, 0]
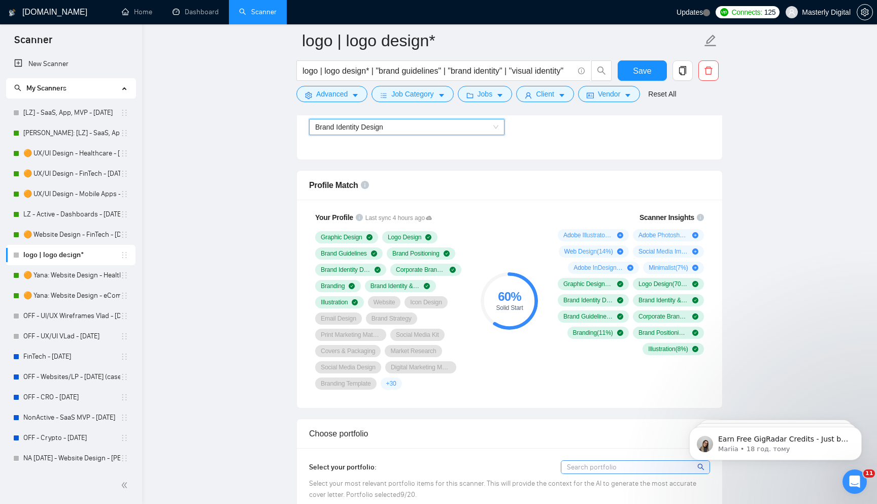
click at [527, 238] on div "60 % Solid Start" at bounding box center [510, 301] width 68 height 190
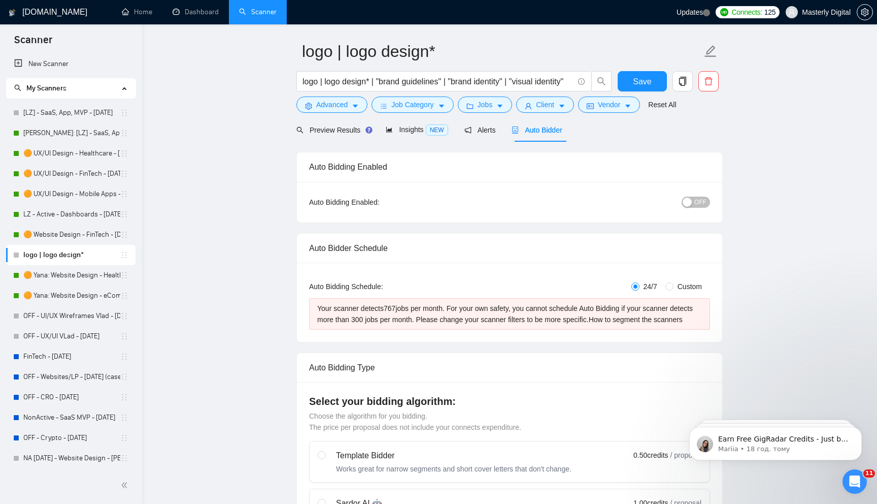
scroll to position [0, 0]
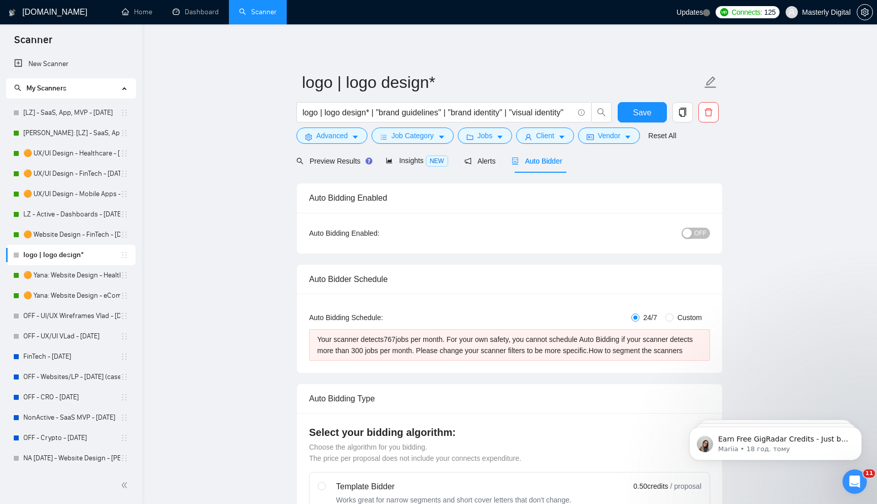
click at [691, 236] on div "button" at bounding box center [687, 232] width 9 height 9
click at [698, 232] on button "ON" at bounding box center [697, 232] width 25 height 11
click at [651, 115] on button "Save" at bounding box center [642, 112] width 49 height 20
click at [554, 132] on span "Client" at bounding box center [545, 135] width 18 height 11
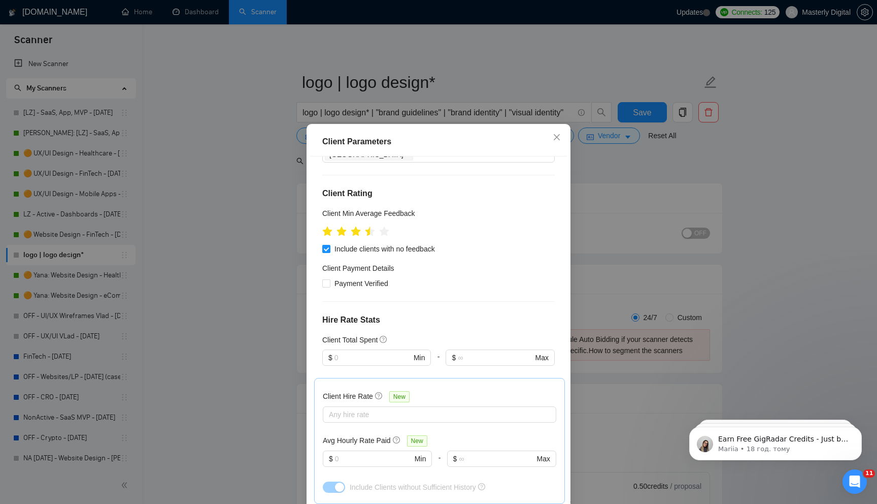
scroll to position [339, 0]
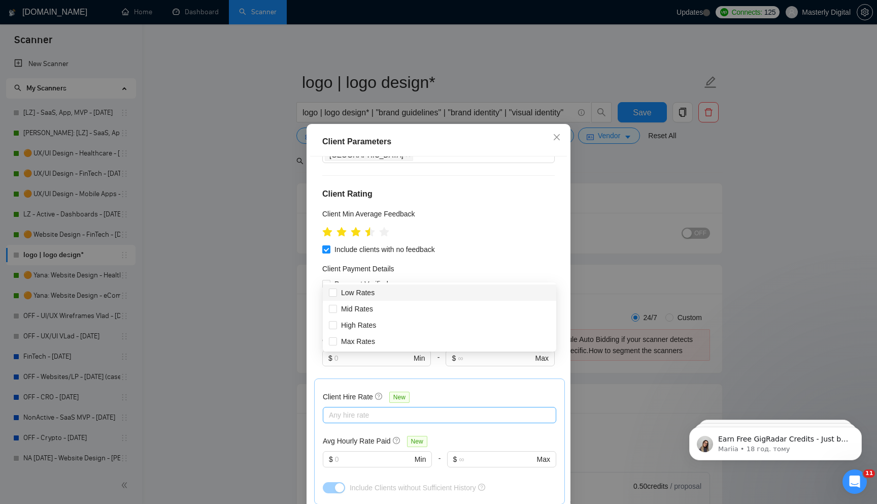
click at [365, 409] on div at bounding box center [434, 415] width 218 height 12
click at [333, 314] on label "Mid Rates" at bounding box center [353, 308] width 48 height 11
click at [333, 312] on input "Mid Rates" at bounding box center [332, 308] width 7 height 7
checkbox input "false"
click at [334, 322] on input "High Rates" at bounding box center [332, 324] width 7 height 7
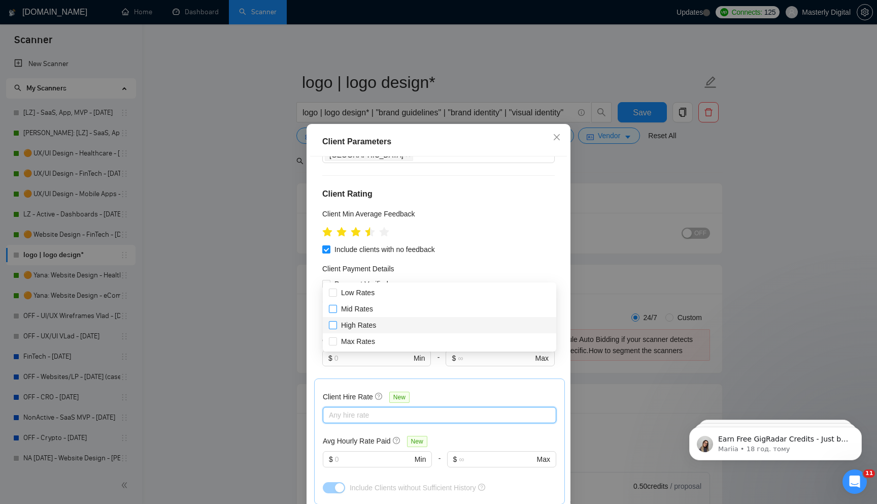
checkbox input "true"
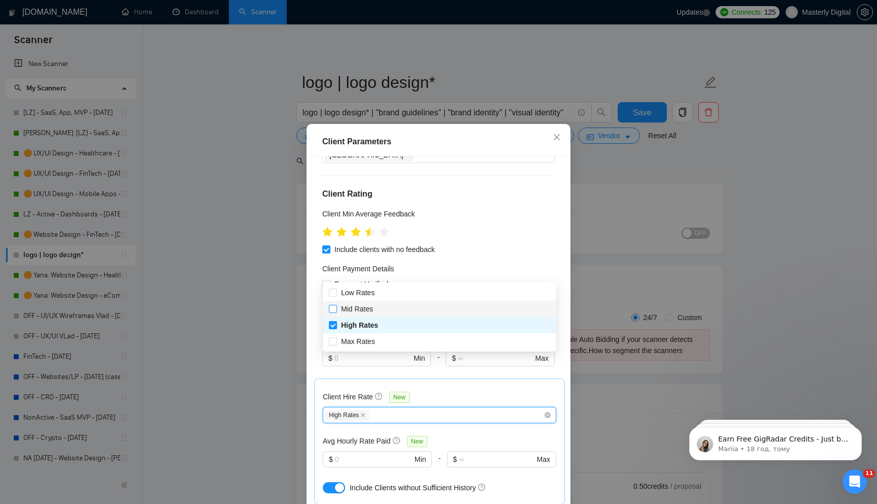
click at [337, 308] on span "Mid Rates" at bounding box center [357, 308] width 40 height 11
click at [336, 308] on input "Mid Rates" at bounding box center [332, 308] width 7 height 7
checkbox input "false"
click at [331, 341] on input "Max Rates" at bounding box center [332, 340] width 7 height 7
checkbox input "true"
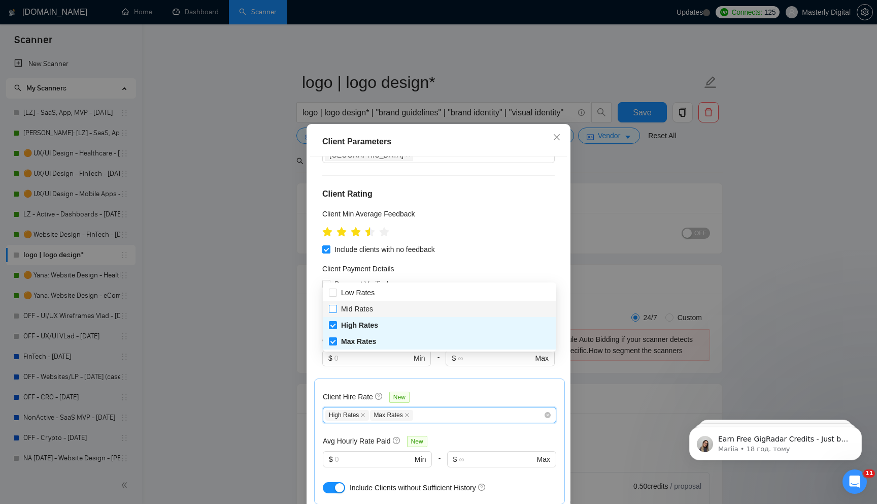
click at [332, 310] on input "Mid Rates" at bounding box center [332, 308] width 7 height 7
checkbox input "true"
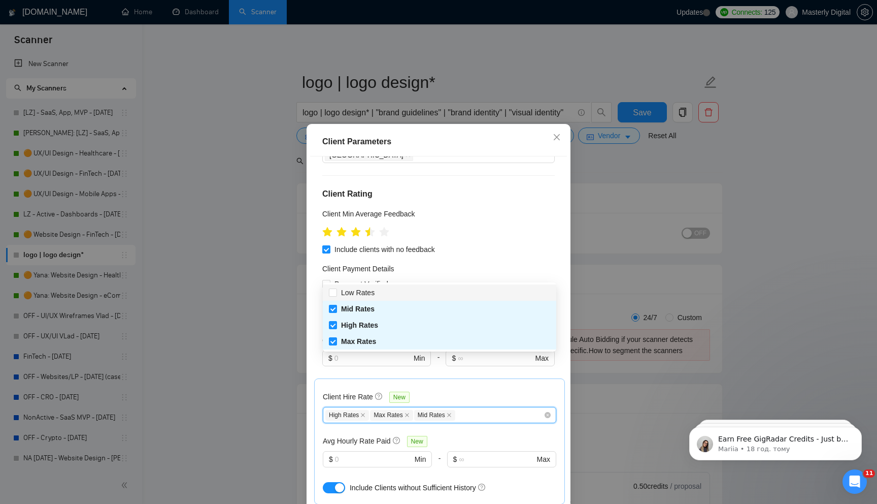
click at [452, 391] on div "Client Hire Rate New" at bounding box center [439, 399] width 233 height 16
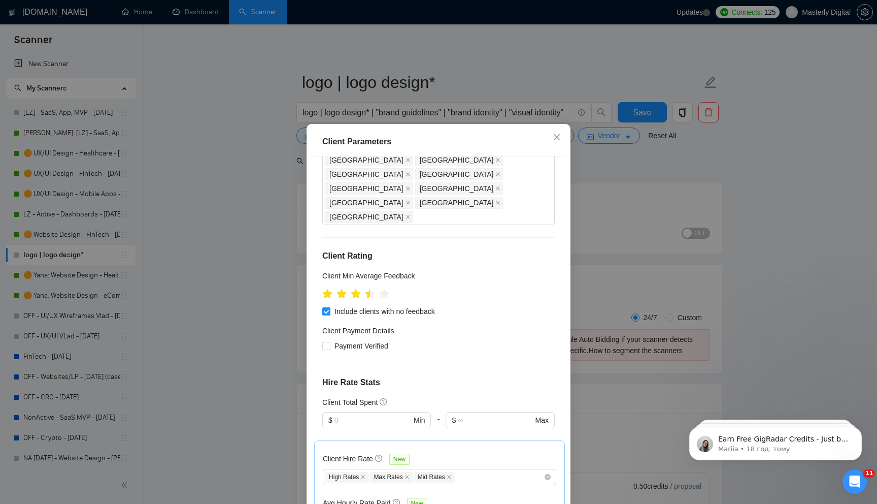
scroll to position [255, 0]
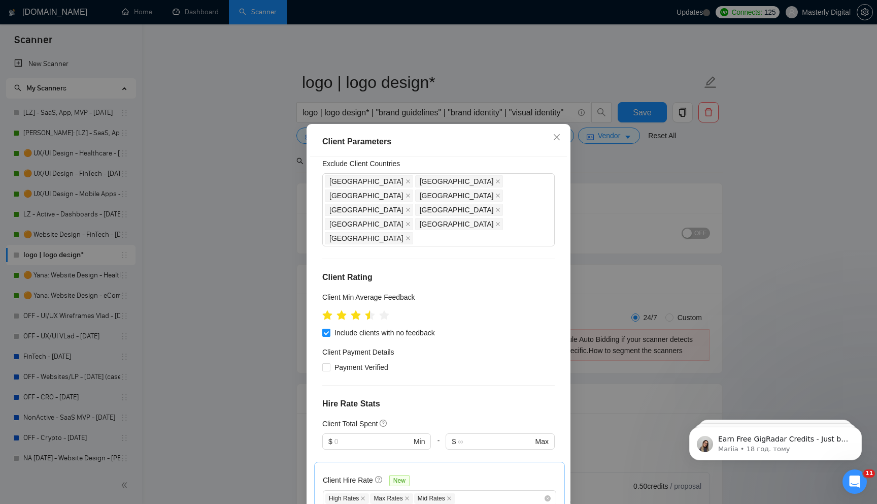
type input "35"
click at [432, 271] on div "Client Location Include Client Countries United States United Kingdom Canada Au…" at bounding box center [438, 332] width 257 height 352
click at [357, 435] on input "text" at bounding box center [372, 440] width 77 height 11
type input "1000"
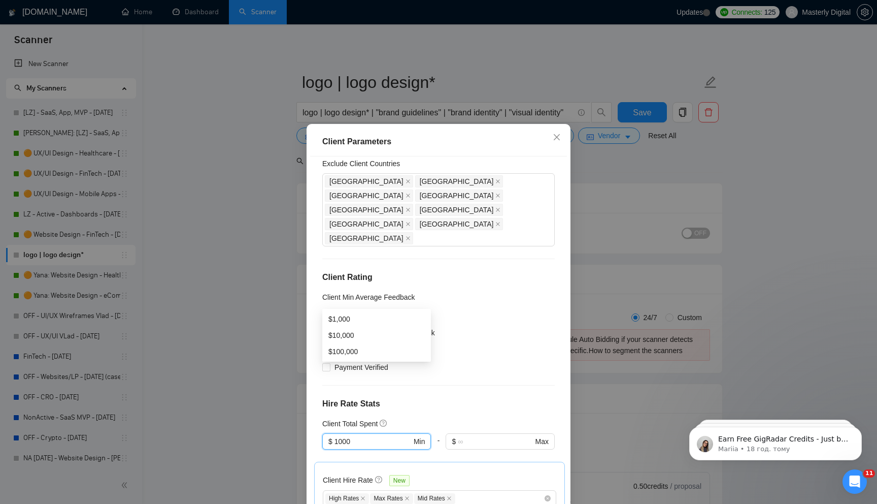
click at [439, 233] on div "Client Location Include Client Countries United States United Kingdom Canada Au…" at bounding box center [438, 332] width 257 height 352
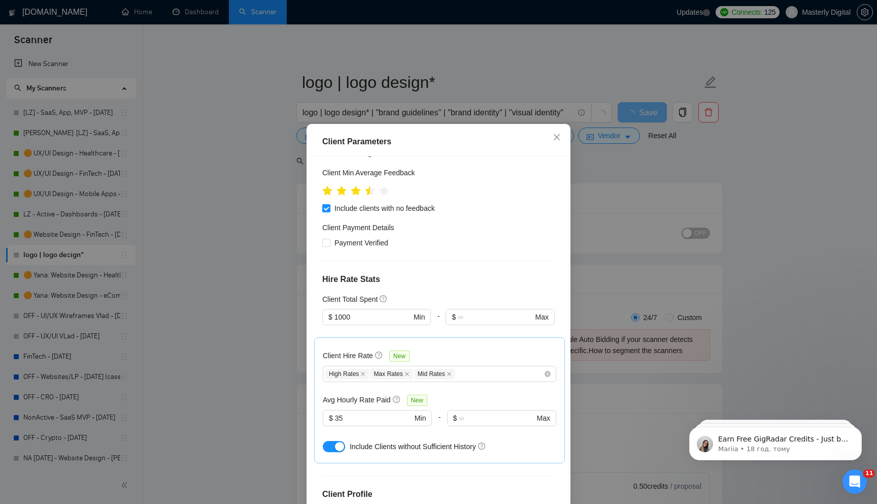
scroll to position [50, 0]
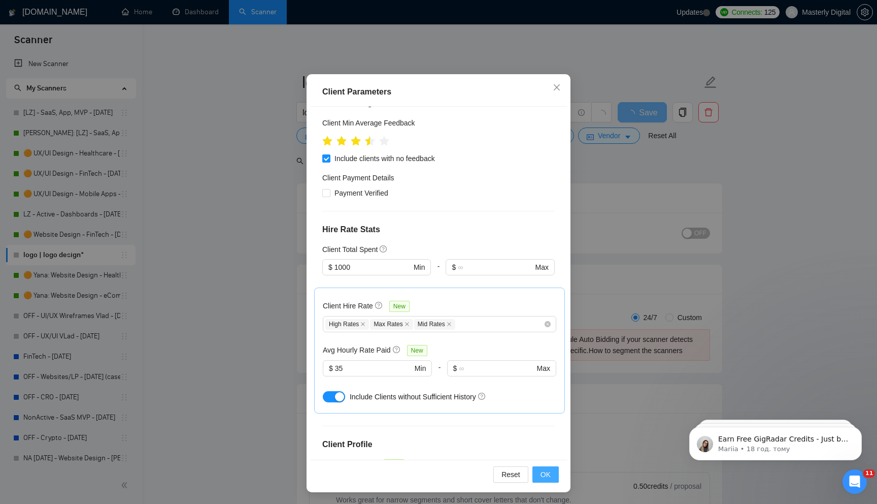
click at [548, 476] on span "OK" at bounding box center [546, 473] width 10 height 11
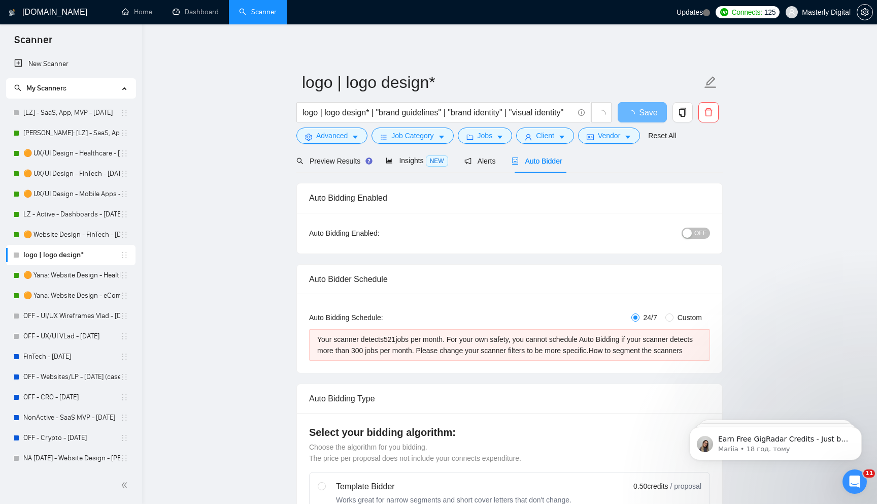
scroll to position [0, 0]
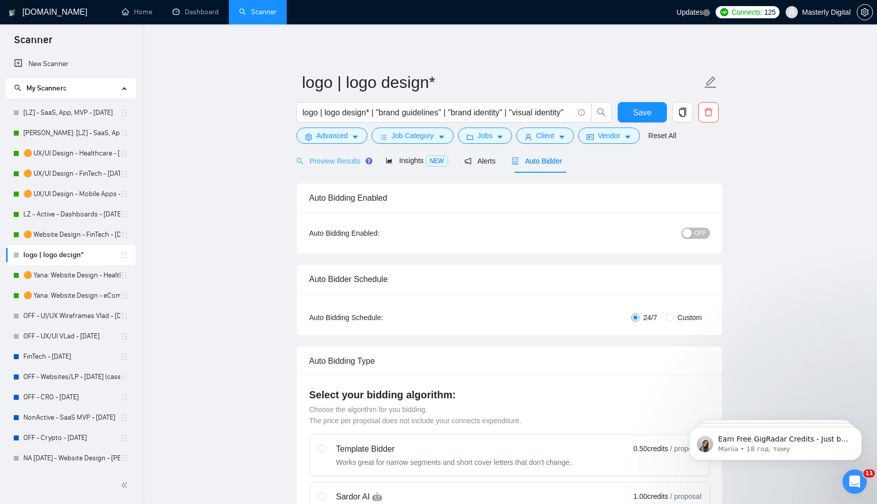
click at [342, 152] on div "Preview Results" at bounding box center [332, 161] width 73 height 24
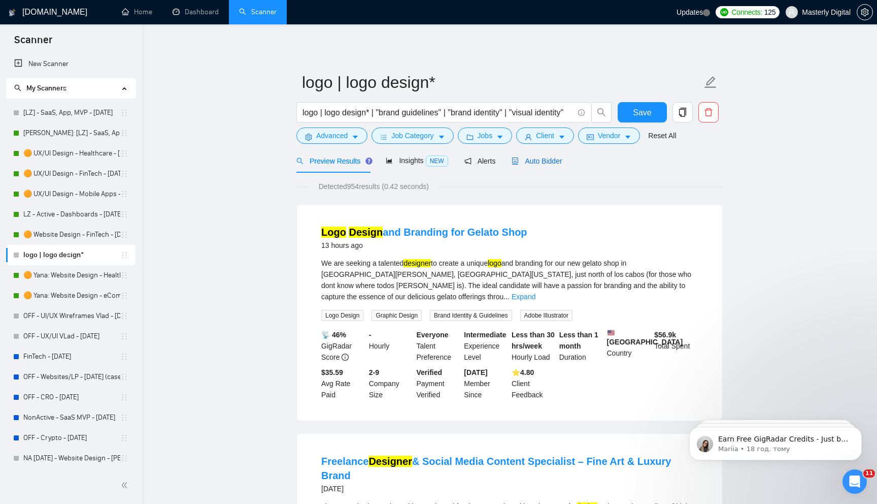
click at [553, 158] on span "Auto Bidder" at bounding box center [537, 161] width 50 height 8
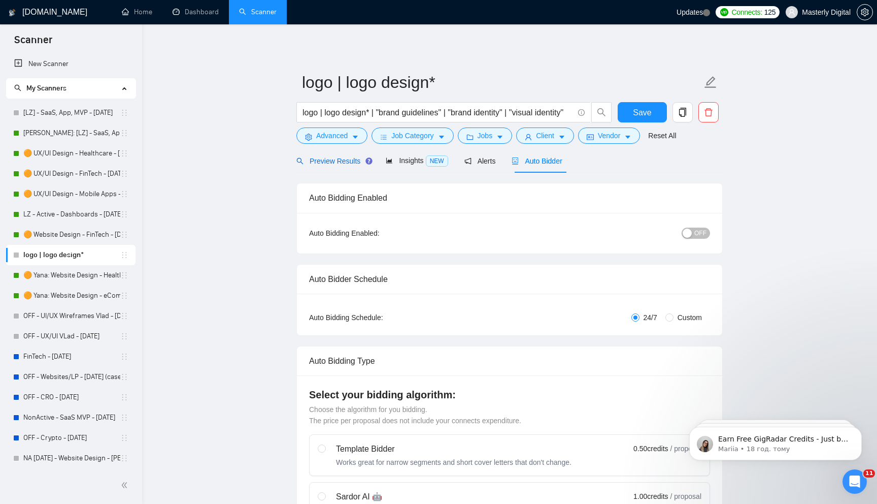
click at [336, 165] on div "Preview Results" at bounding box center [332, 160] width 73 height 11
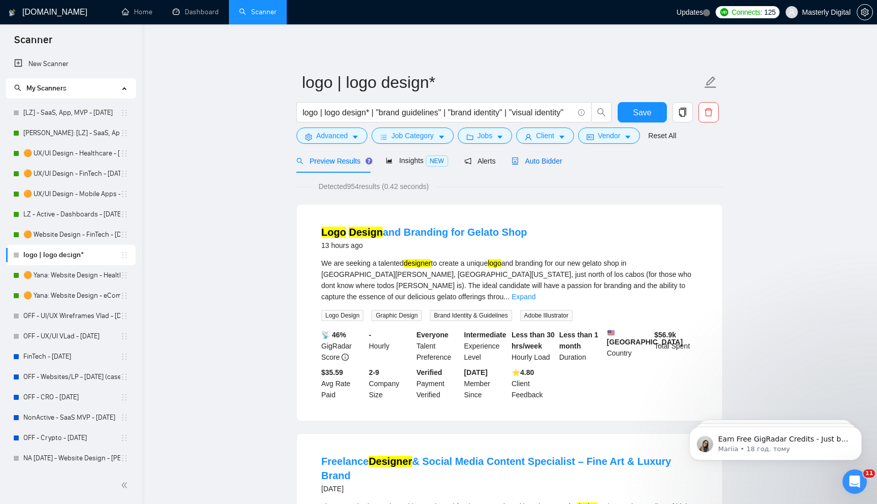
click at [537, 158] on span "Auto Bidder" at bounding box center [537, 161] width 50 height 8
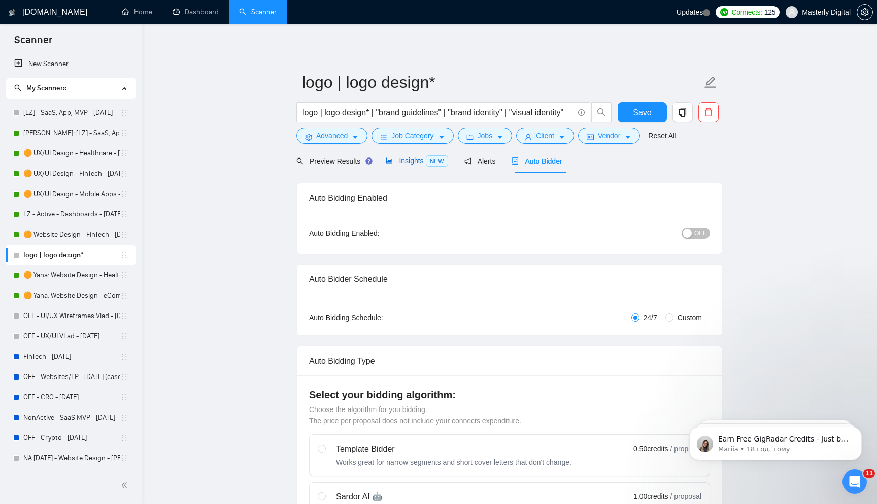
click at [404, 155] on div "Insights NEW" at bounding box center [417, 161] width 62 height 12
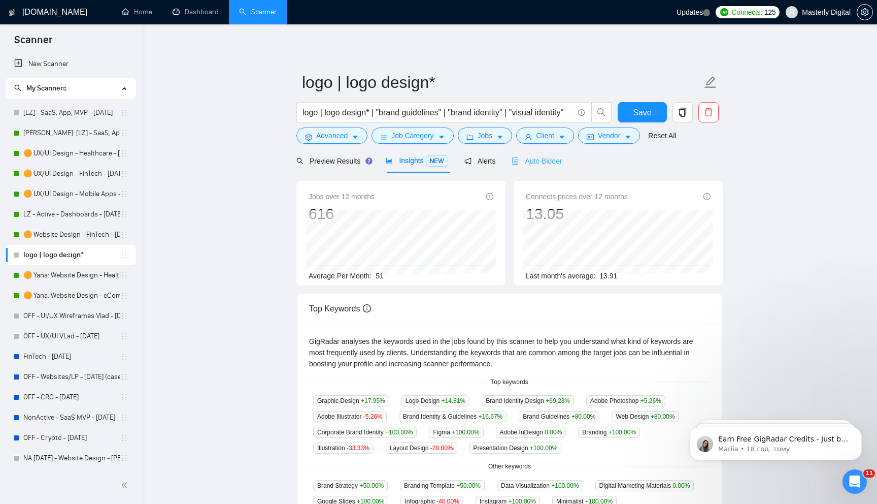
click at [544, 169] on div "Auto Bidder" at bounding box center [537, 161] width 50 height 24
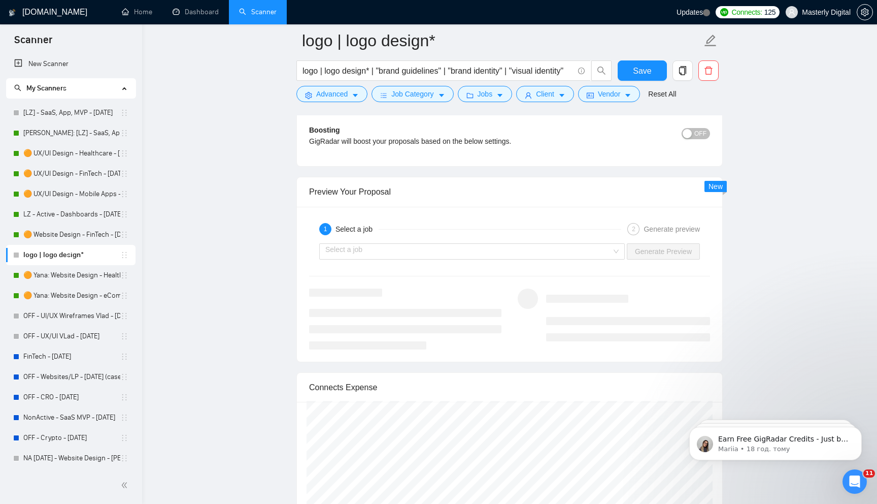
scroll to position [1915, 0]
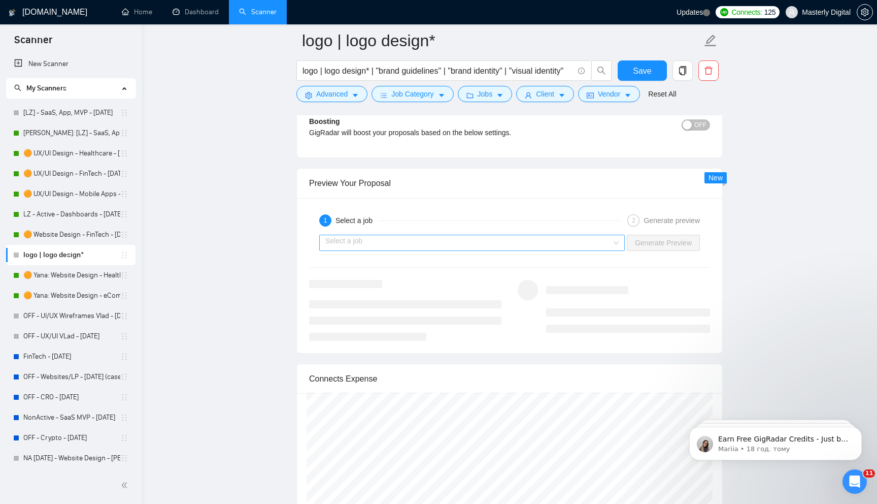
click at [368, 244] on input "search" at bounding box center [468, 242] width 286 height 15
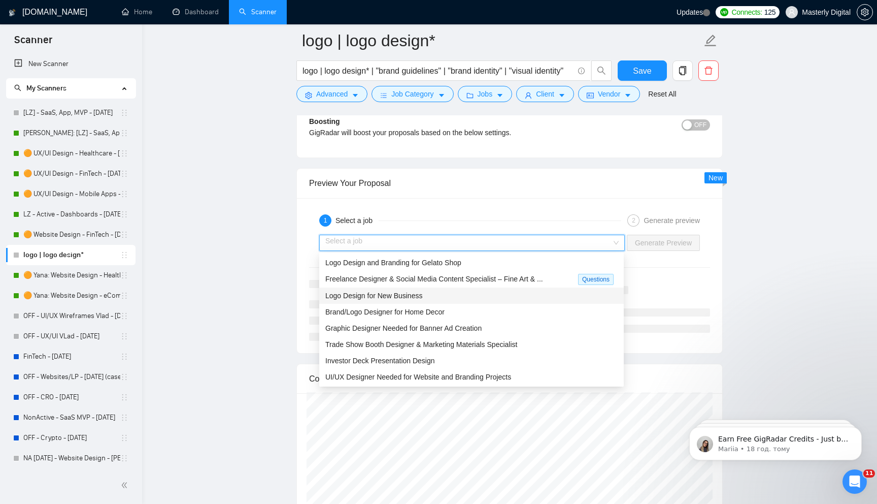
click at [418, 295] on span "Logo Design for New Business" at bounding box center [373, 295] width 97 height 8
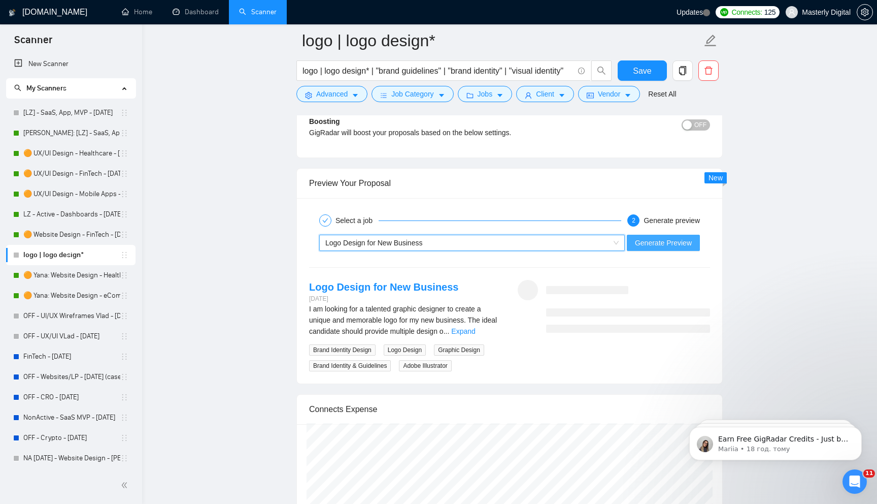
click at [643, 241] on span "Generate Preview" at bounding box center [663, 242] width 57 height 11
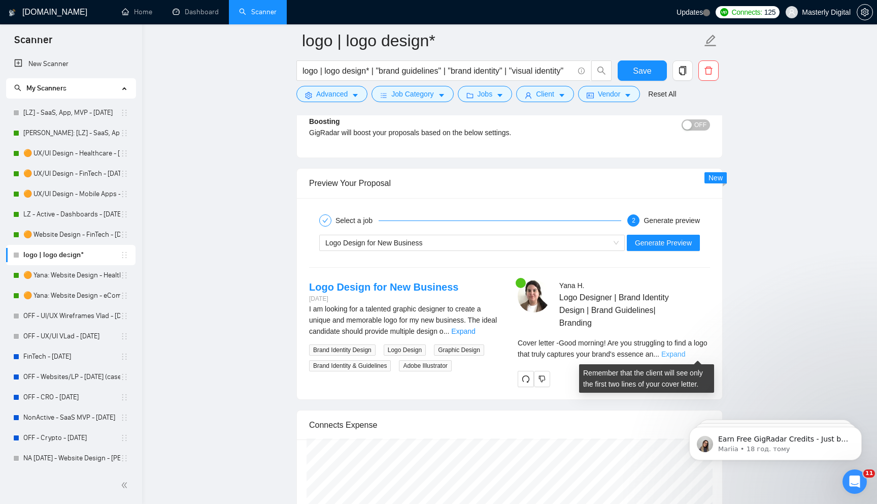
click at [685, 352] on link "Expand" at bounding box center [673, 354] width 24 height 8
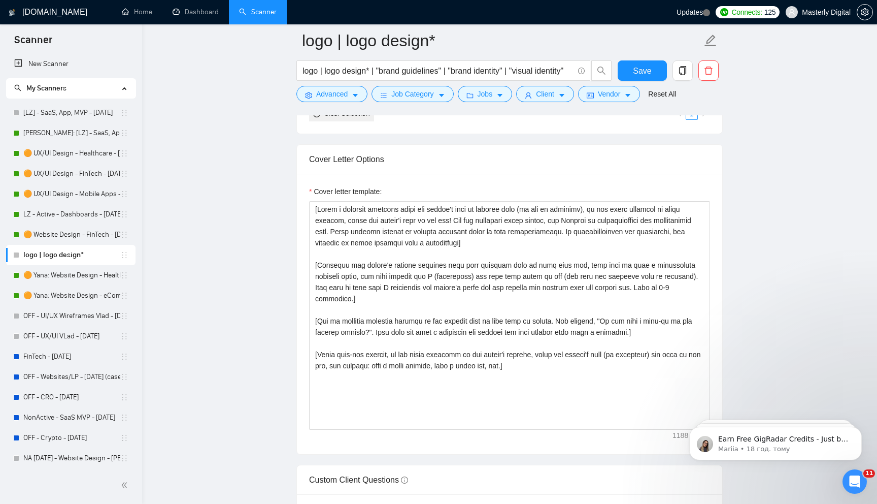
scroll to position [1142, 0]
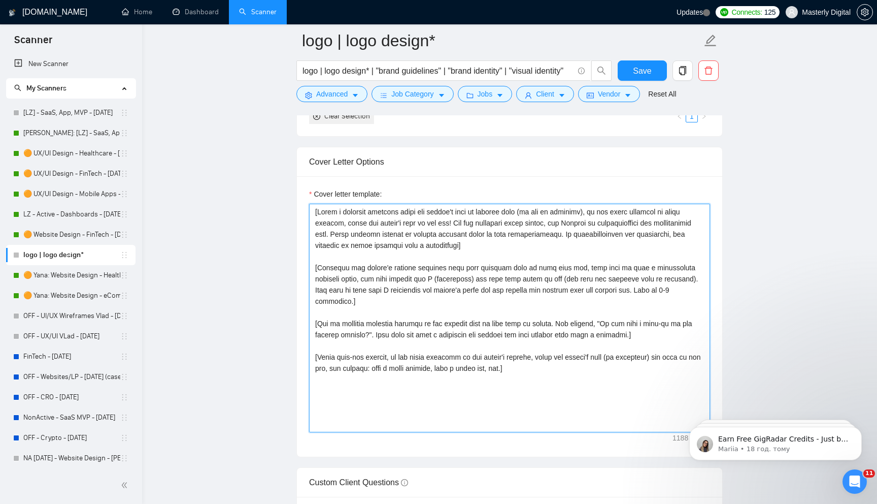
click at [343, 301] on textarea "Cover letter template:" at bounding box center [509, 318] width 401 height 228
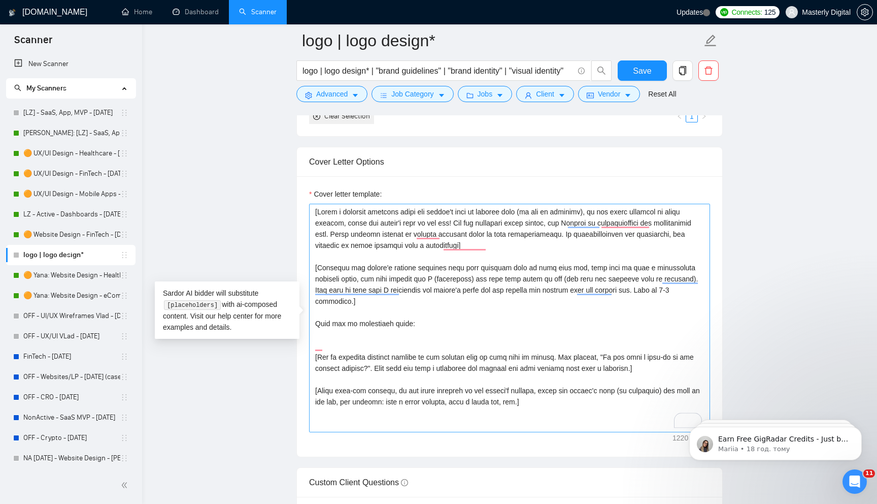
click at [350, 171] on div "Cover Letter Options" at bounding box center [509, 161] width 401 height 29
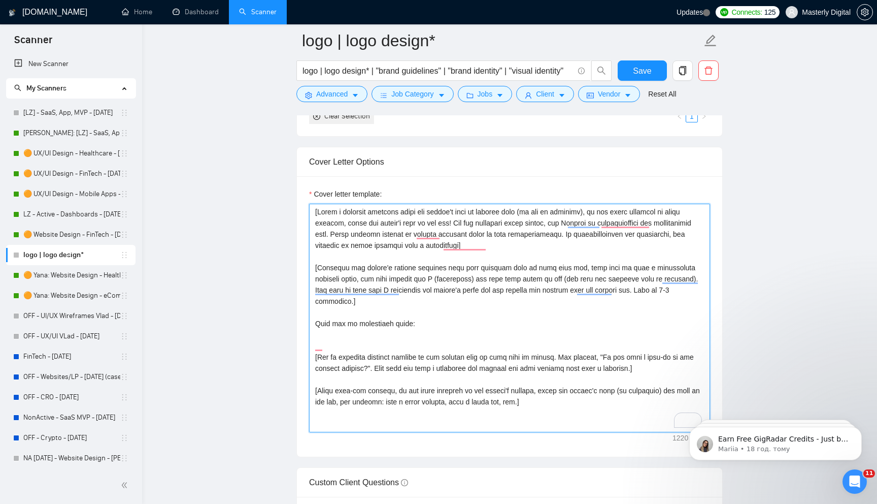
click at [333, 321] on textarea "Cover letter template:" at bounding box center [509, 318] width 401 height 228
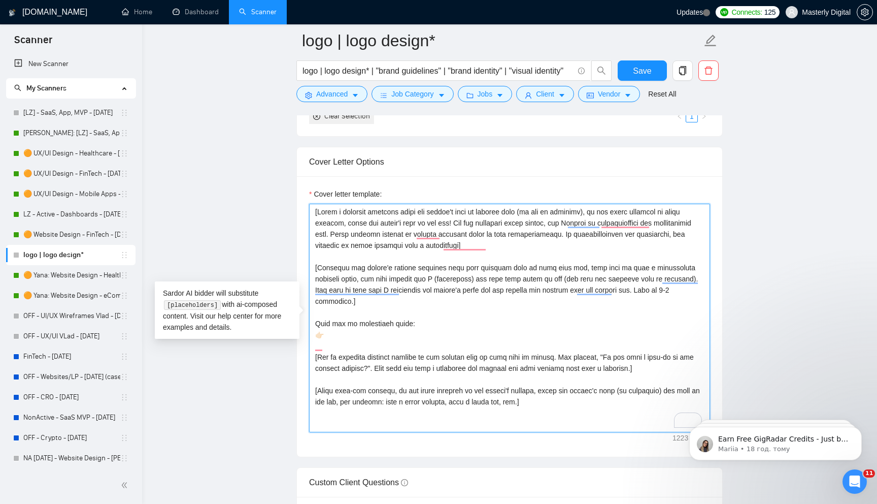
paste textarea "https://www.figma.com/design/SDgu9uKVKzcmNqL2xMKb7Y/Branding-Projects?node-id=4…"
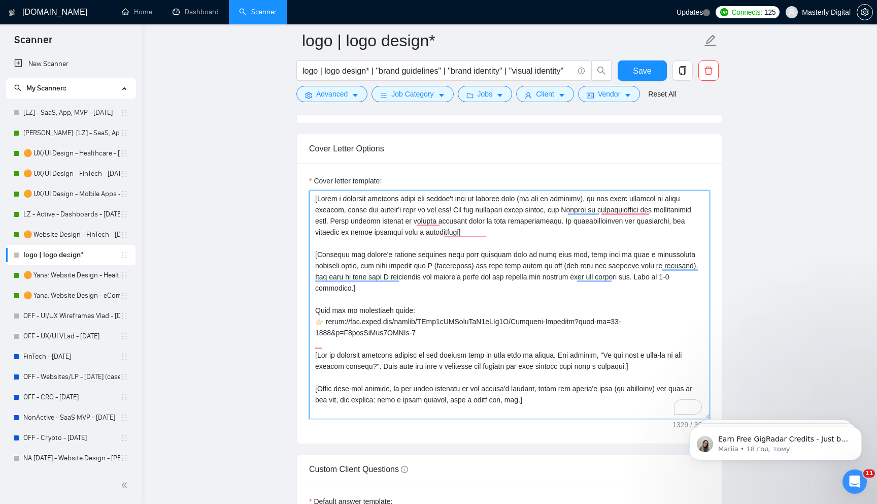
scroll to position [1155, 0]
click at [530, 389] on textarea "Cover letter template:" at bounding box center [509, 305] width 401 height 228
paste textarea "Write the best call to action, to make the client immediately respond,include e…"
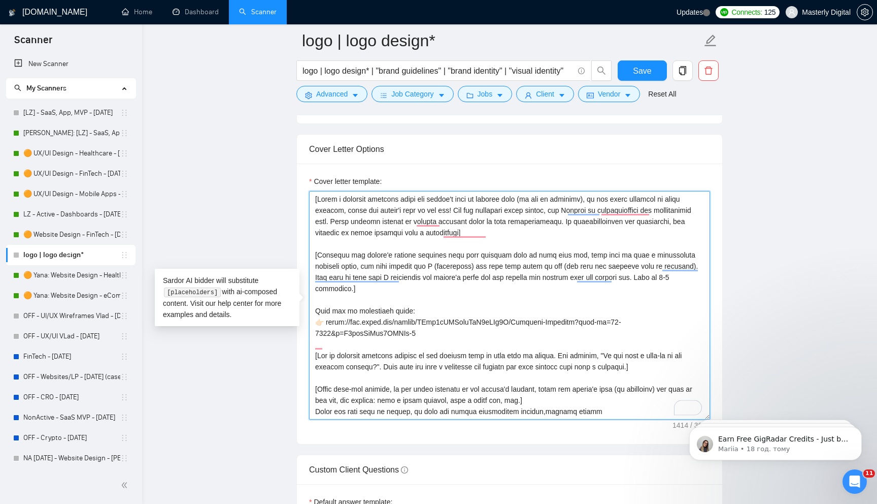
click at [315, 401] on textarea "Cover letter template:" at bounding box center [509, 305] width 401 height 228
click at [592, 400] on textarea "Cover letter template:" at bounding box center [509, 305] width 401 height 228
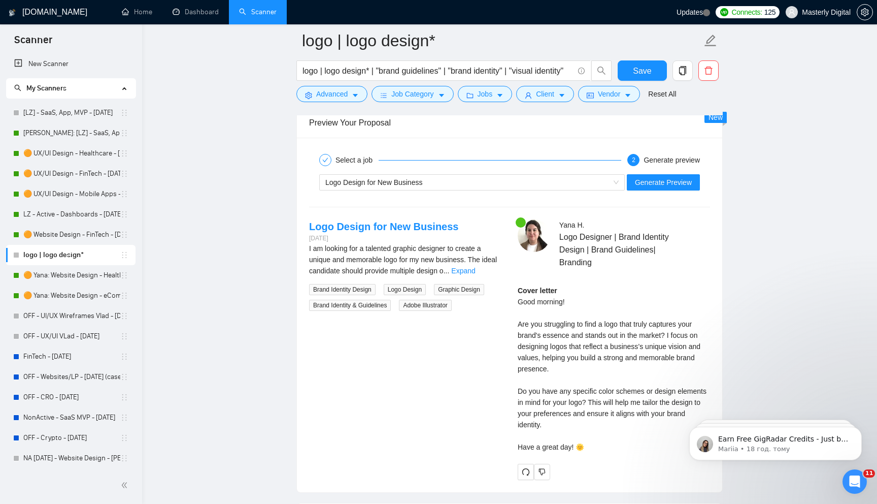
scroll to position [1973, 0]
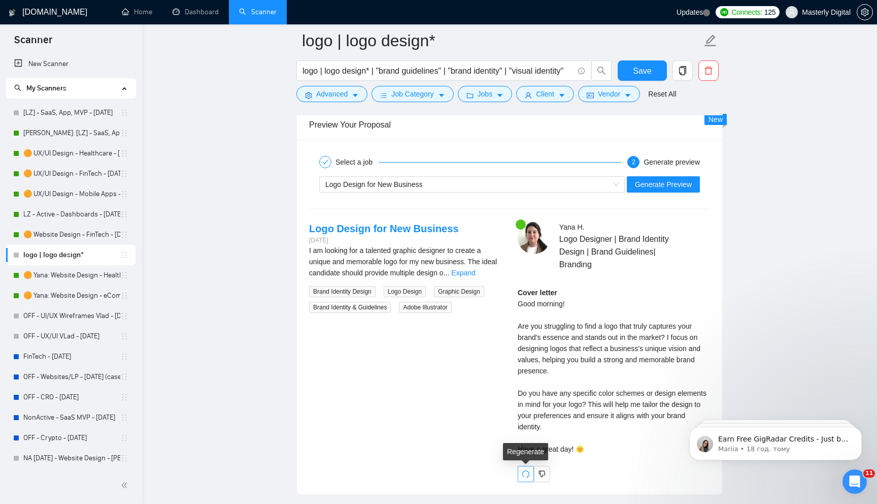
type textarea "[Write a personal greeting using the client's name or company name (if any is p…"
click at [525, 476] on icon "redo" at bounding box center [526, 474] width 8 height 8
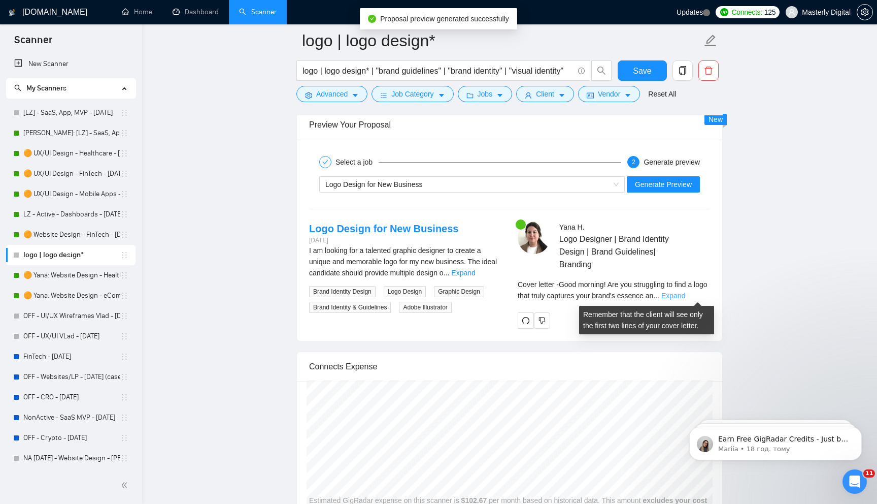
click at [685, 293] on link "Expand" at bounding box center [673, 295] width 24 height 8
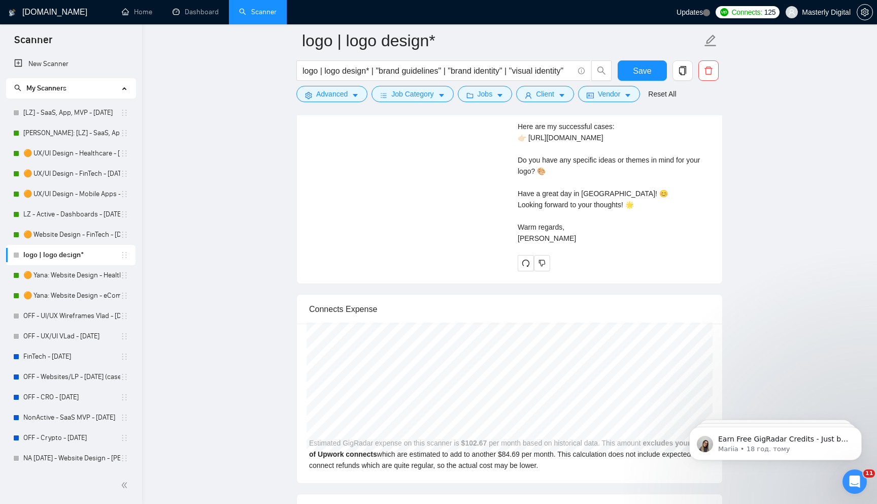
scroll to position [2243, 0]
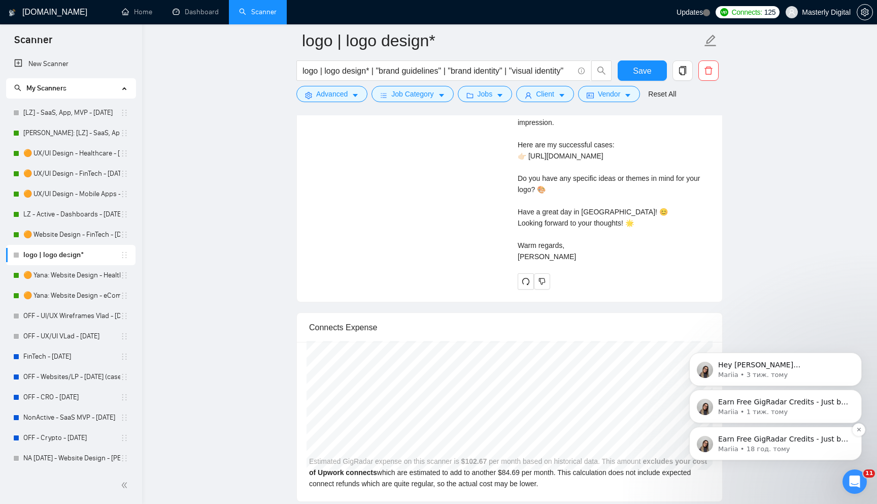
click at [815, 455] on div "Earn Free GigRadar Credits - Just by Sharing Your Story! 💬 Want more credits fo…" at bounding box center [775, 442] width 173 height 33
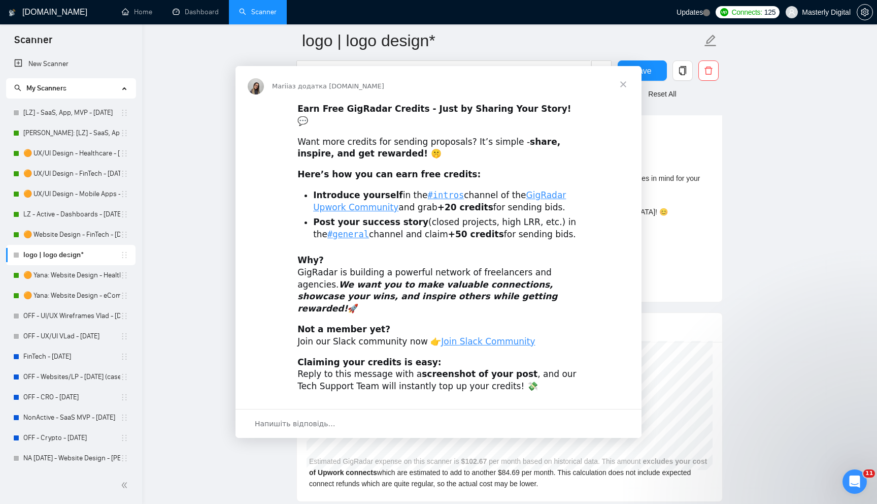
scroll to position [0, 0]
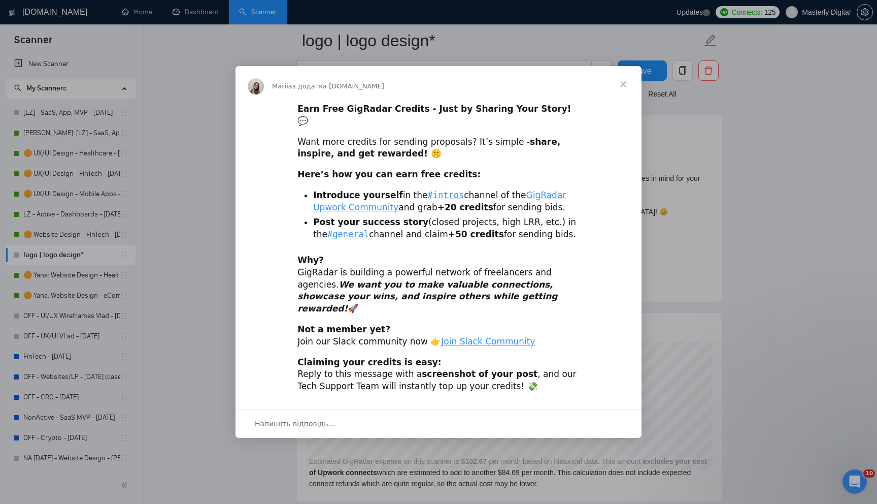
click at [623, 95] on span "Закрити" at bounding box center [623, 84] width 37 height 37
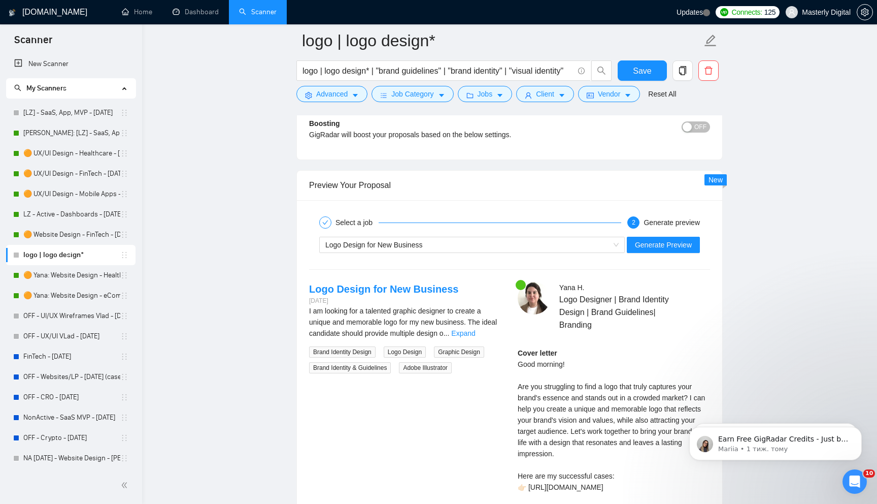
scroll to position [1911, 0]
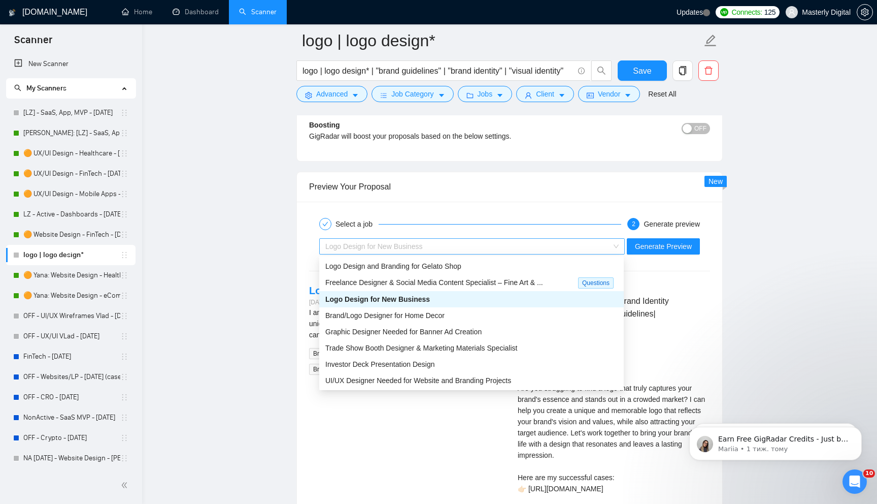
click at [397, 248] on span "Logo Design for New Business" at bounding box center [373, 246] width 97 height 8
click at [365, 360] on span "Investor Deck Presentation Design" at bounding box center [380, 364] width 110 height 8
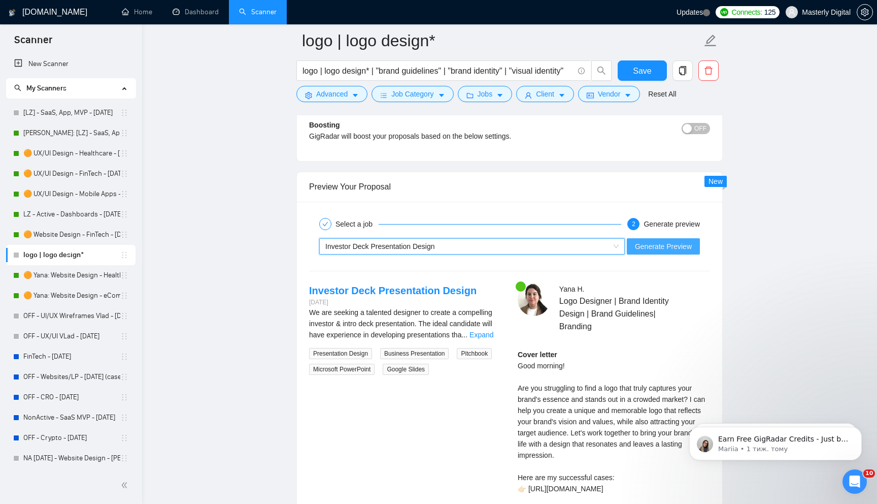
click at [656, 244] on span "Generate Preview" at bounding box center [663, 246] width 57 height 11
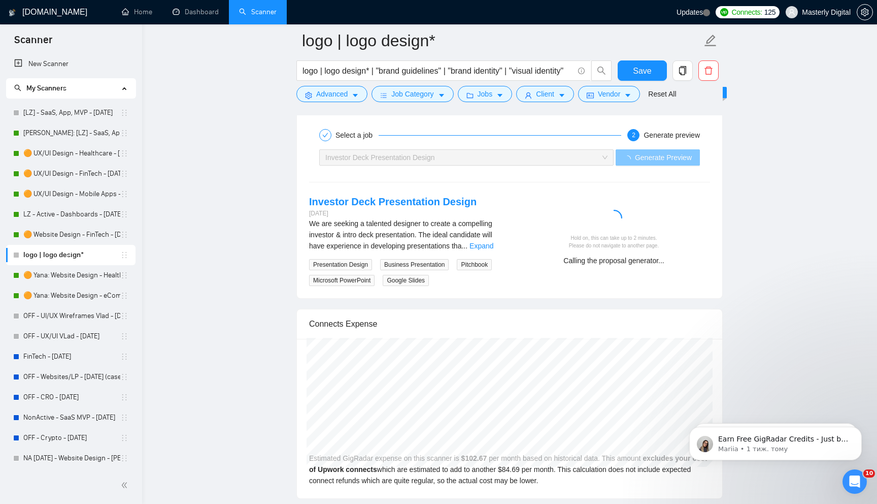
scroll to position [1999, 0]
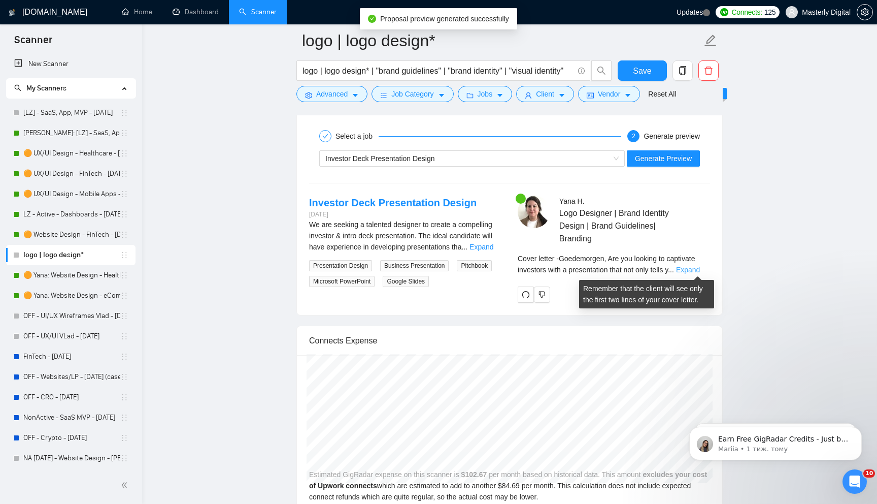
click at [689, 270] on link "Expand" at bounding box center [688, 269] width 24 height 8
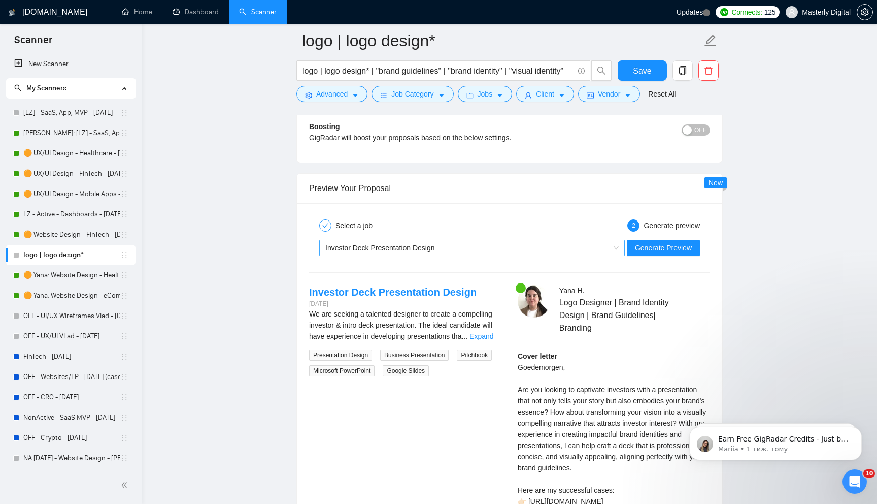
scroll to position [1908, 0]
click at [471, 248] on div "Investor Deck Presentation Design" at bounding box center [467, 248] width 284 height 15
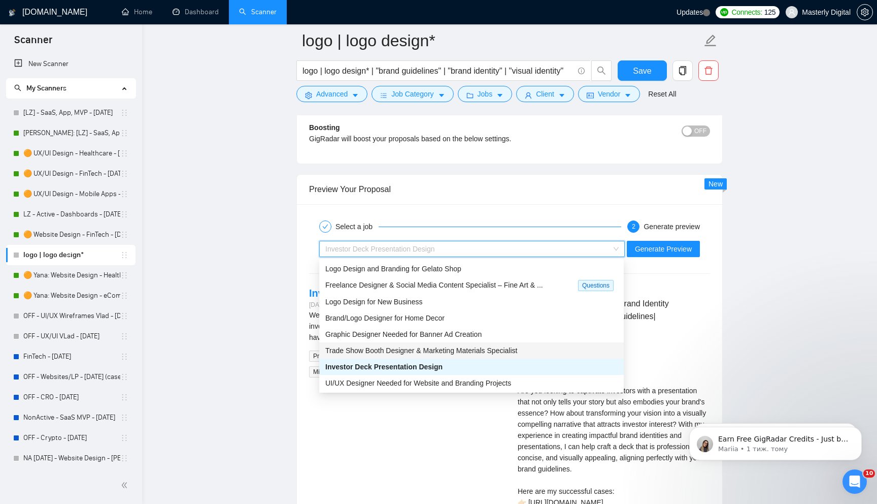
scroll to position [32, 0]
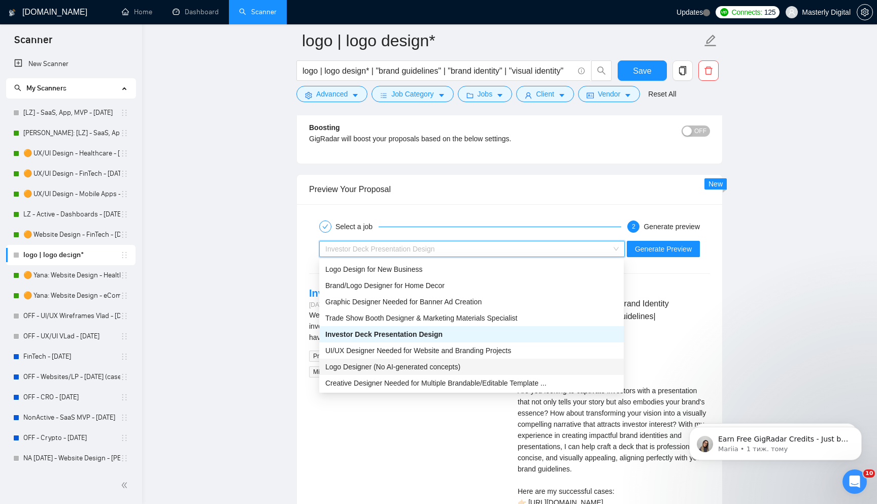
click at [400, 369] on span "Logo Designer (No AI‑generated concepts)" at bounding box center [392, 366] width 135 height 8
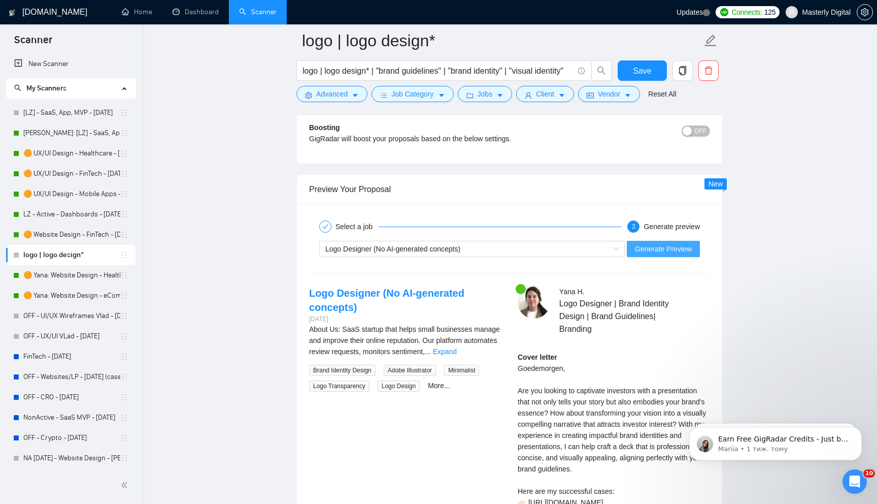
click at [653, 252] on span "Generate Preview" at bounding box center [663, 248] width 57 height 11
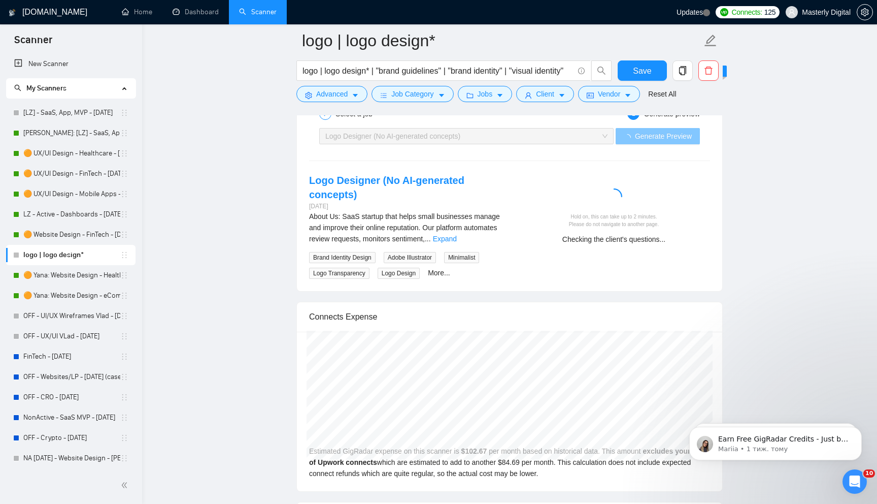
scroll to position [2021, 0]
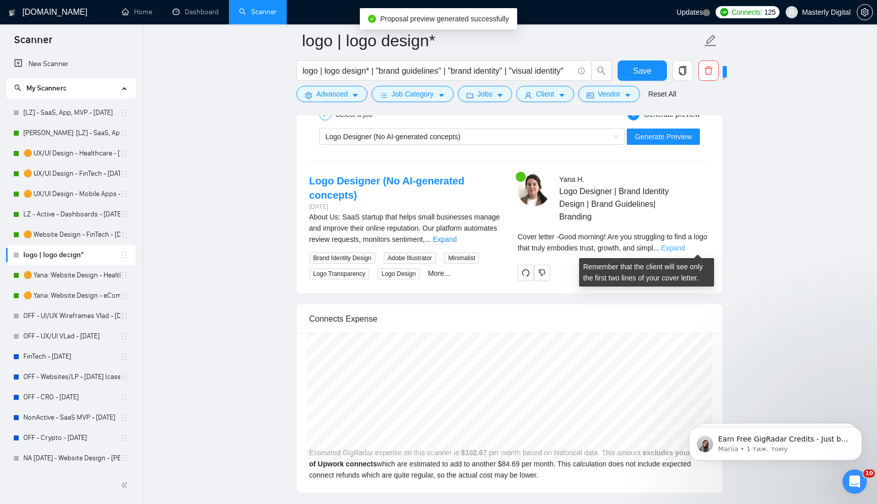
click at [685, 248] on link "Expand" at bounding box center [673, 248] width 24 height 8
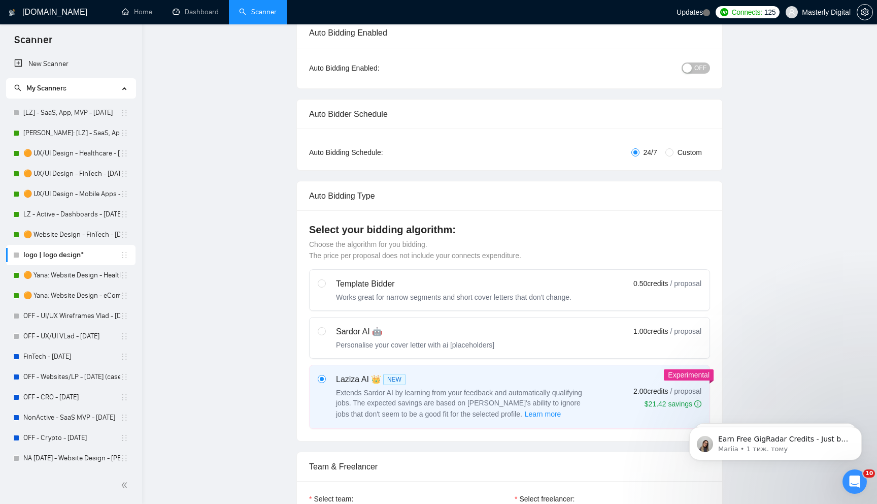
scroll to position [0, 0]
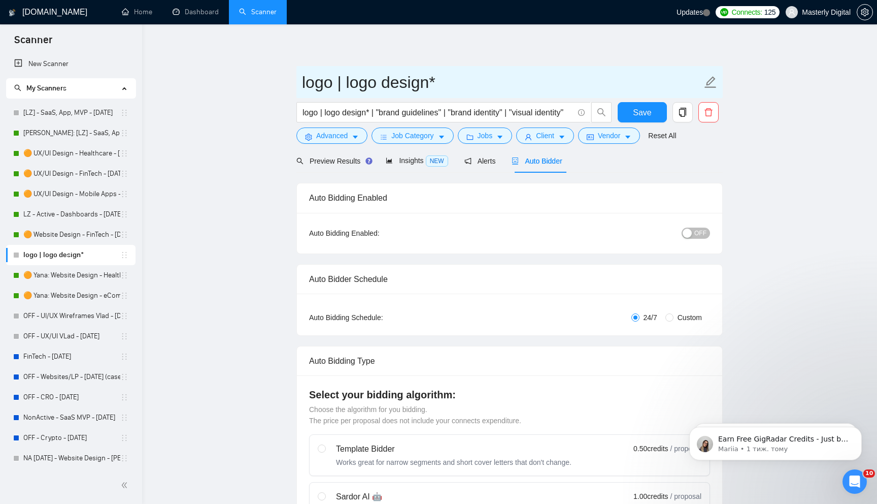
click at [326, 76] on input "logo | logo design*" at bounding box center [502, 82] width 400 height 25
click at [304, 80] on input "Logo & Branding - 10.08.2025" at bounding box center [502, 82] width 400 height 25
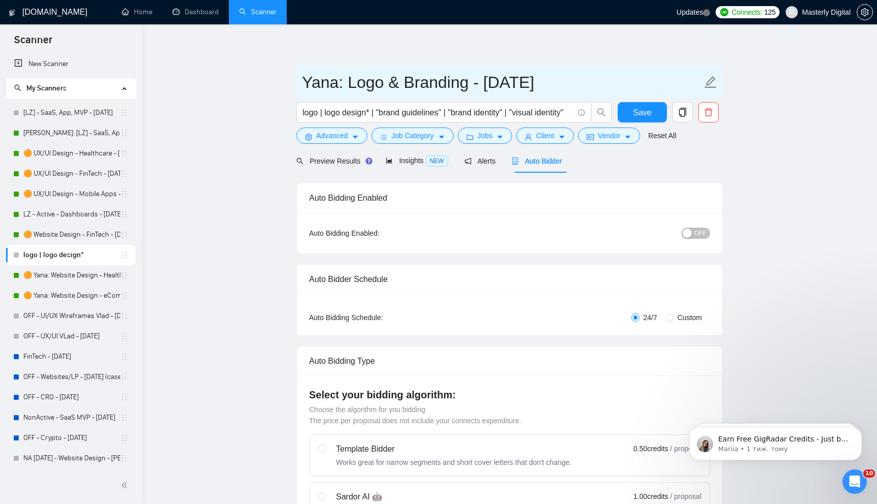
type input "Yana: Logo & Branding - [DATE]"
click at [694, 234] on button "OFF" at bounding box center [696, 232] width 28 height 11
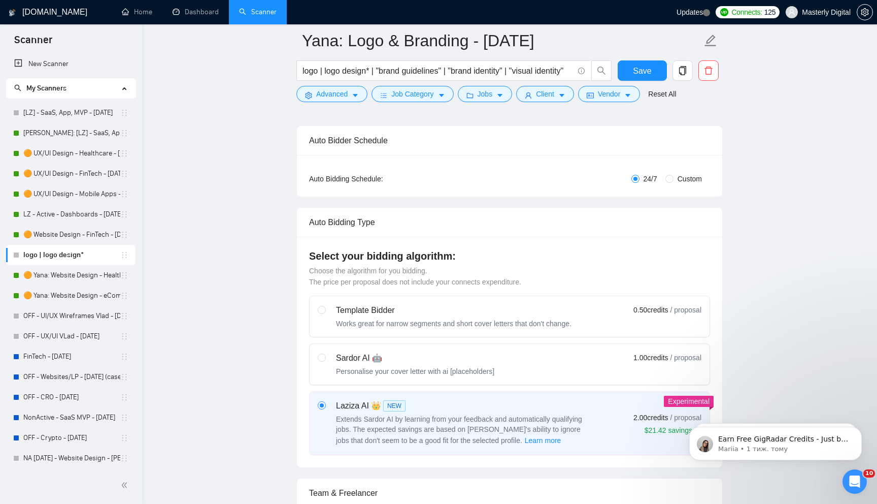
scroll to position [47, 0]
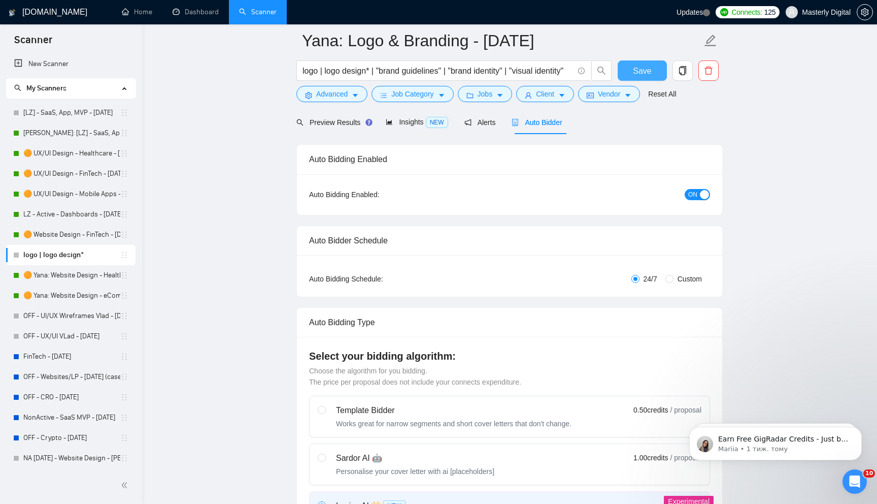
click at [629, 71] on button "Save" at bounding box center [642, 70] width 49 height 20
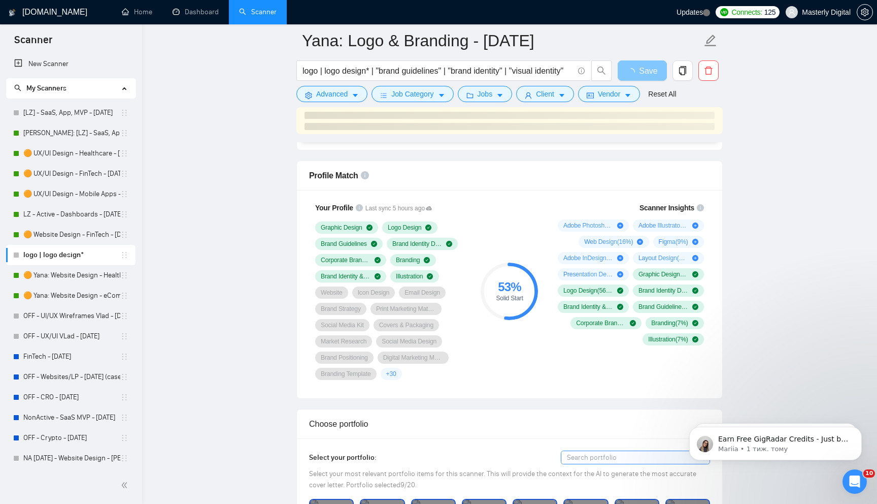
scroll to position [701, 0]
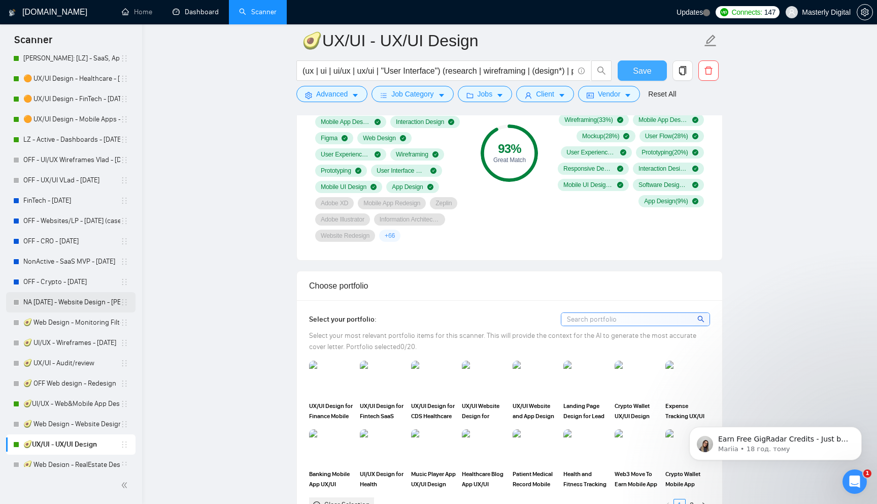
scroll to position [58, 0]
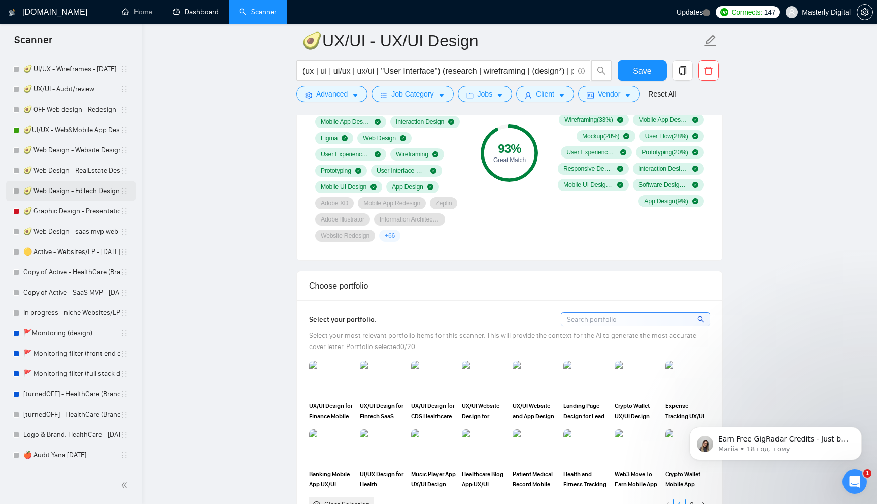
scroll to position [362, 0]
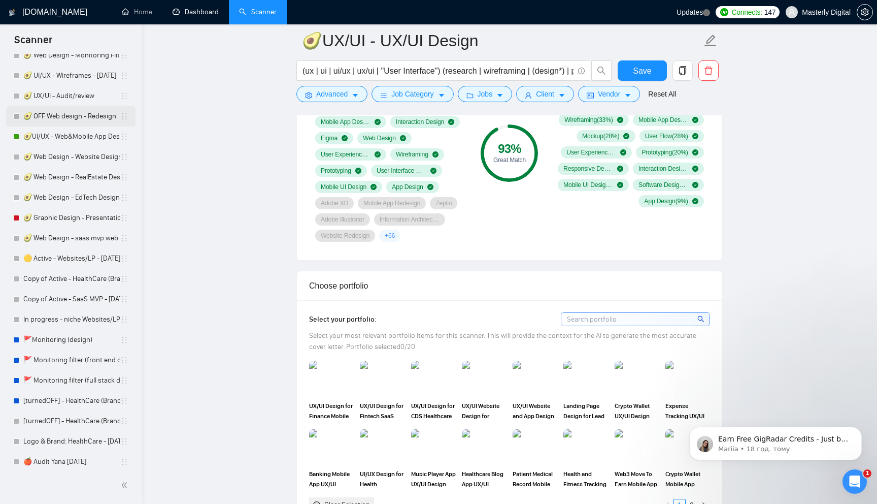
click at [64, 116] on link "🥑 OFF Web design - Redesign" at bounding box center [71, 116] width 97 height 20
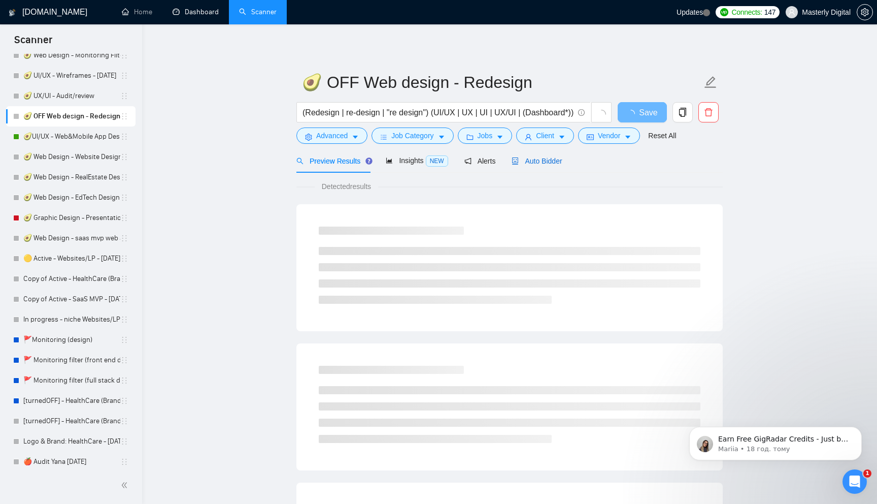
click at [537, 163] on span "Auto Bidder" at bounding box center [537, 161] width 50 height 8
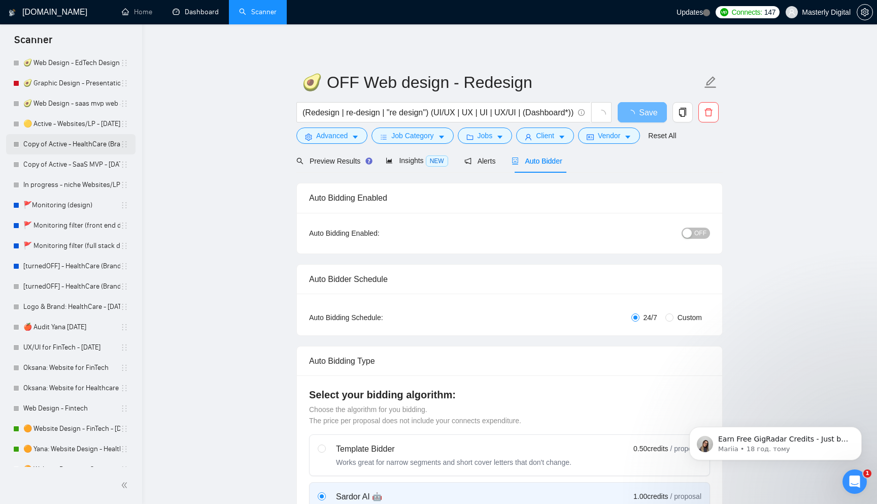
scroll to position [509, 0]
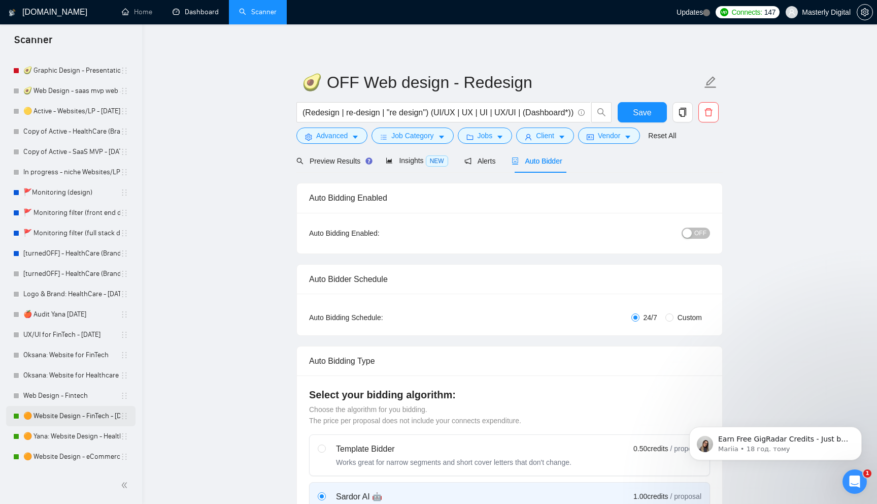
click at [52, 417] on link "🟠 Website Design - FinTech - [DATE]" at bounding box center [71, 416] width 97 height 20
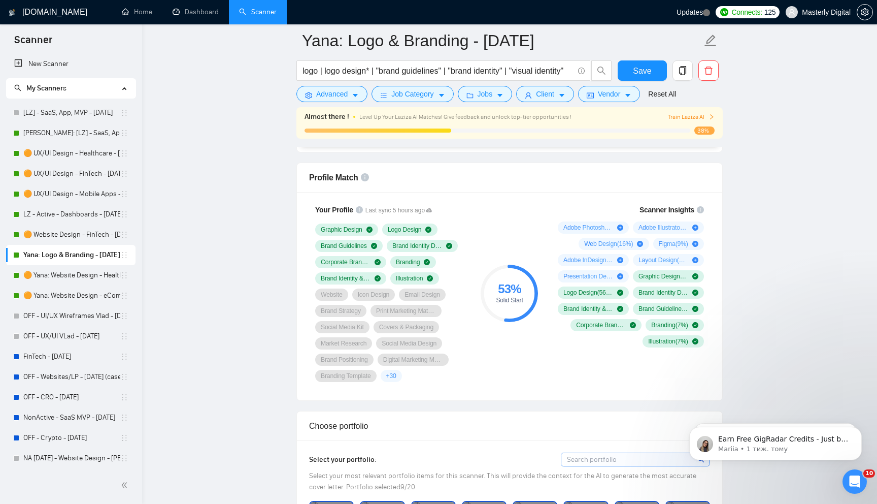
scroll to position [643, 0]
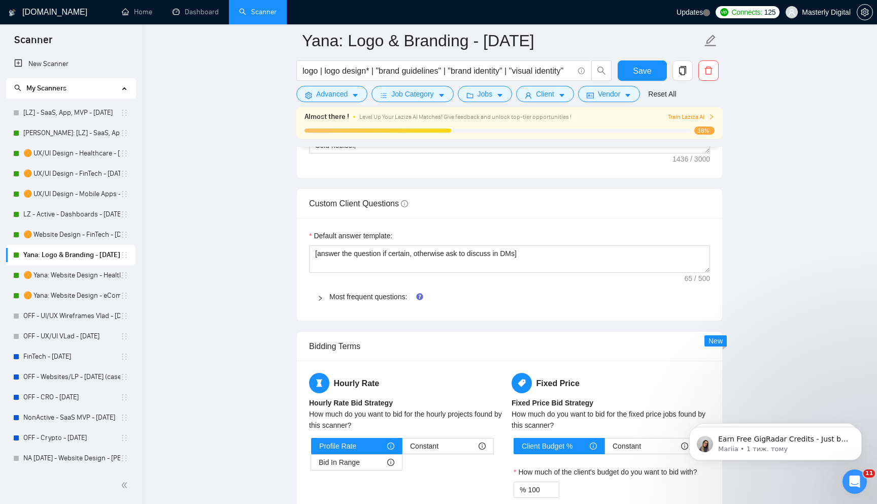
scroll to position [1461, 0]
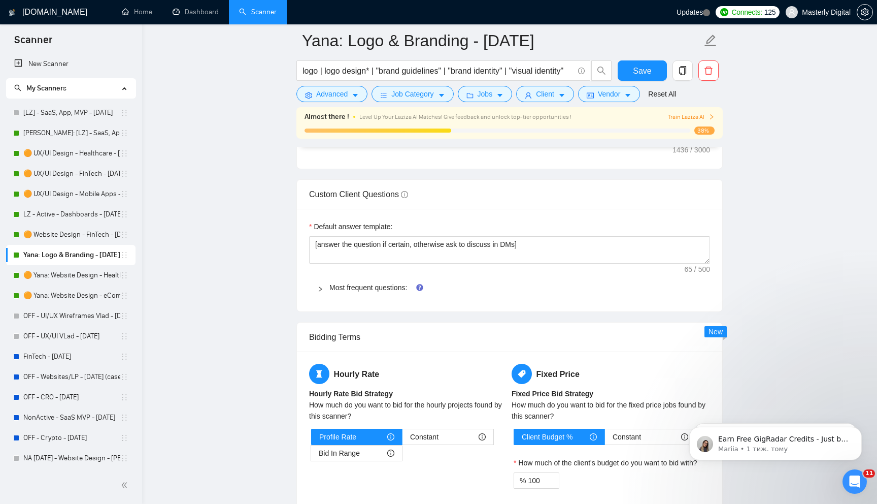
click at [322, 287] on icon "right" at bounding box center [320, 289] width 6 height 6
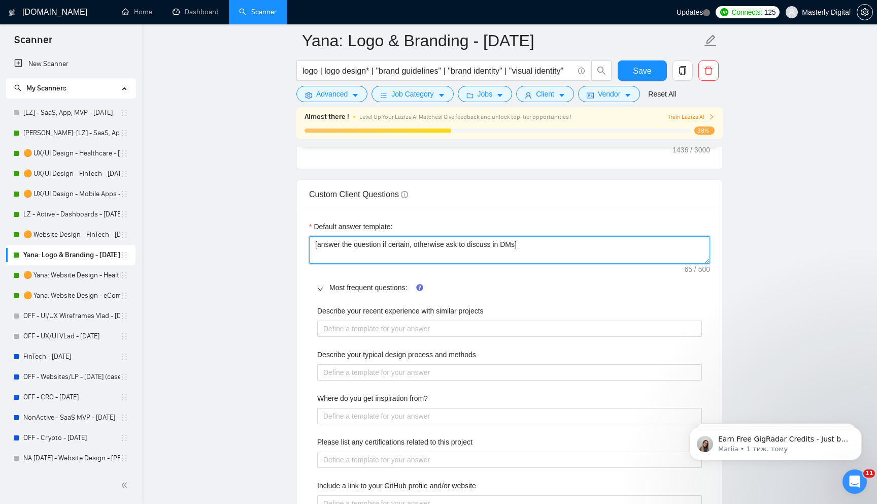
click at [363, 248] on textarea "[answer the question if certain, otherwise ask to discuss in DMs]" at bounding box center [509, 249] width 401 height 27
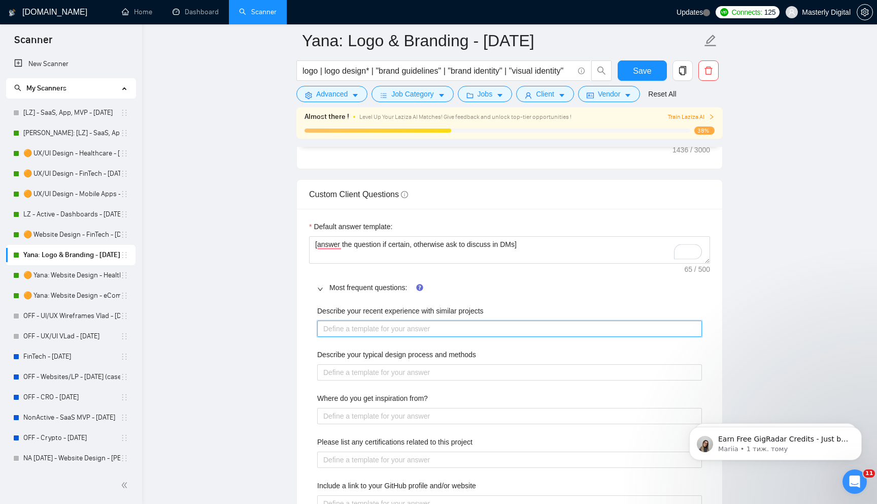
click at [346, 329] on projects "Describe your recent experience with similar projects" at bounding box center [509, 328] width 385 height 16
paste projects "[answer the question if certain, otherwise ask to discuss in DMs]"
type projects "[answer the question if certain, otherwise ask to discuss in DMs]"
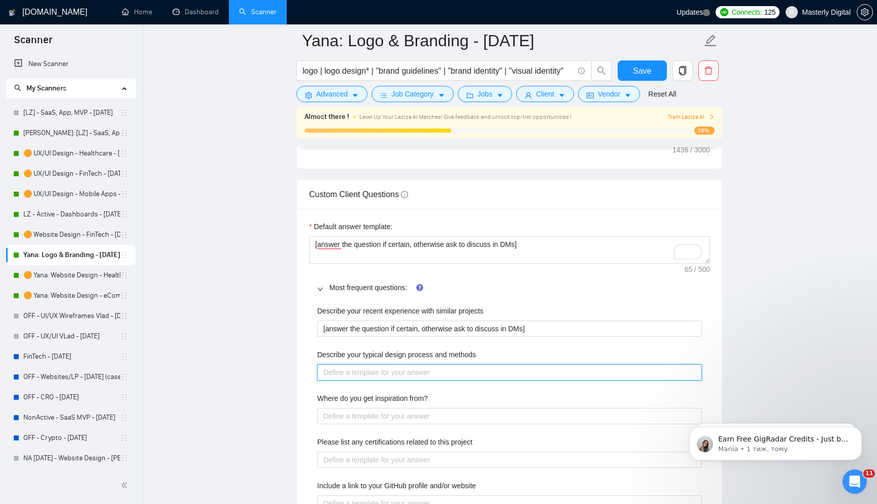
click at [345, 375] on methods "Describe your typical design process and methods" at bounding box center [509, 372] width 385 height 16
paste methods "[answer the question if certain, otherwise ask to discuss in DMs]"
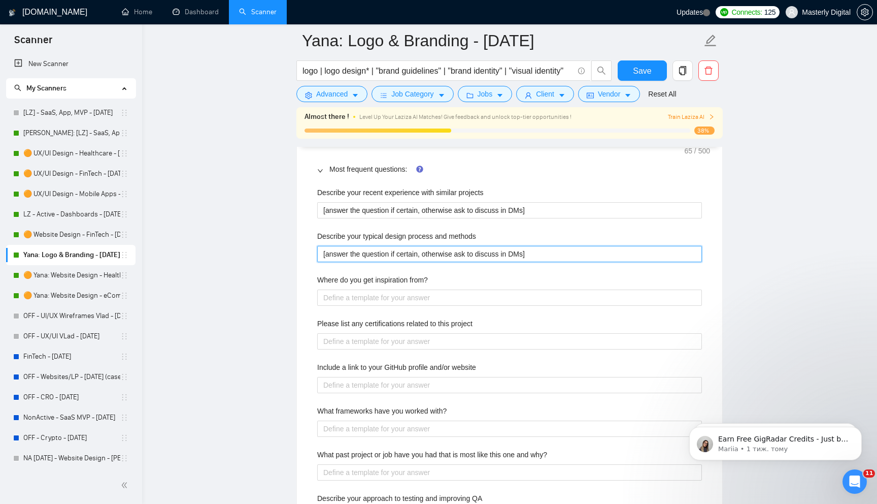
scroll to position [1592, 0]
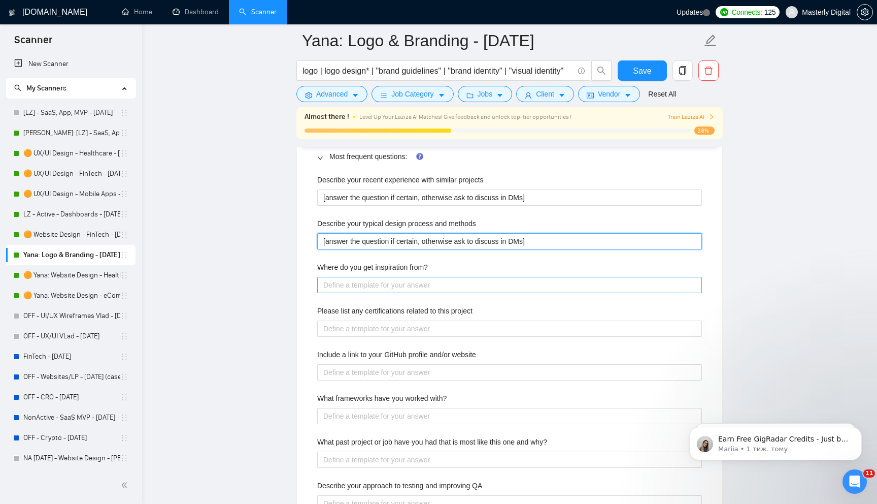
type methods "[answer the question if certain, otherwise ask to discuss in DMs]"
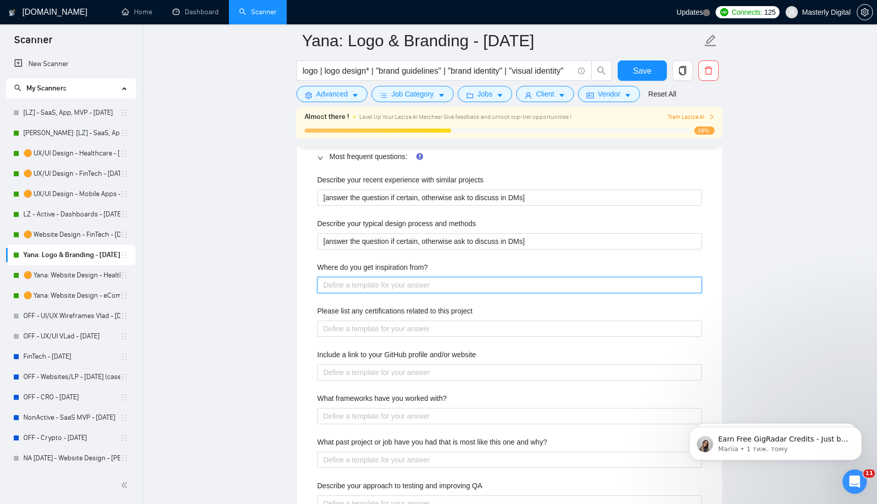
click at [351, 286] on from\? "Where do you get inspiration from?" at bounding box center [509, 285] width 385 height 16
paste from\? "[answer the question if certain, otherwise ask to discuss in DMs]"
type from\? "[answer the question if certain, otherwise ask to discuss in DMs]"
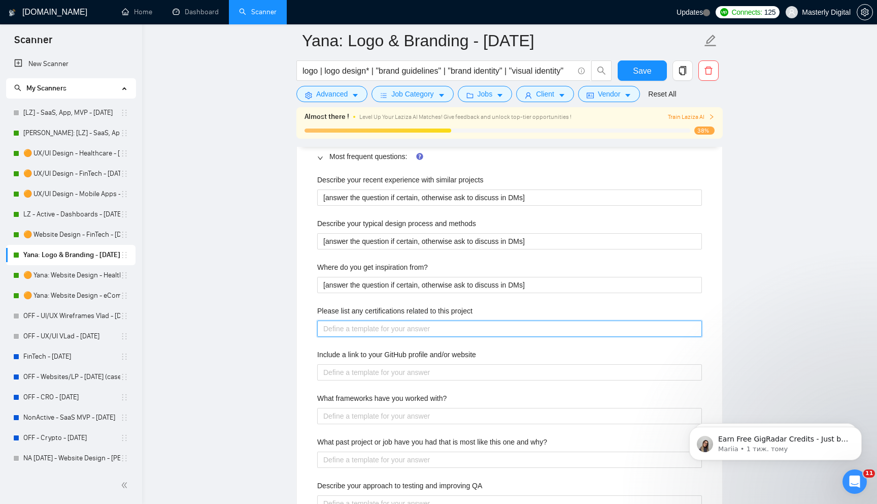
click at [349, 329] on project "Please list any certifications related to this project" at bounding box center [509, 328] width 385 height 16
paste project "[answer the question if certain, otherwise ask to discuss in DMs]"
type project "[answer the question if certain, otherwise ask to discuss in DMs]"
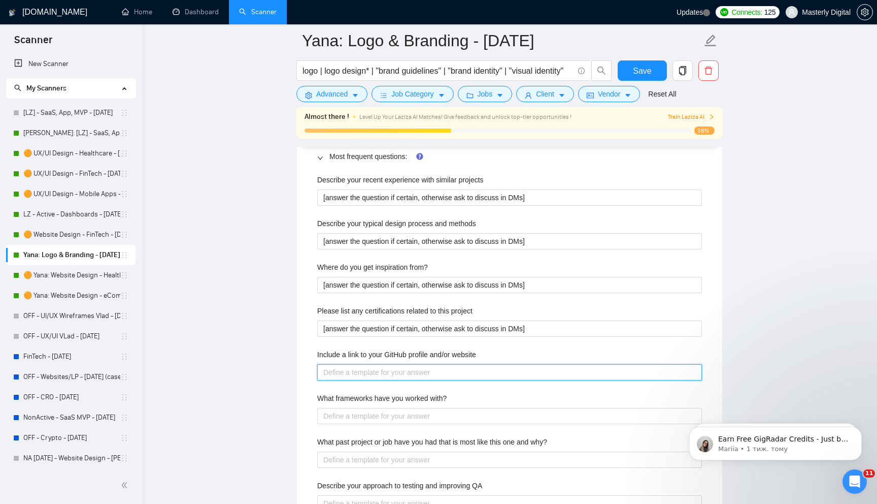
click at [343, 370] on website "Include a link to your GitHub profile and/or website" at bounding box center [509, 372] width 385 height 16
type website "s"
type website "so"
type website "sor"
type website "sorr"
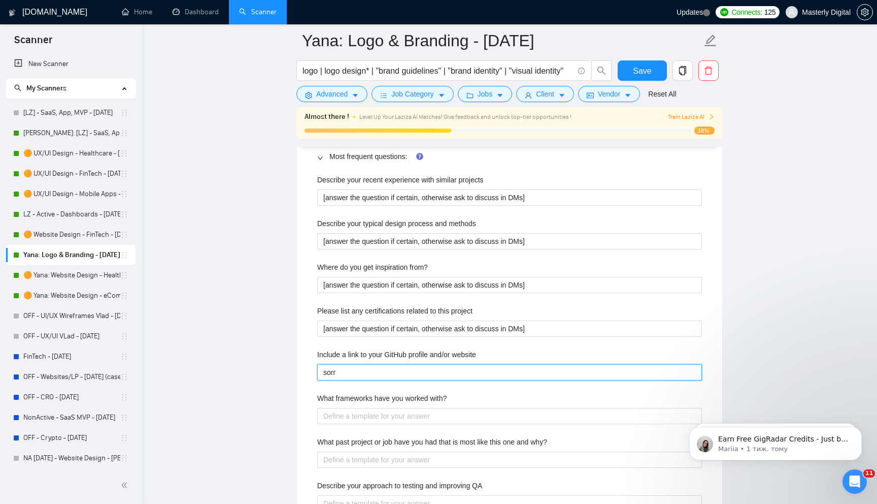
type website "sorry"
type website "sorry,"
type website "sorry, i"
type website "sorry, it"
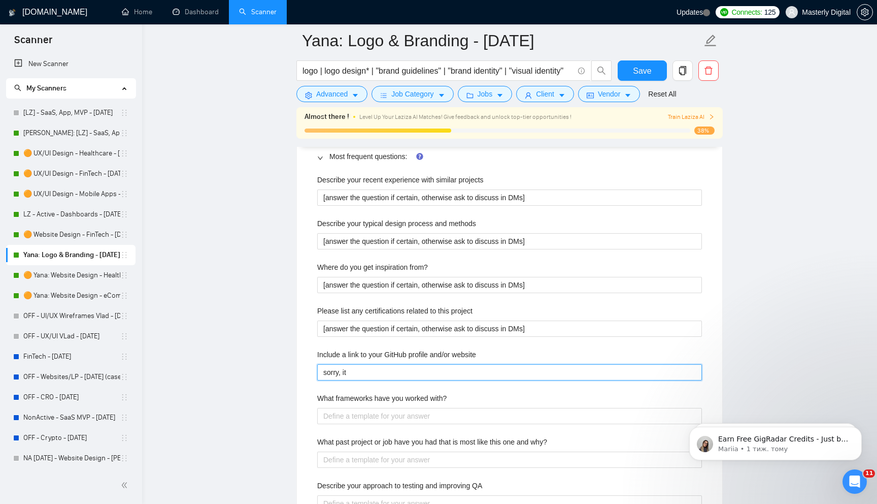
type website "sorry, it"
type website "sorry, it i"
type website "sorry, it is"
type website "sorry, it is p"
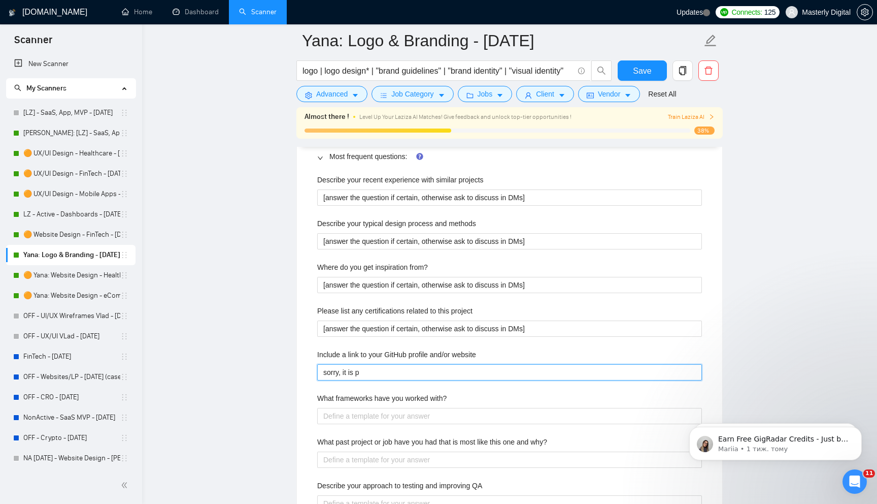
type website "sorry, it is pr"
type website "sorry, it is pro"
type website "sorry, it is proh"
type website "sorry, it is prohi"
type website "sorry, it is prohib"
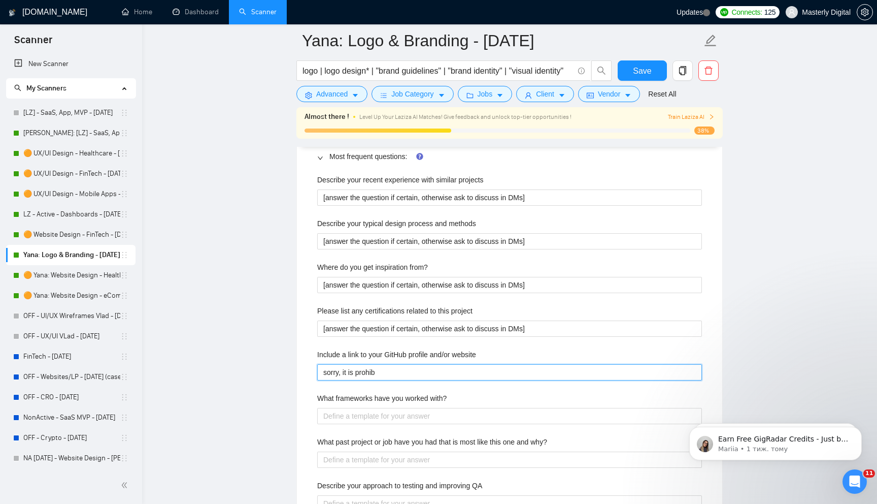
type website "sorry, it is prohibb"
type website "sorry, it is prohib"
type website "sorry, it is prohibi"
type website "sorry, it is prohibit"
type website "sorry, it is prohibite"
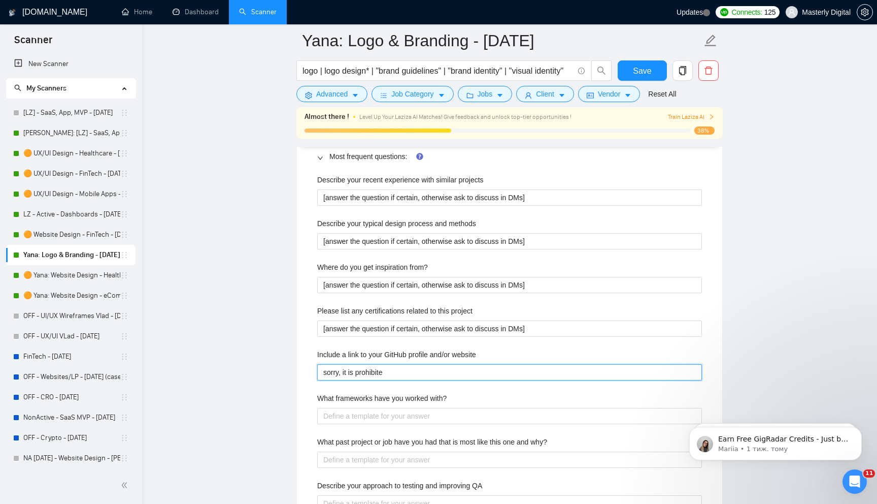
type website "sorry, it is prohibited"
type website "sorry, it is prohibited b"
type website "sorry, it is prohibited by"
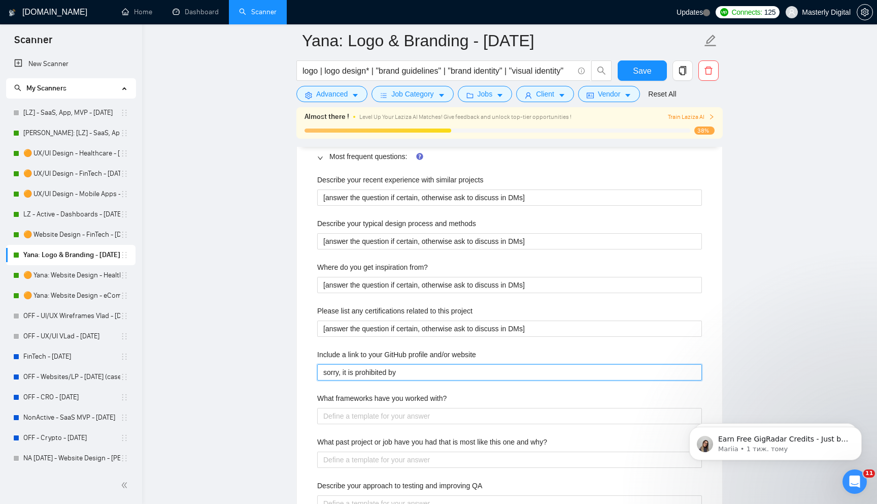
type website "sorry, it is prohibited by U"
type website "sorry, it is prohibited by Up"
type website "sorry, it is prohibited by Upw"
type website "sorry, it is prohibited by Upwo"
type website "sorry, it is prohibited by Upwor"
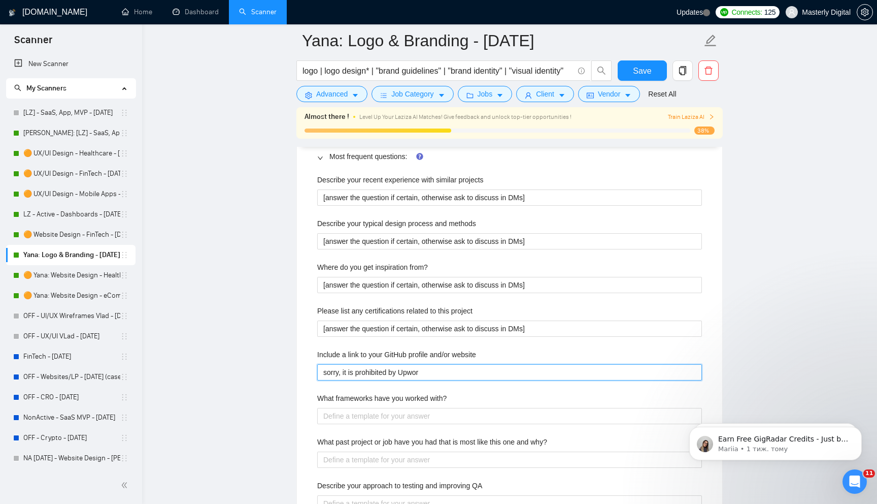
type website "sorry, it is prohibited by Upwork"
type website "sorry, it is prohibited by Upwork r"
type website "sorry, it is prohibited by Upwork ru"
type website "sorry, it is prohibited by Upwork rul"
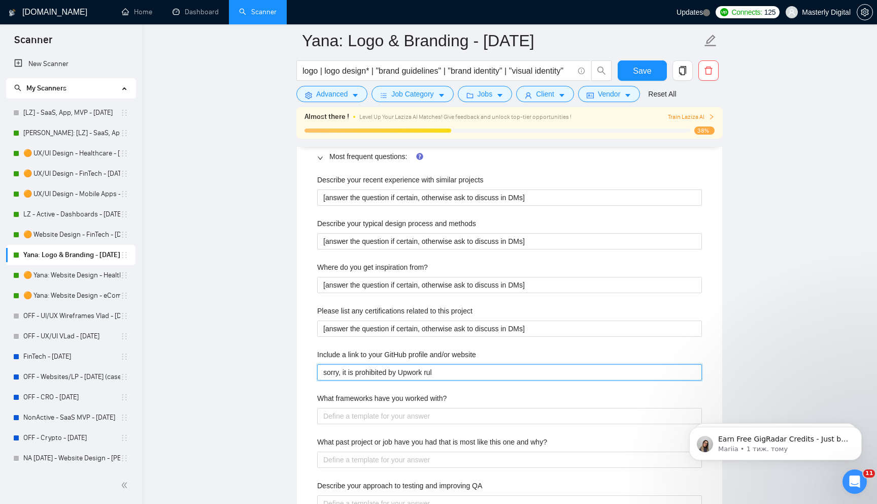
type website "sorry, it is prohibited by Upwork rule"
type website "sorry, it is prohibited by Upwork rules"
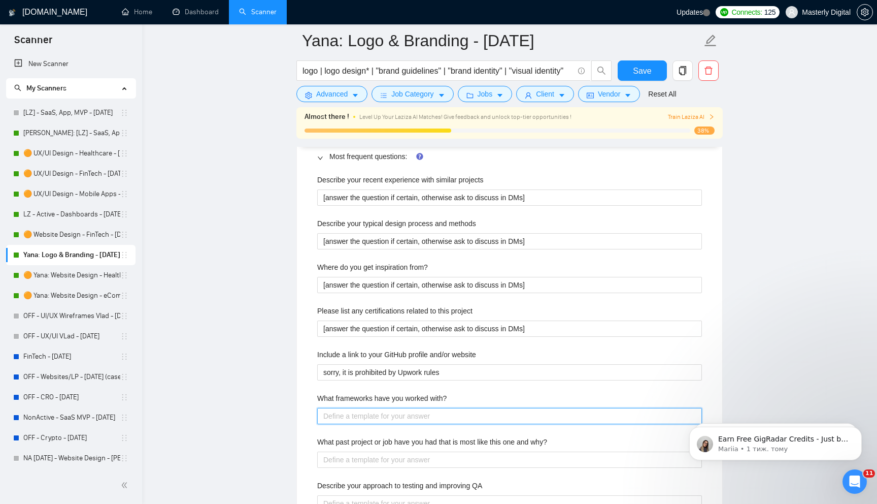
click at [337, 410] on with\? "What frameworks have you worked with?" at bounding box center [509, 416] width 385 height 16
paste with\? "[answer the question if certain, otherwise ask to discuss in DMs]"
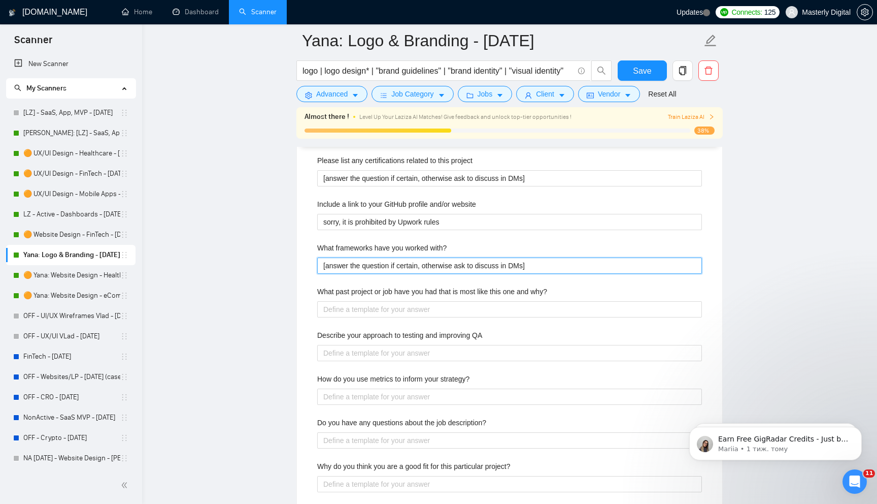
scroll to position [1748, 0]
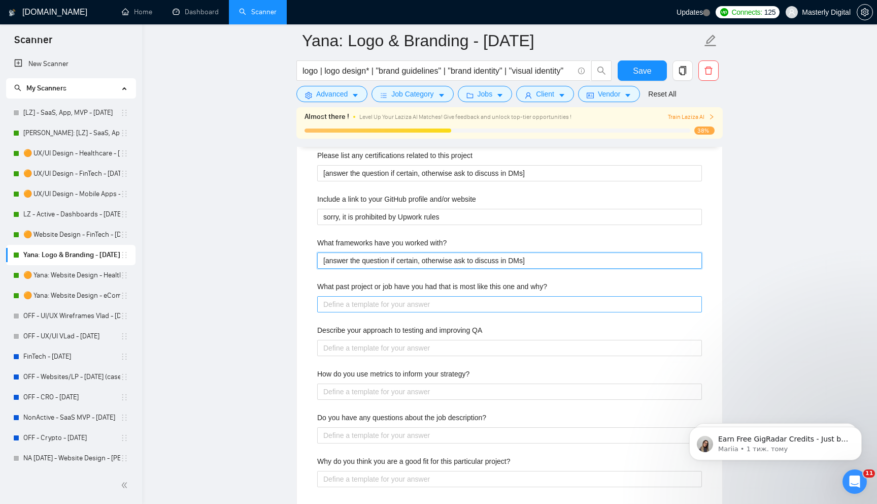
type with\? "[answer the question if certain, otherwise ask to discuss in DMs]"
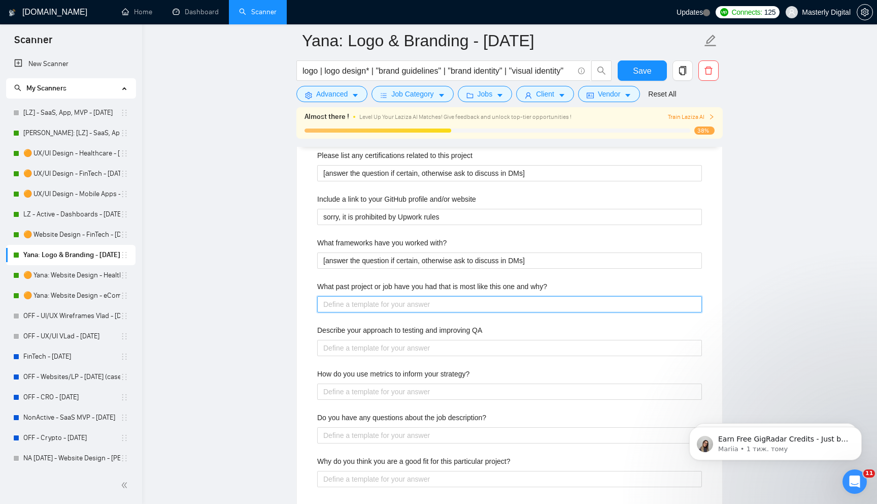
click at [341, 307] on why\? "What past project or job have you had that is most like this one and why?" at bounding box center [509, 304] width 385 height 16
paste why\? "[answer the question if certain, otherwise ask to discuss in DMs]"
type why\? "[answer the question if certain, otherwise ask to discuss in DMs]"
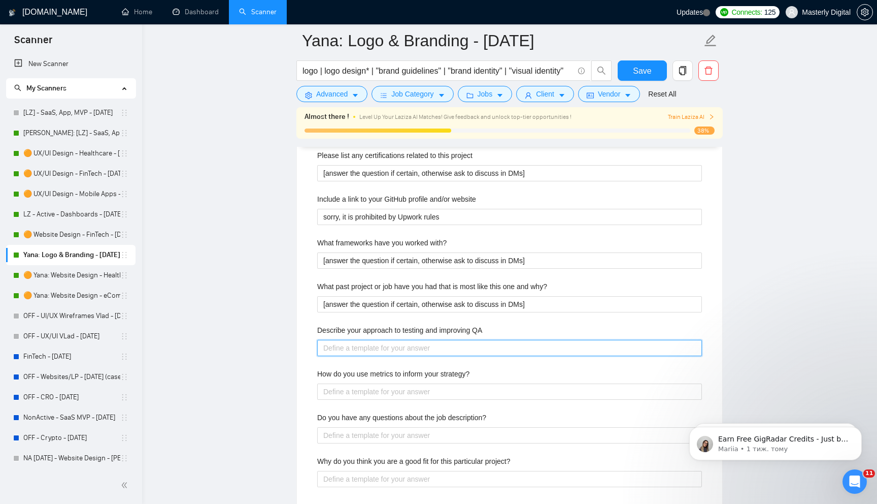
click at [343, 352] on QA "Describe your approach to testing and improving QA" at bounding box center [509, 348] width 385 height 16
paste QA "[answer the question if certain, otherwise ask to discuss in DMs]"
type QA "[answer the question if certain, otherwise ask to discuss in DMs]"
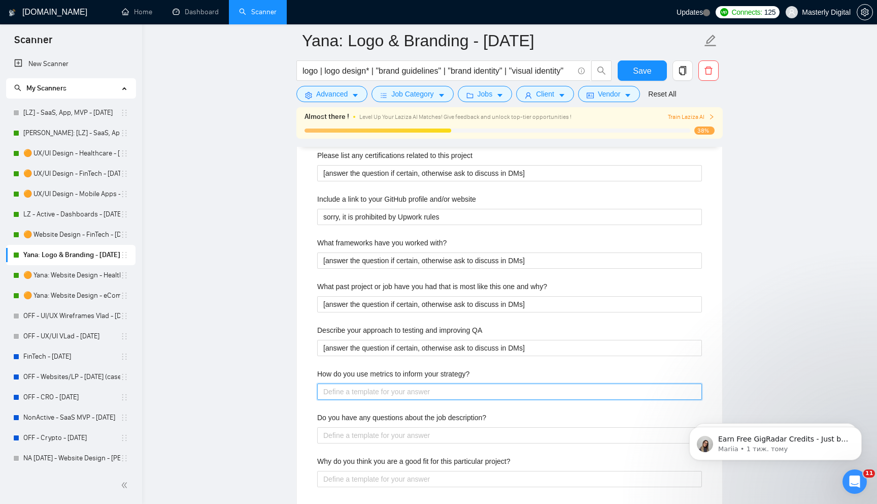
click at [343, 387] on strategy\? "How do you use metrics to inform your strategy?" at bounding box center [509, 391] width 385 height 16
paste strategy\? "[answer the question if certain, otherwise ask to discuss in DMs]"
type strategy\? "[answer the question if certain, otherwise ask to discuss in DMs]"
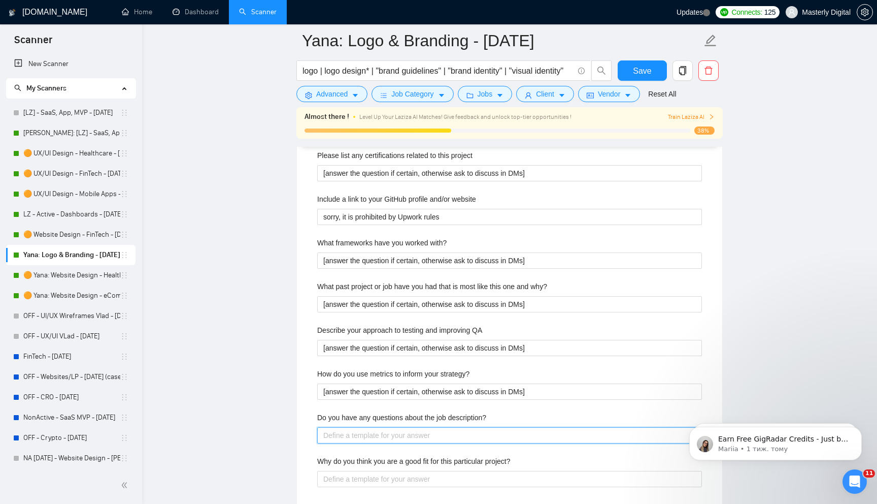
click at [352, 434] on description\? "Do you have any questions about the job description?" at bounding box center [509, 435] width 385 height 16
paste description\? "[answer the question if certain, otherwise ask to discuss in DMs]"
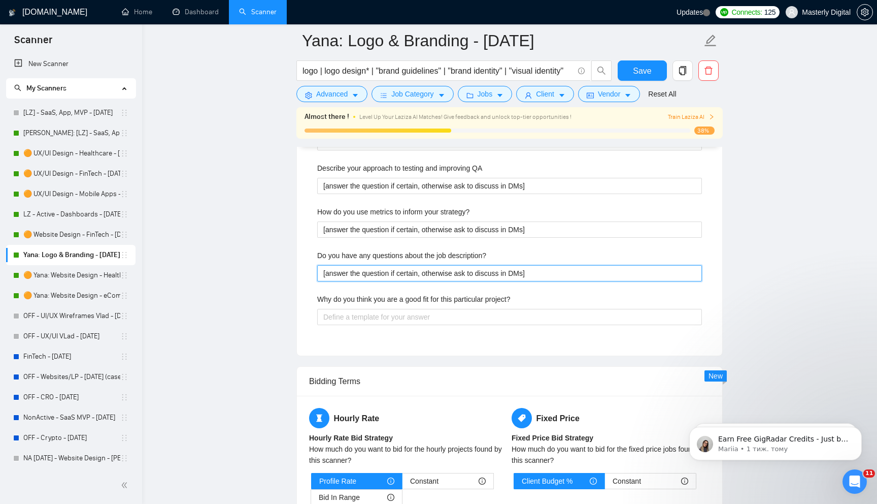
scroll to position [1912, 0]
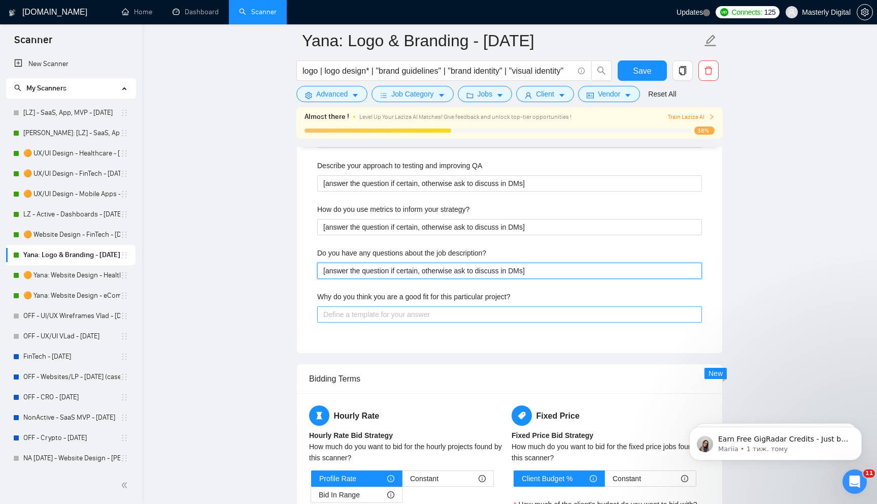
type description\? "[answer the question if certain, otherwise ask to discuss in DMs]"
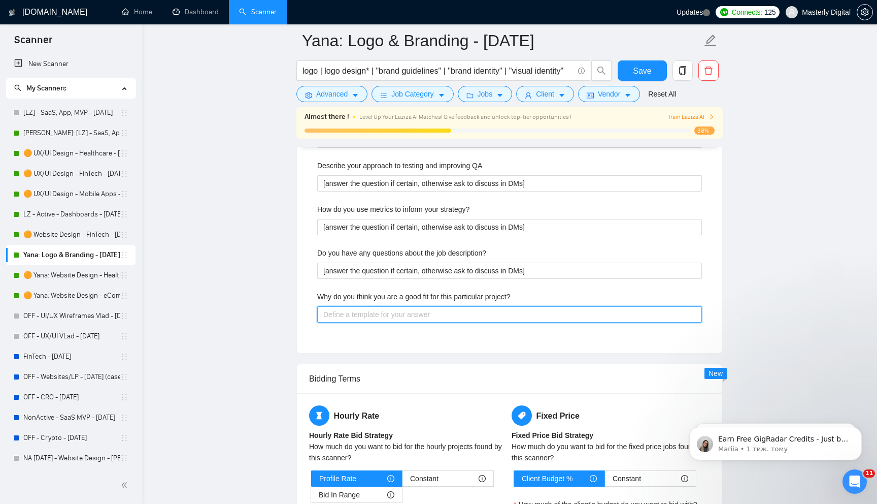
click at [340, 317] on project\? "Why do you think you are a good fit for this particular project?" at bounding box center [509, 314] width 385 height 16
paste project\? "[answer the question if certain, otherwise ask to discuss in DMs]"
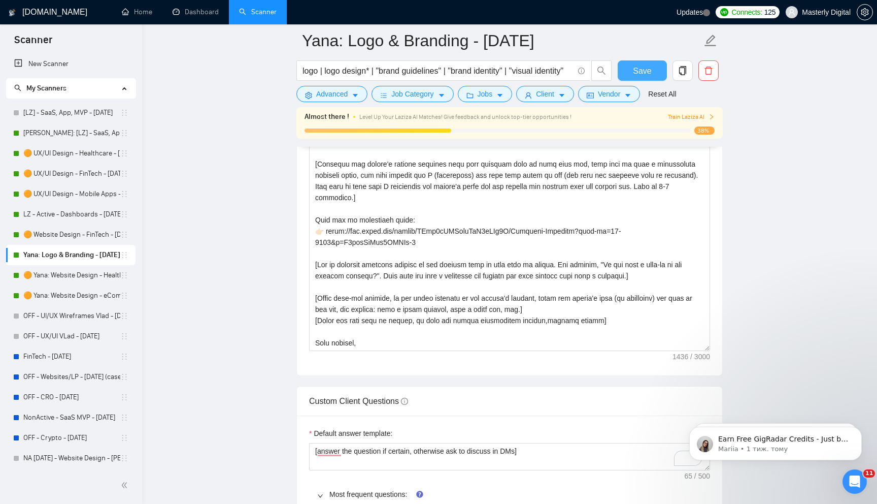
scroll to position [1230, 0]
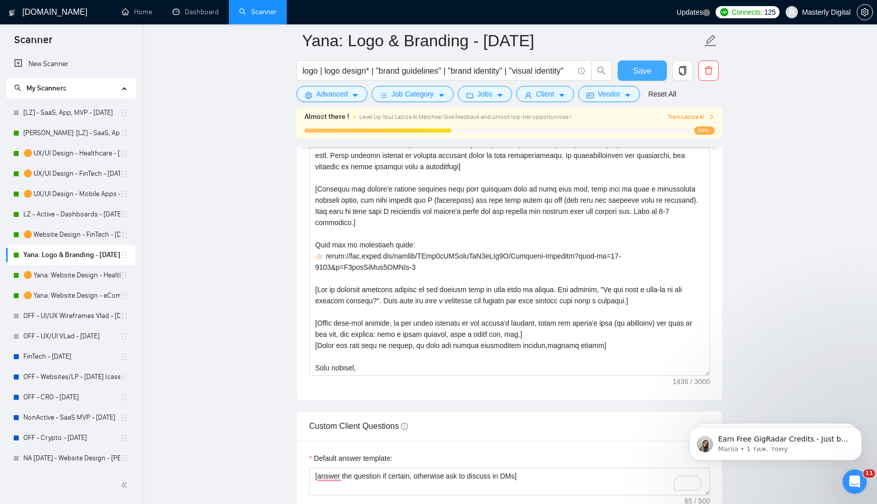
type project\? "[answer the question if certain, otherwise ask to discuss in DMs]"
click at [649, 68] on span "Save" at bounding box center [642, 70] width 18 height 13
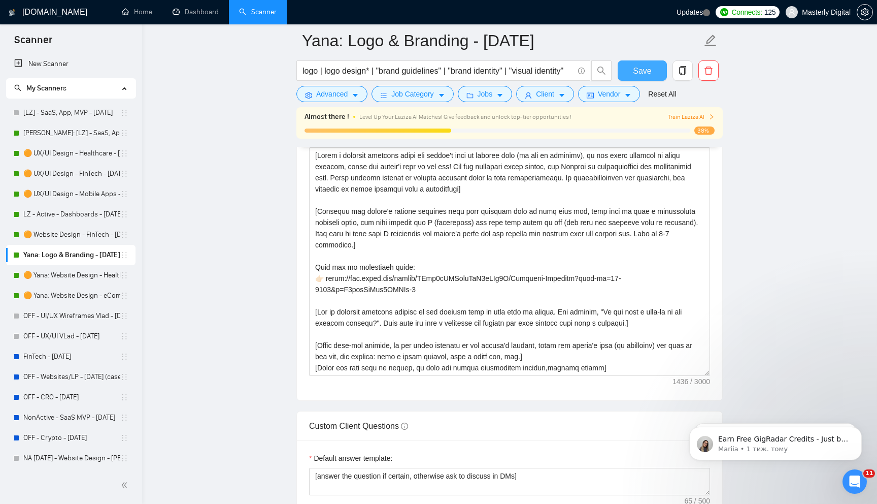
click at [650, 66] on span "Save" at bounding box center [642, 70] width 18 height 13
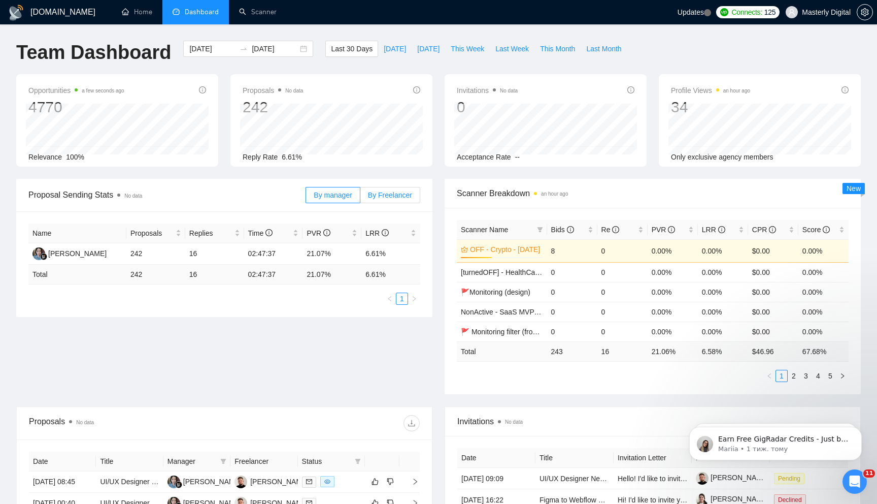
click at [390, 193] on span "By Freelancer" at bounding box center [390, 195] width 44 height 8
click at [360, 197] on input "By Freelancer" at bounding box center [360, 197] width 0 height 0
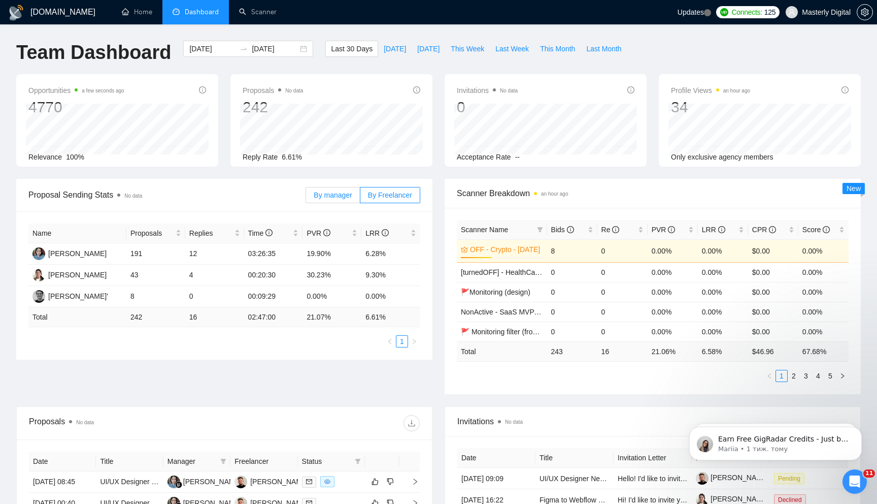
click at [314, 196] on span "By manager" at bounding box center [333, 195] width 38 height 8
click at [306, 197] on input "By manager" at bounding box center [306, 197] width 0 height 0
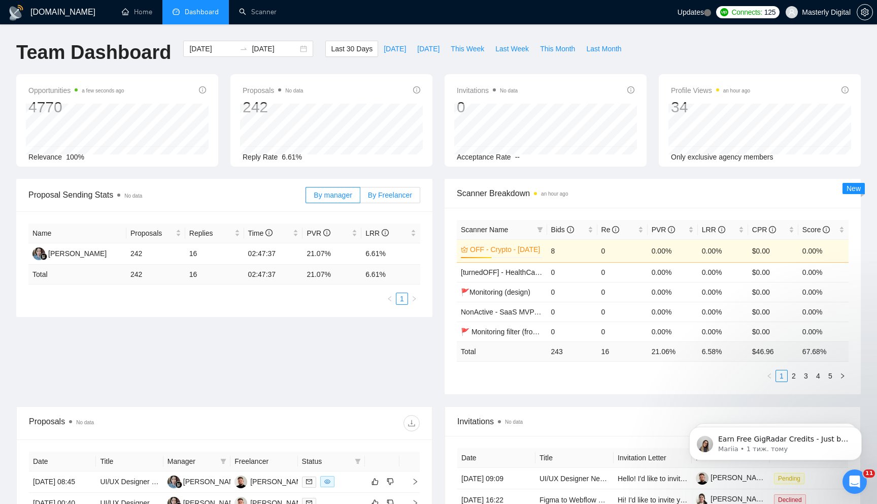
click at [378, 198] on label "By Freelancer" at bounding box center [390, 195] width 60 height 16
click at [360, 197] on input "By Freelancer" at bounding box center [360, 197] width 0 height 0
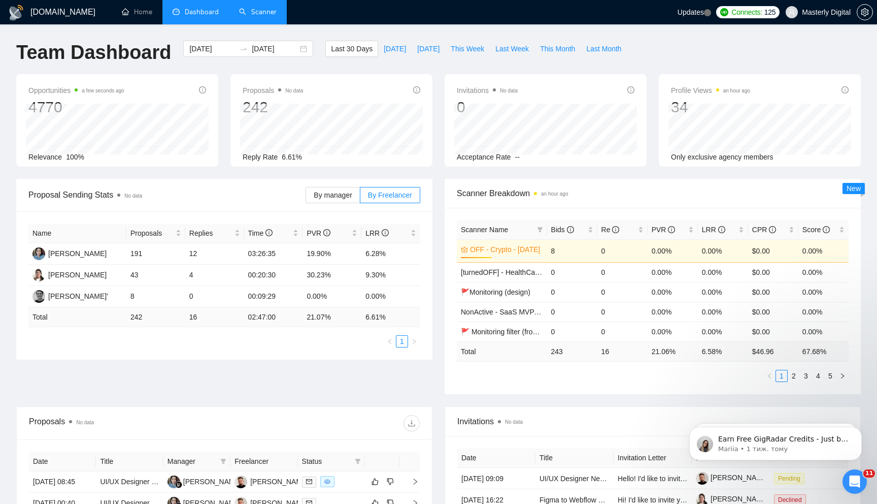
click at [266, 13] on link "Scanner" at bounding box center [258, 12] width 38 height 9
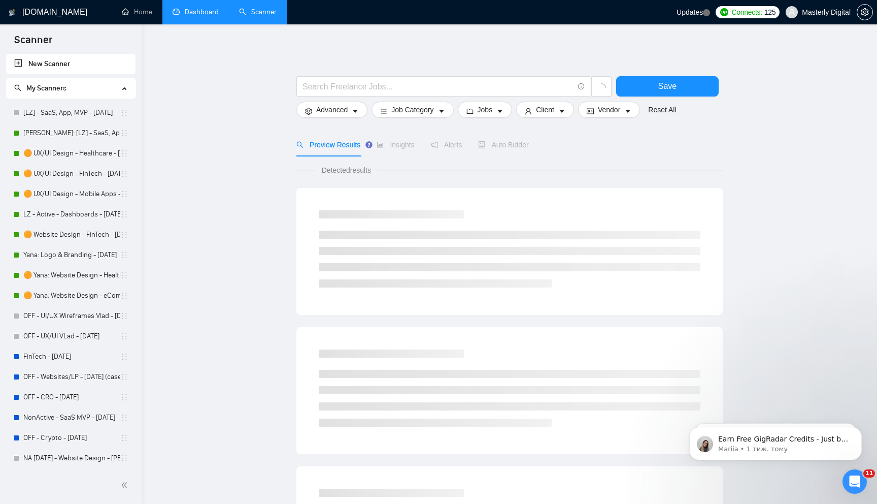
click at [190, 11] on link "Dashboard" at bounding box center [196, 12] width 46 height 9
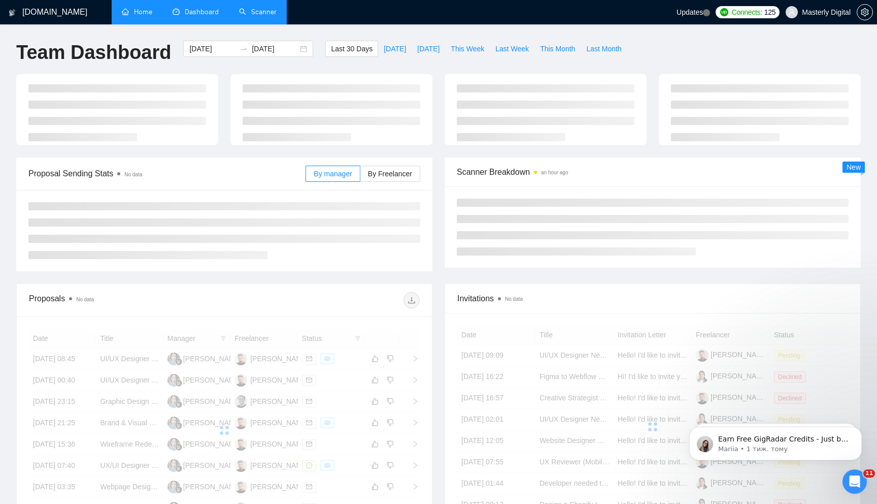
click at [132, 10] on link "Home" at bounding box center [137, 12] width 30 height 9
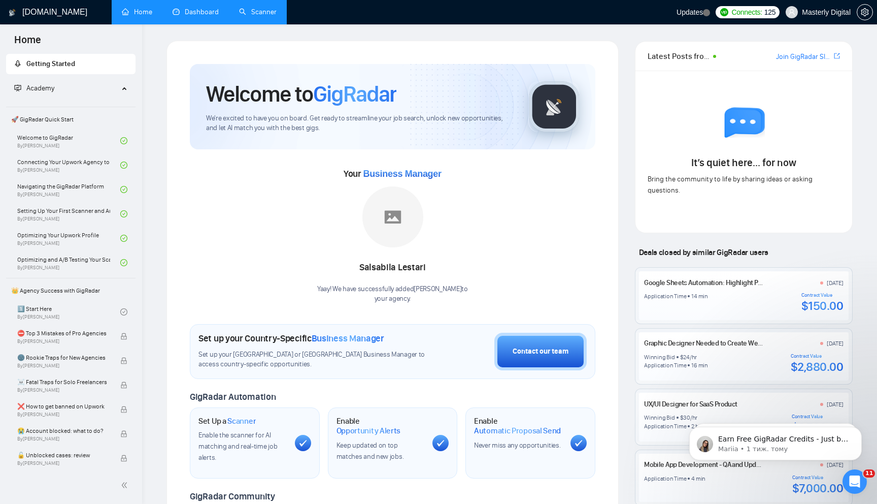
click at [199, 15] on link "Dashboard" at bounding box center [196, 12] width 46 height 9
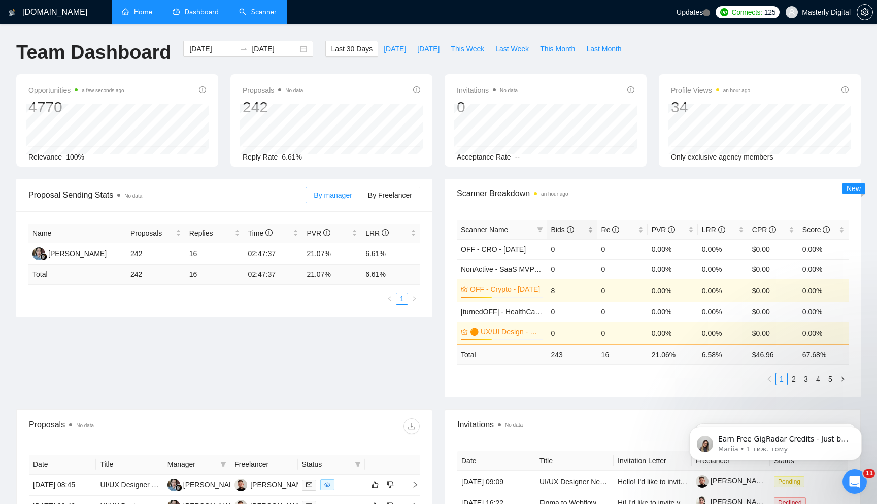
click at [555, 225] on span "Bids" at bounding box center [562, 229] width 23 height 8
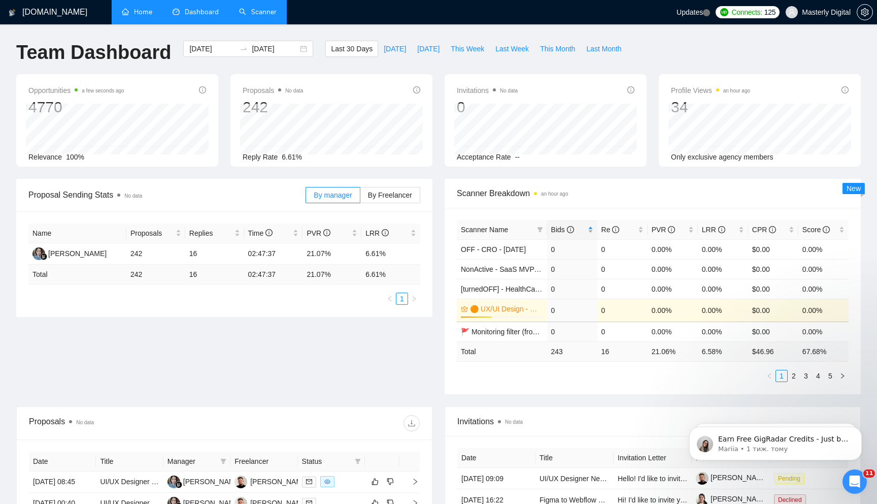
click at [555, 225] on span "Bids" at bounding box center [562, 229] width 23 height 8
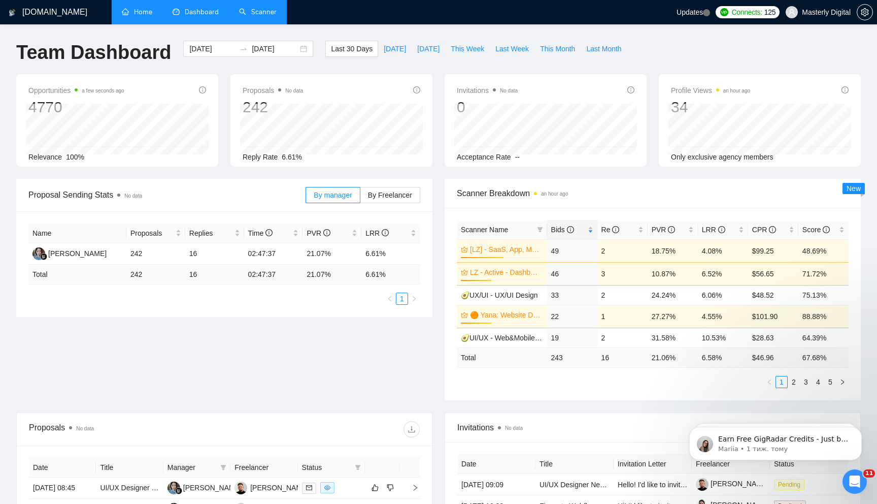
click at [264, 14] on link "Scanner" at bounding box center [258, 12] width 38 height 9
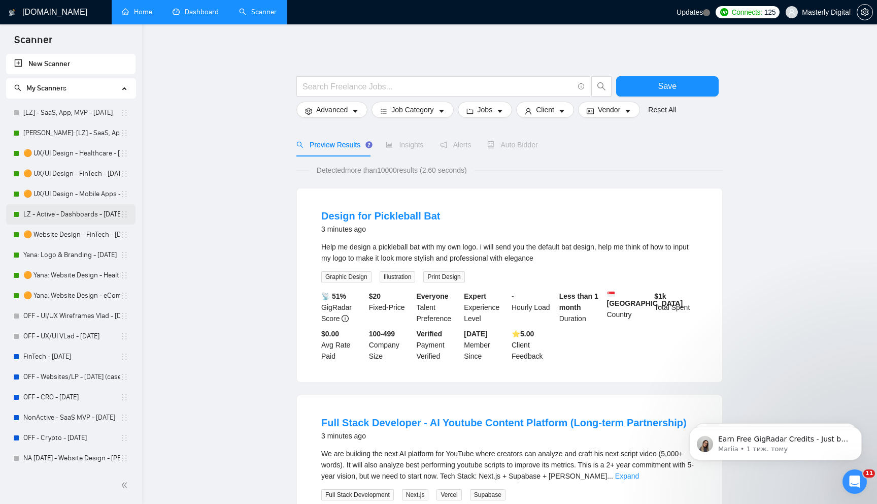
click at [64, 210] on link "LZ - Active - Dashboards - [DATE]" at bounding box center [71, 214] width 97 height 20
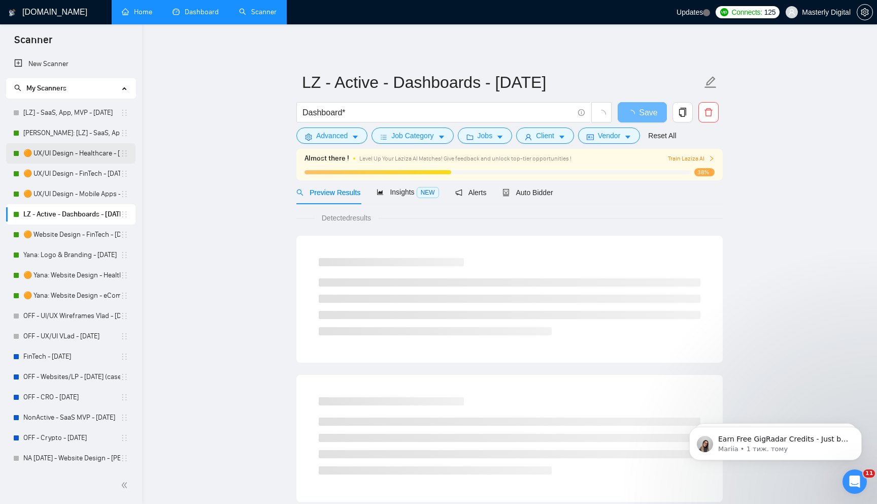
click at [65, 161] on link "🟠 UX/UI Design - Healthcare - [DATE]" at bounding box center [71, 153] width 97 height 20
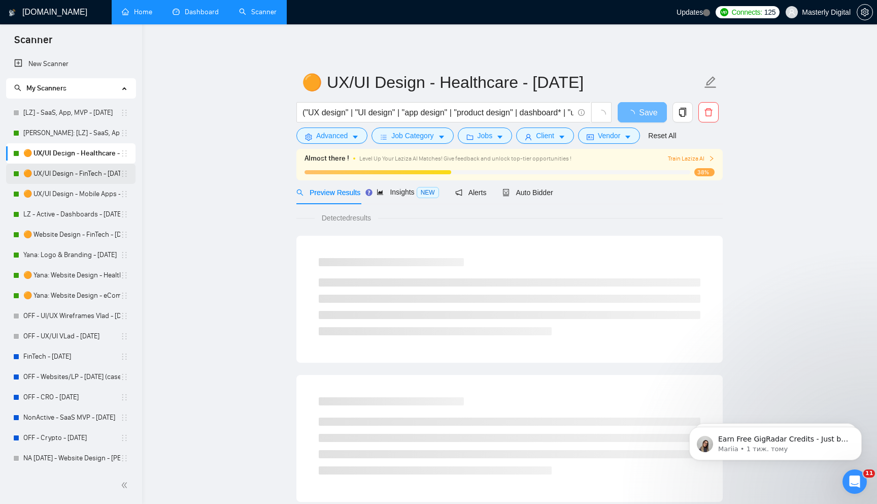
click at [63, 174] on link "🟠 UX/UI Design - FinTech - [DATE]" at bounding box center [71, 173] width 97 height 20
click at [61, 190] on link "🟠 UX/UI Design - Mobile Apps - [DATE]" at bounding box center [71, 194] width 97 height 20
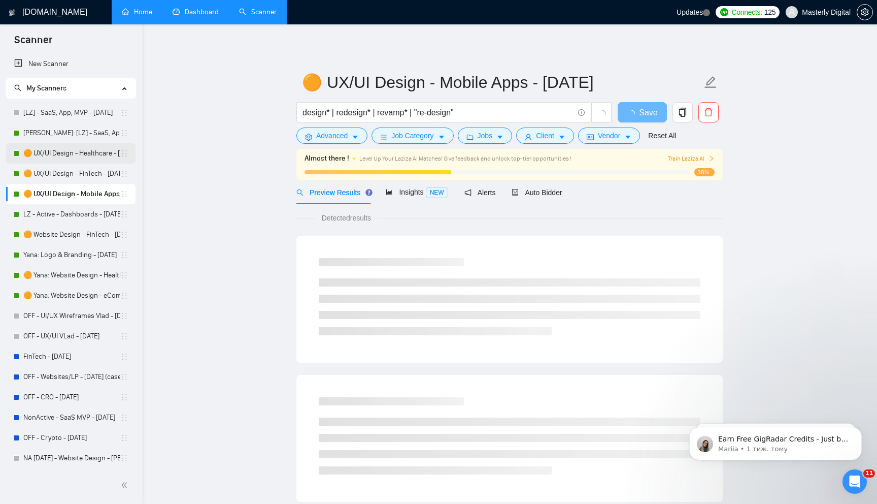
click at [69, 152] on link "🟠 UX/UI Design - Healthcare - [DATE]" at bounding box center [71, 153] width 97 height 20
